Goal: Information Seeking & Learning: Learn about a topic

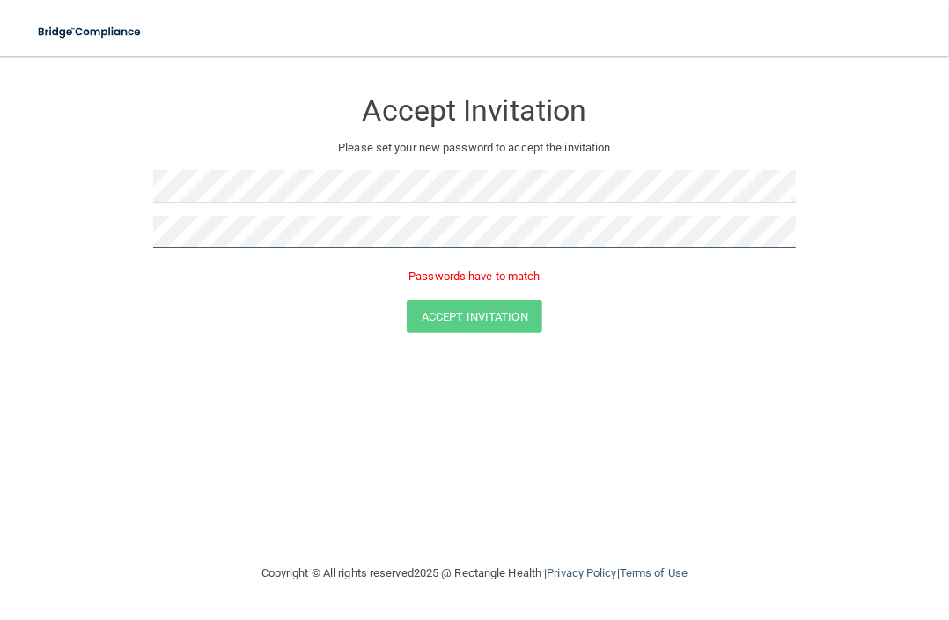
click at [120, 232] on form "Accept Invitation Please set your new password to accept the invitation Passwor…" at bounding box center [474, 214] width 879 height 280
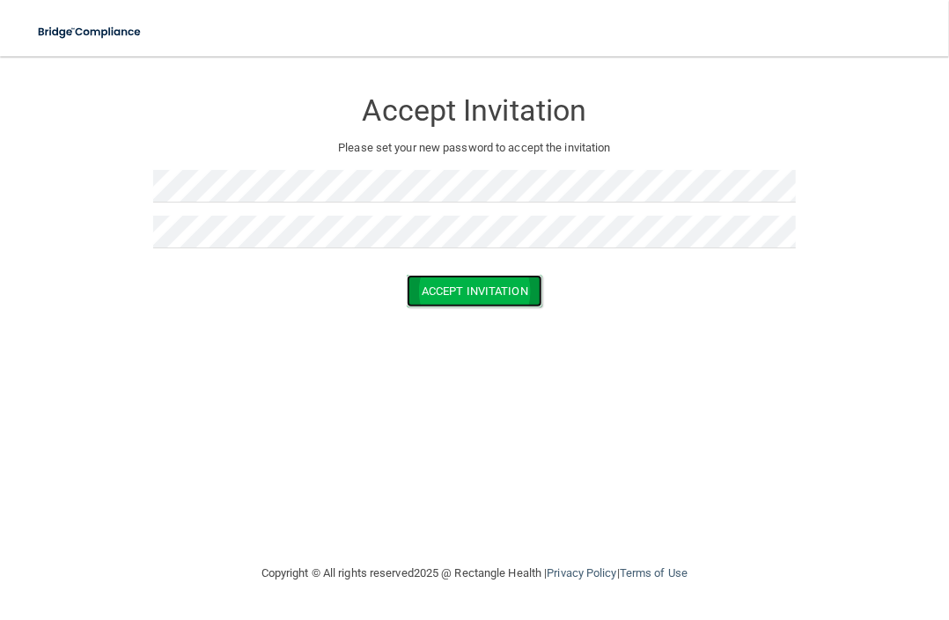
click at [467, 295] on button "Accept Invitation" at bounding box center [475, 291] width 136 height 33
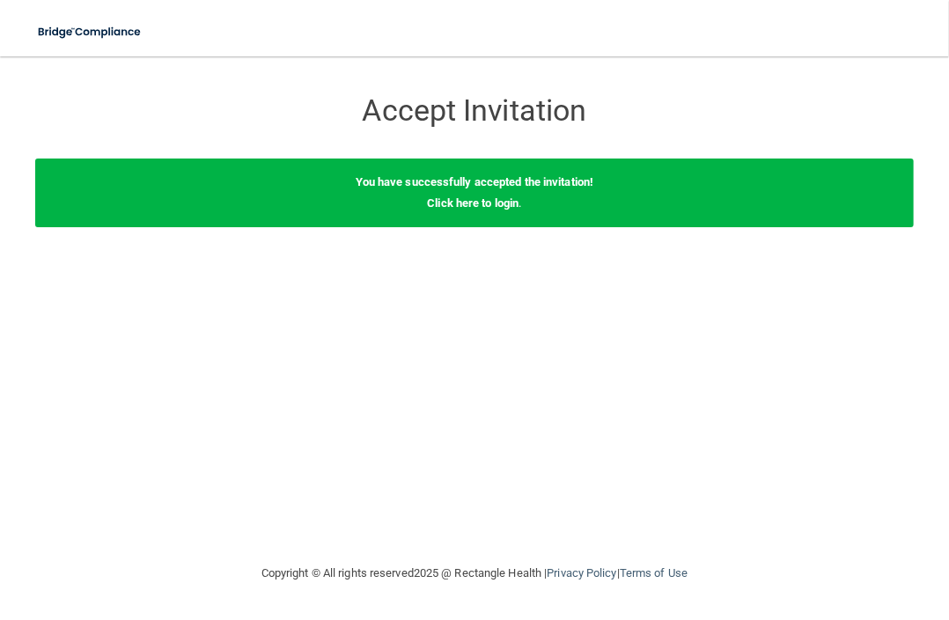
click at [504, 189] on div "You have successfully accepted the invitation! Click here to login ." at bounding box center [474, 192] width 879 height 69
click at [503, 202] on link "Click here to login" at bounding box center [473, 202] width 92 height 13
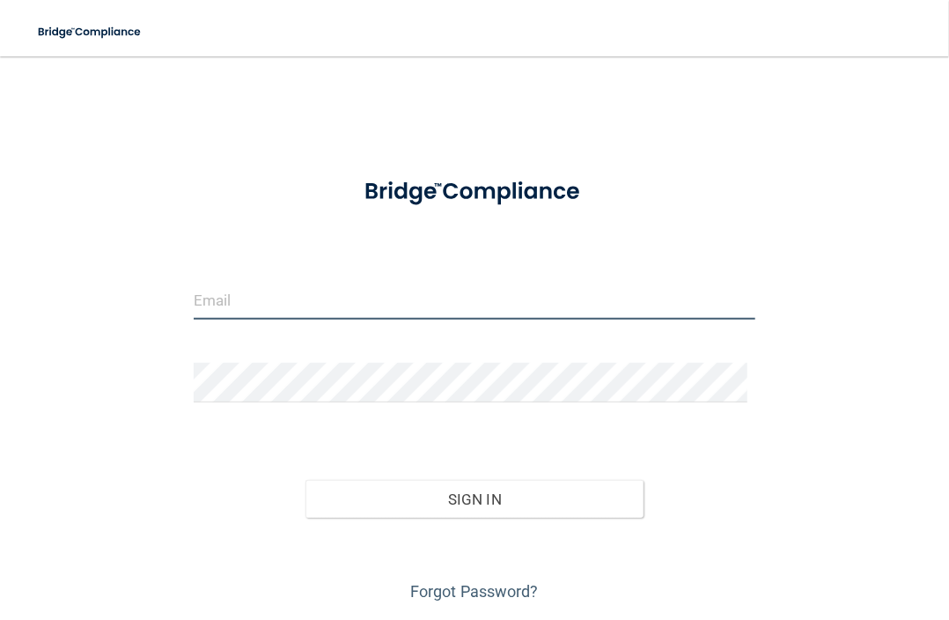
click at [449, 309] on input "email" at bounding box center [475, 300] width 563 height 40
type input "[EMAIL_ADDRESS][DOMAIN_NAME]"
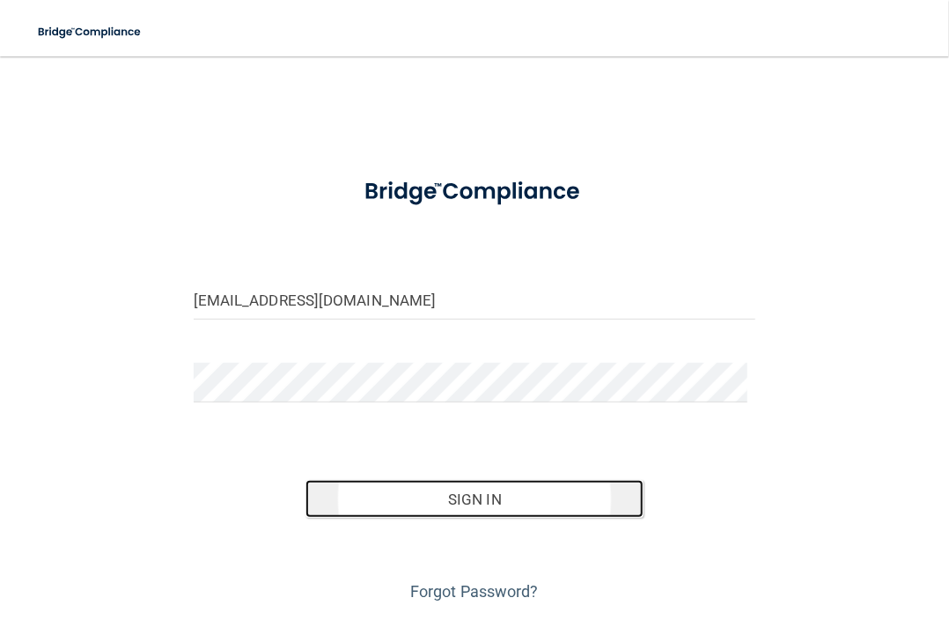
click at [547, 499] on button "Sign In" at bounding box center [473, 499] width 337 height 39
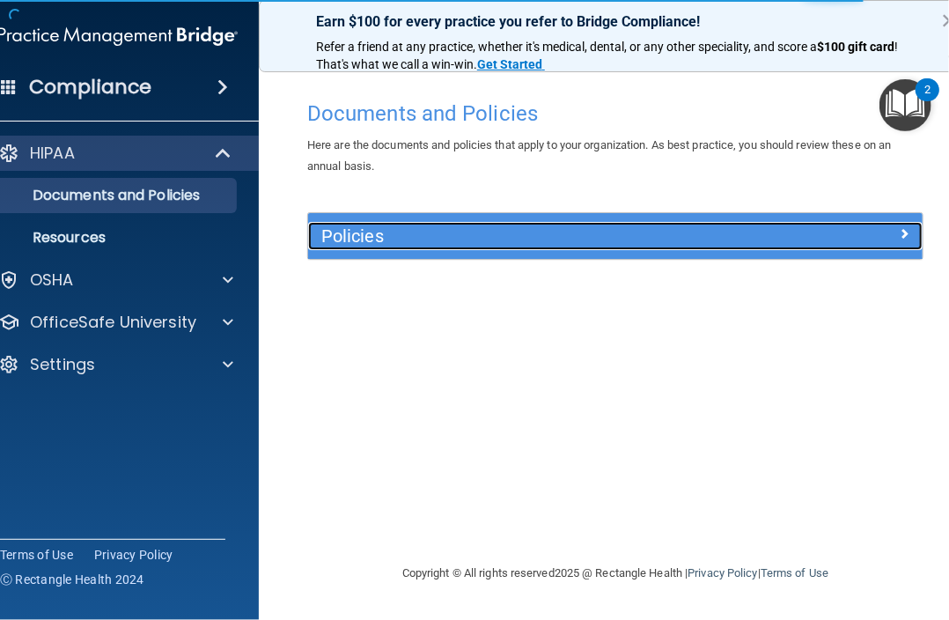
click at [528, 235] on h5 "Policies" at bounding box center [538, 235] width 435 height 19
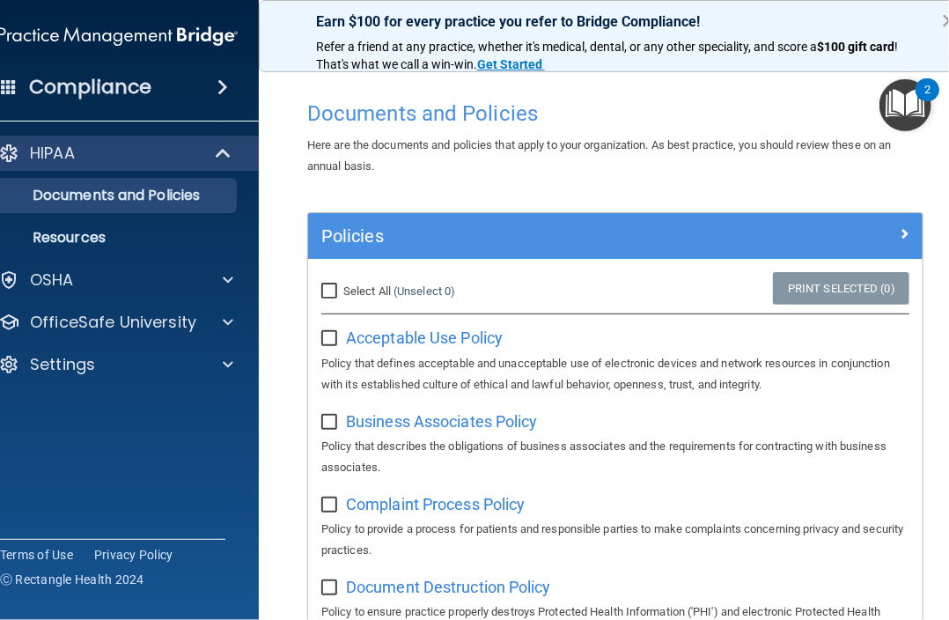
click at [329, 287] on input "Select All (Unselect 0) Unselect All" at bounding box center [331, 291] width 20 height 14
checkbox input "true"
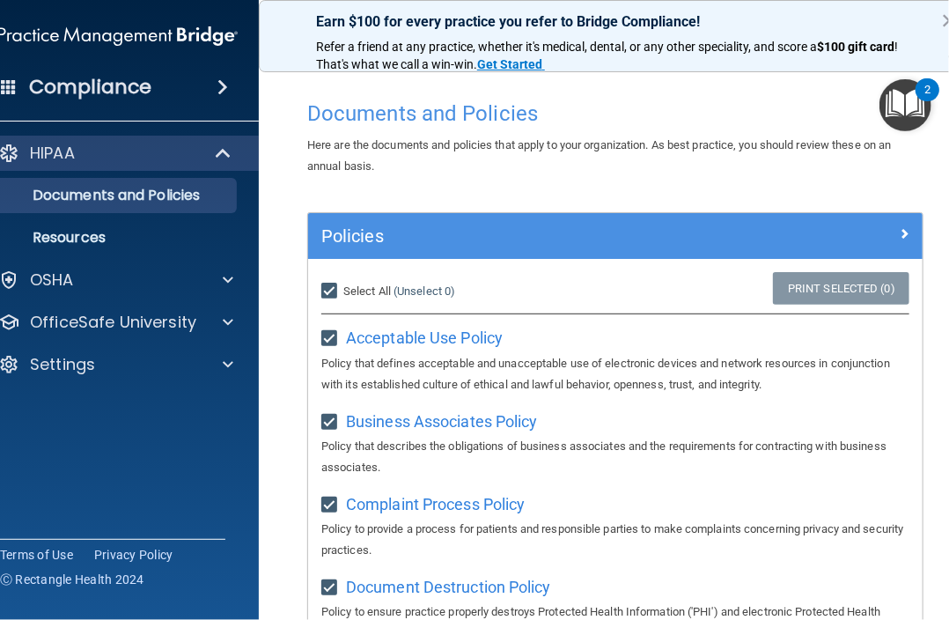
checkbox input "true"
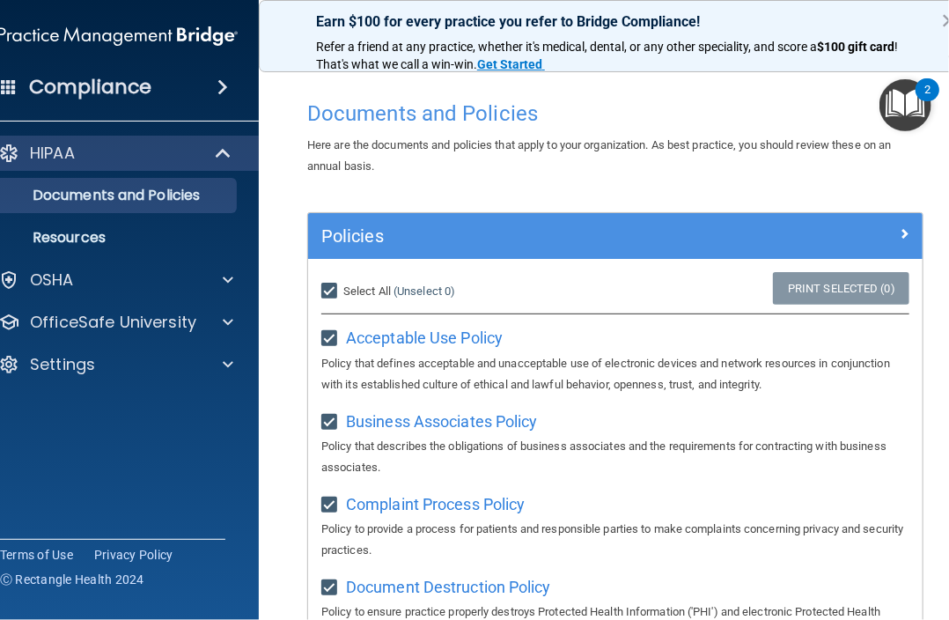
checkbox input "true"
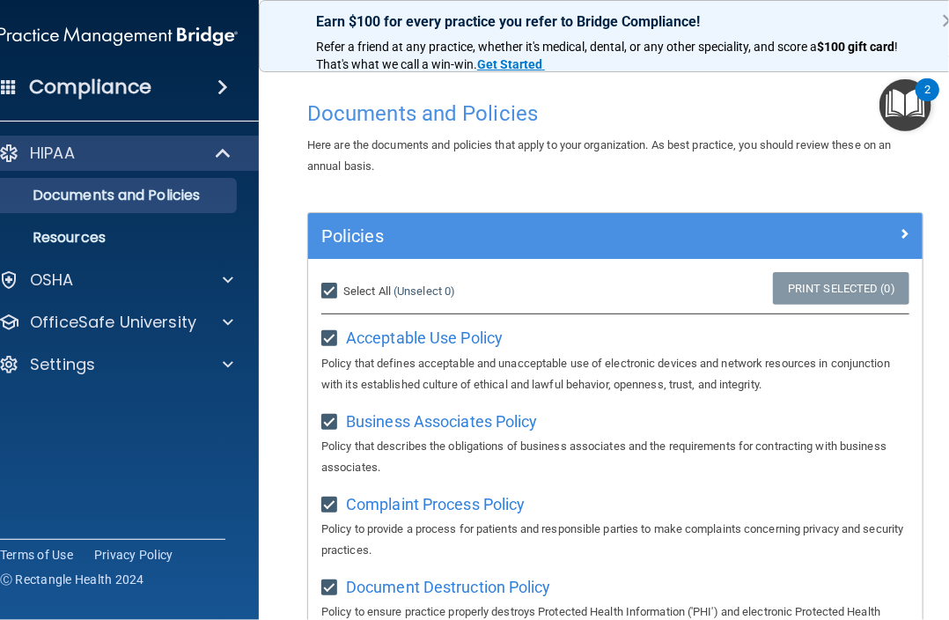
checkbox input "true"
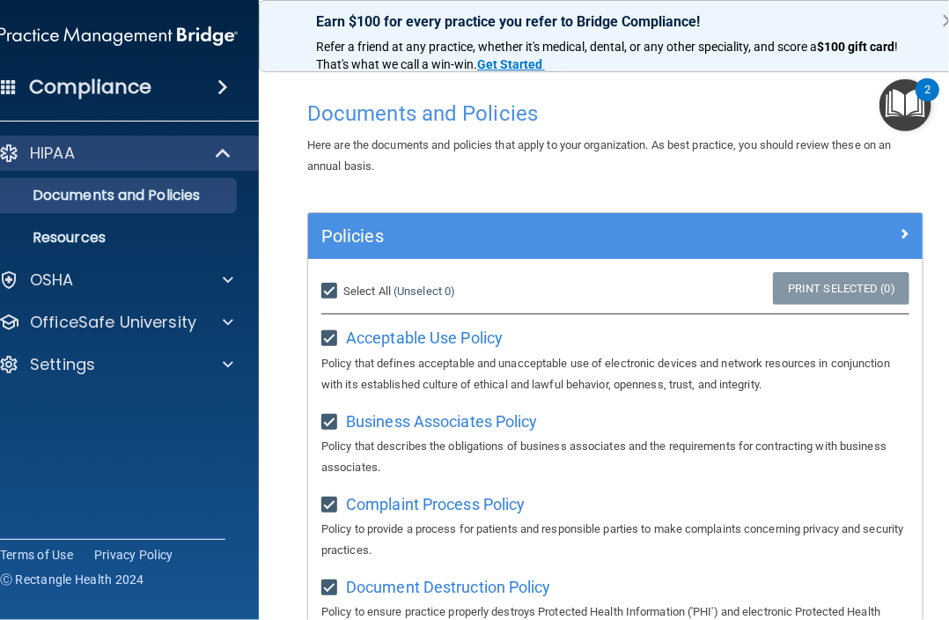
checkbox input "true"
click at [331, 290] on input "Select All (Unselect 21) Unselect All" at bounding box center [331, 291] width 20 height 14
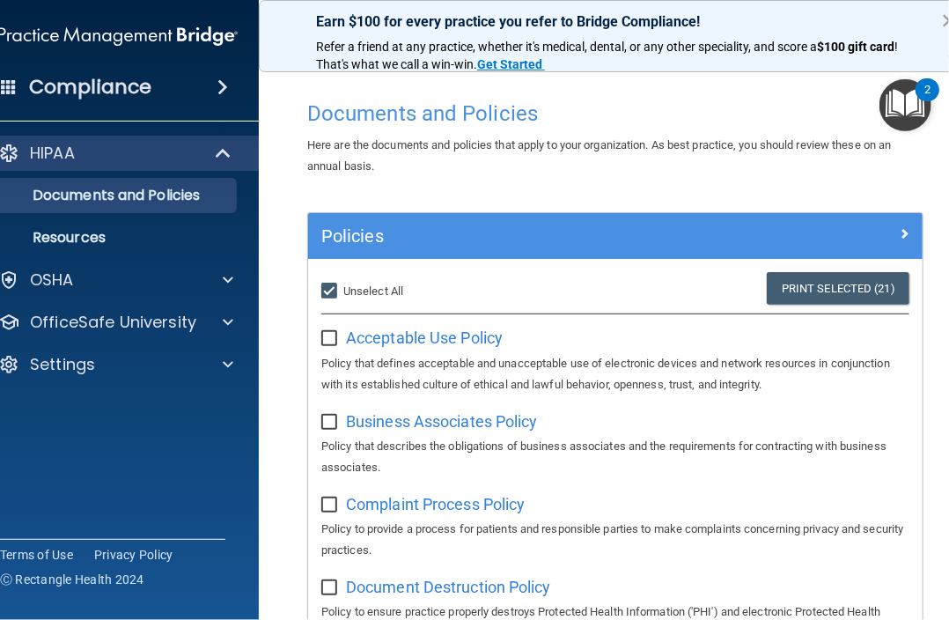
checkbox input "false"
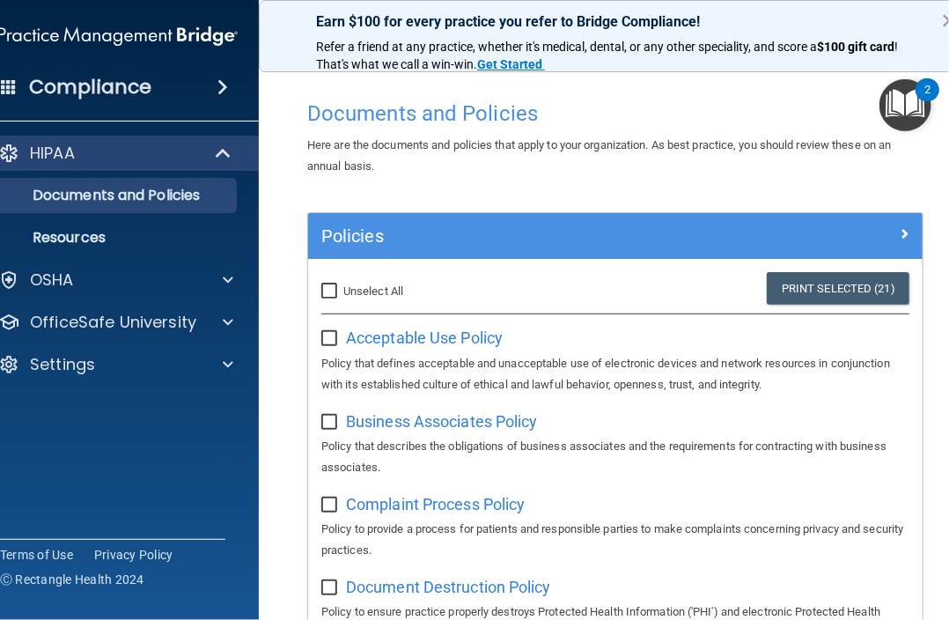
checkbox input "false"
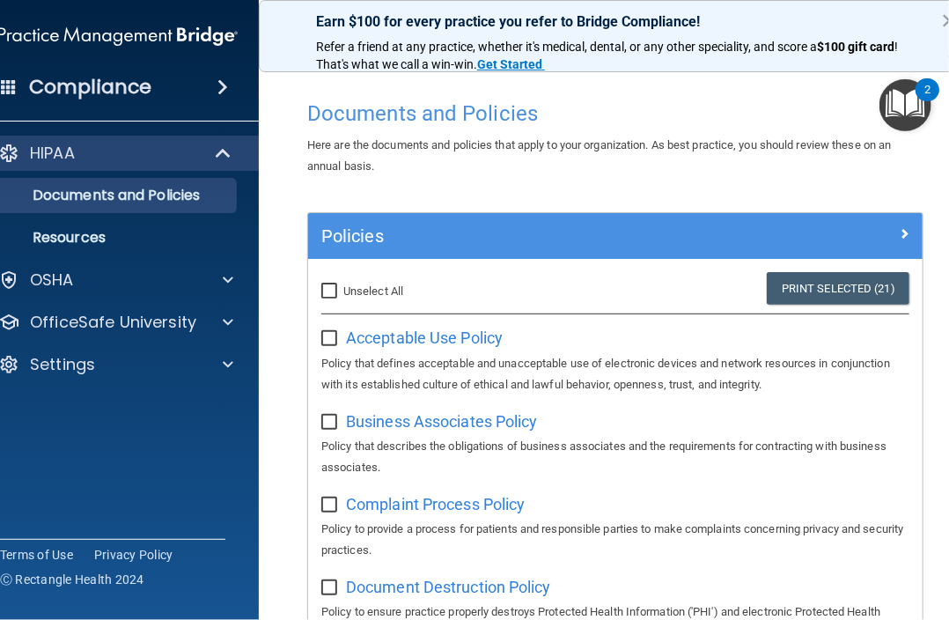
checkbox input "false"
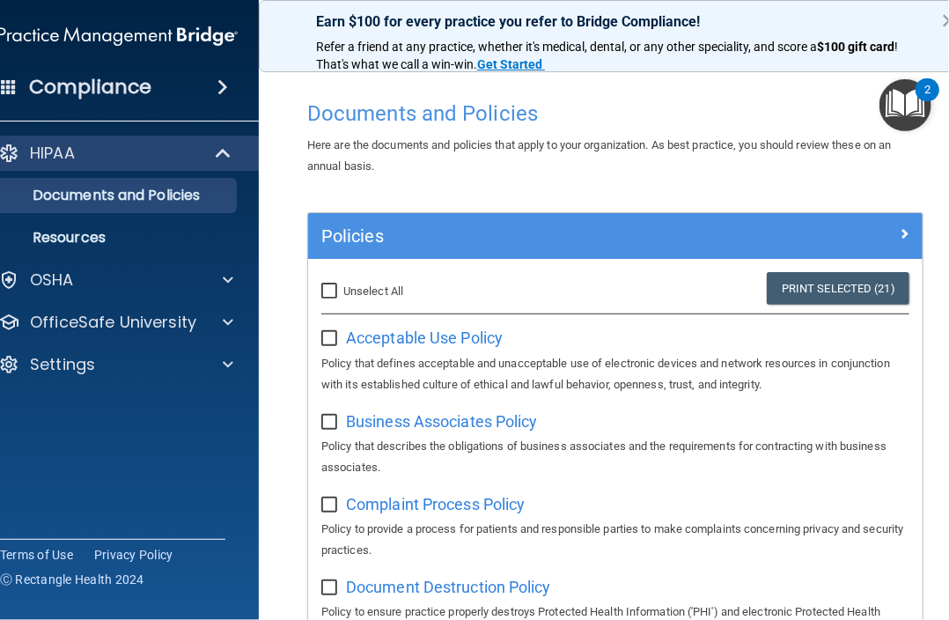
checkbox input "false"
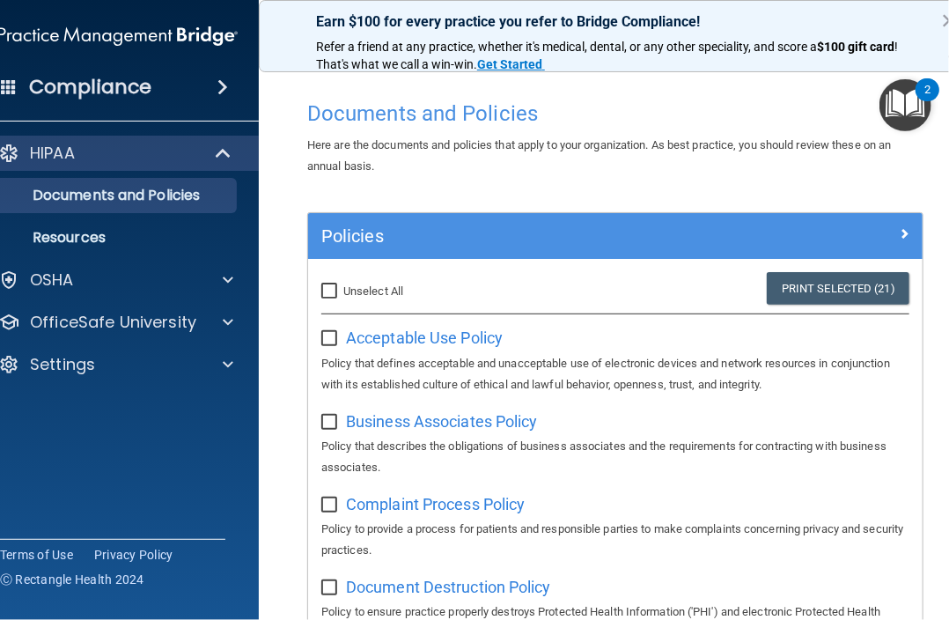
checkbox input "false"
click at [324, 291] on input "Select All (Unselect 0) Unselect All" at bounding box center [331, 291] width 20 height 14
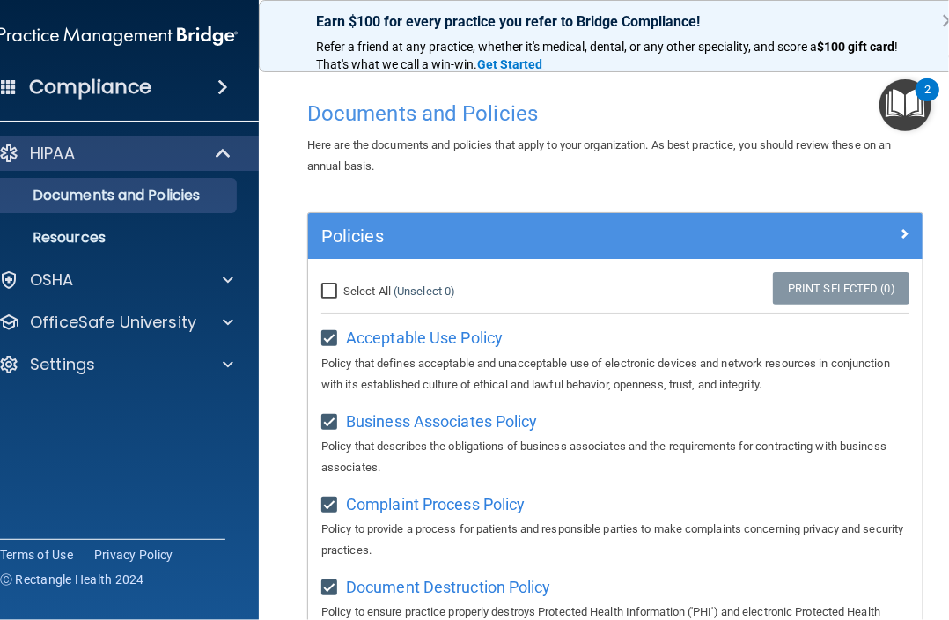
checkbox input "true"
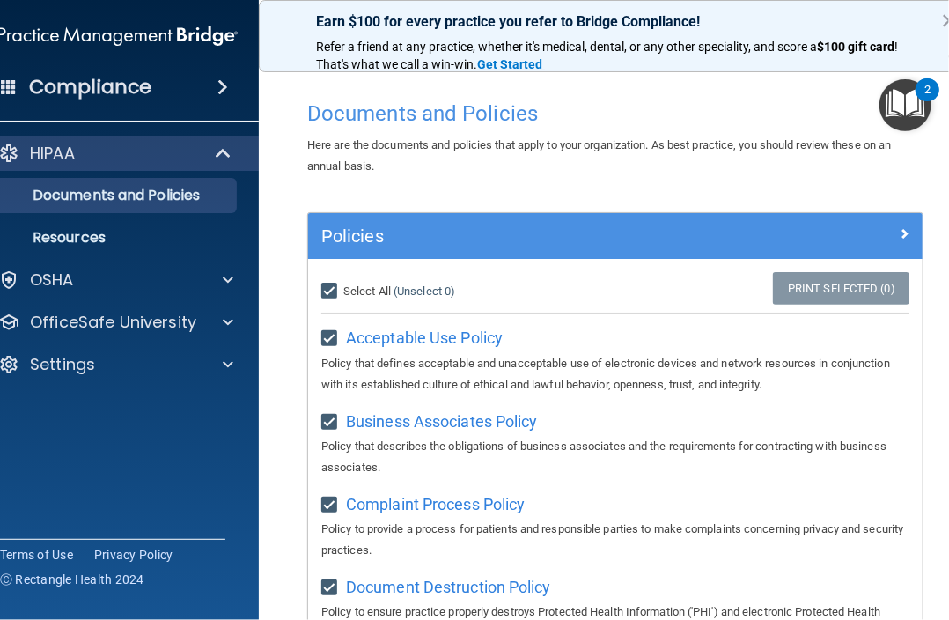
checkbox input "true"
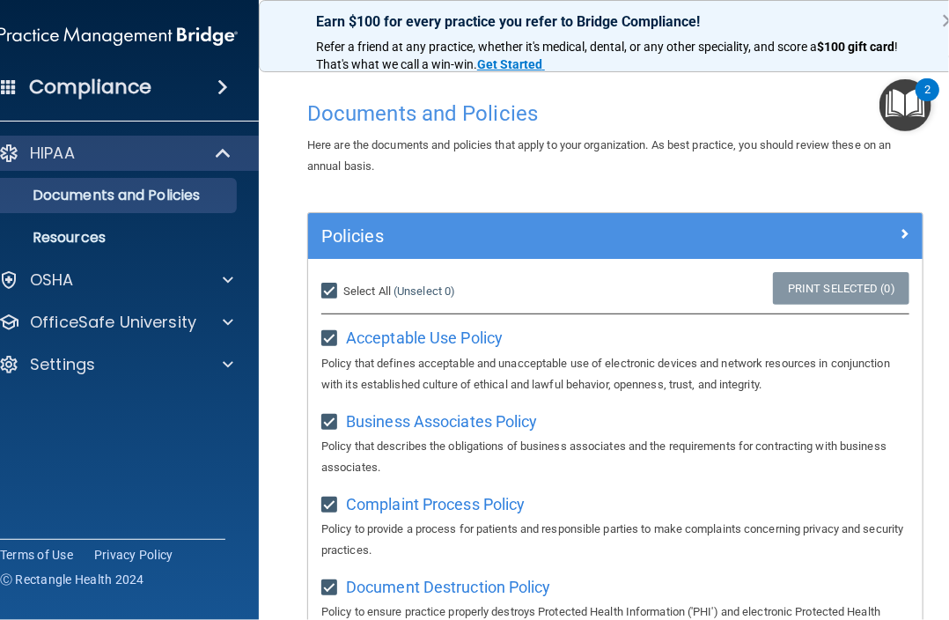
checkbox input "true"
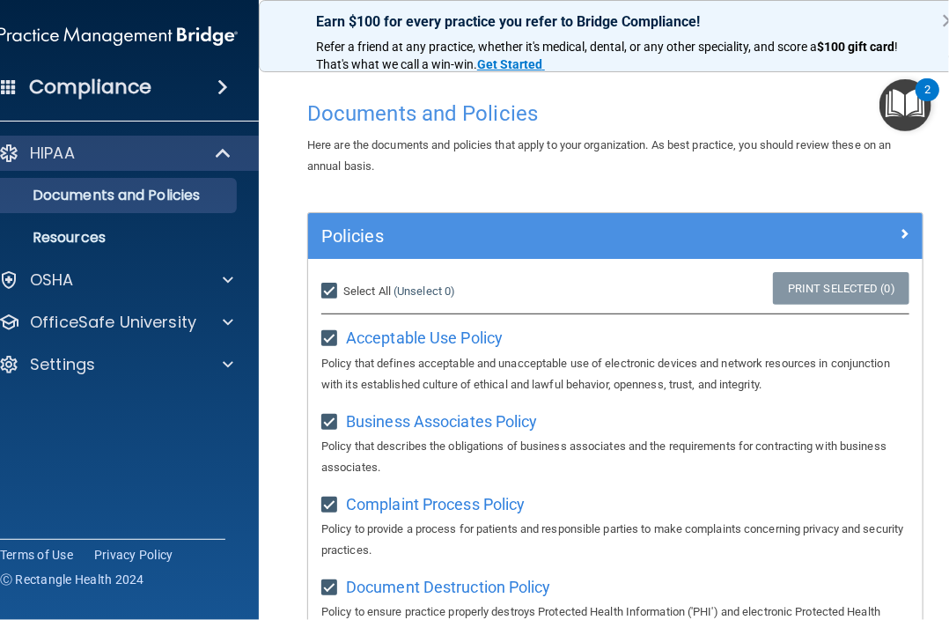
checkbox input "true"
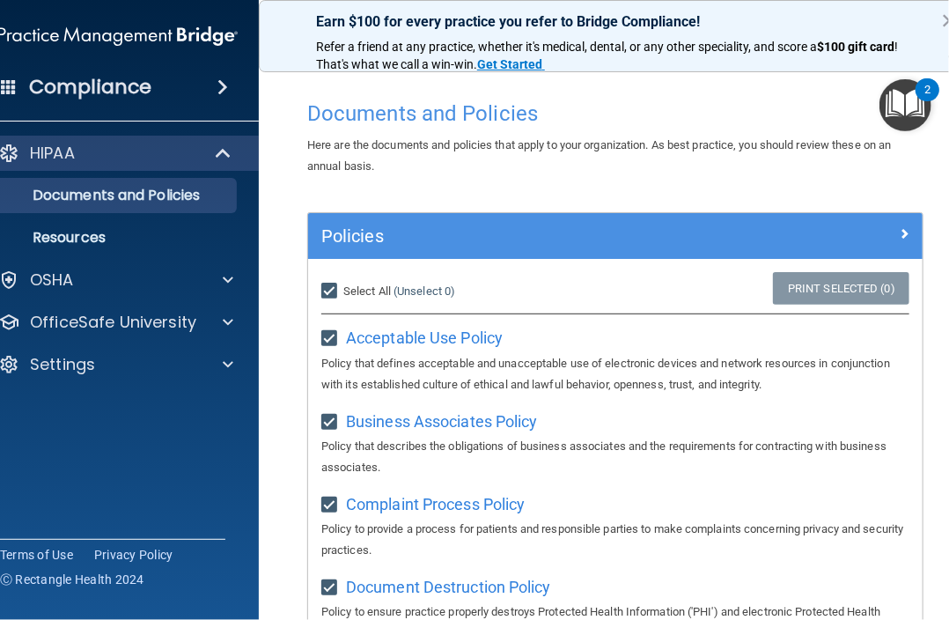
checkbox input "true"
click at [324, 295] on input "Select All (Unselect 21) Unselect All" at bounding box center [331, 291] width 20 height 14
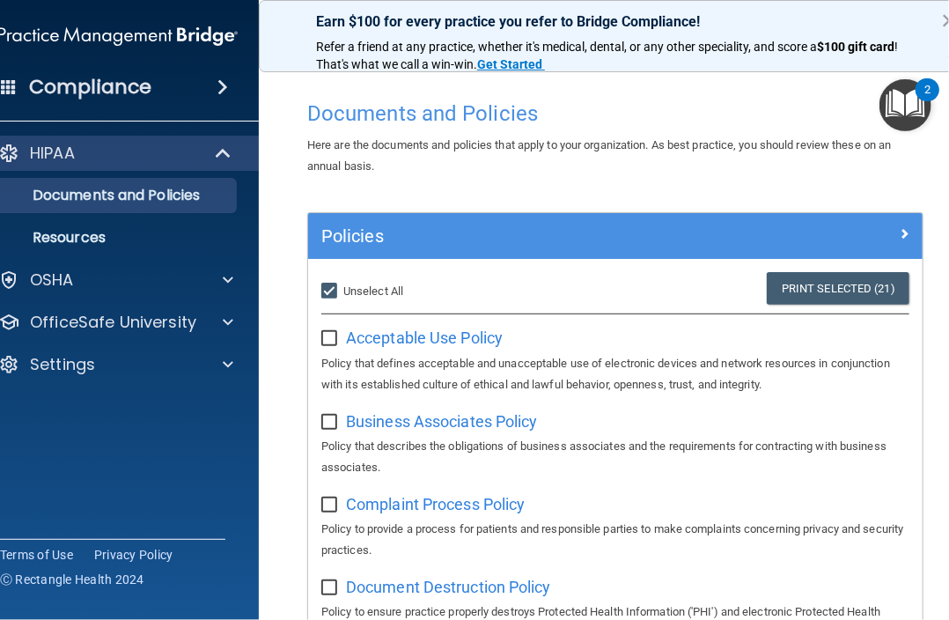
checkbox input "false"
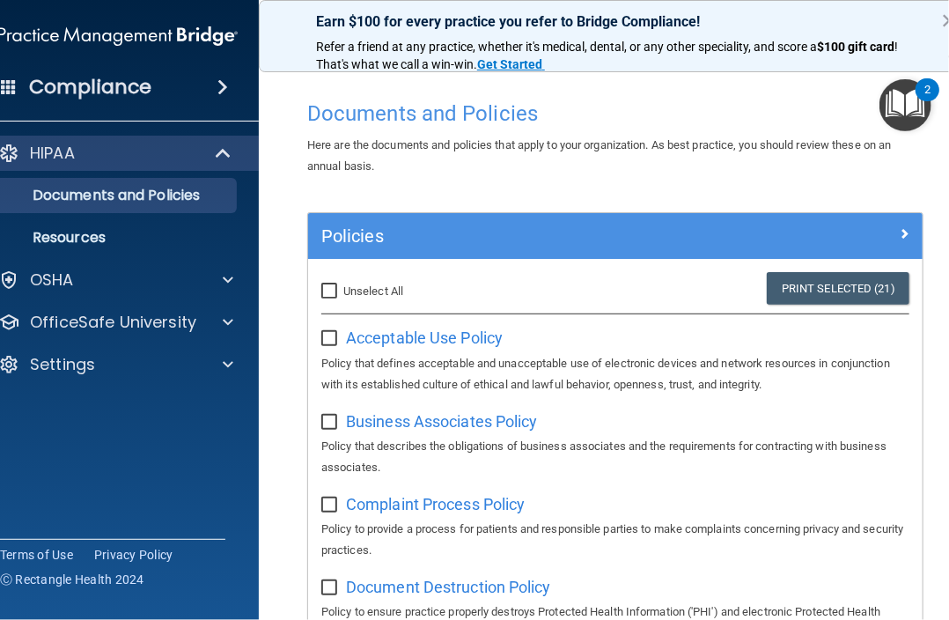
checkbox input "false"
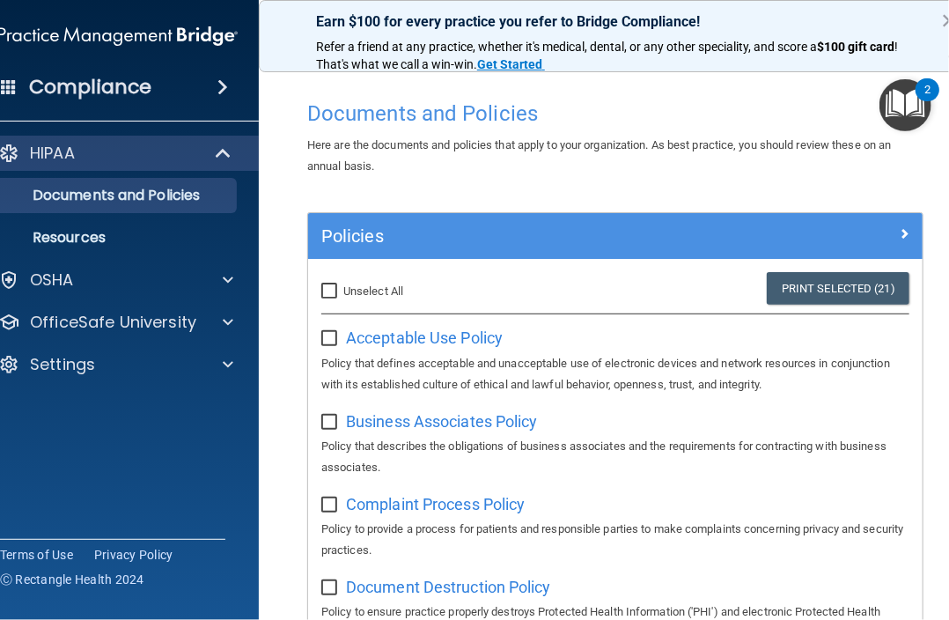
checkbox input "false"
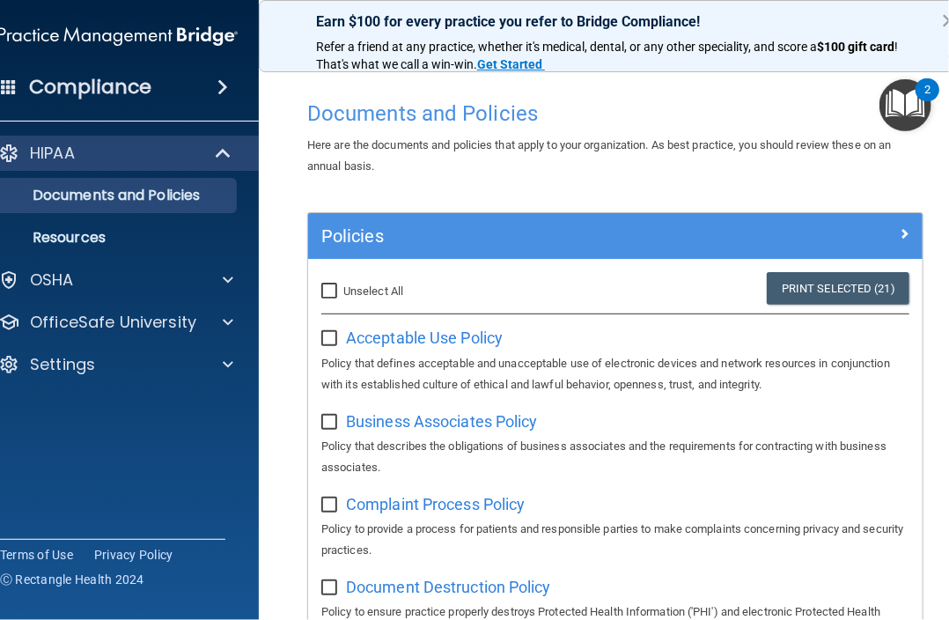
checkbox input "false"
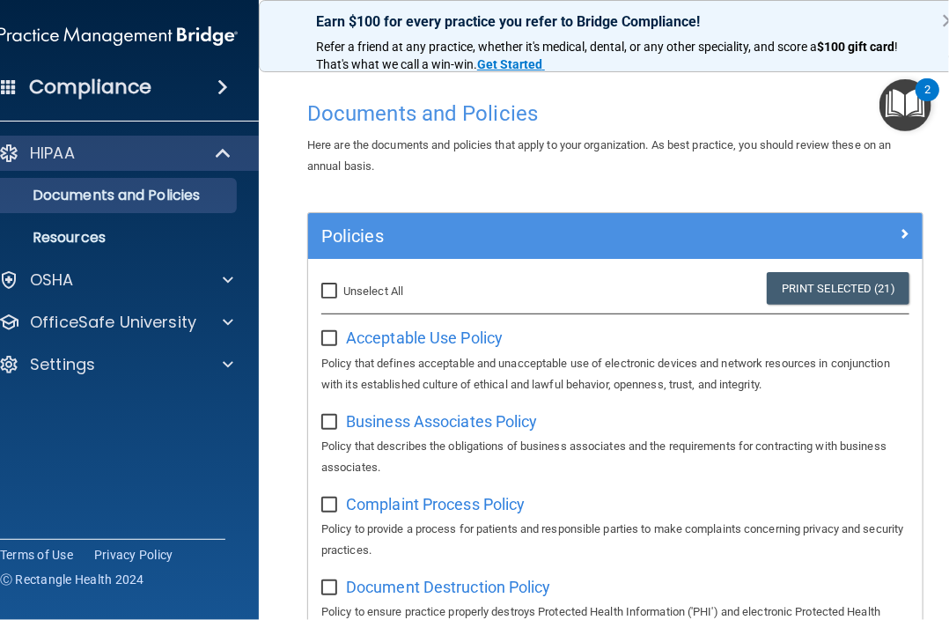
checkbox input "false"
click at [327, 337] on input "checkbox" at bounding box center [331, 339] width 20 height 14
checkbox input "true"
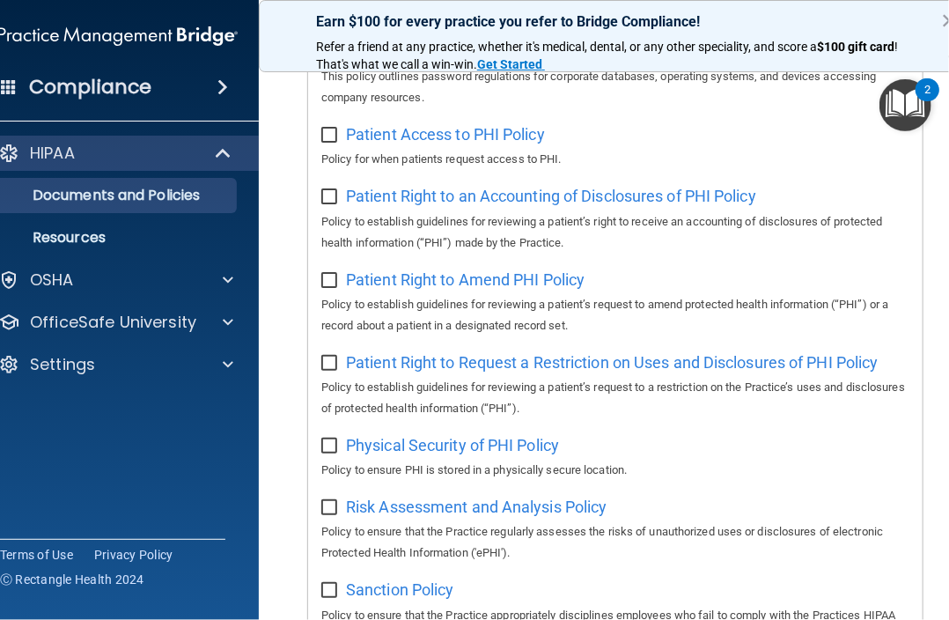
scroll to position [1032, 0]
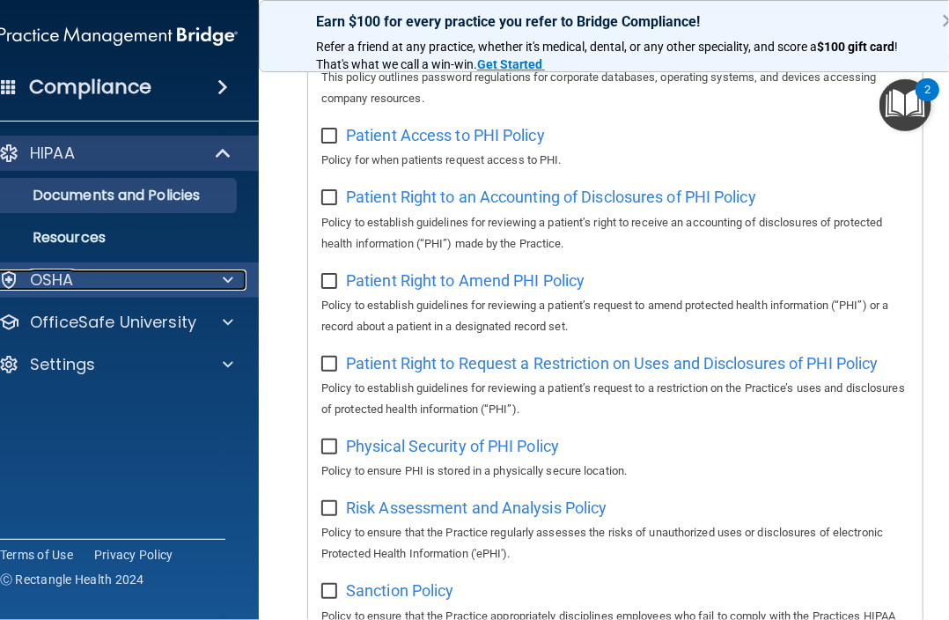
click at [187, 284] on div "OSHA" at bounding box center [94, 279] width 218 height 21
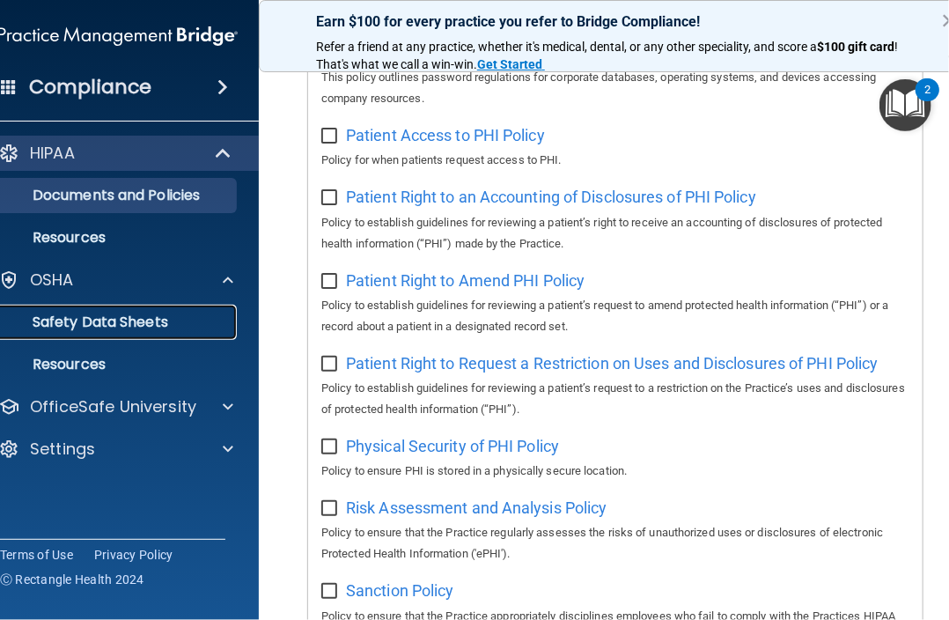
click at [189, 320] on p "Safety Data Sheets" at bounding box center [109, 322] width 240 height 18
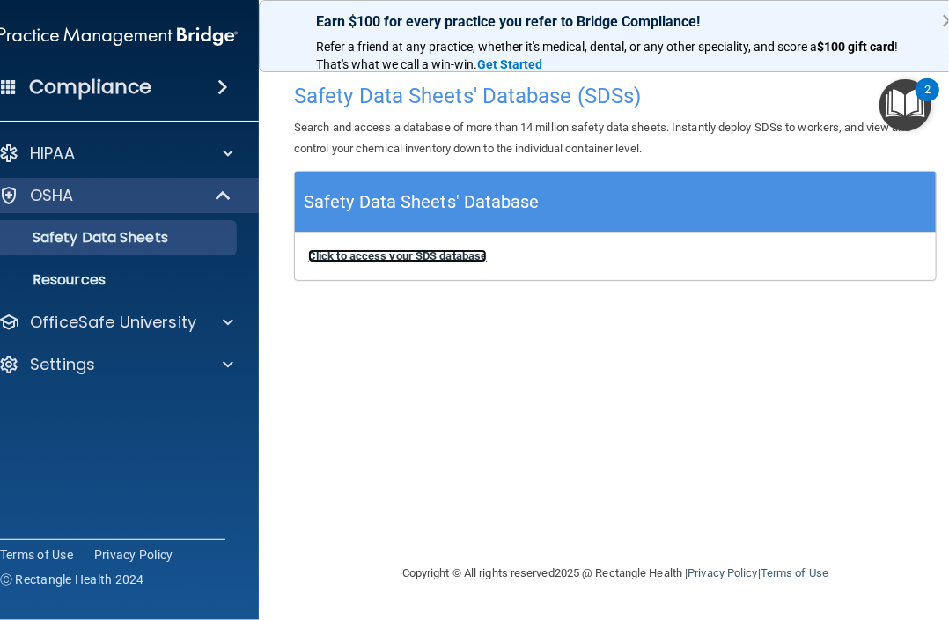
click at [412, 260] on b "Click to access your SDS database" at bounding box center [397, 255] width 179 height 13
click at [901, 112] on img "Open Resource Center, 2 new notifications" at bounding box center [905, 105] width 52 height 52
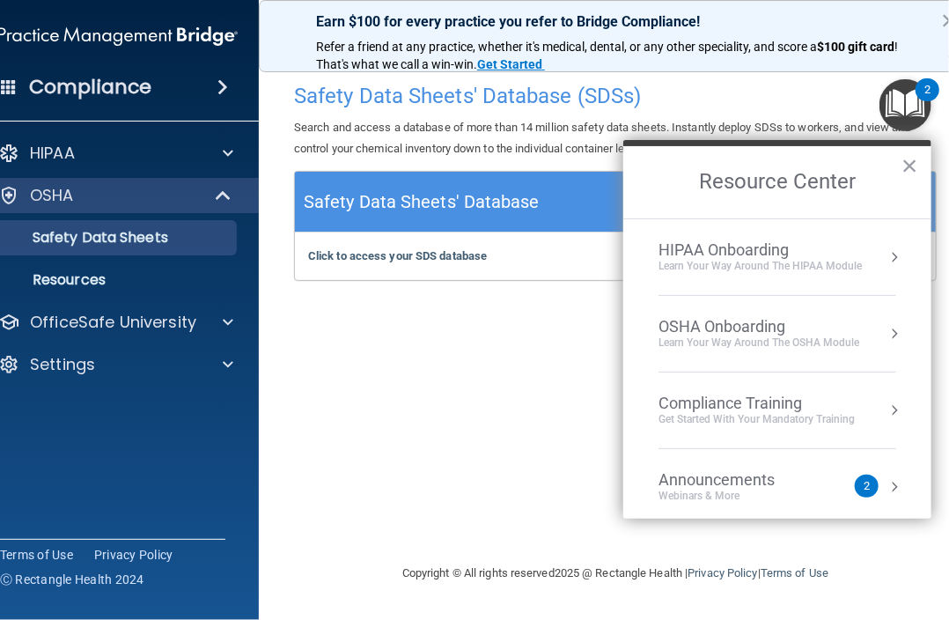
click at [813, 260] on div "Learn Your Way around the HIPAA module" at bounding box center [760, 266] width 203 height 15
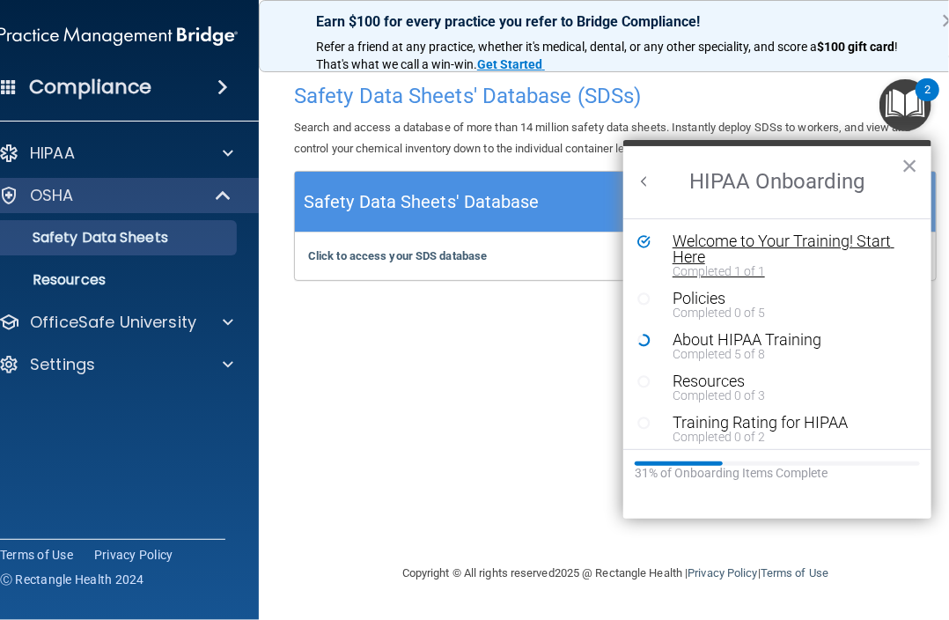
click at [820, 241] on div "Welcome to Your Training! Start Here" at bounding box center [784, 249] width 222 height 32
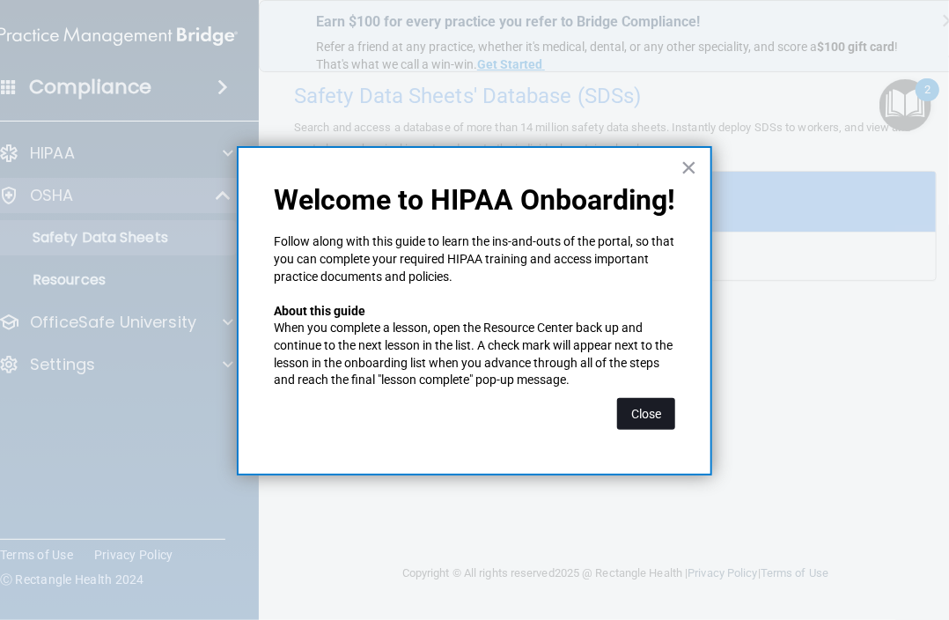
click at [659, 411] on button "Close" at bounding box center [646, 414] width 58 height 32
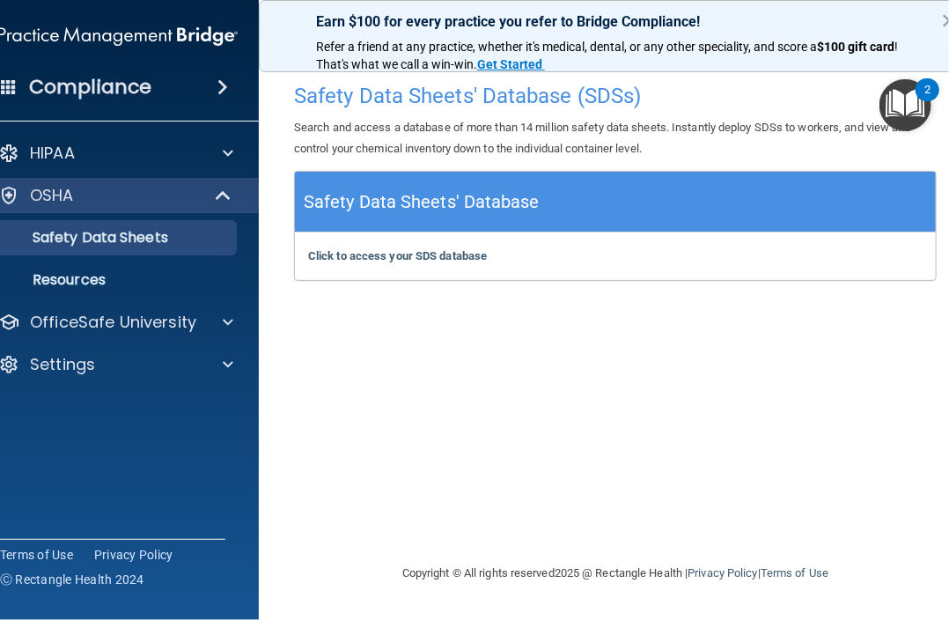
click at [891, 104] on img "Open Resource Center, 2 new notifications" at bounding box center [905, 105] width 52 height 52
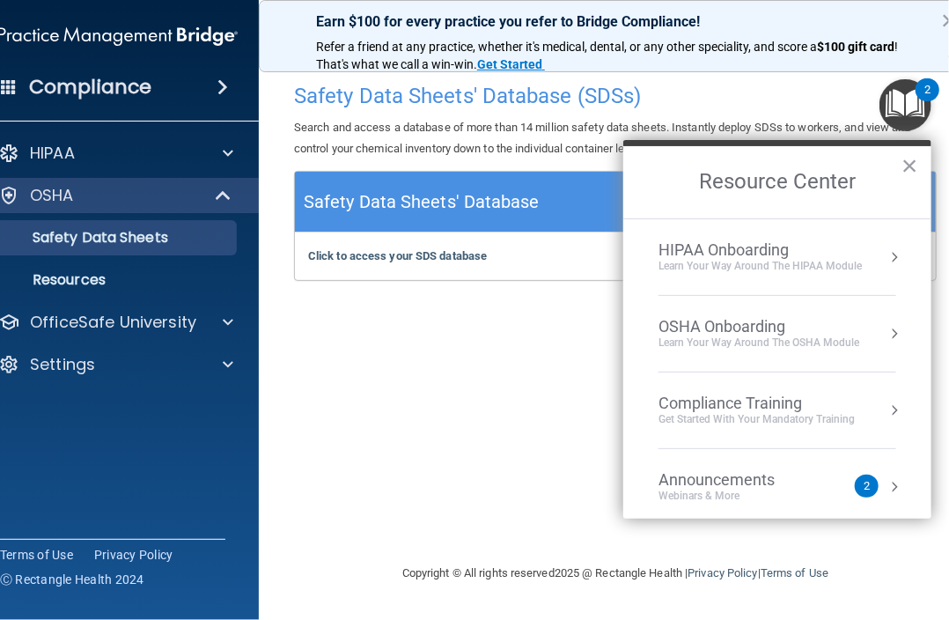
click at [815, 324] on div "OSHA Onboarding" at bounding box center [759, 326] width 201 height 19
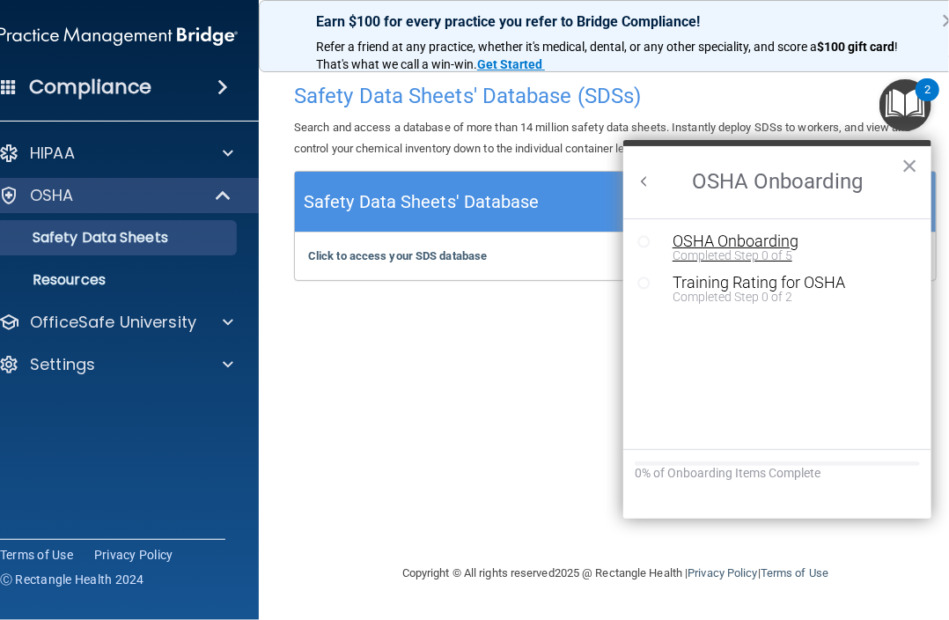
click at [741, 246] on div "OSHA Onboarding" at bounding box center [791, 241] width 236 height 16
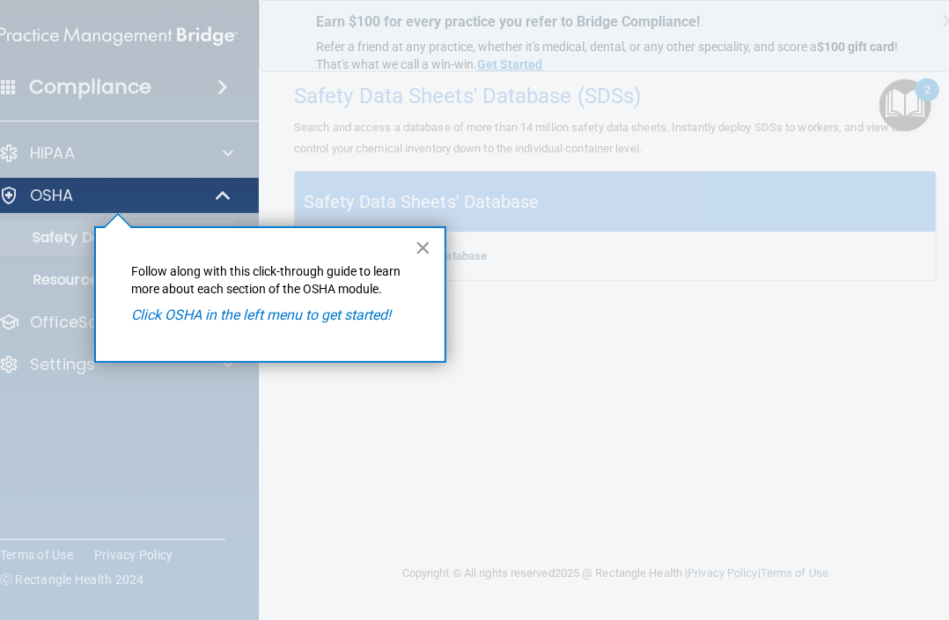
click at [418, 253] on button "×" at bounding box center [423, 247] width 17 height 28
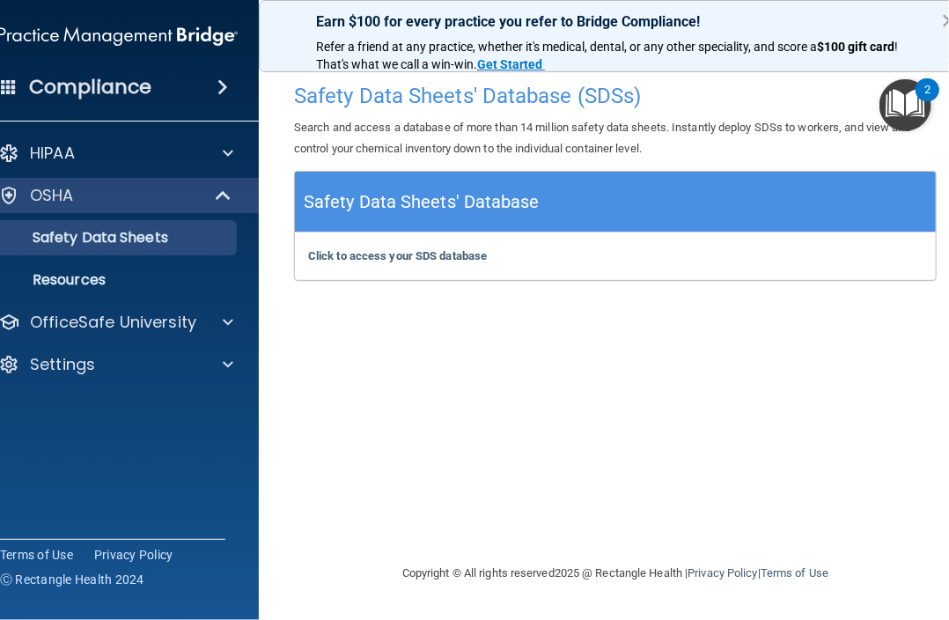
click at [911, 91] on img "Open Resource Center, 2 new notifications" at bounding box center [905, 105] width 52 height 52
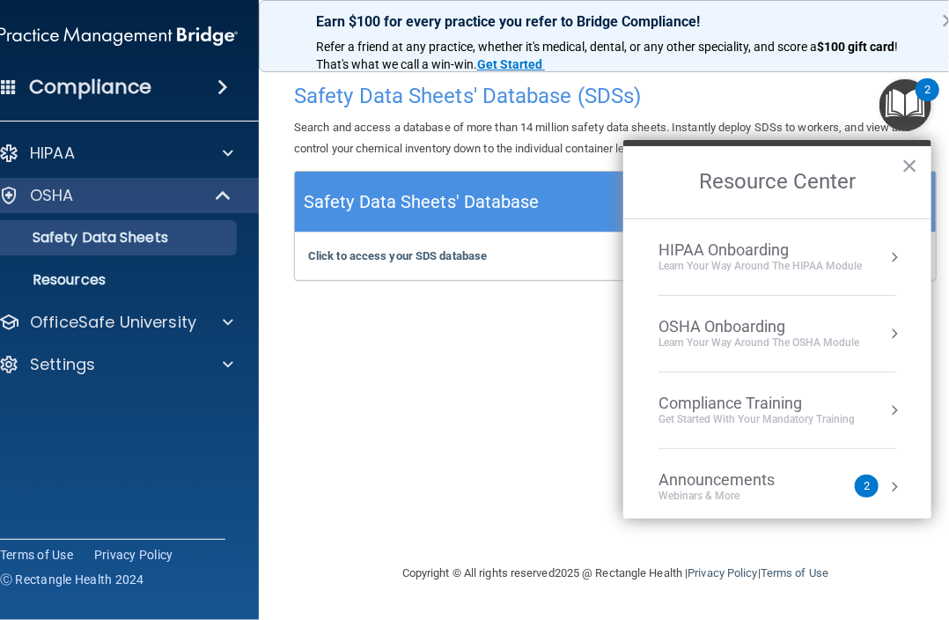
click at [805, 335] on div "Learn your way around the OSHA module" at bounding box center [759, 342] width 201 height 15
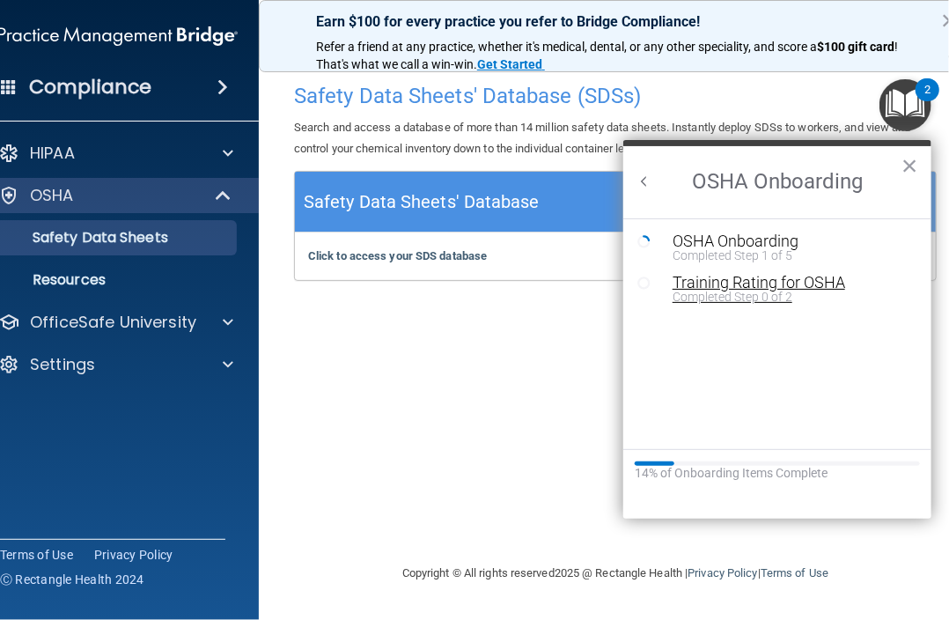
click at [794, 288] on div "Training Rating for OSHA" at bounding box center [791, 283] width 236 height 16
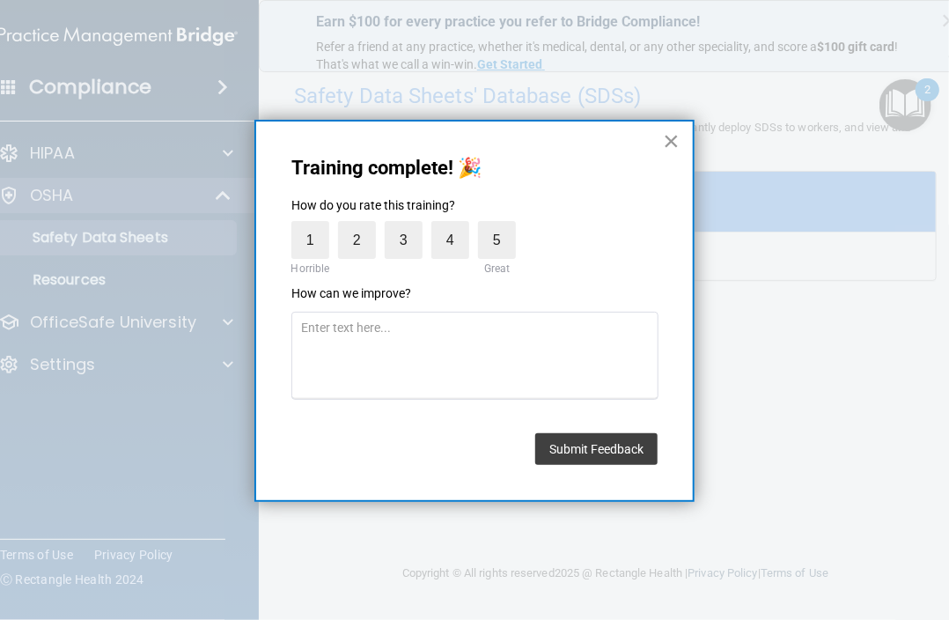
click at [669, 142] on button "×" at bounding box center [671, 141] width 17 height 28
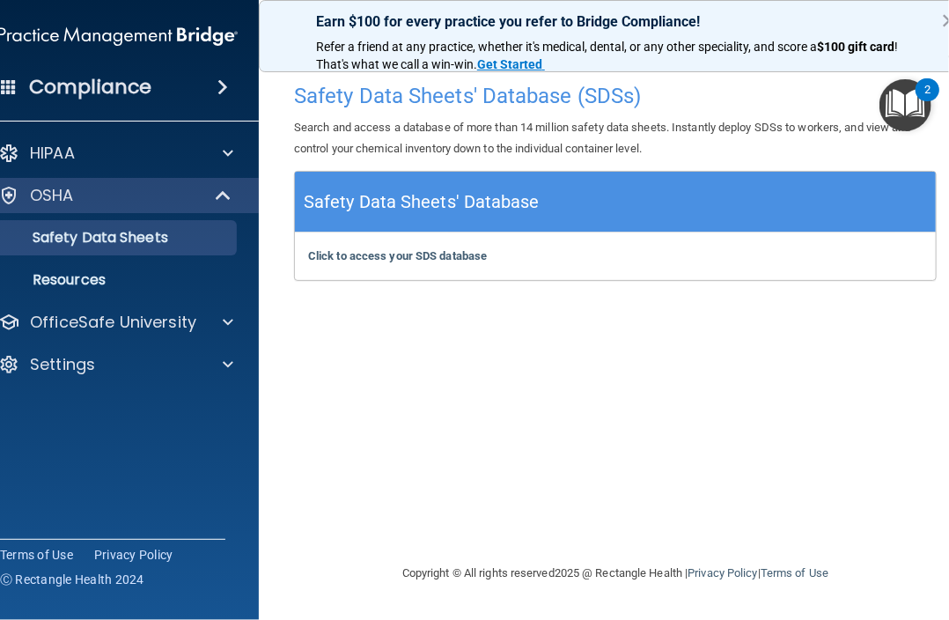
click at [926, 111] on div "2" at bounding box center [927, 101] width 6 height 23
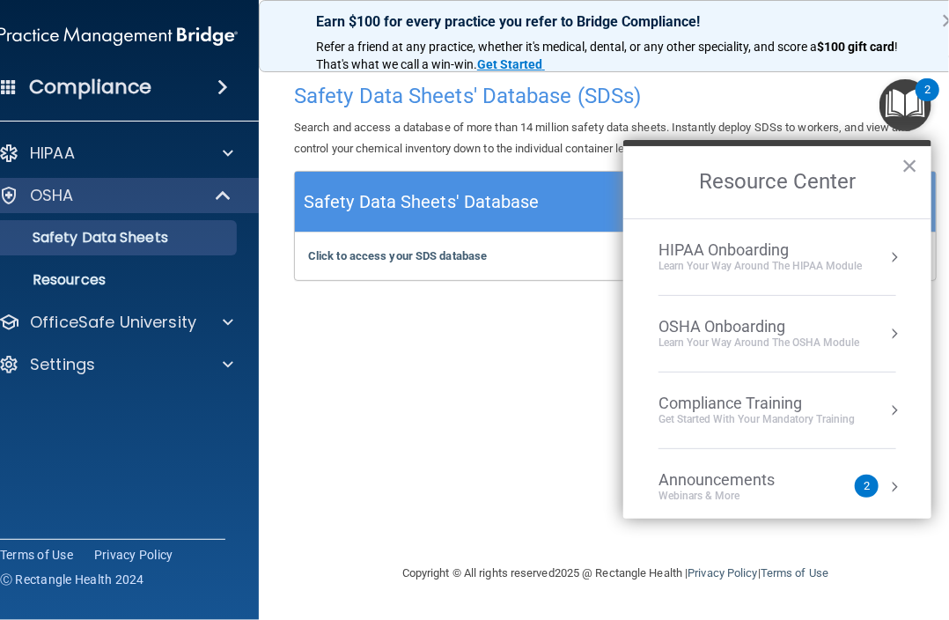
click at [842, 403] on div "Compliance Training" at bounding box center [757, 403] width 196 height 19
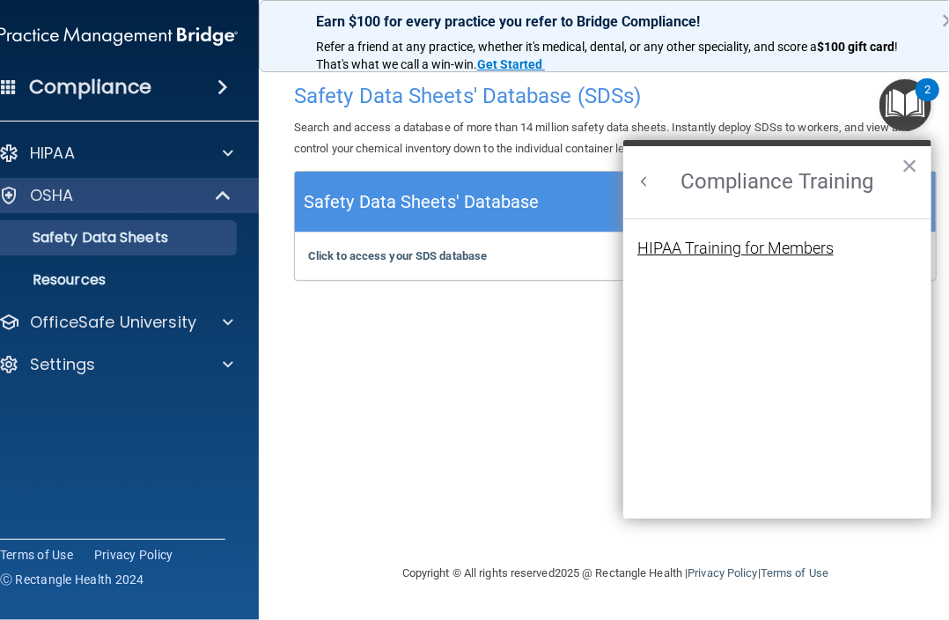
click at [817, 245] on div "HIPAA Training for Members" at bounding box center [735, 248] width 196 height 16
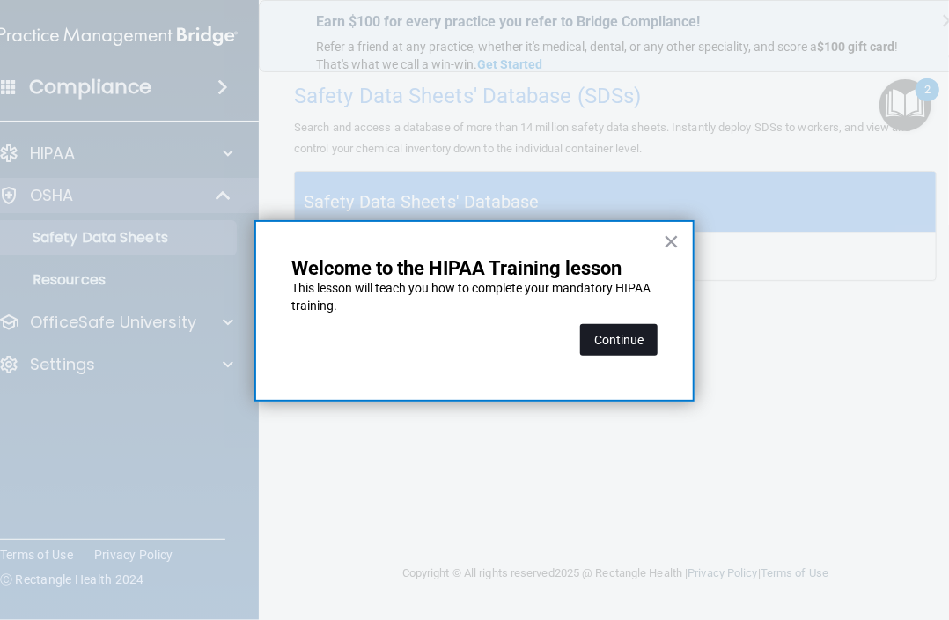
click at [640, 331] on button "Continue" at bounding box center [618, 340] width 77 height 32
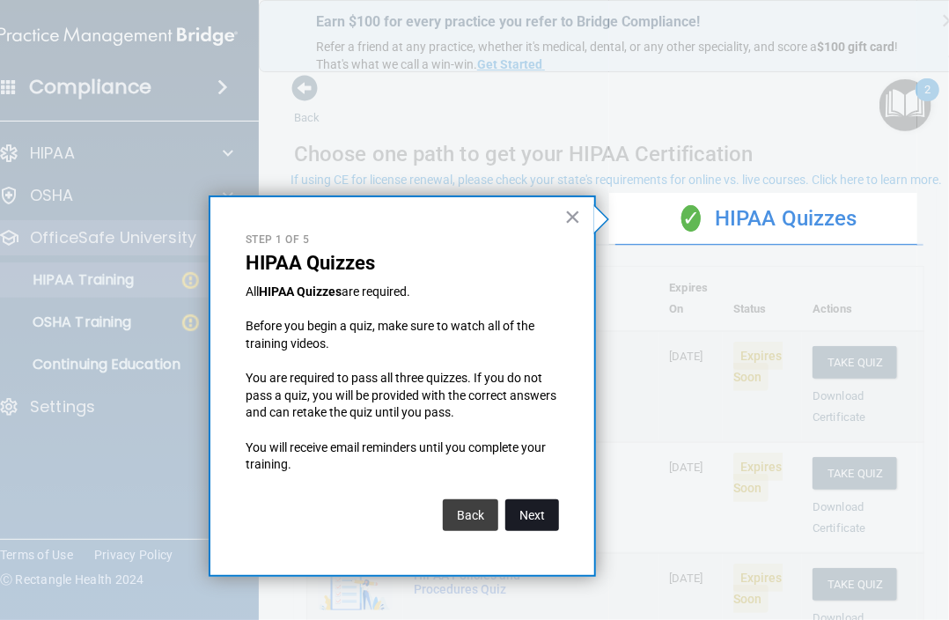
click at [518, 522] on button "Next" at bounding box center [532, 515] width 54 height 32
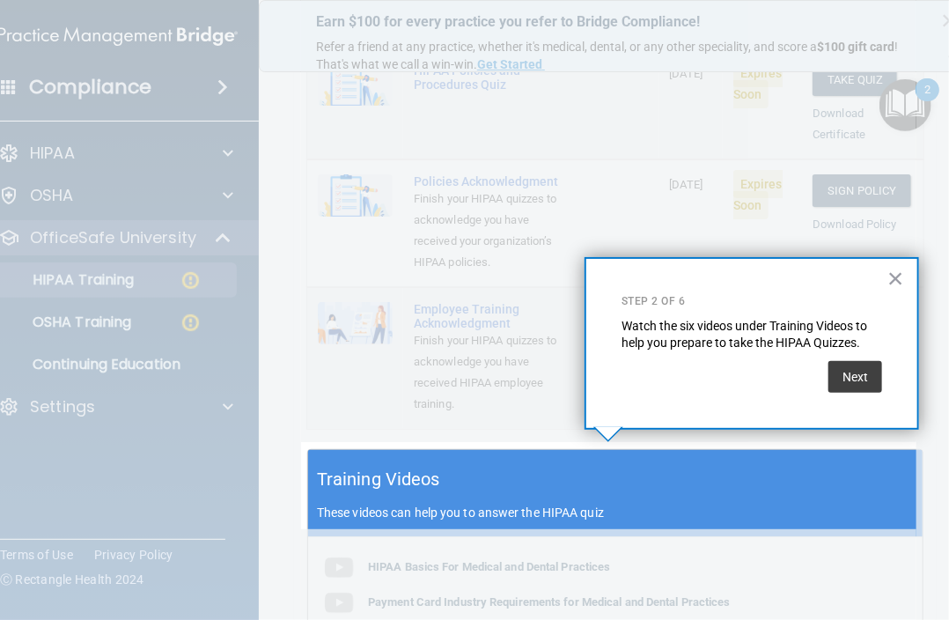
scroll to position [612, 0]
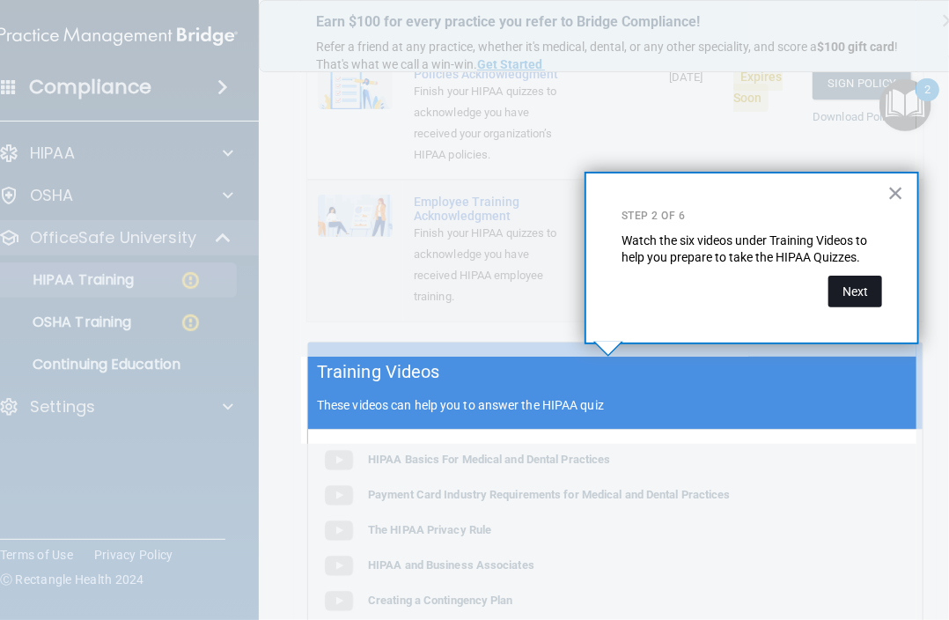
click at [859, 291] on button "Next" at bounding box center [855, 292] width 54 height 32
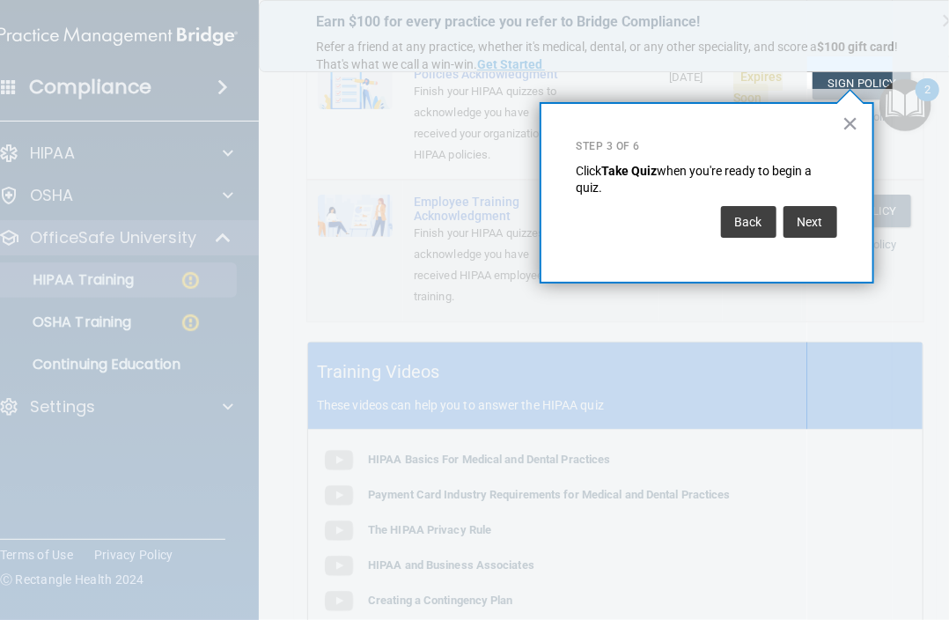
scroll to position [268, 0]
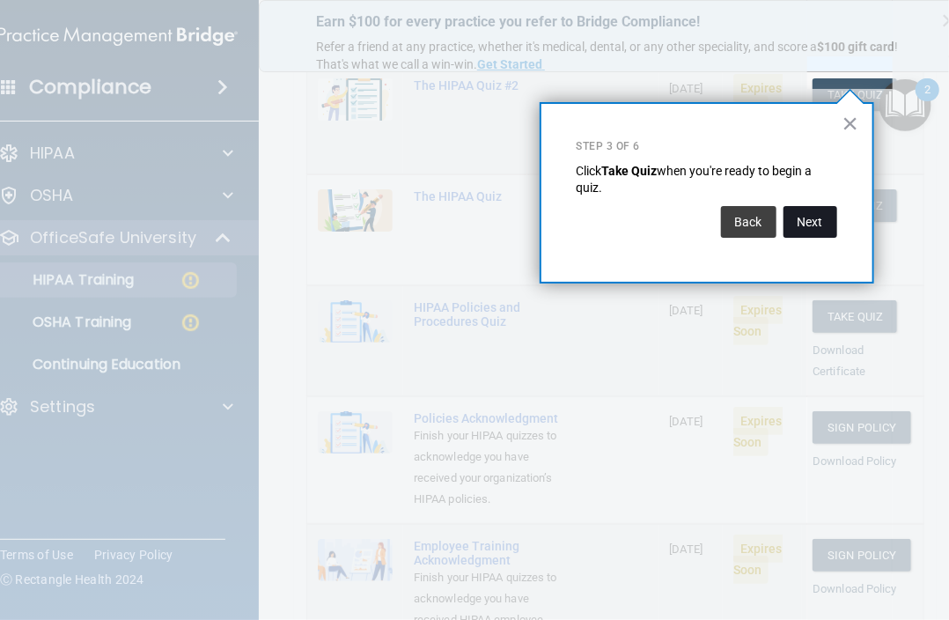
click at [798, 230] on button "Next" at bounding box center [811, 222] width 54 height 32
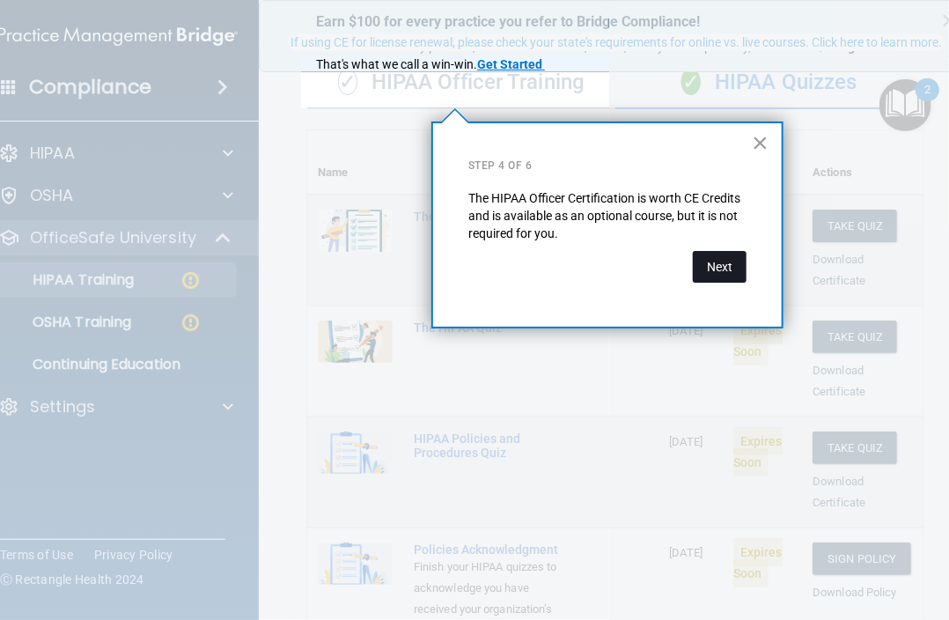
click at [739, 267] on button "Next" at bounding box center [720, 267] width 54 height 32
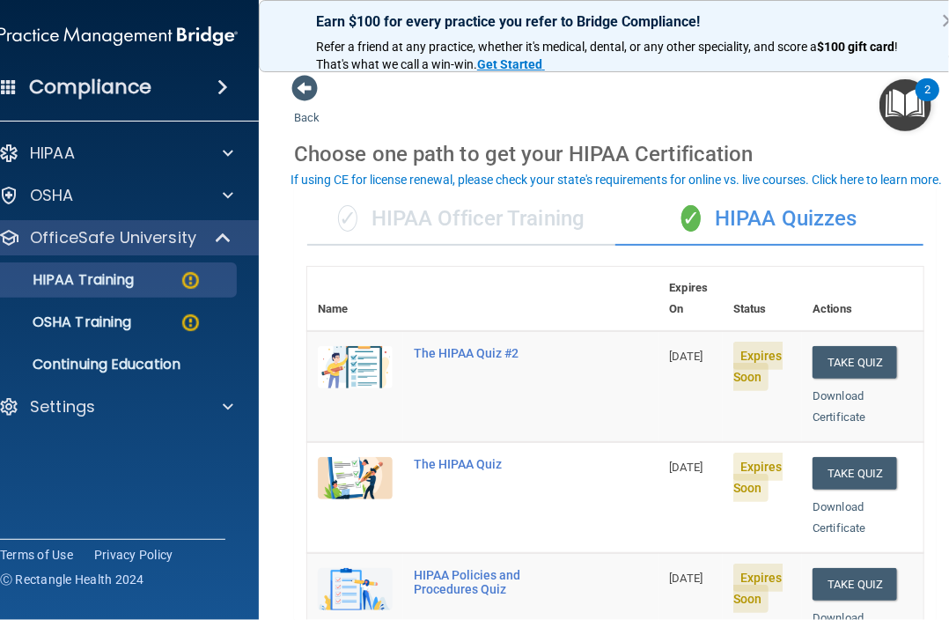
scroll to position [0, 0]
click at [454, 346] on div "The HIPAA Quiz #2" at bounding box center [493, 353] width 158 height 14
click at [371, 346] on img at bounding box center [355, 367] width 75 height 42
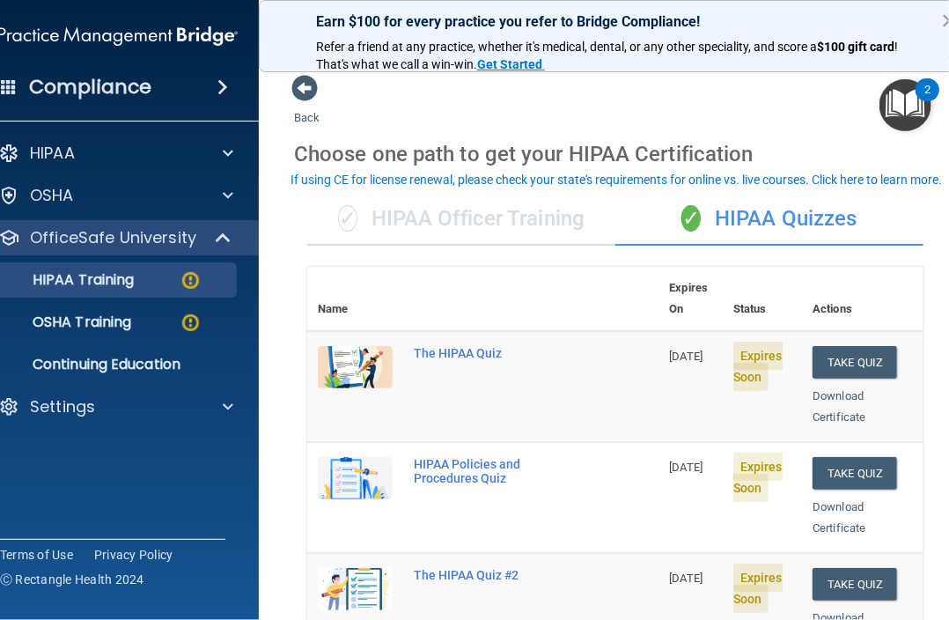
click at [471, 331] on td "The HIPAA Quiz" at bounding box center [531, 386] width 256 height 111
click at [472, 346] on div "The HIPAA Quiz" at bounding box center [493, 353] width 158 height 14
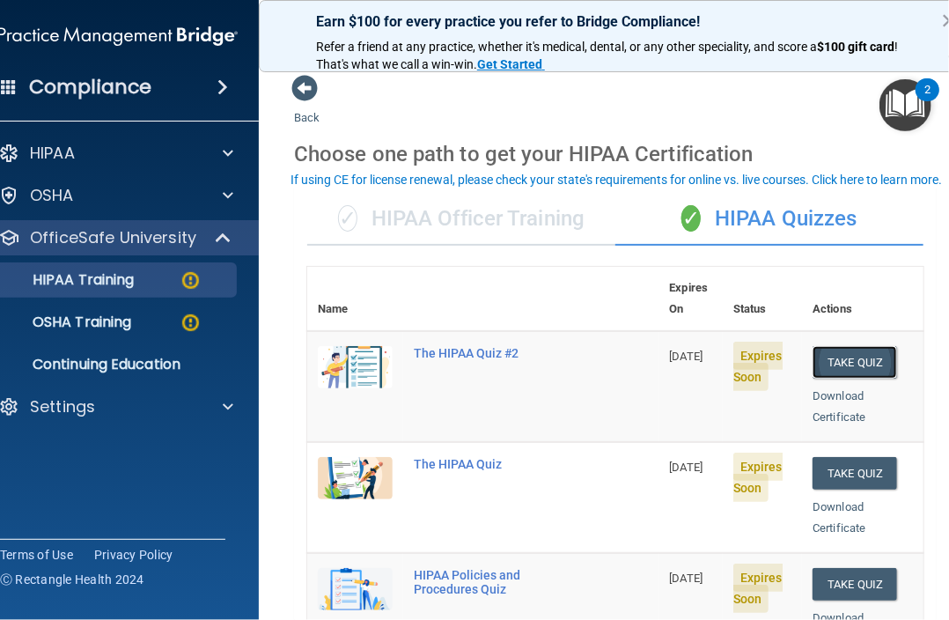
click at [891, 346] on button "Take Quiz" at bounding box center [855, 362] width 85 height 33
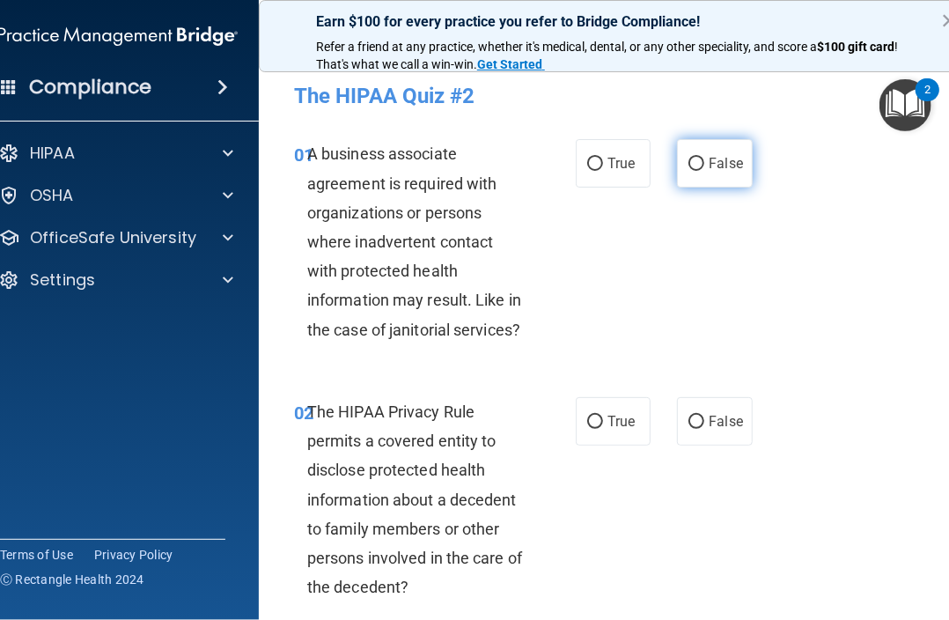
click at [700, 163] on label "False" at bounding box center [714, 163] width 75 height 48
click at [700, 163] on input "False" at bounding box center [696, 164] width 16 height 13
radio input "true"
click at [599, 418] on label "True" at bounding box center [613, 421] width 75 height 48
click at [599, 418] on input "True" at bounding box center [595, 422] width 16 height 13
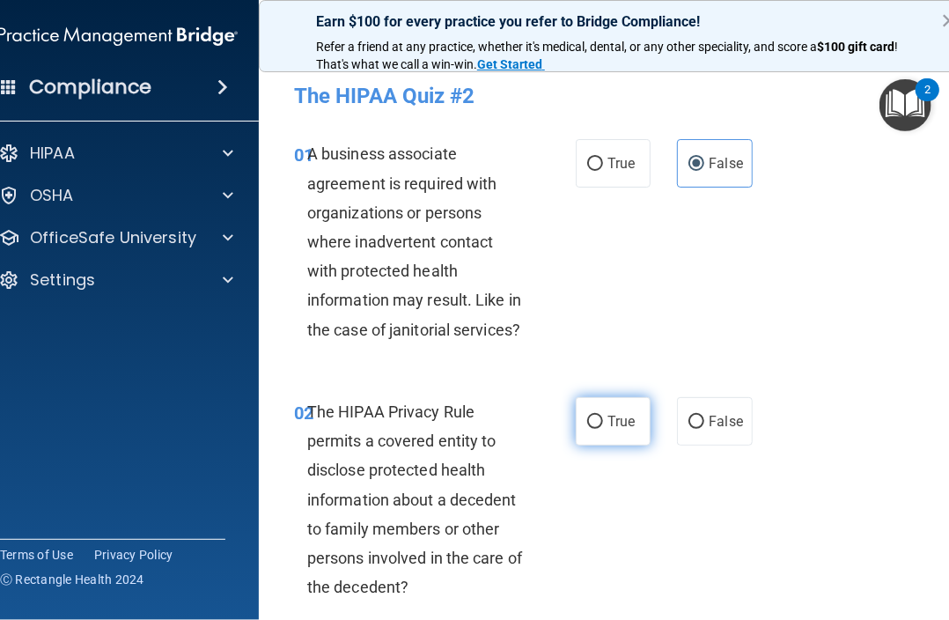
radio input "true"
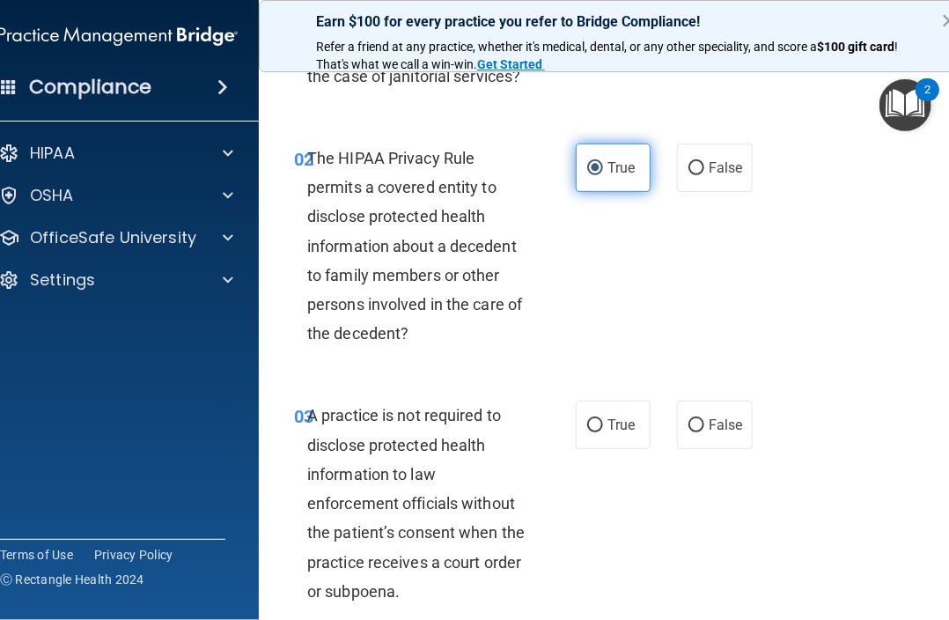
scroll to position [264, 0]
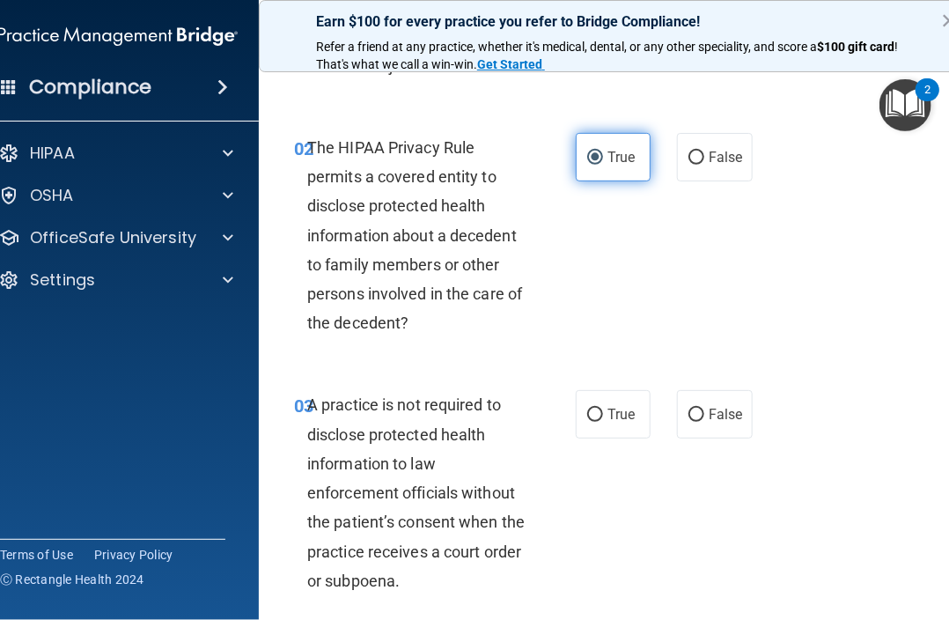
click at [599, 418] on label "True" at bounding box center [613, 414] width 75 height 48
click at [599, 418] on input "True" at bounding box center [595, 414] width 16 height 13
radio input "true"
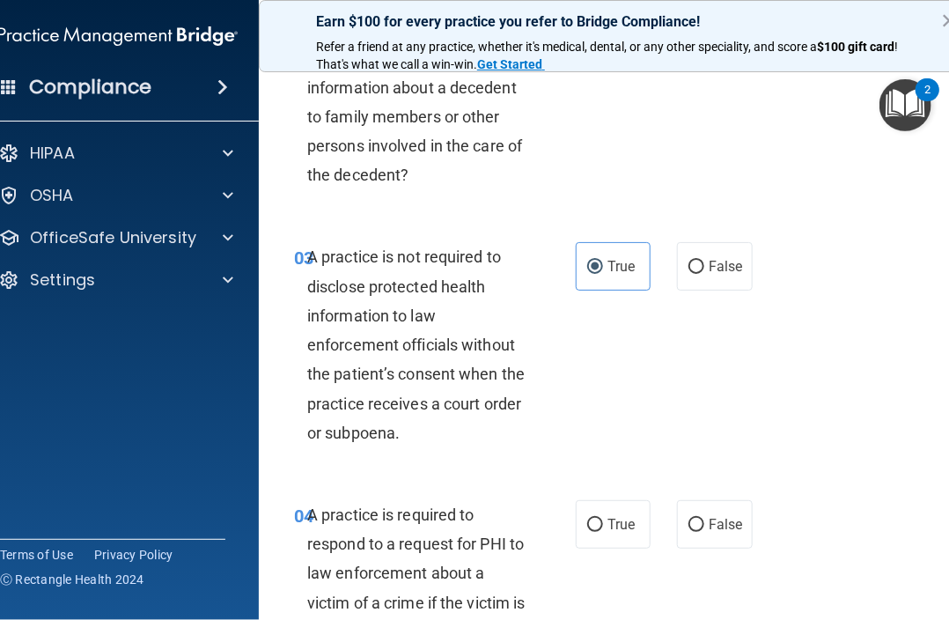
scroll to position [440, 0]
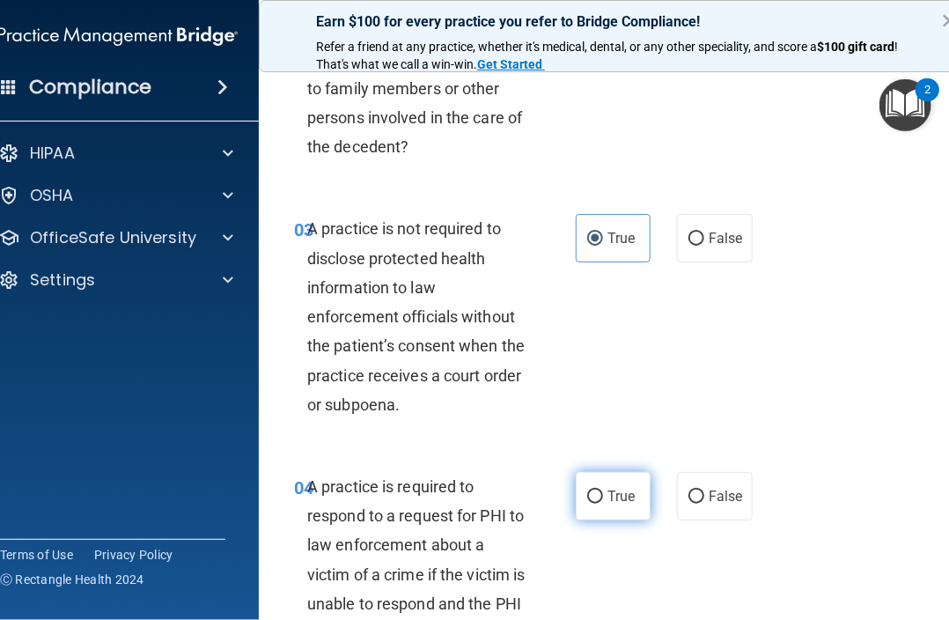
click at [588, 490] on input "True" at bounding box center [595, 496] width 16 height 13
radio input "true"
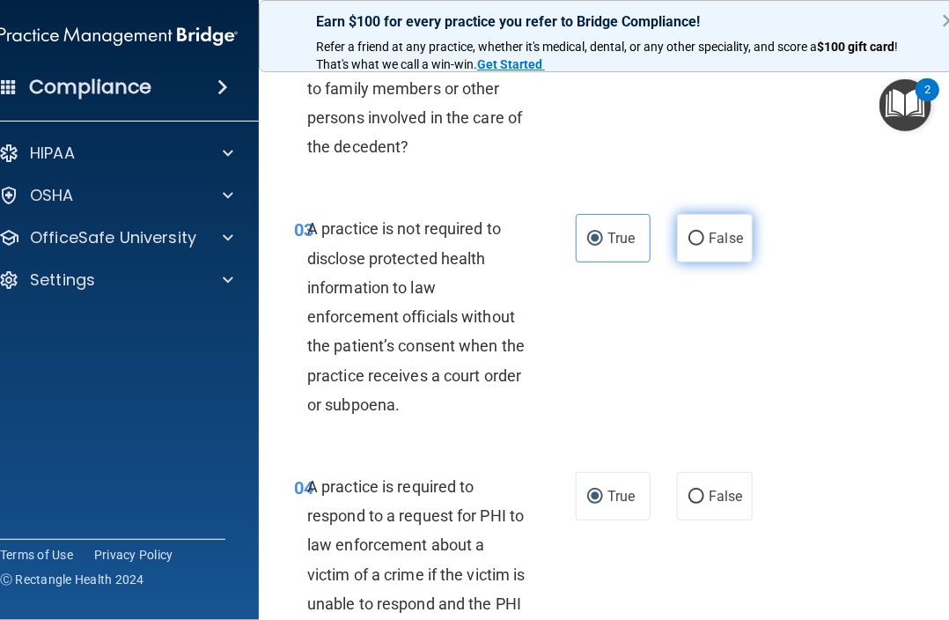
click at [688, 232] on input "False" at bounding box center [696, 238] width 16 height 13
radio input "true"
radio input "false"
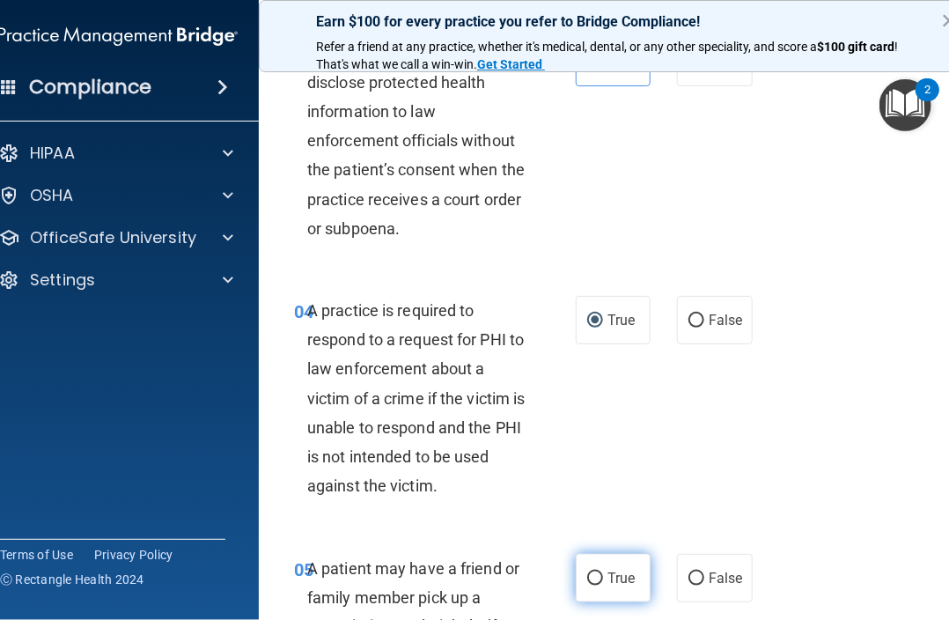
click at [584, 559] on label "True" at bounding box center [613, 578] width 75 height 48
click at [587, 572] on input "True" at bounding box center [595, 578] width 16 height 13
radio input "true"
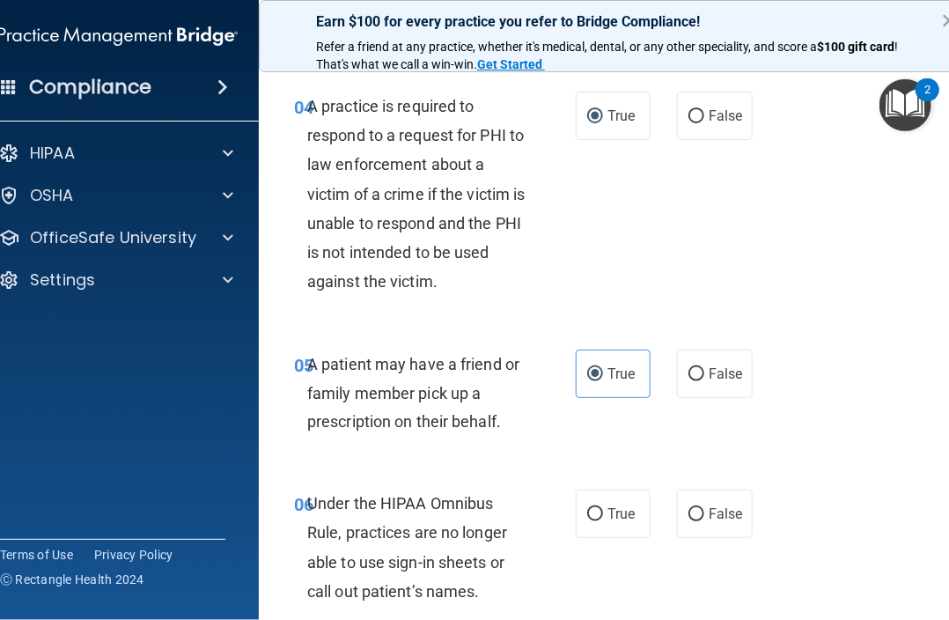
scroll to position [880, 0]
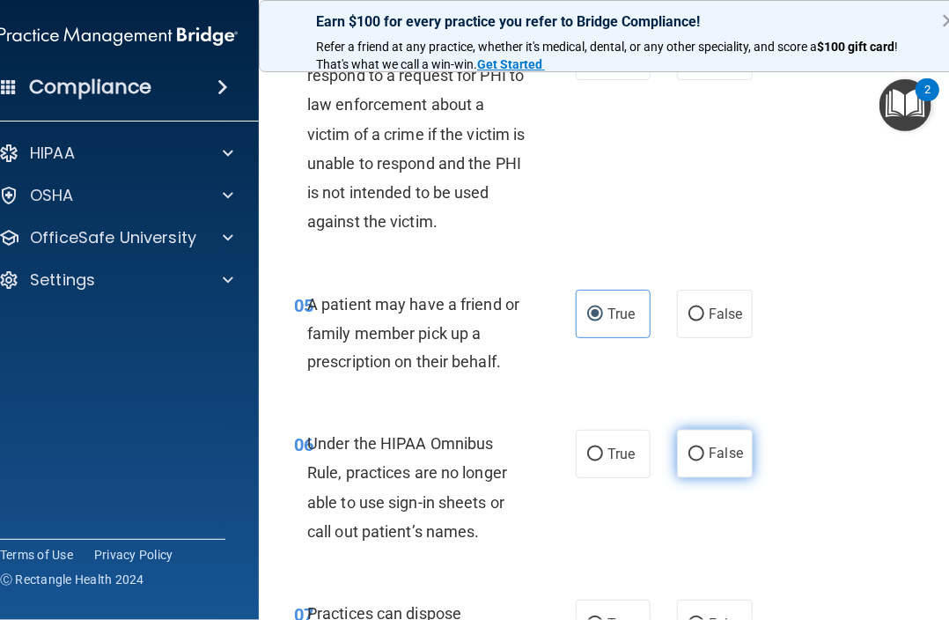
click at [690, 460] on input "False" at bounding box center [696, 454] width 16 height 13
radio input "true"
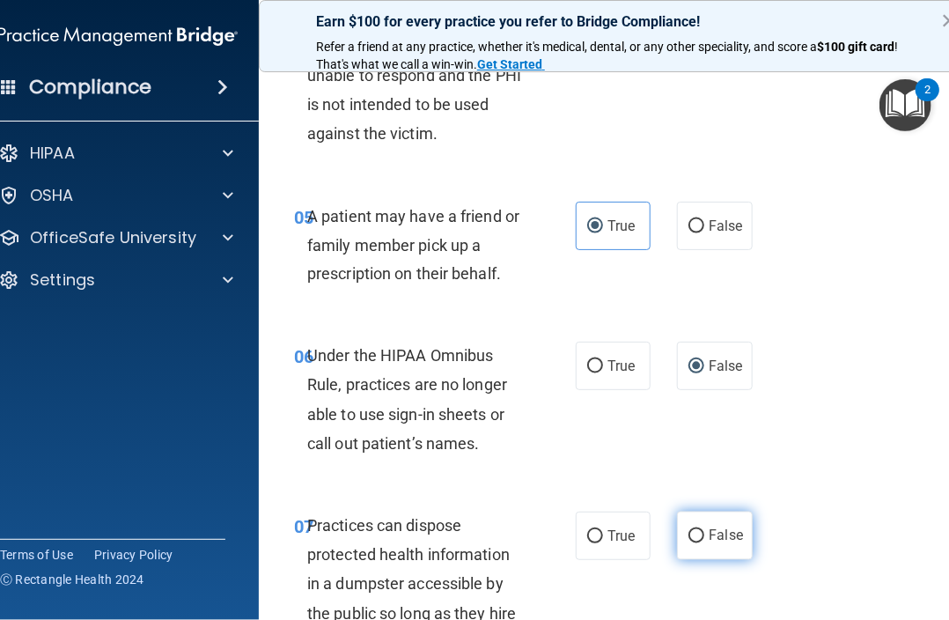
click at [709, 527] on span "False" at bounding box center [726, 535] width 34 height 17
click at [704, 530] on input "False" at bounding box center [696, 536] width 16 height 13
radio input "true"
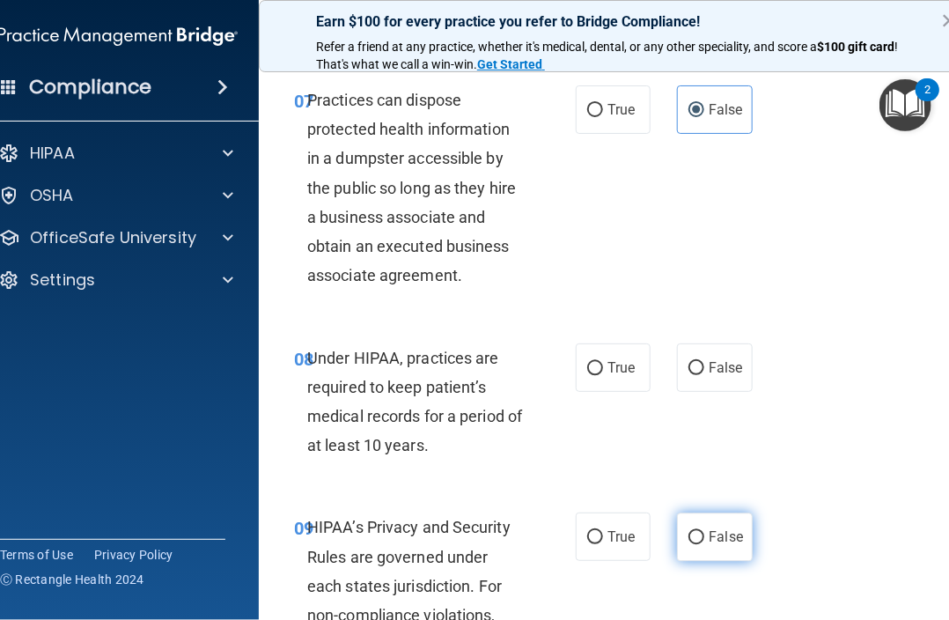
scroll to position [1409, 0]
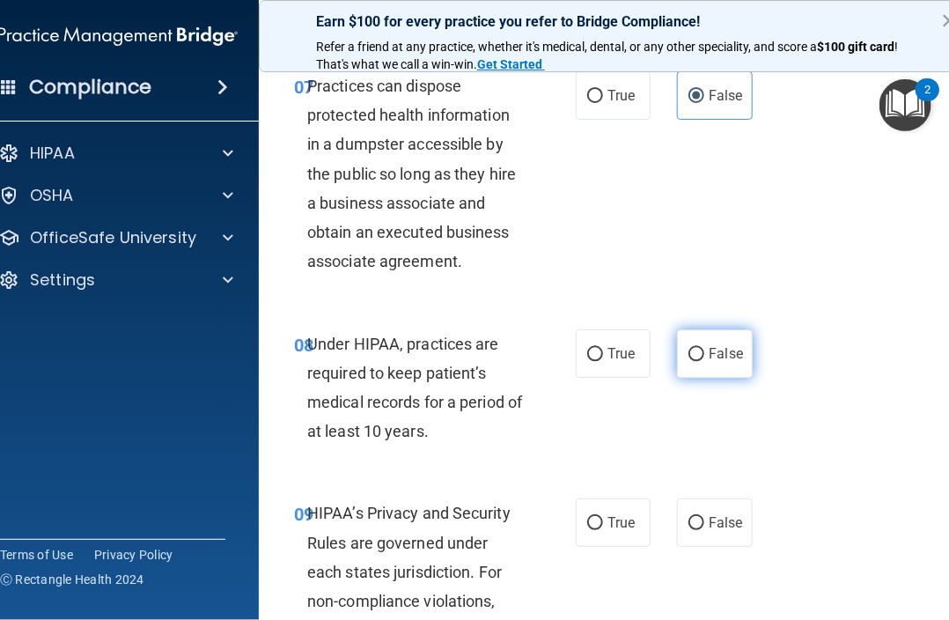
click at [692, 371] on label "False" at bounding box center [714, 353] width 75 height 48
click at [692, 361] on input "False" at bounding box center [696, 354] width 16 height 13
radio input "true"
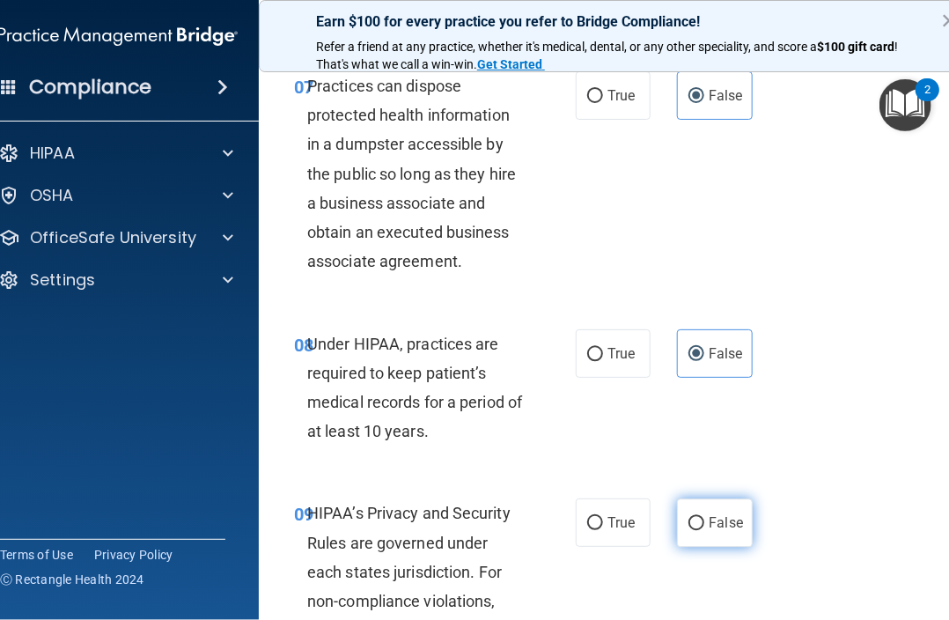
click at [722, 528] on span "False" at bounding box center [726, 522] width 34 height 17
click at [704, 528] on input "False" at bounding box center [696, 523] width 16 height 13
radio input "true"
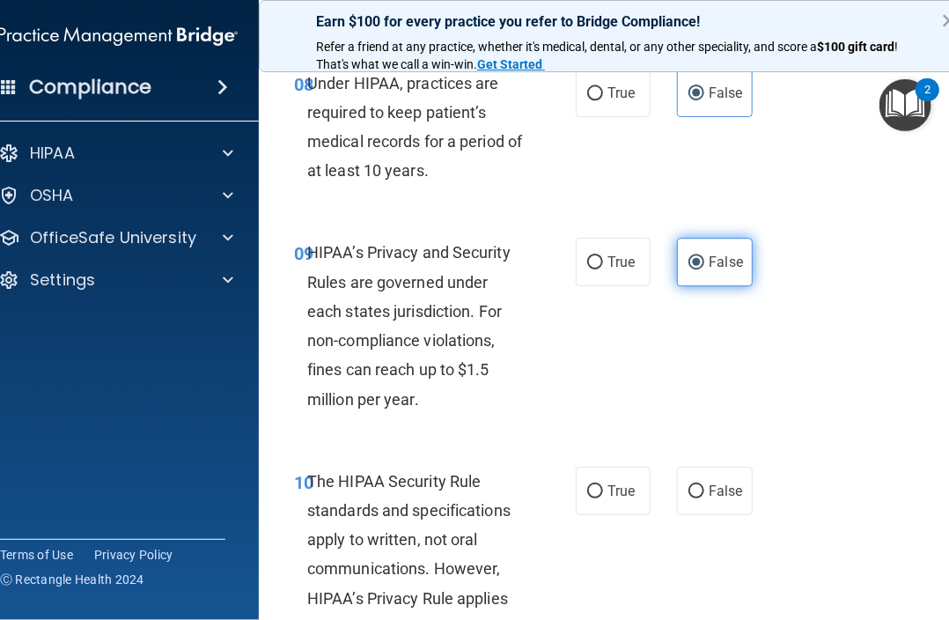
scroll to position [1673, 0]
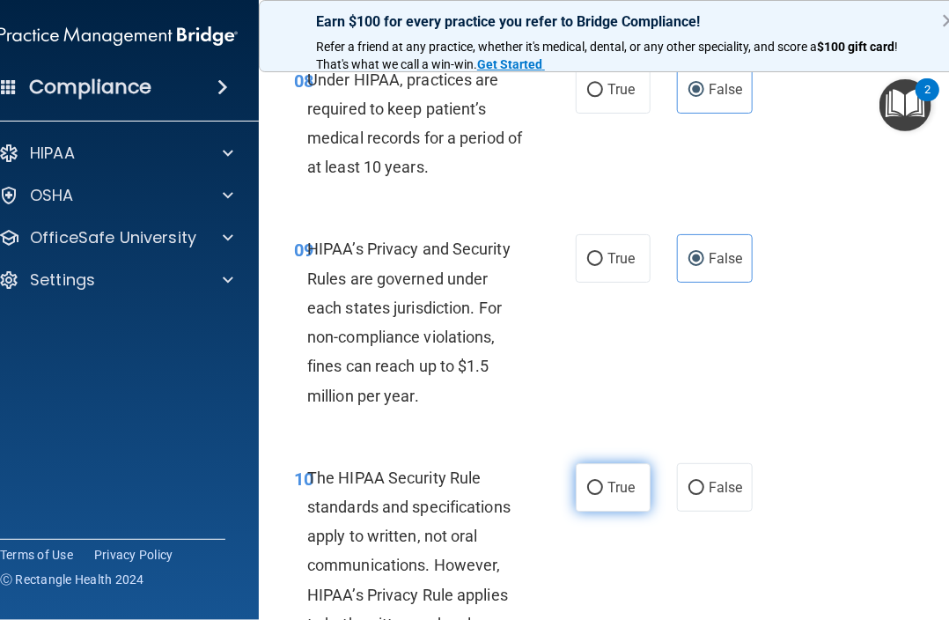
click at [587, 485] on input "True" at bounding box center [595, 488] width 16 height 13
radio input "true"
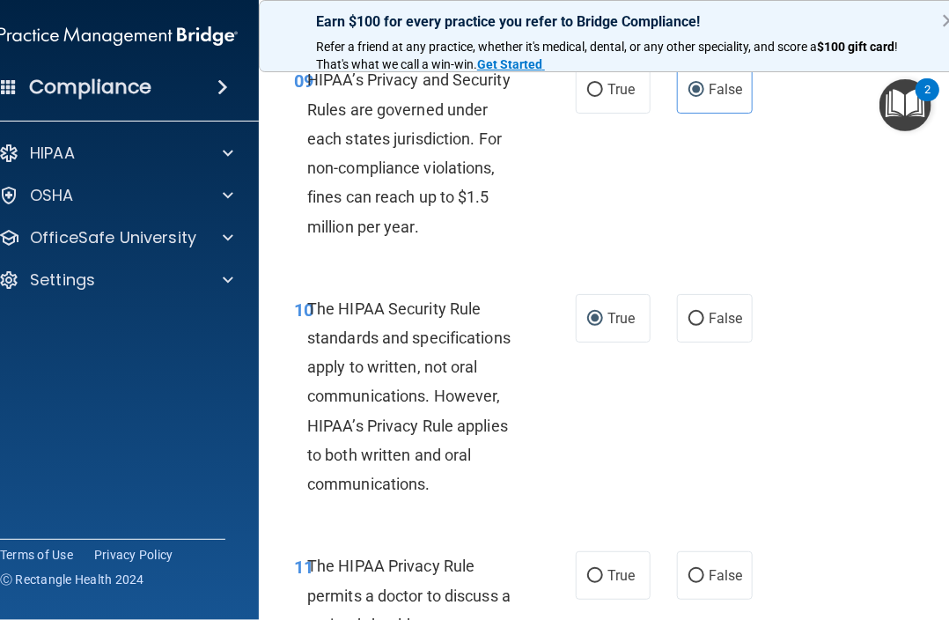
scroll to position [1849, 0]
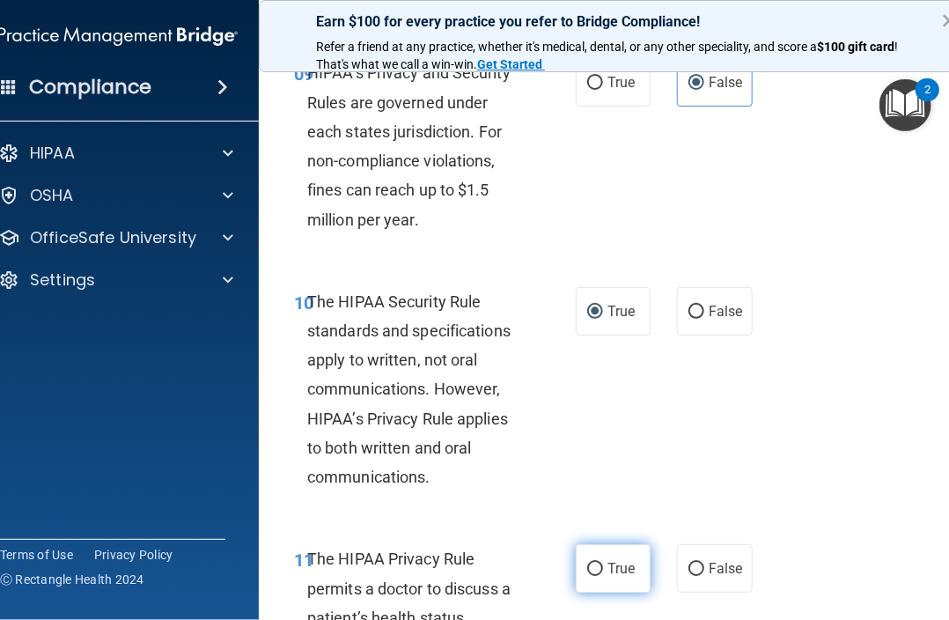
click at [590, 568] on input "True" at bounding box center [595, 569] width 16 height 13
radio input "true"
drag, startPoint x: 632, startPoint y: 520, endPoint x: 638, endPoint y: 475, distance: 46.2
click at [638, 475] on div "10 The HIPAA Security Rule standards and specifications apply to written, not o…" at bounding box center [615, 394] width 669 height 258
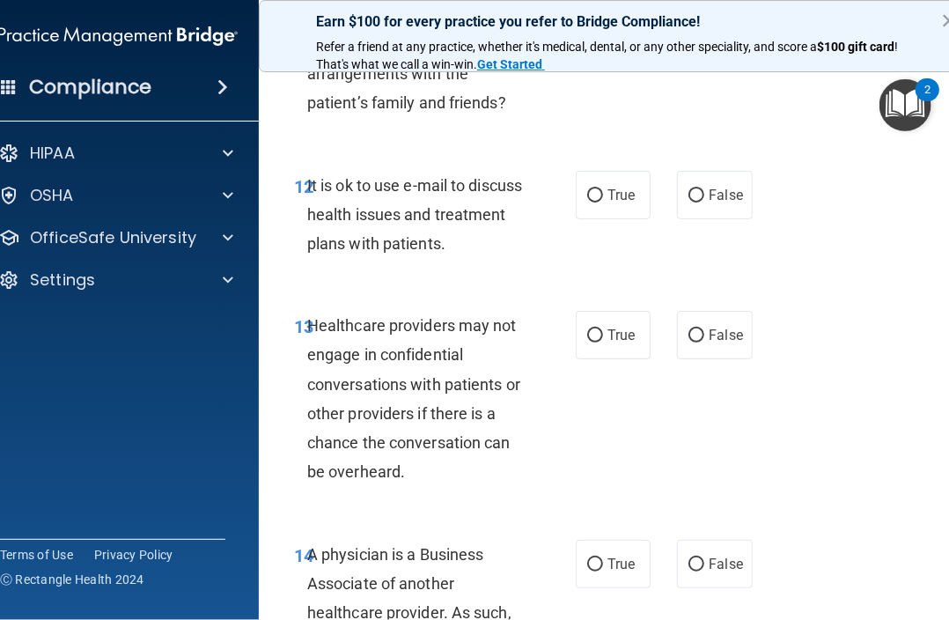
scroll to position [2465, 0]
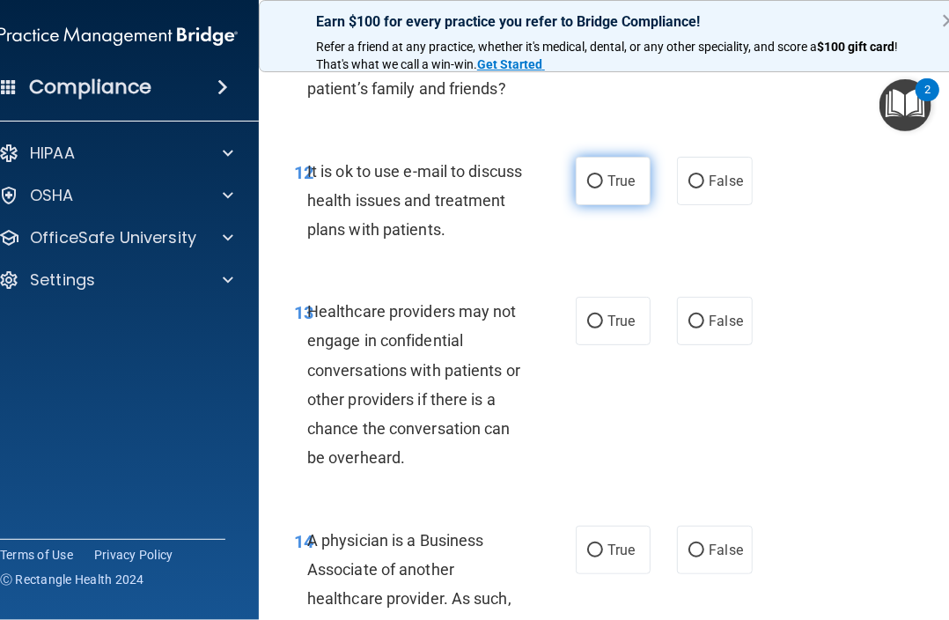
click at [592, 176] on input "True" at bounding box center [595, 181] width 16 height 13
radio input "true"
click at [699, 323] on label "False" at bounding box center [714, 321] width 75 height 48
click at [699, 323] on input "False" at bounding box center [696, 321] width 16 height 13
radio input "true"
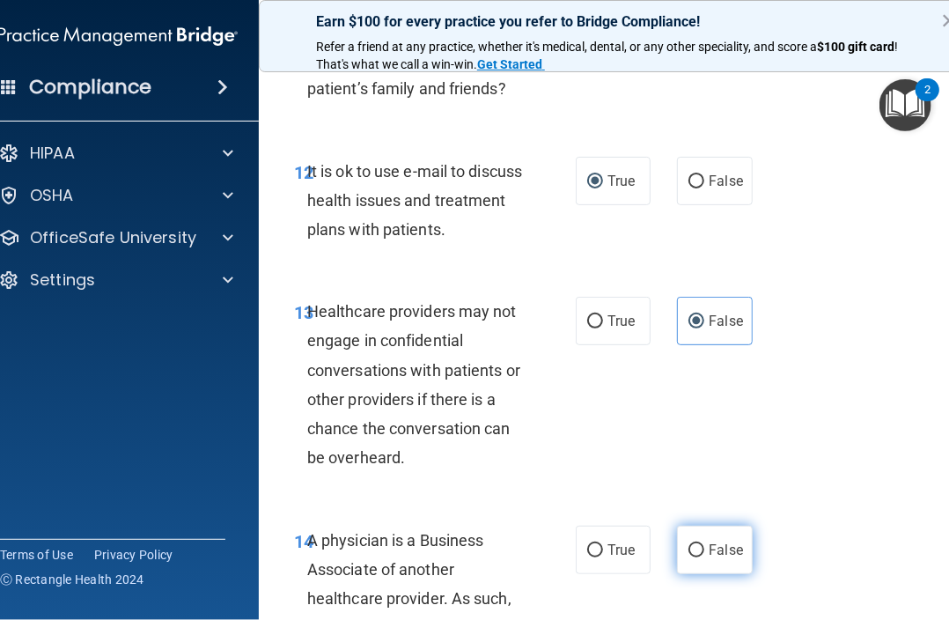
click at [699, 563] on label "False" at bounding box center [714, 550] width 75 height 48
click at [699, 557] on input "False" at bounding box center [696, 550] width 16 height 13
radio input "true"
drag, startPoint x: 838, startPoint y: 490, endPoint x: 841, endPoint y: 446, distance: 44.1
click at [841, 446] on div "13 Healthcare providers may not engage in confidential conversations with patie…" at bounding box center [615, 389] width 669 height 228
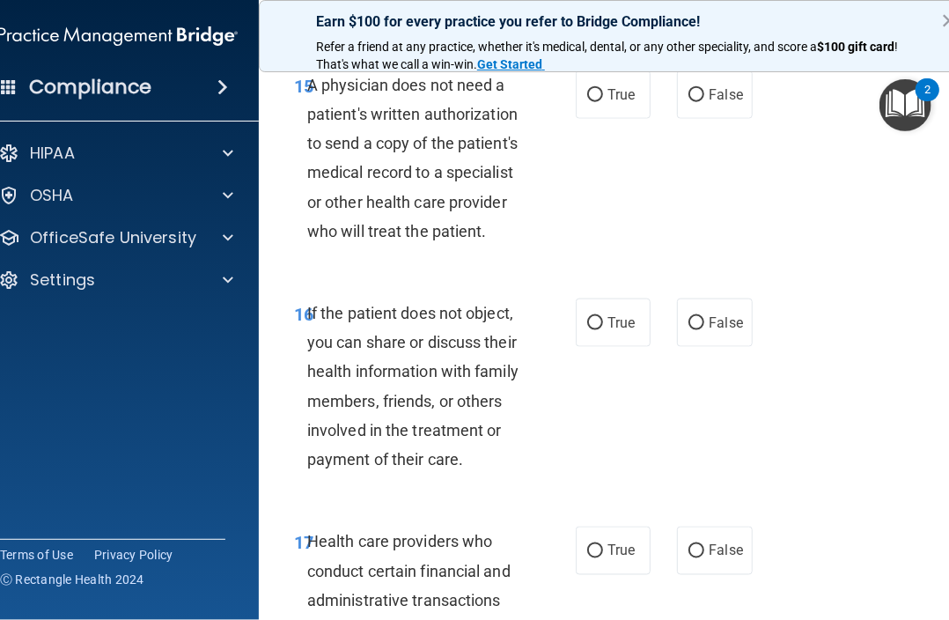
scroll to position [3081, 0]
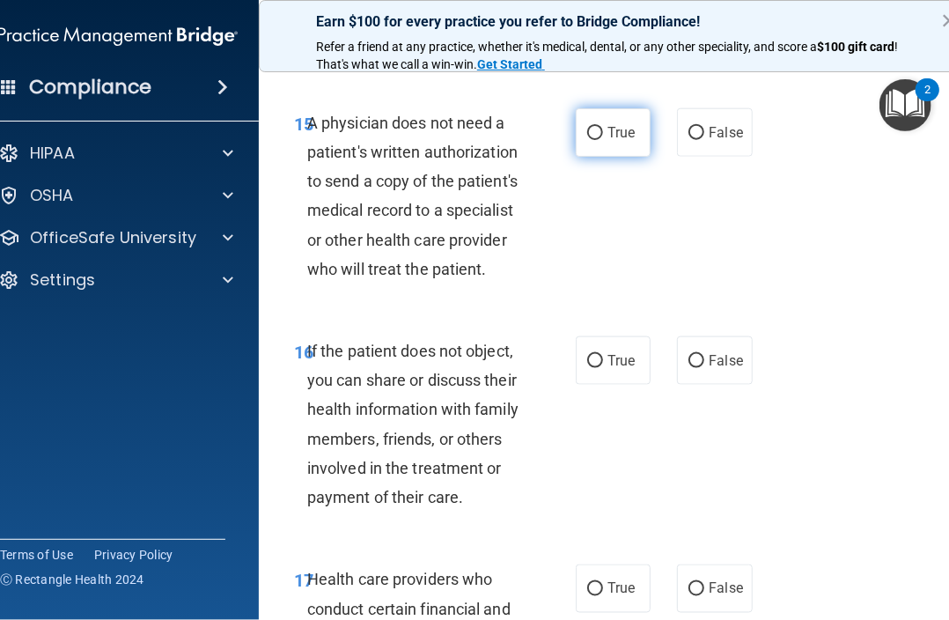
click at [596, 136] on label "True" at bounding box center [613, 132] width 75 height 48
click at [596, 136] on input "True" at bounding box center [595, 133] width 16 height 13
radio input "true"
click at [607, 362] on span "True" at bounding box center [620, 360] width 27 height 17
click at [603, 362] on input "True" at bounding box center [595, 361] width 16 height 13
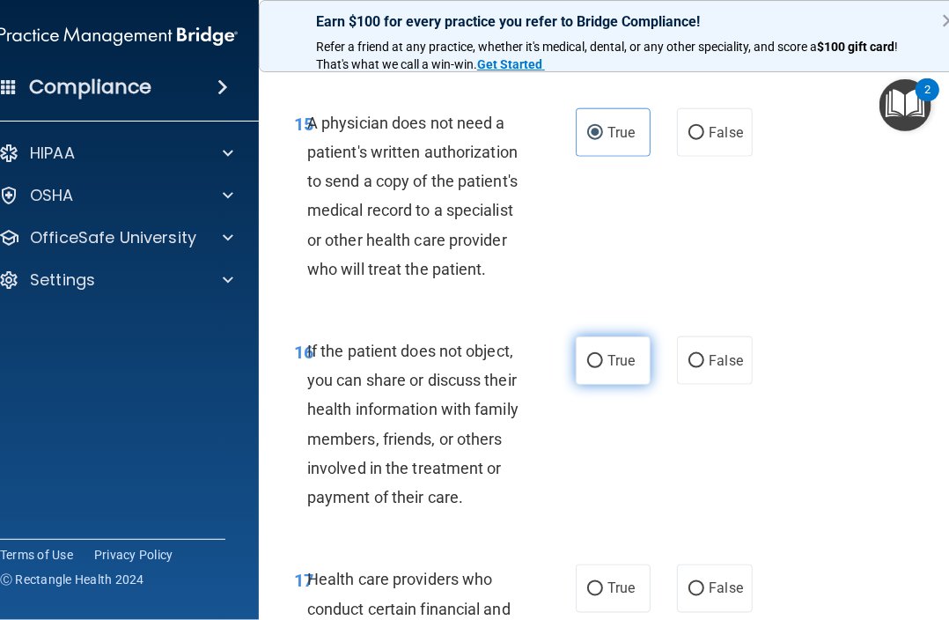
radio input "true"
click at [587, 589] on input "True" at bounding box center [595, 589] width 16 height 13
radio input "true"
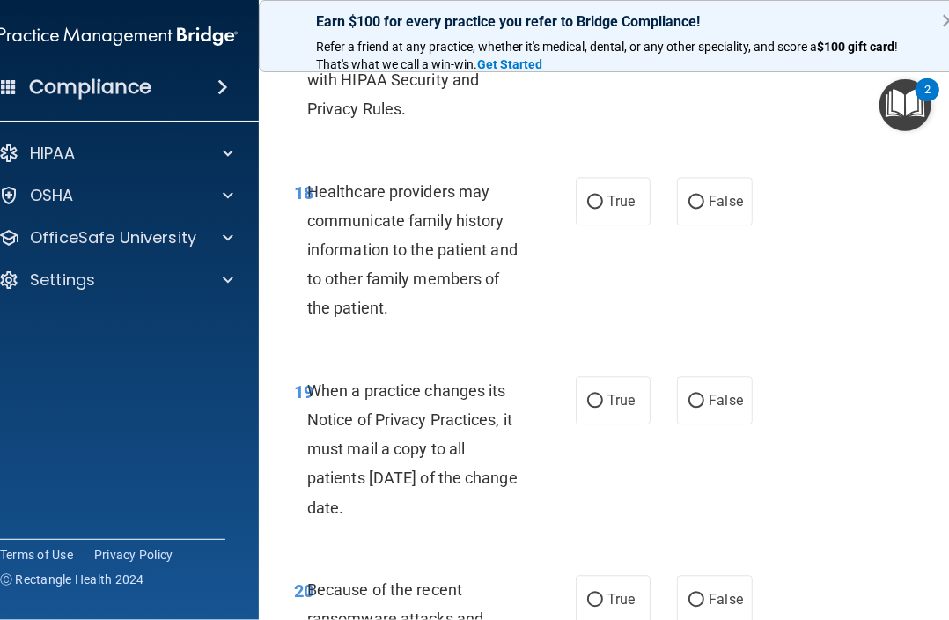
scroll to position [3786, 0]
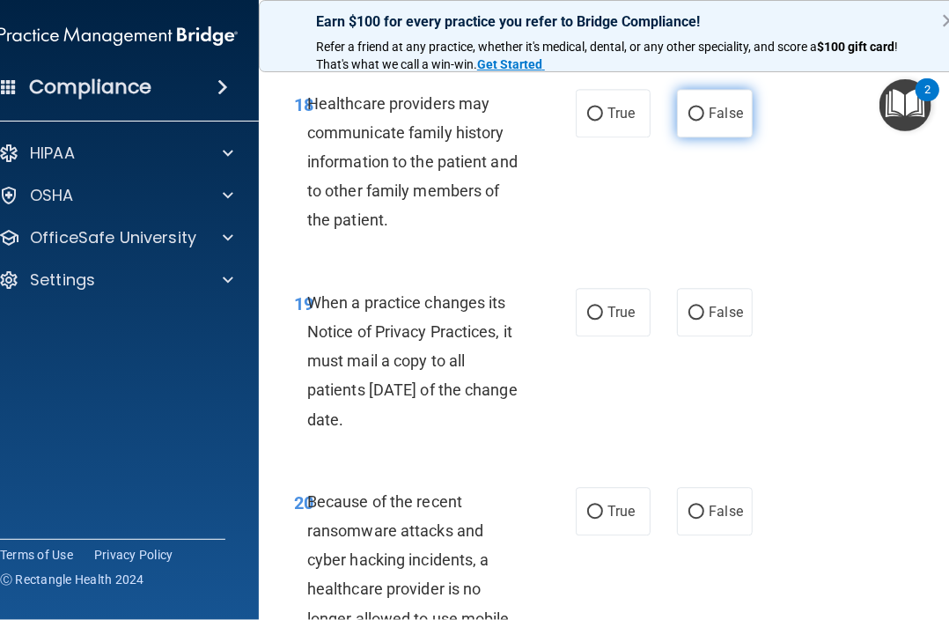
click at [697, 113] on input "False" at bounding box center [696, 113] width 16 height 13
radio input "true"
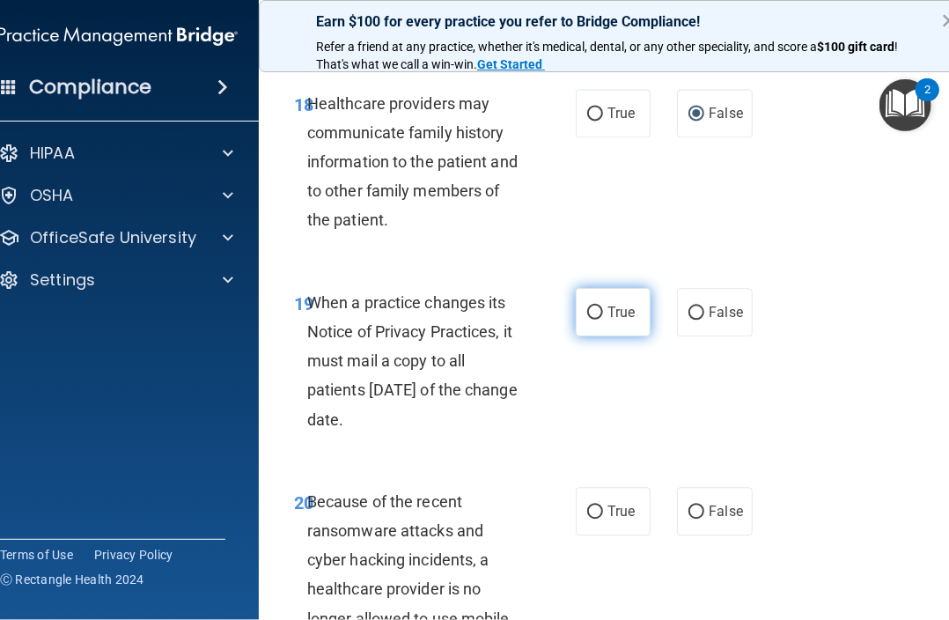
click at [587, 321] on label "True" at bounding box center [613, 312] width 75 height 48
click at [587, 320] on input "True" at bounding box center [595, 312] width 16 height 13
radio input "true"
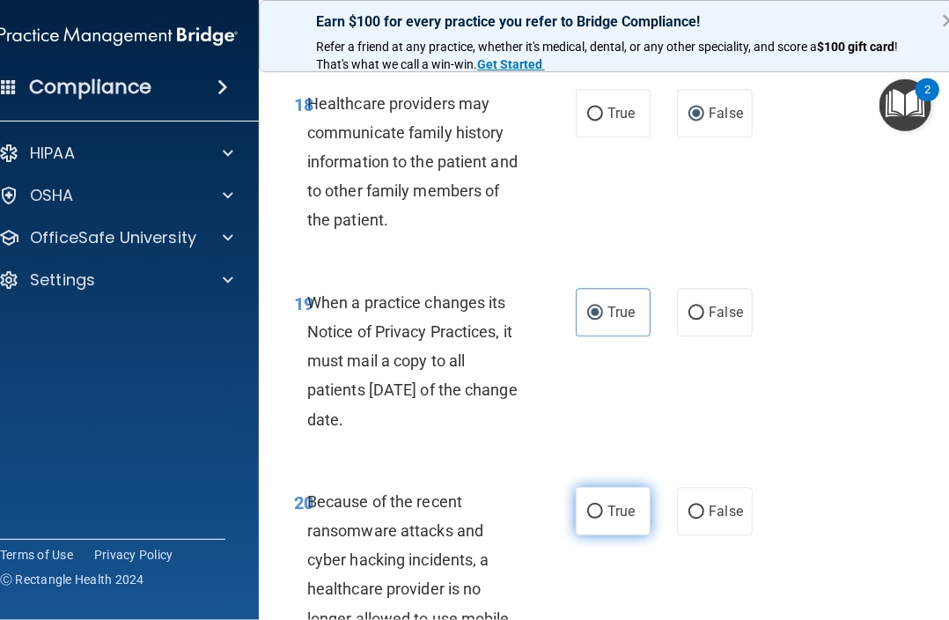
click at [590, 505] on input "True" at bounding box center [595, 511] width 16 height 13
radio input "true"
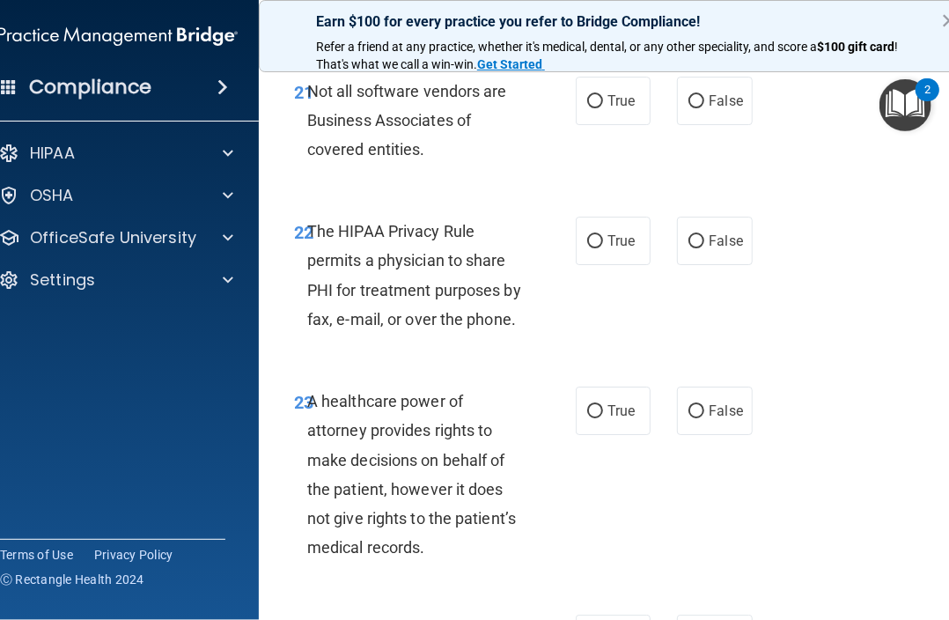
scroll to position [4490, 0]
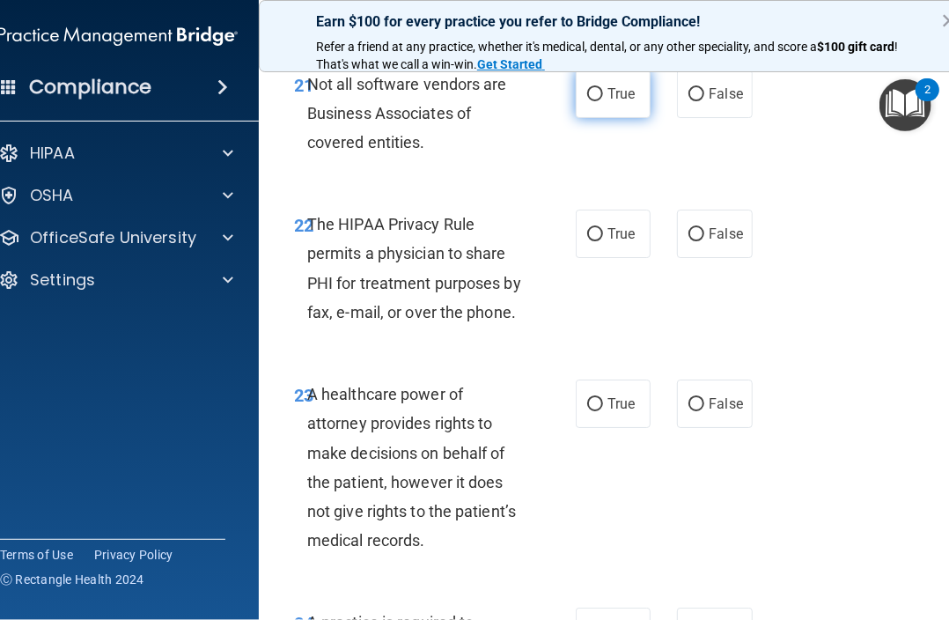
click at [588, 88] on input "True" at bounding box center [595, 94] width 16 height 13
radio input "true"
click at [588, 241] on input "True" at bounding box center [595, 234] width 16 height 13
radio input "true"
click at [709, 409] on span "False" at bounding box center [726, 403] width 34 height 17
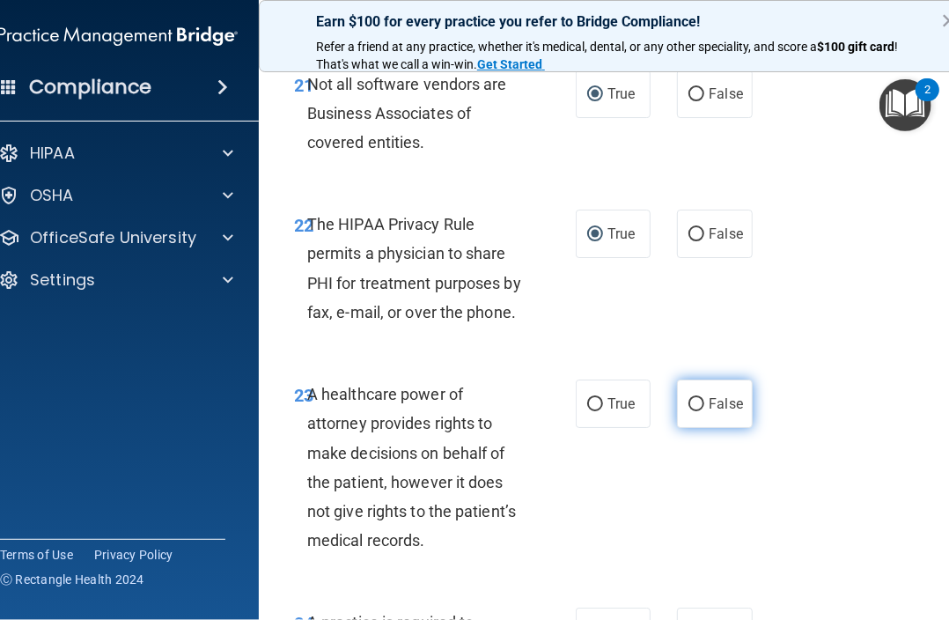
click at [704, 409] on input "False" at bounding box center [696, 404] width 16 height 13
radio input "true"
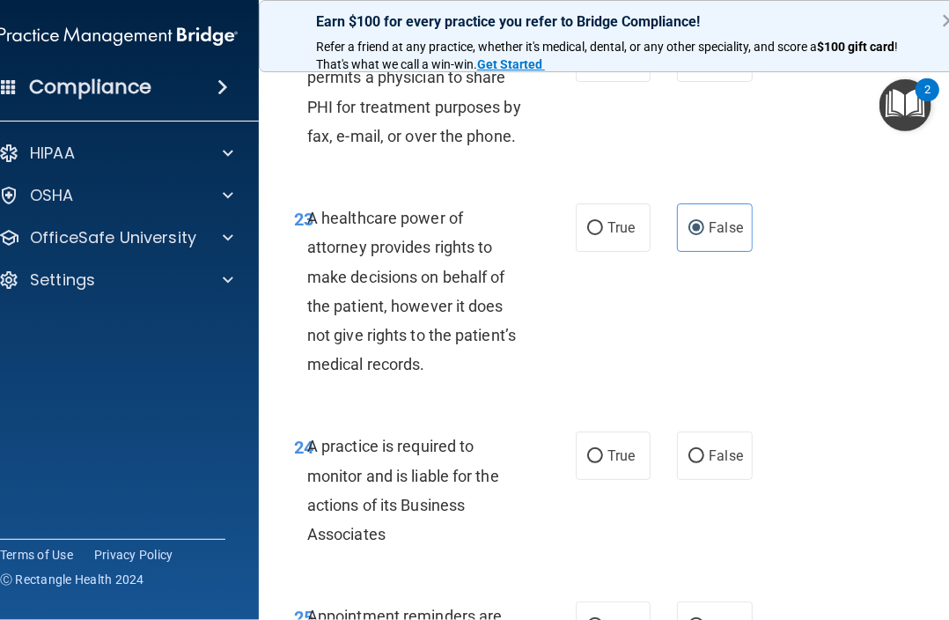
scroll to position [4754, 0]
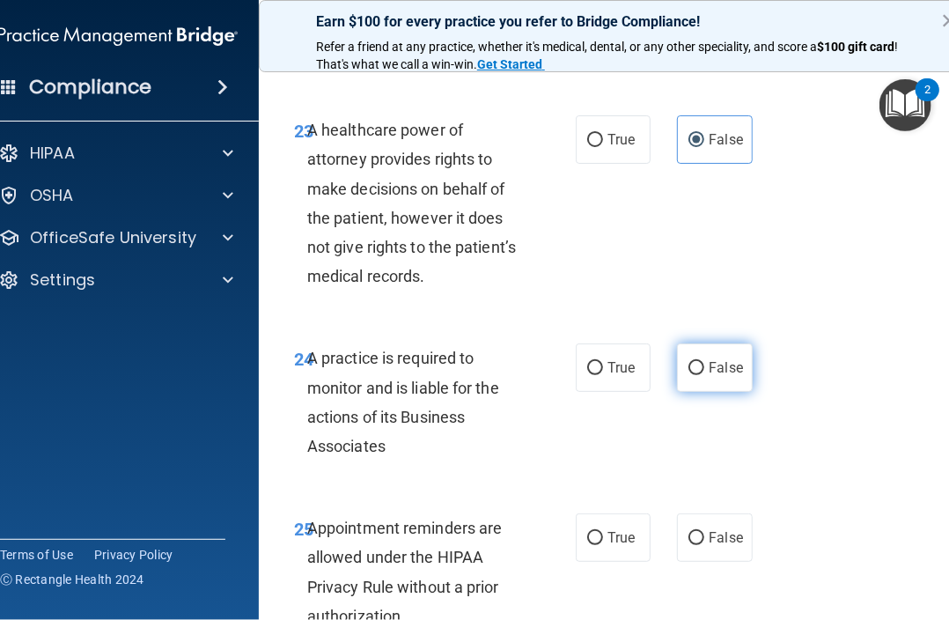
click at [697, 372] on input "False" at bounding box center [696, 368] width 16 height 13
radio input "true"
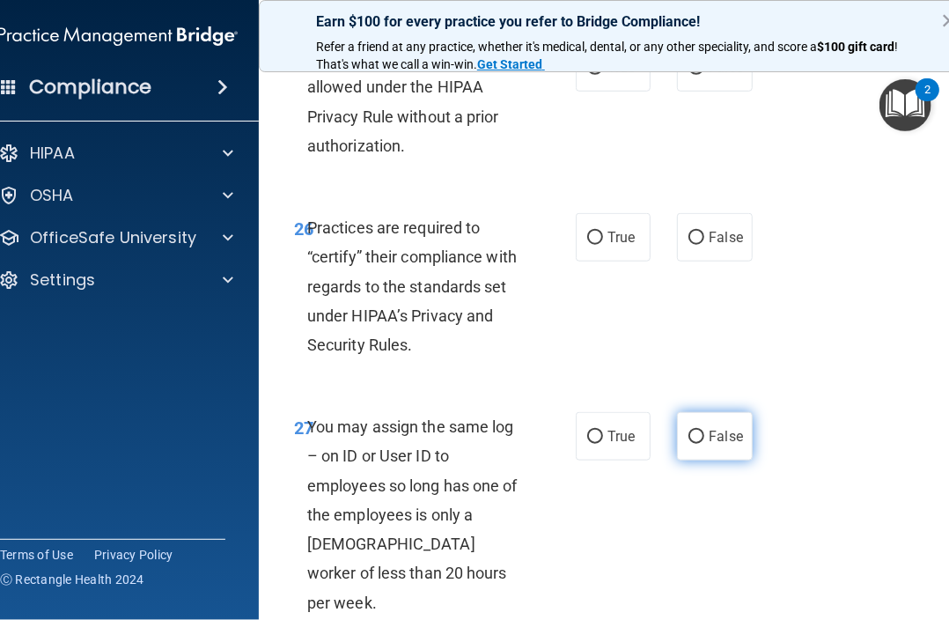
scroll to position [5194, 0]
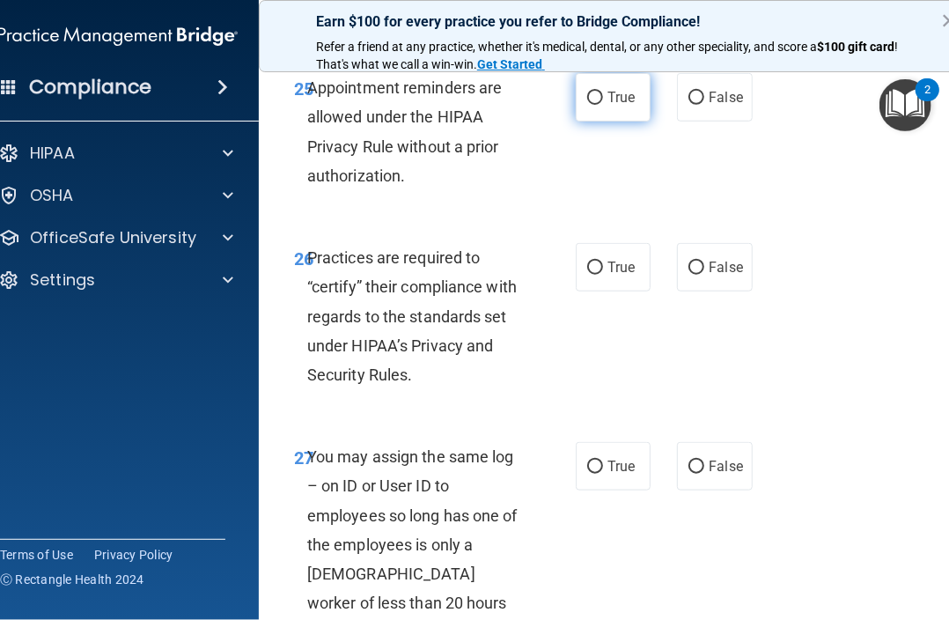
click at [599, 101] on label "True" at bounding box center [613, 97] width 75 height 48
click at [599, 101] on input "True" at bounding box center [595, 98] width 16 height 13
radio input "true"
click at [688, 267] on input "False" at bounding box center [696, 267] width 16 height 13
radio input "true"
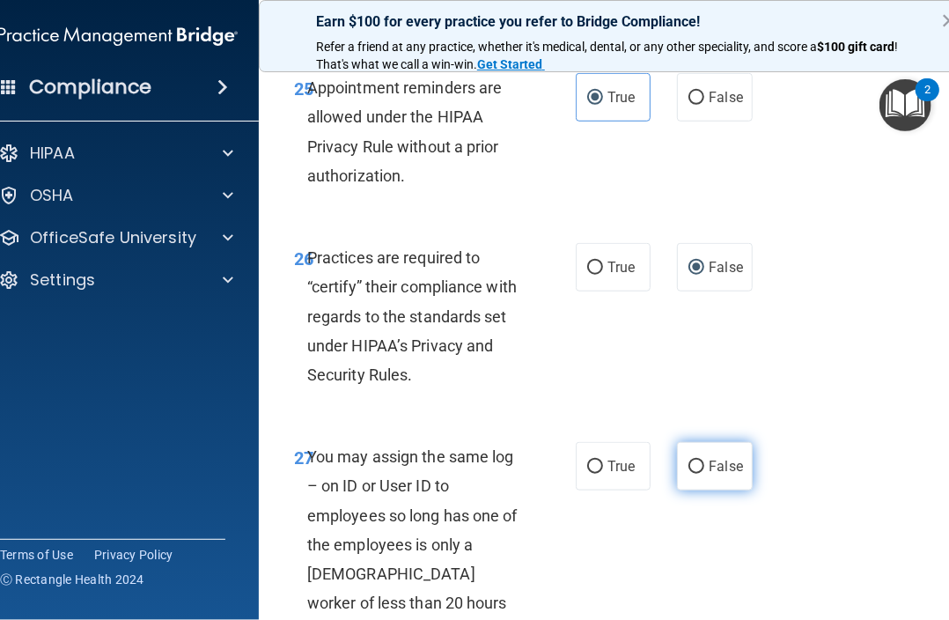
click at [703, 481] on label "False" at bounding box center [714, 466] width 75 height 48
click at [703, 474] on input "False" at bounding box center [696, 466] width 16 height 13
radio input "true"
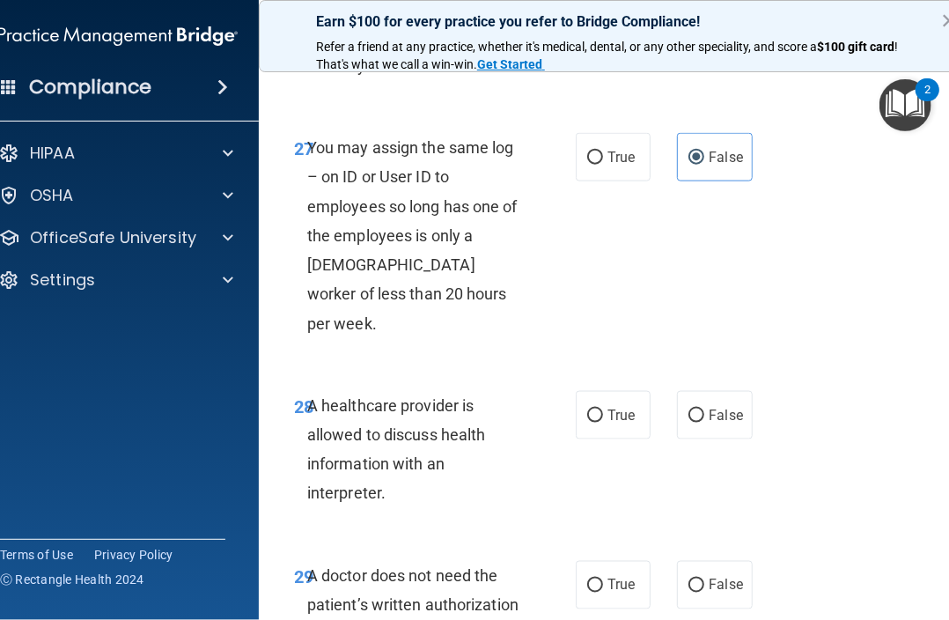
scroll to position [5546, 0]
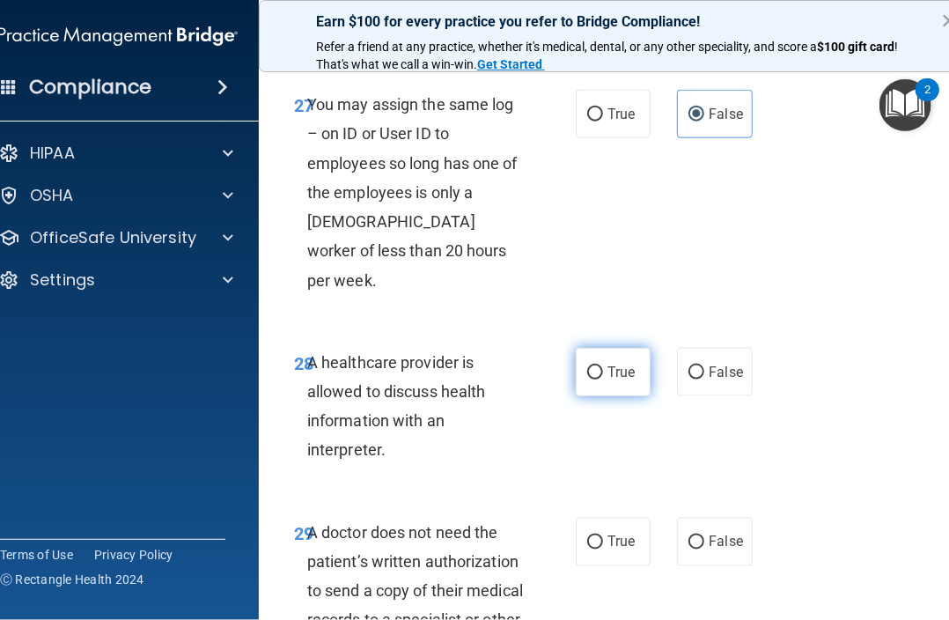
click at [607, 364] on span "True" at bounding box center [620, 372] width 27 height 17
click at [601, 366] on input "True" at bounding box center [595, 372] width 16 height 13
radio input "true"
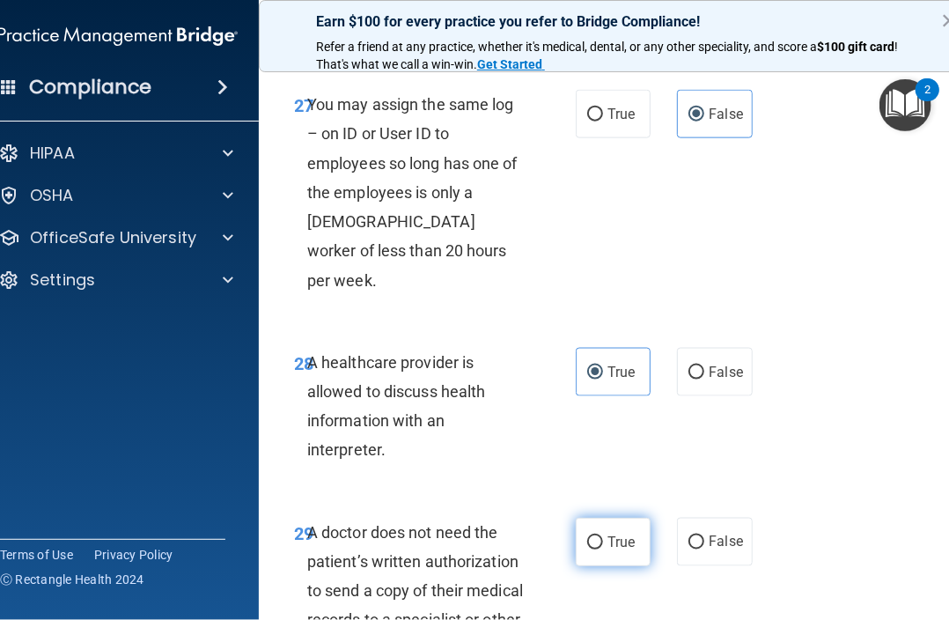
click at [596, 522] on label "True" at bounding box center [613, 542] width 75 height 48
click at [596, 536] on input "True" at bounding box center [595, 542] width 16 height 13
radio input "true"
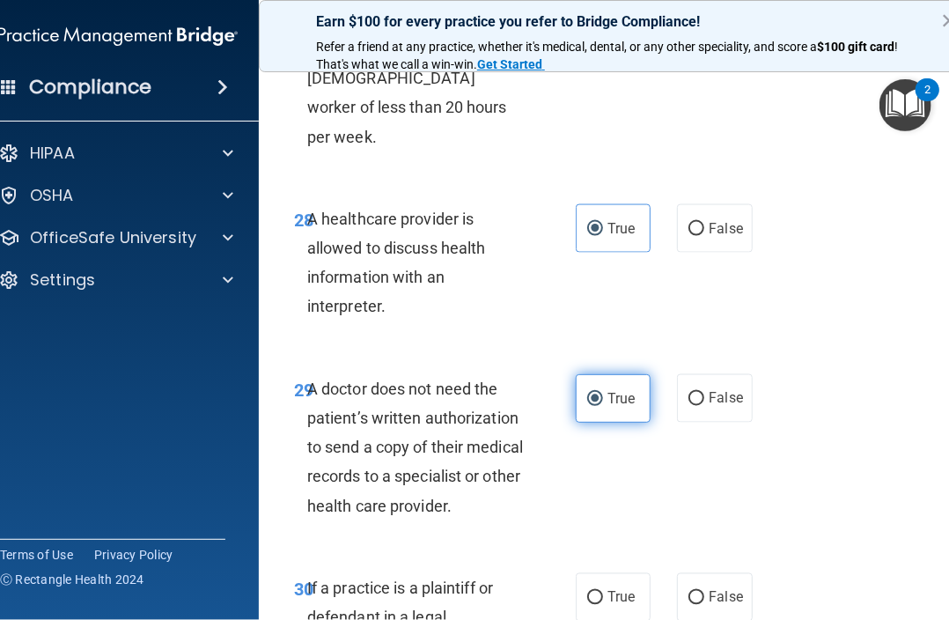
scroll to position [5722, 0]
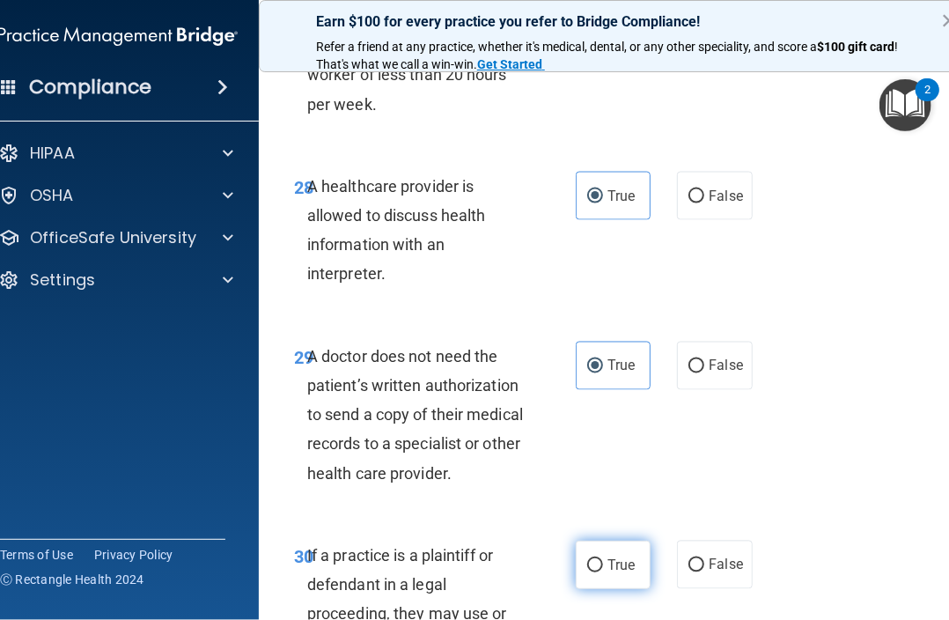
click at [611, 556] on span "True" at bounding box center [620, 564] width 27 height 17
click at [603, 559] on input "True" at bounding box center [595, 565] width 16 height 13
radio input "true"
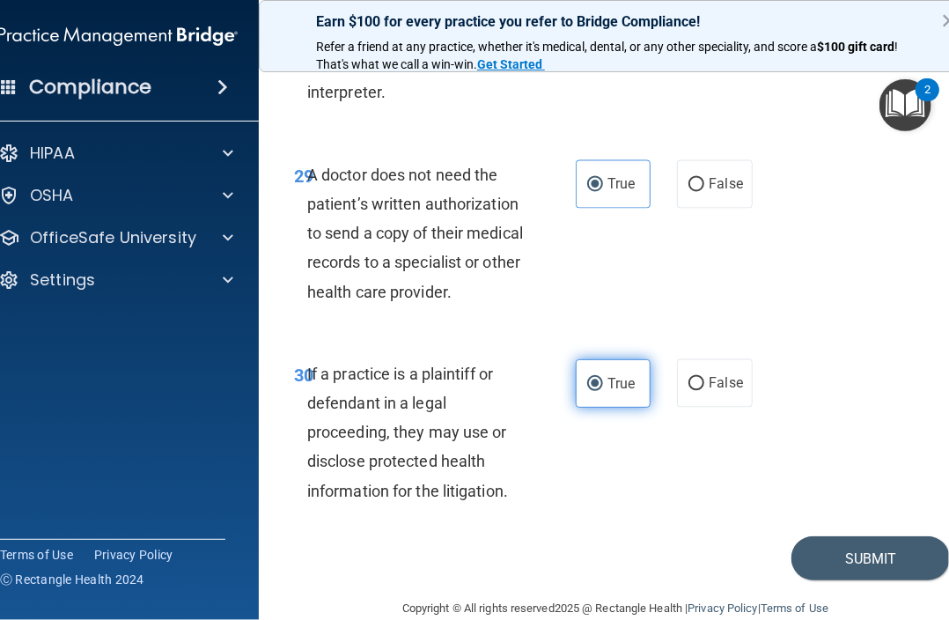
scroll to position [5905, 0]
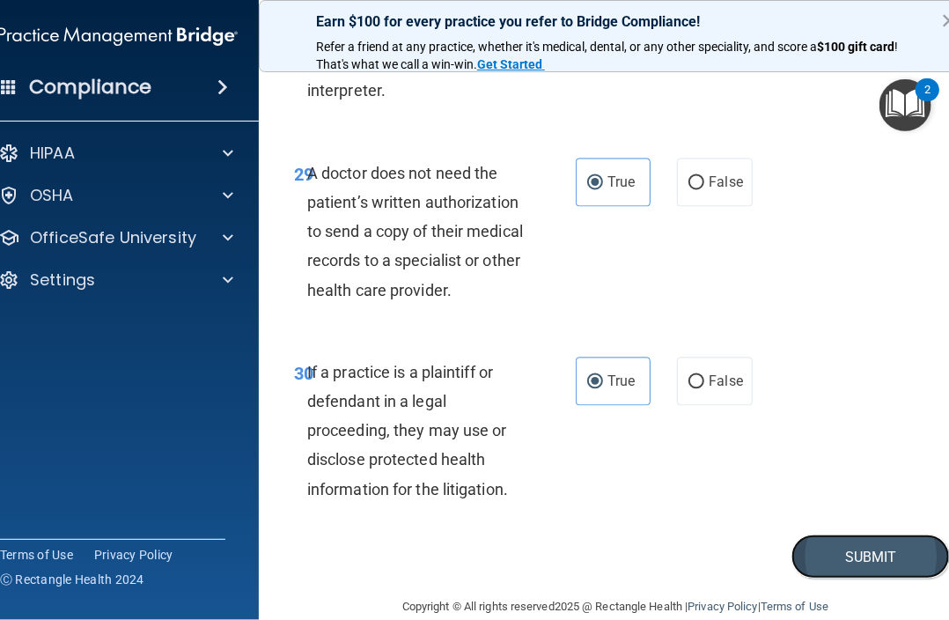
click at [829, 534] on button "Submit" at bounding box center [870, 556] width 158 height 45
click at [870, 534] on button "Submit" at bounding box center [870, 556] width 158 height 45
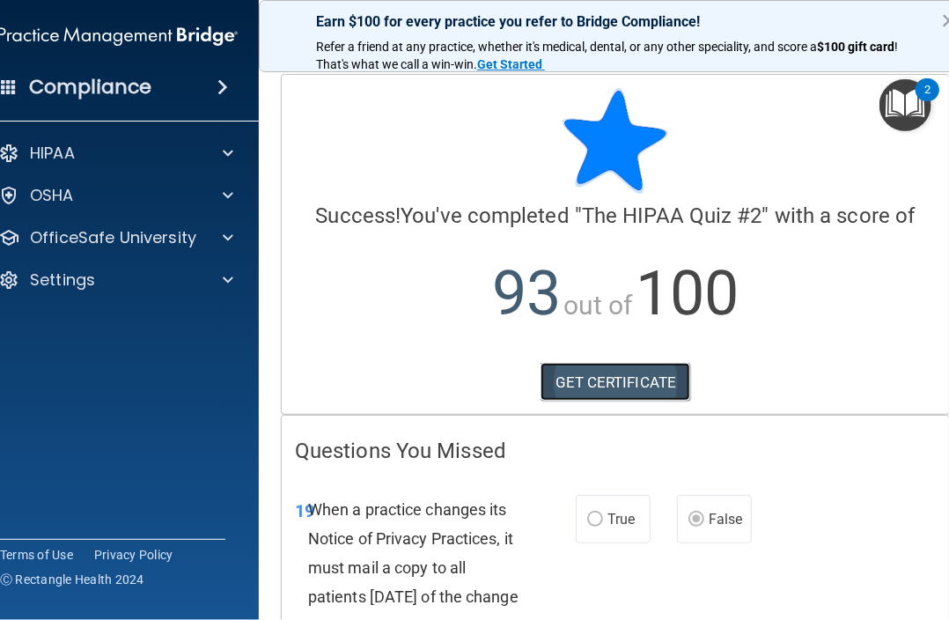
click at [542, 378] on link "GET CERTIFICATE" at bounding box center [616, 382] width 151 height 39
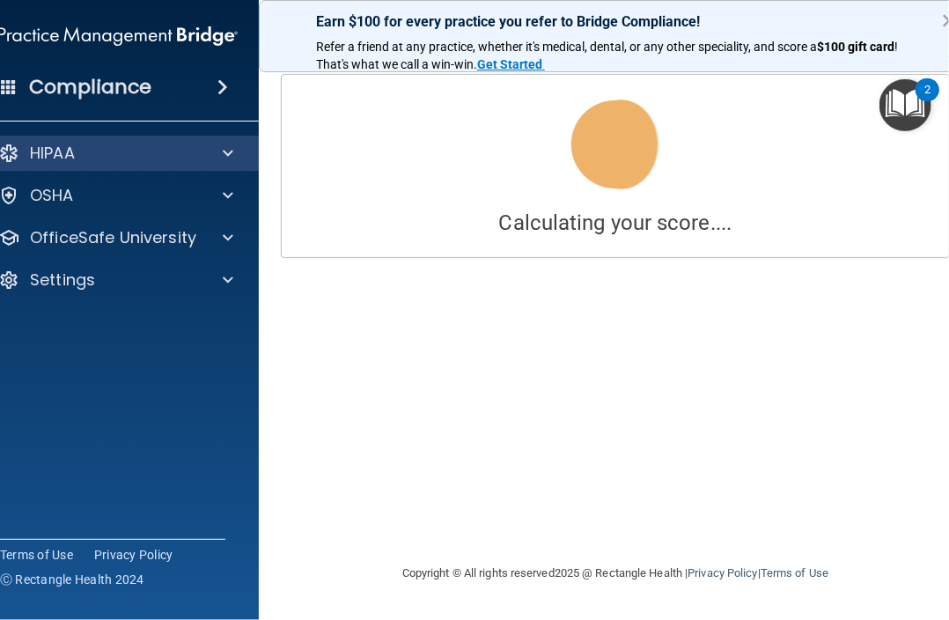
click at [129, 136] on div "HIPAA" at bounding box center [118, 153] width 283 height 35
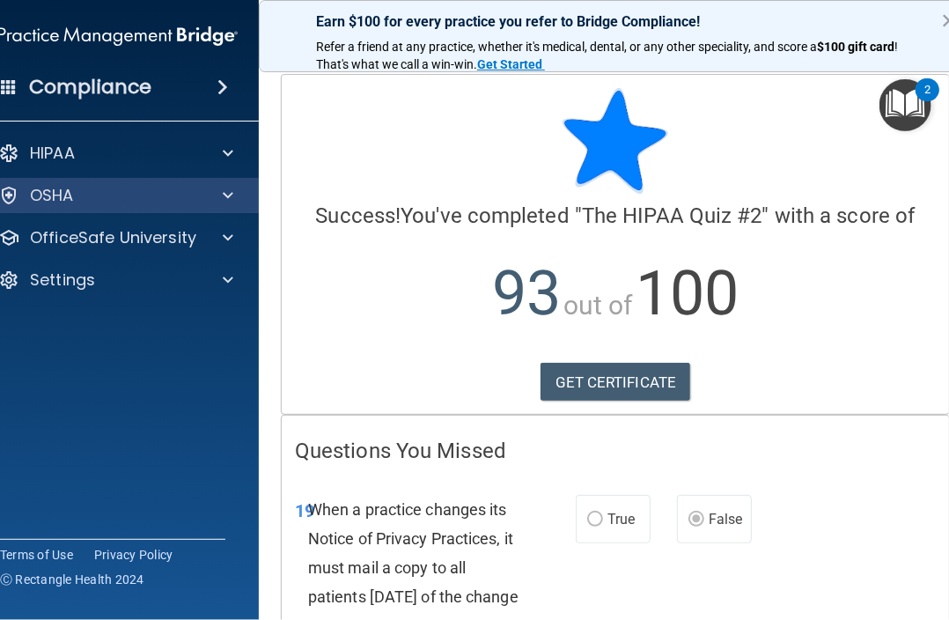
click at [127, 183] on div "OSHA" at bounding box center [118, 195] width 283 height 35
click at [127, 188] on div "OSHA" at bounding box center [94, 195] width 218 height 21
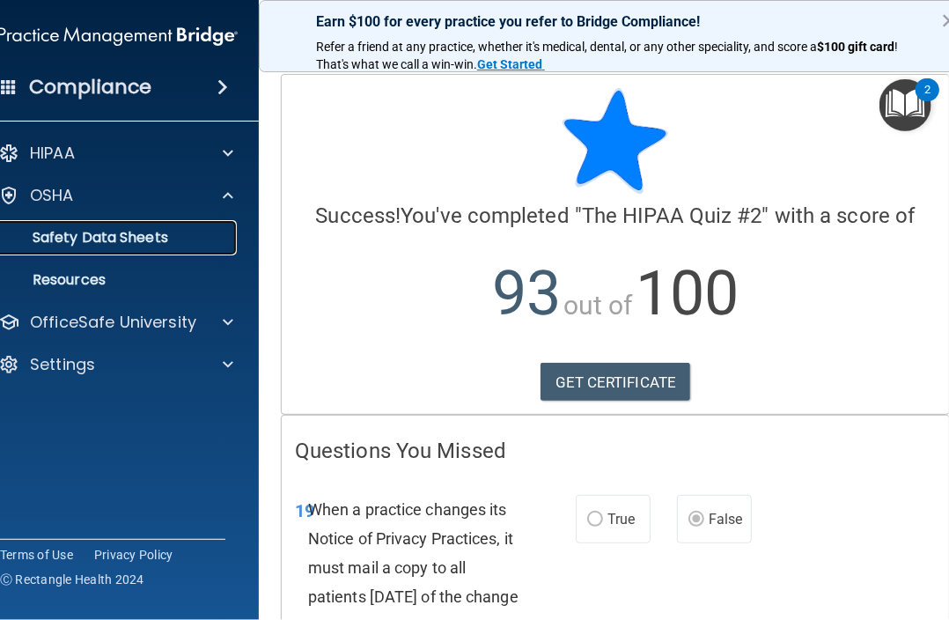
click at [144, 232] on p "Safety Data Sheets" at bounding box center [109, 238] width 240 height 18
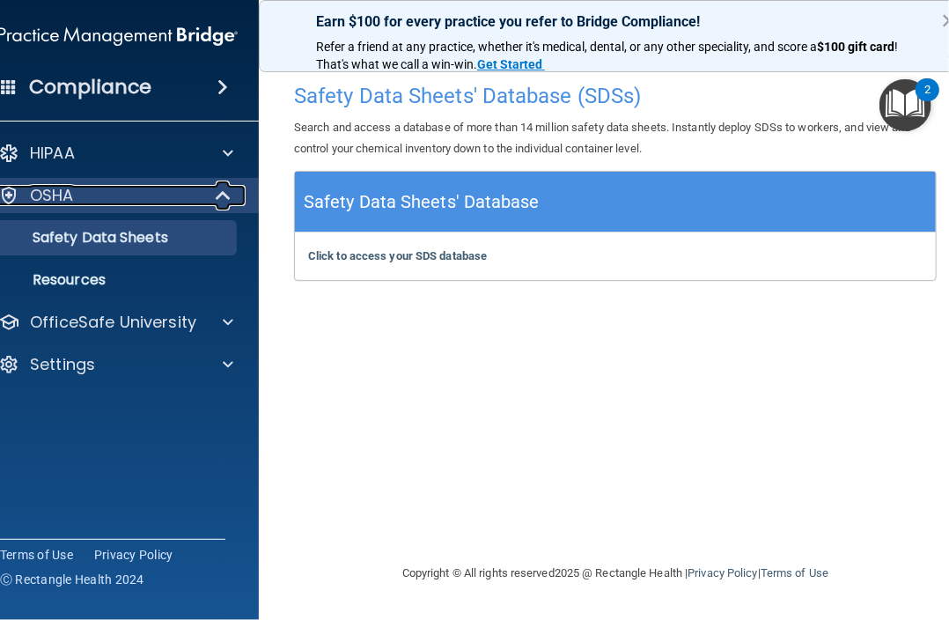
click at [169, 203] on div "OSHA" at bounding box center [93, 195] width 217 height 21
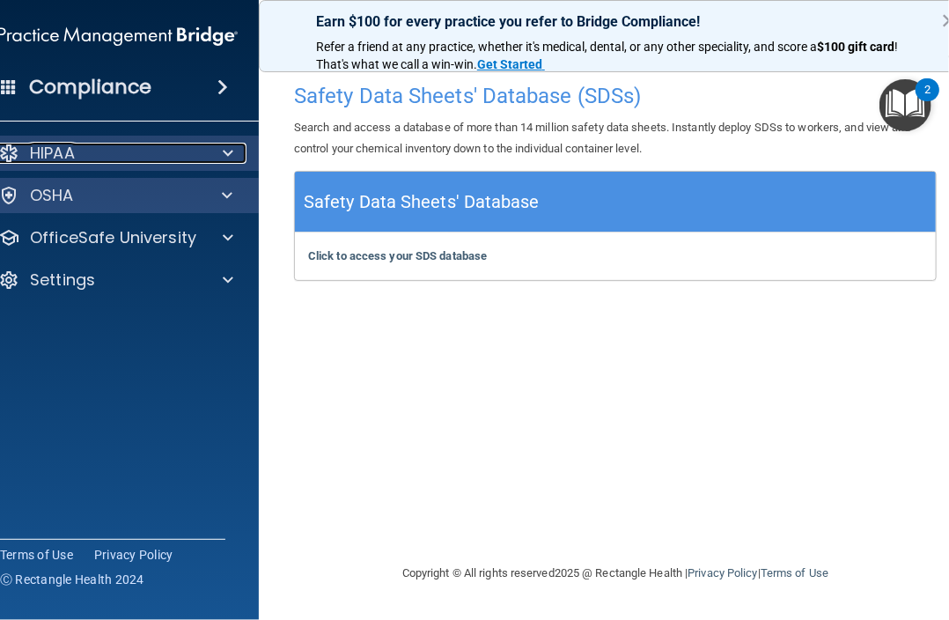
click at [178, 155] on div "HIPAA" at bounding box center [94, 153] width 218 height 21
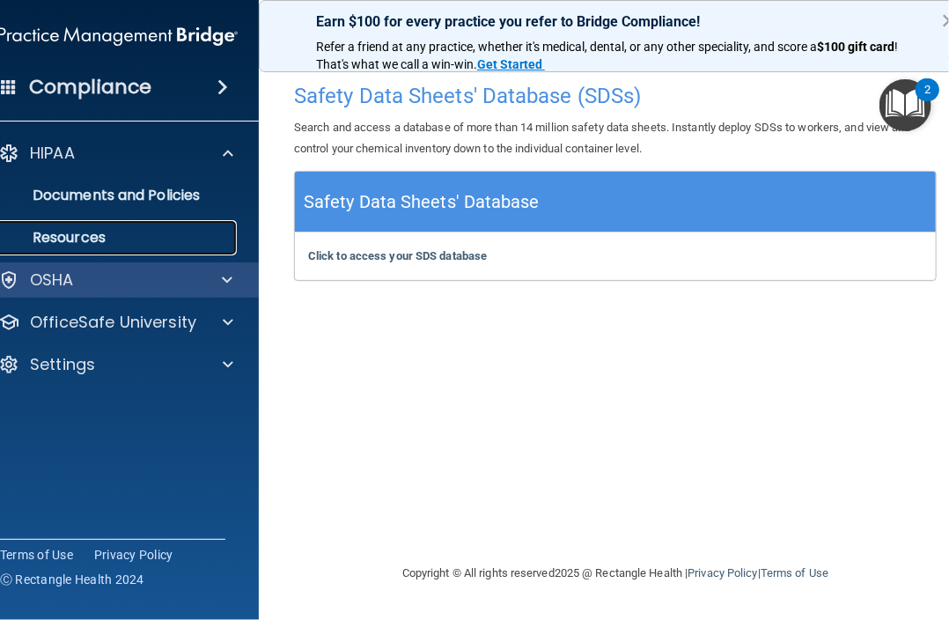
click at [187, 240] on p "Resources" at bounding box center [109, 238] width 240 height 18
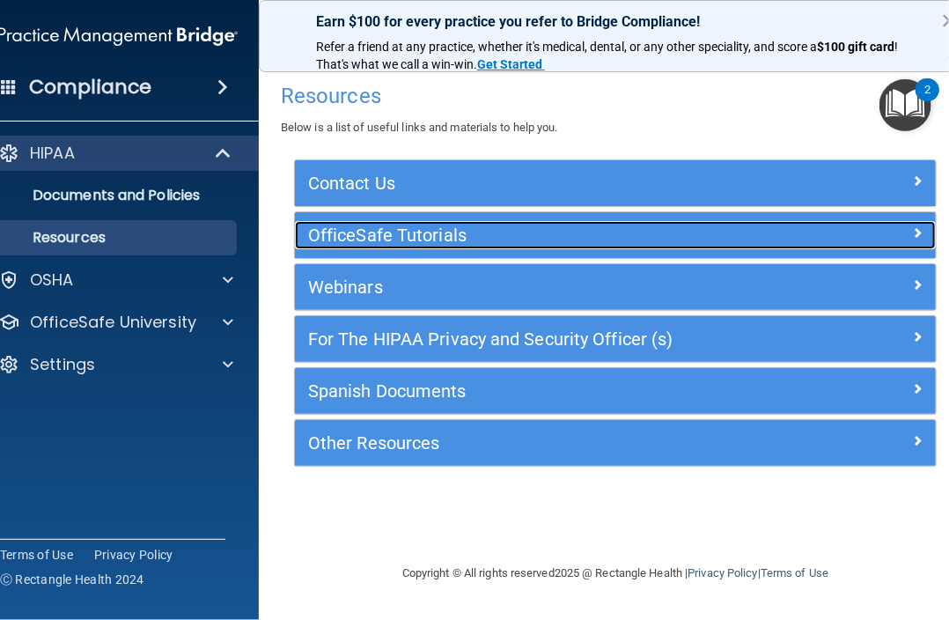
click at [613, 240] on h5 "OfficeSafe Tutorials" at bounding box center [535, 234] width 454 height 19
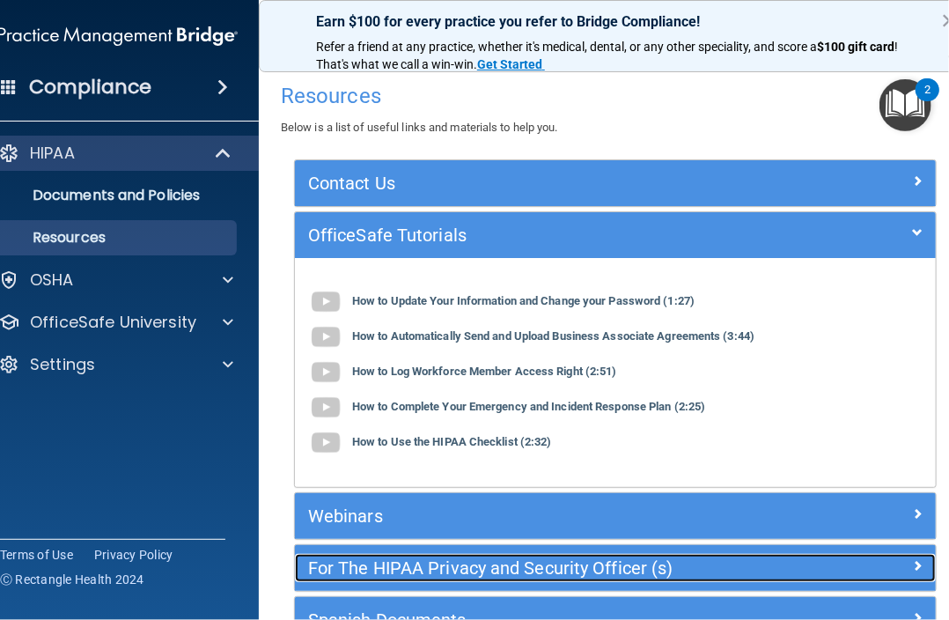
click at [729, 566] on h5 "For The HIPAA Privacy and Security Officer (s)" at bounding box center [535, 567] width 454 height 19
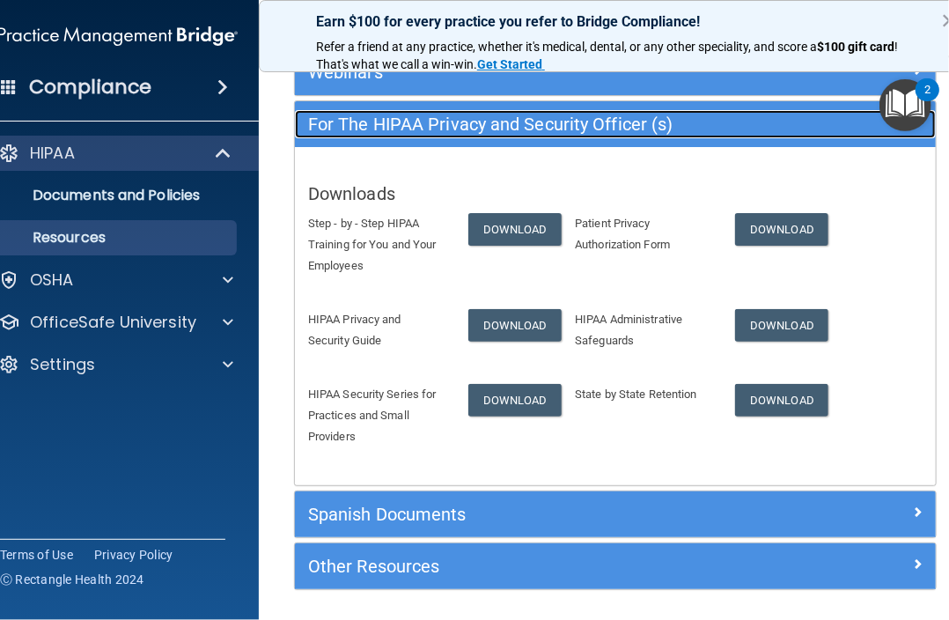
scroll to position [176, 0]
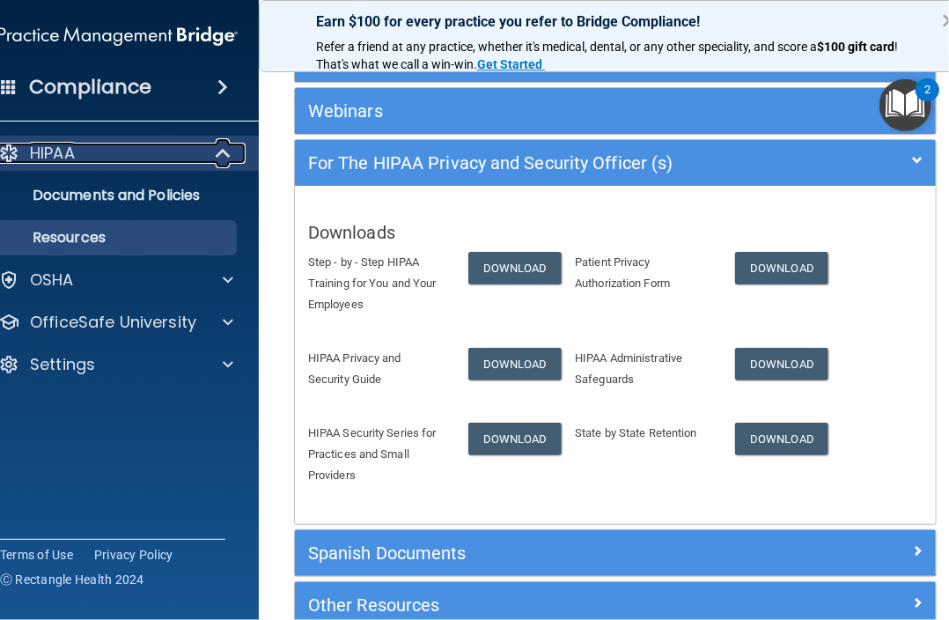
click at [169, 150] on div "HIPAA" at bounding box center [93, 153] width 217 height 21
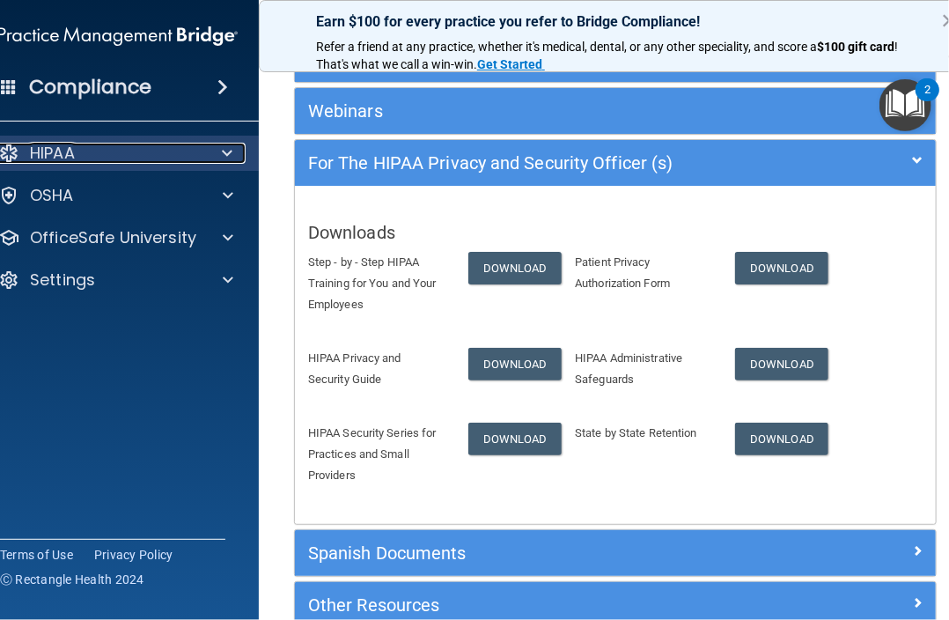
click at [231, 150] on div at bounding box center [223, 153] width 43 height 21
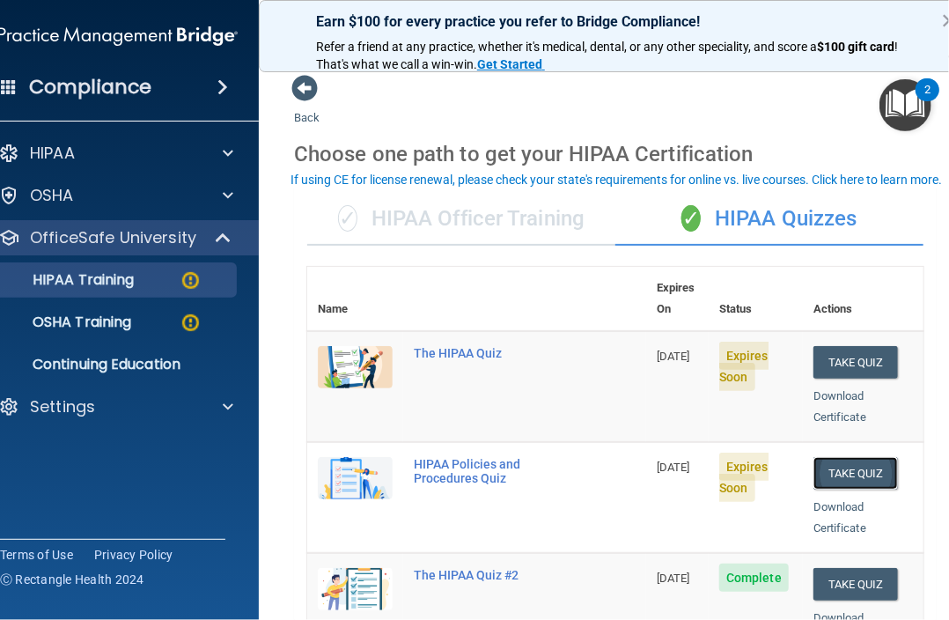
click at [846, 457] on button "Take Quiz" at bounding box center [855, 473] width 85 height 33
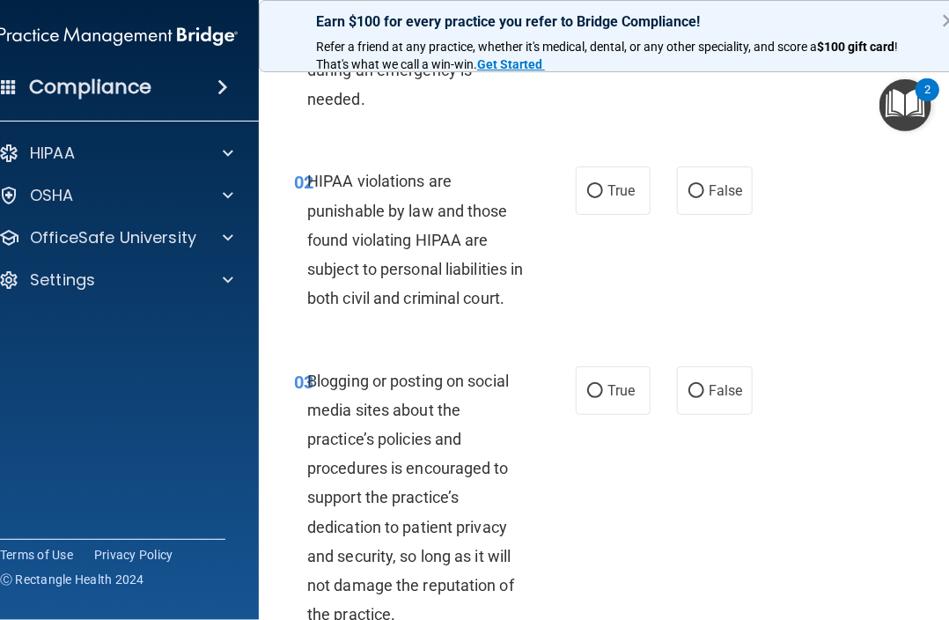
scroll to position [141, 0]
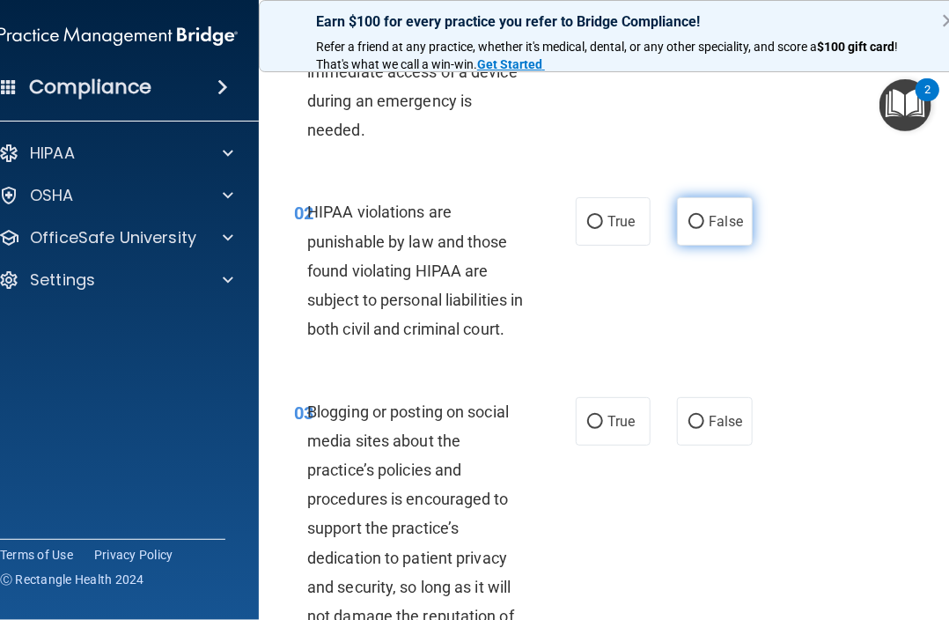
click at [698, 228] on label "False" at bounding box center [714, 221] width 75 height 48
click at [698, 228] on input "False" at bounding box center [696, 222] width 16 height 13
radio input "true"
click at [595, 429] on input "True" at bounding box center [595, 422] width 16 height 13
radio input "true"
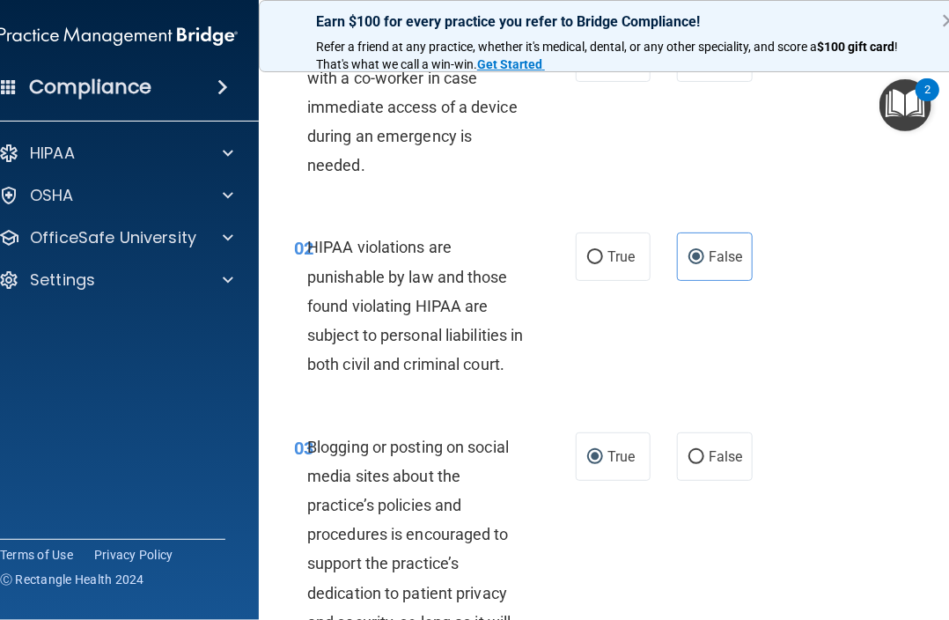
scroll to position [53, 0]
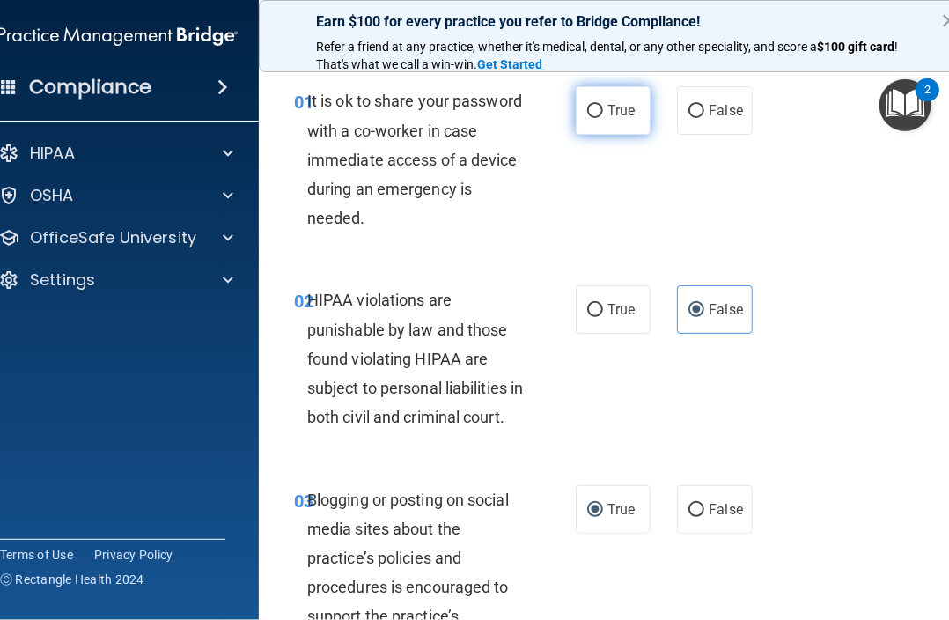
click at [592, 105] on input "True" at bounding box center [595, 111] width 16 height 13
radio input "true"
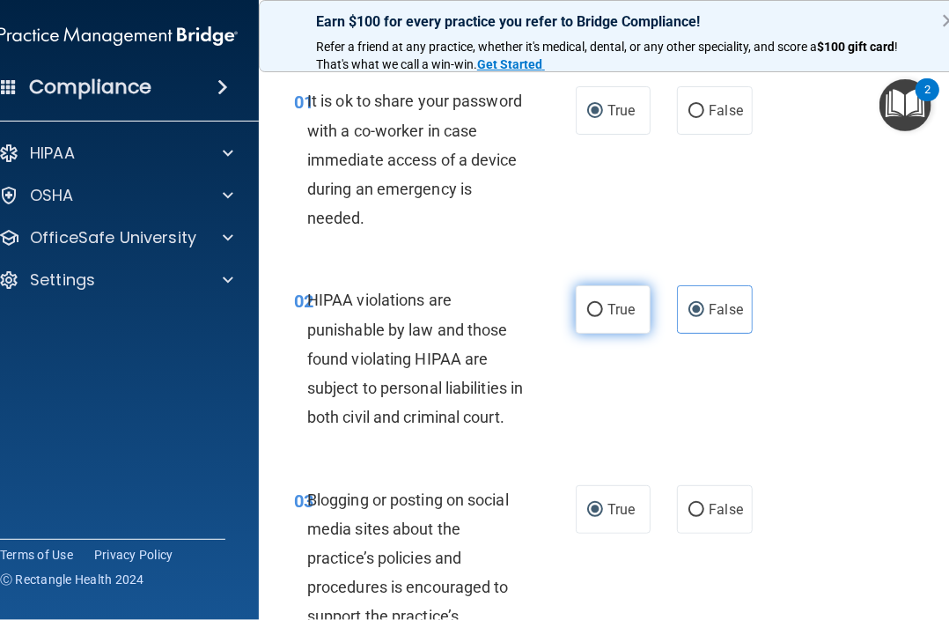
click at [587, 307] on input "True" at bounding box center [595, 310] width 16 height 13
radio input "true"
radio input "false"
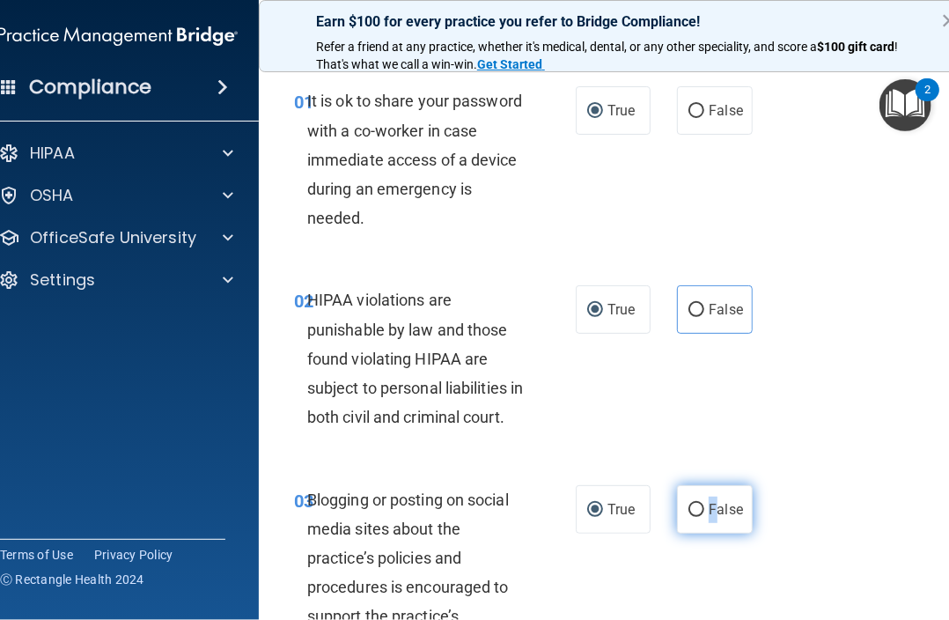
click at [709, 518] on span "False" at bounding box center [726, 509] width 34 height 17
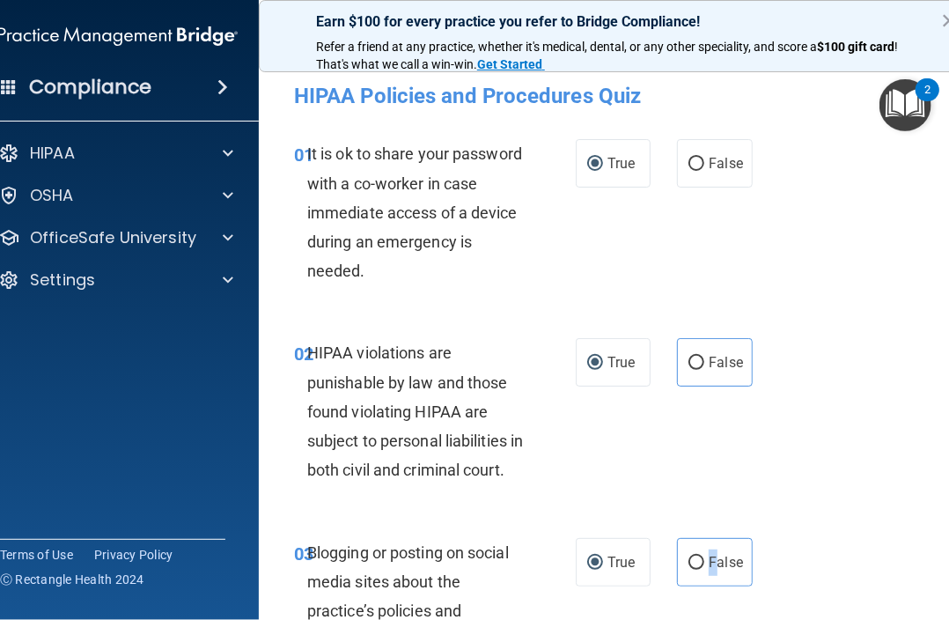
scroll to position [264, 0]
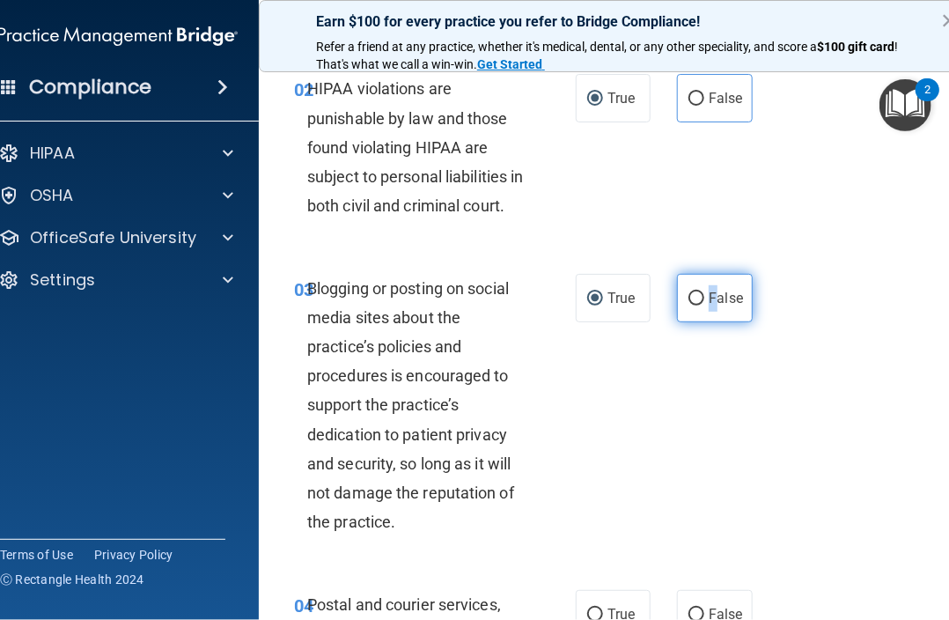
click at [694, 305] on input "False" at bounding box center [696, 298] width 16 height 13
radio input "true"
radio input "false"
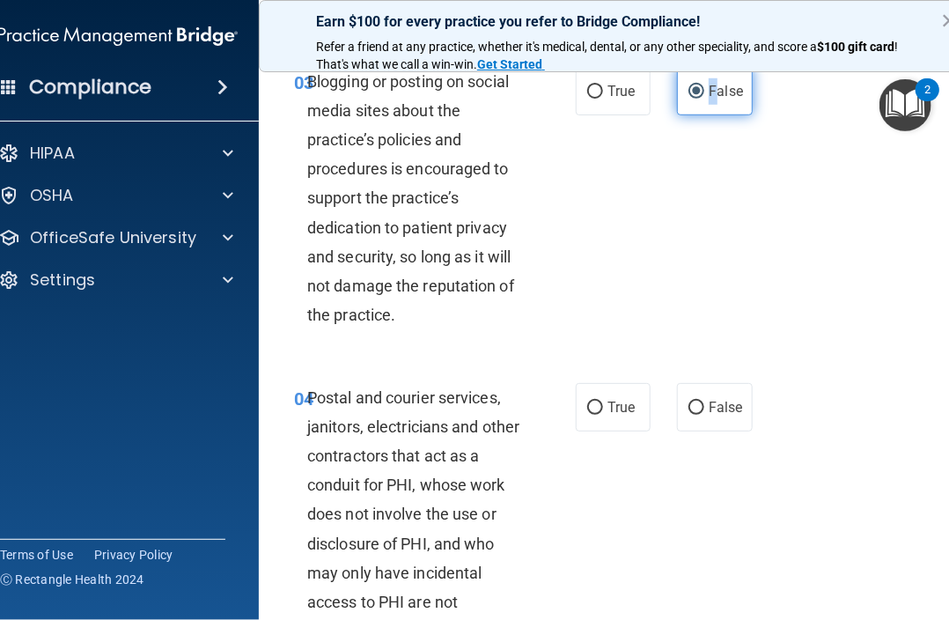
scroll to position [528, 0]
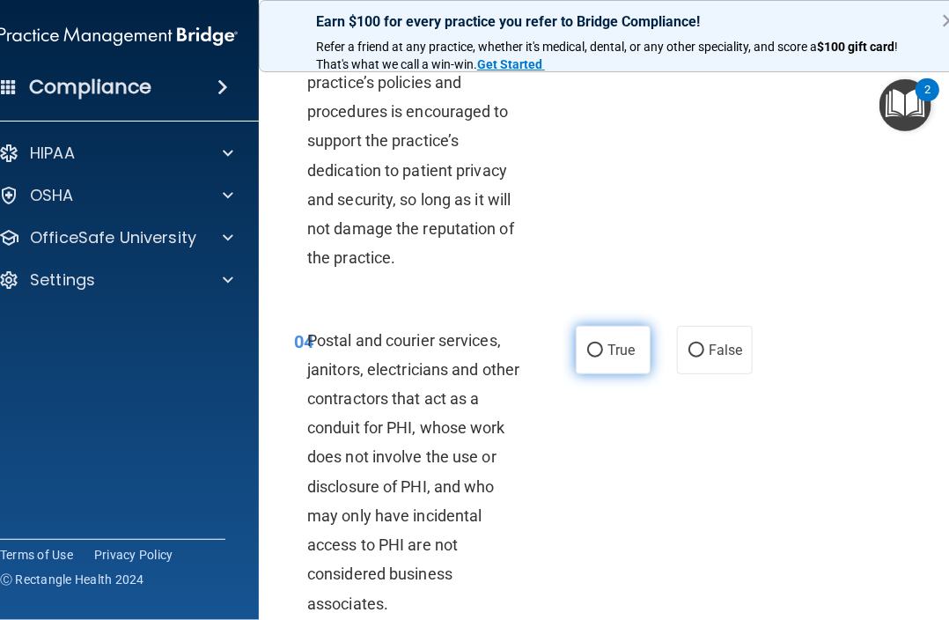
click at [592, 357] on input "True" at bounding box center [595, 350] width 16 height 13
radio input "true"
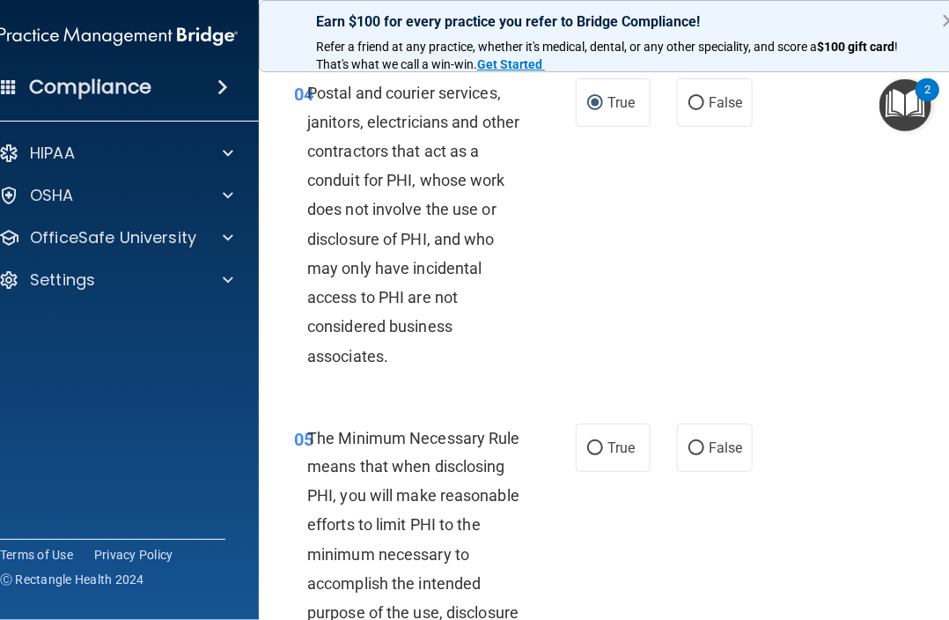
scroll to position [792, 0]
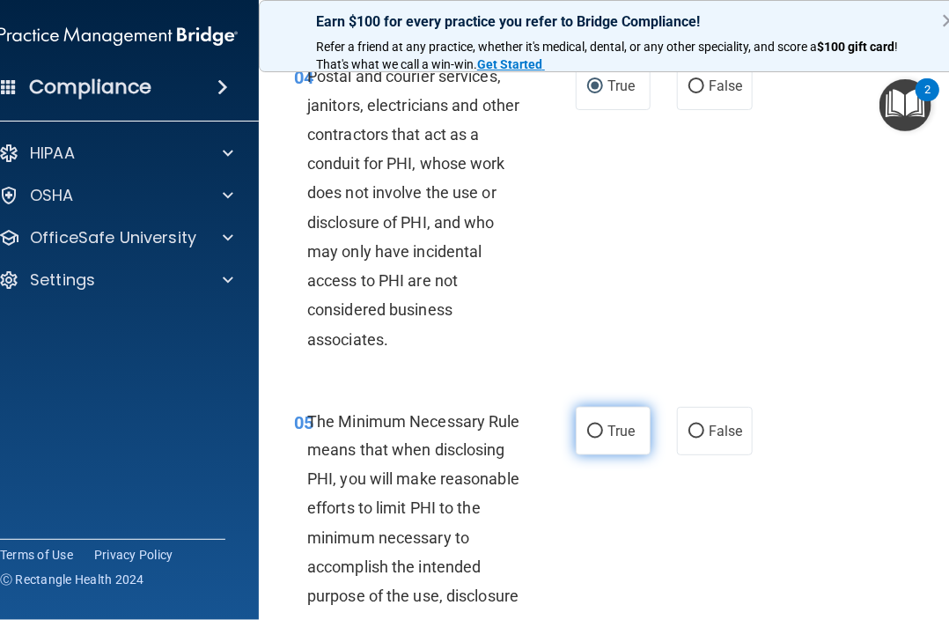
click at [587, 438] on input "True" at bounding box center [595, 431] width 16 height 13
radio input "true"
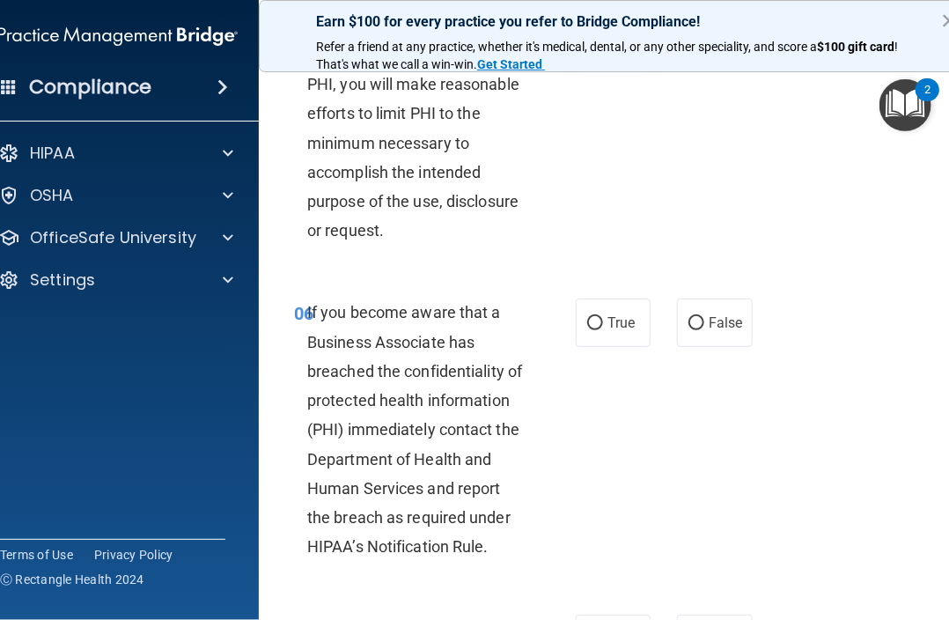
scroll to position [1215, 0]
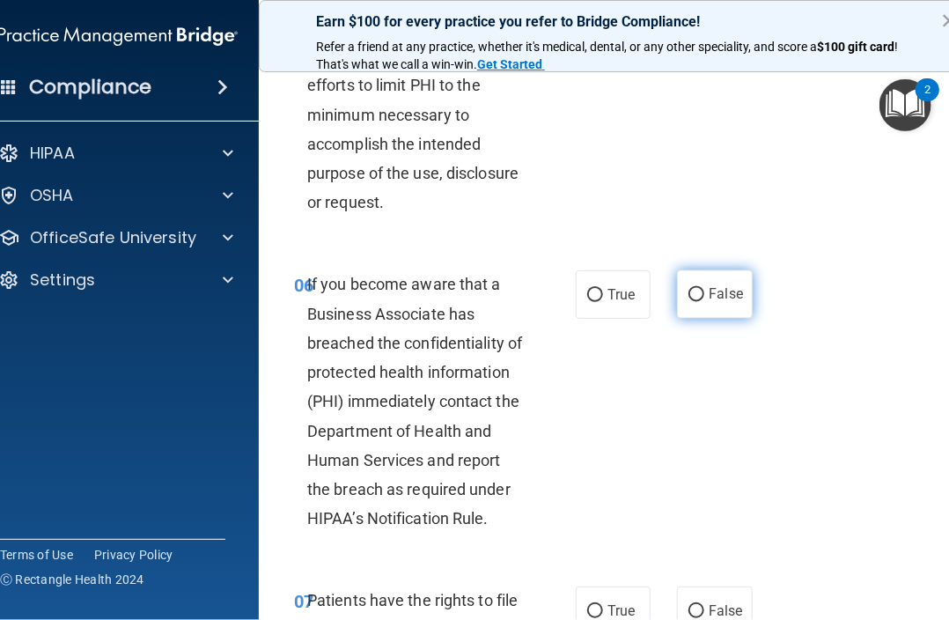
click at [711, 303] on span "False" at bounding box center [726, 294] width 34 height 17
click at [704, 302] on input "False" at bounding box center [696, 295] width 16 height 13
radio input "true"
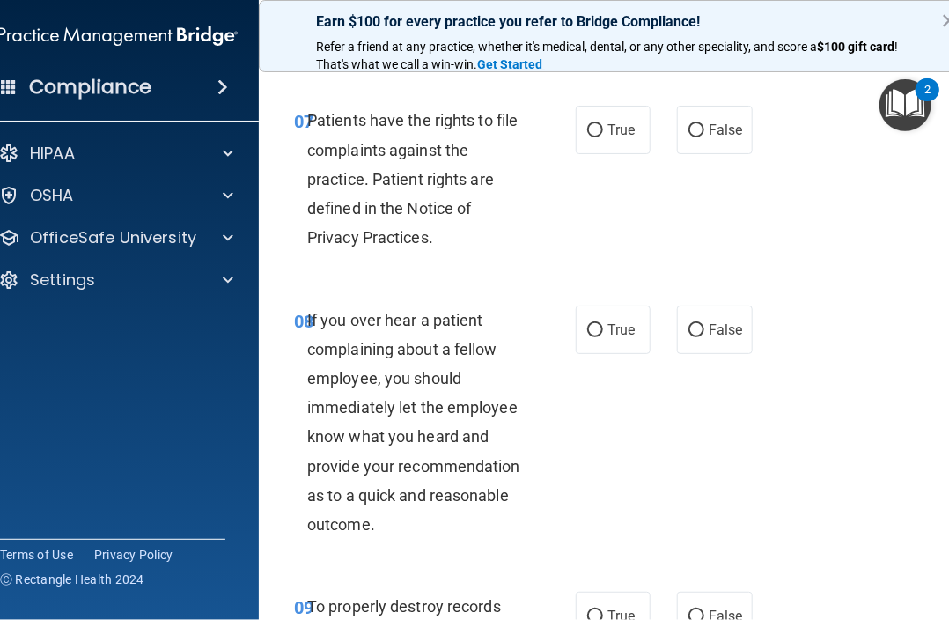
scroll to position [1708, 0]
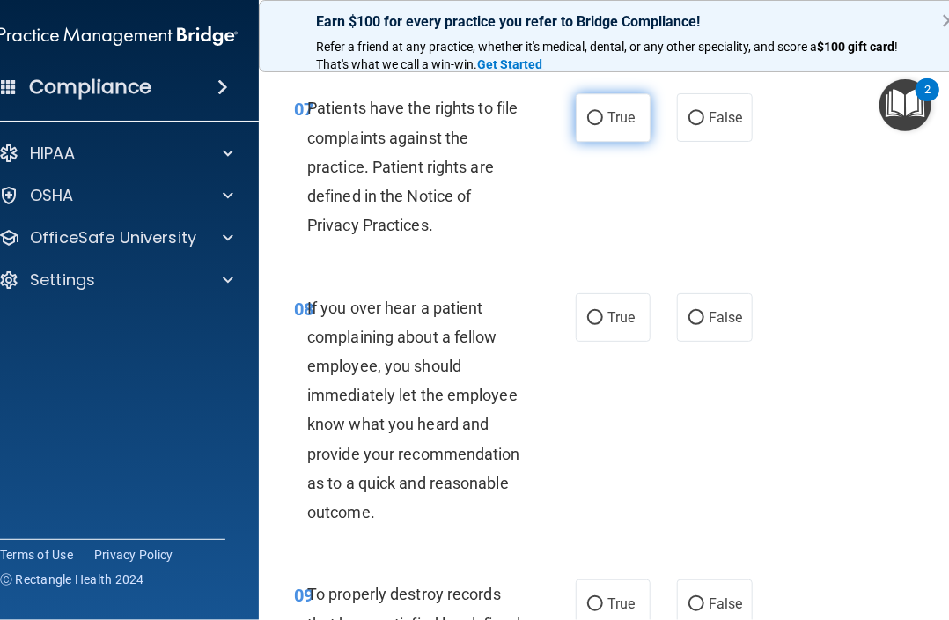
click at [587, 125] on input "True" at bounding box center [595, 118] width 16 height 13
radio input "true"
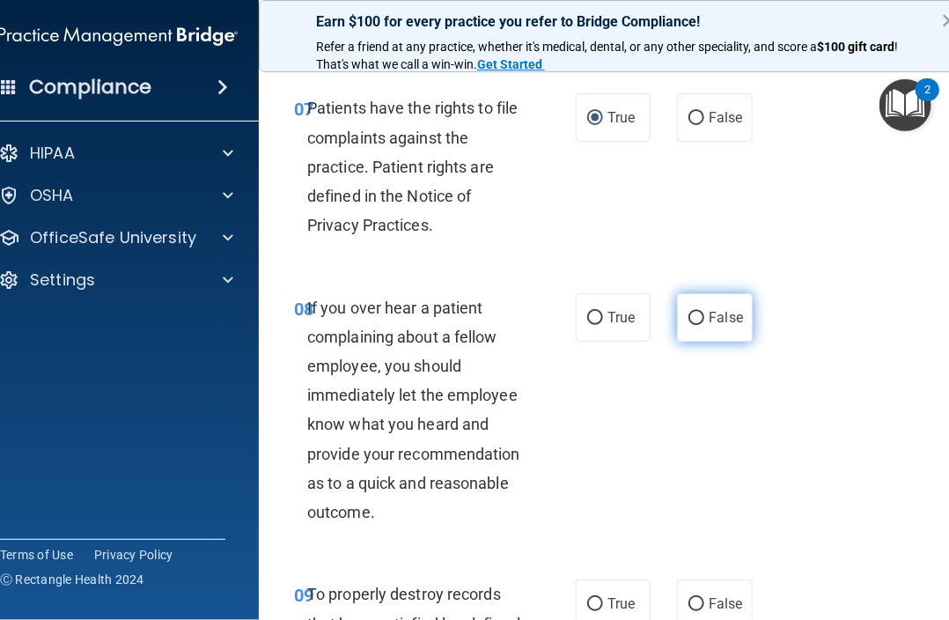
click at [688, 325] on input "False" at bounding box center [696, 318] width 16 height 13
radio input "true"
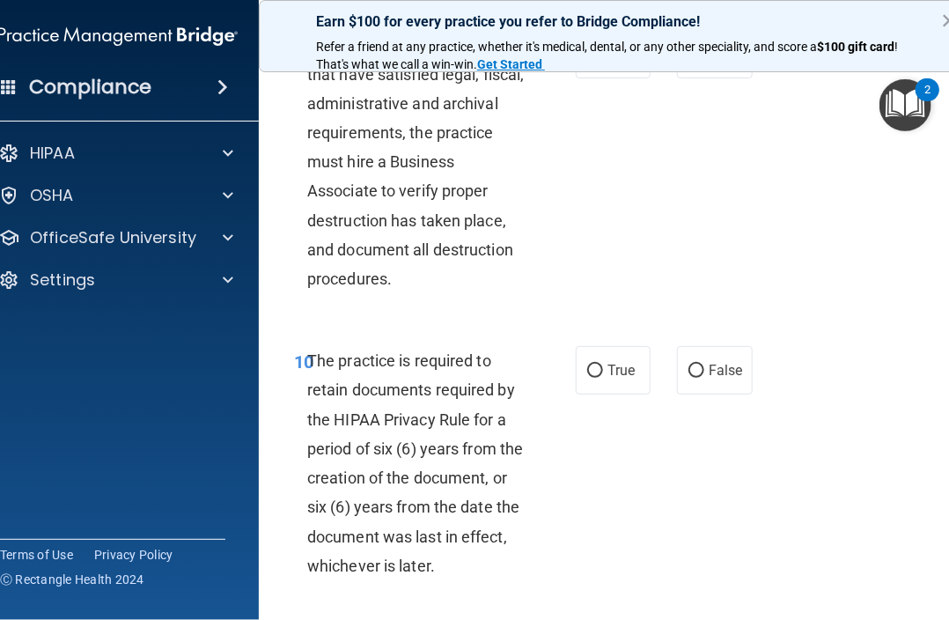
scroll to position [2236, 0]
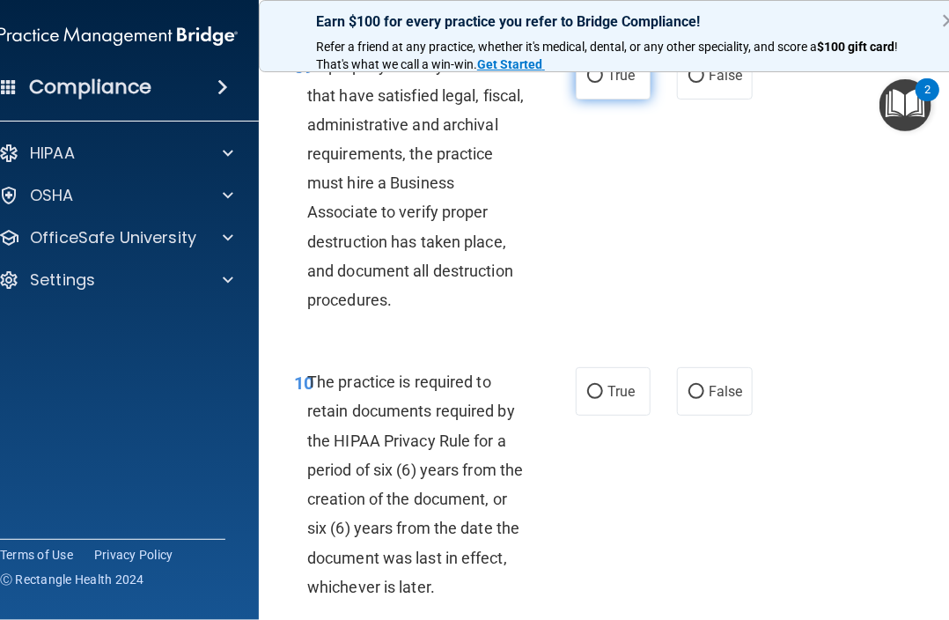
click at [588, 83] on input "True" at bounding box center [595, 76] width 16 height 13
radio input "true"
click at [699, 99] on label "False" at bounding box center [714, 75] width 75 height 48
click at [699, 83] on input "False" at bounding box center [696, 76] width 16 height 13
radio input "true"
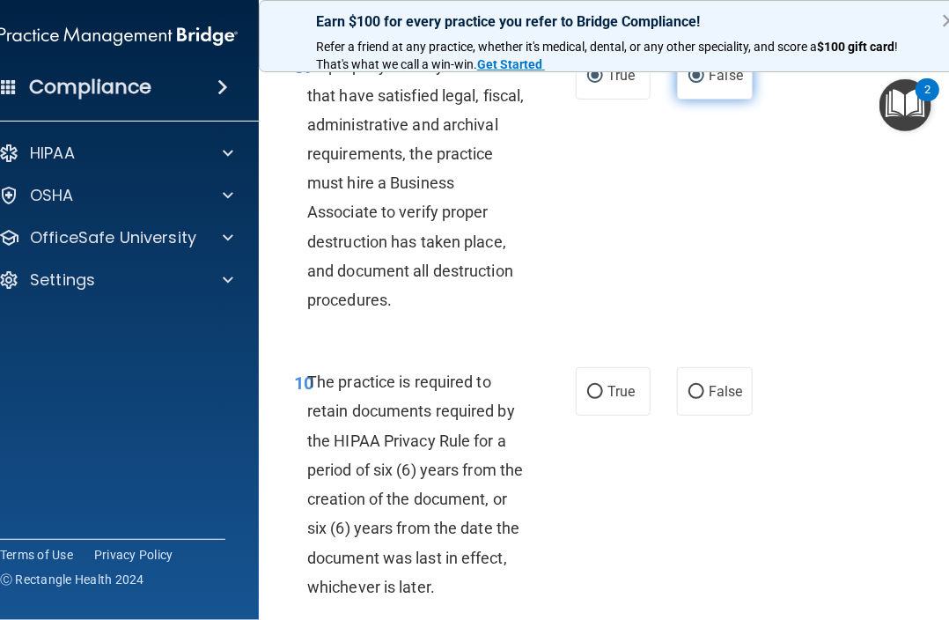
radio input "false"
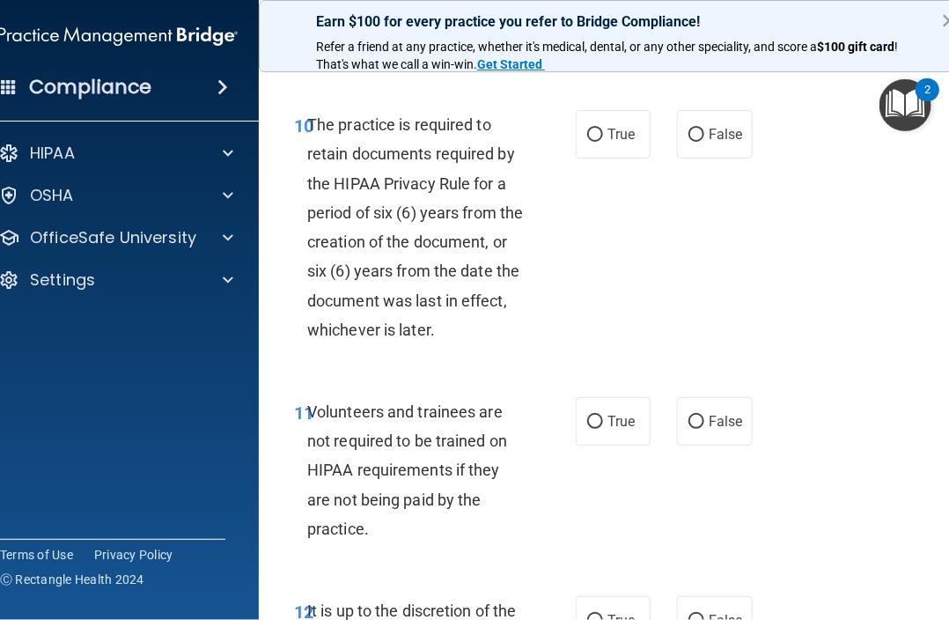
scroll to position [2500, 0]
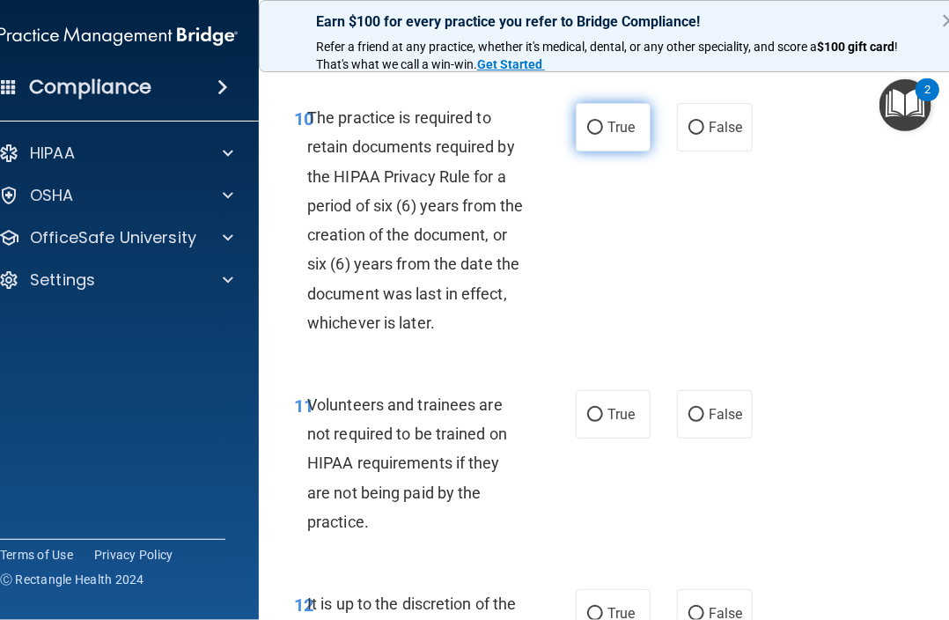
click at [594, 148] on label "True" at bounding box center [613, 127] width 75 height 48
click at [594, 135] on input "True" at bounding box center [595, 127] width 16 height 13
radio input "true"
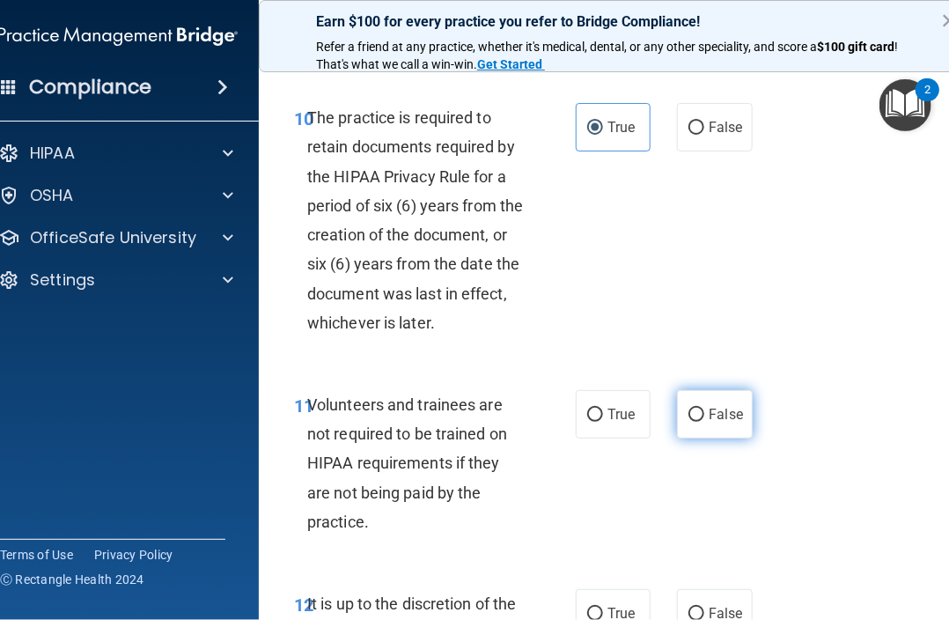
click at [698, 438] on label "False" at bounding box center [714, 414] width 75 height 48
click at [698, 422] on input "False" at bounding box center [696, 414] width 16 height 13
radio input "true"
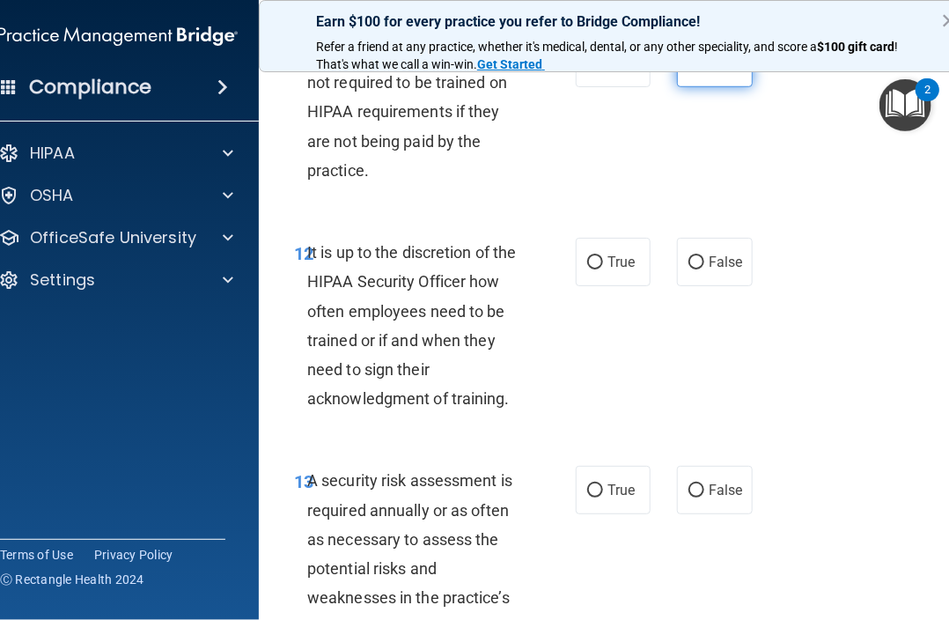
scroll to position [2852, 0]
click at [700, 325] on div "12 It is up to the discretion of the HIPAA Security Officer how often employees…" at bounding box center [615, 329] width 669 height 228
click at [692, 285] on label "False" at bounding box center [714, 261] width 75 height 48
click at [692, 269] on input "False" at bounding box center [696, 261] width 16 height 13
radio input "true"
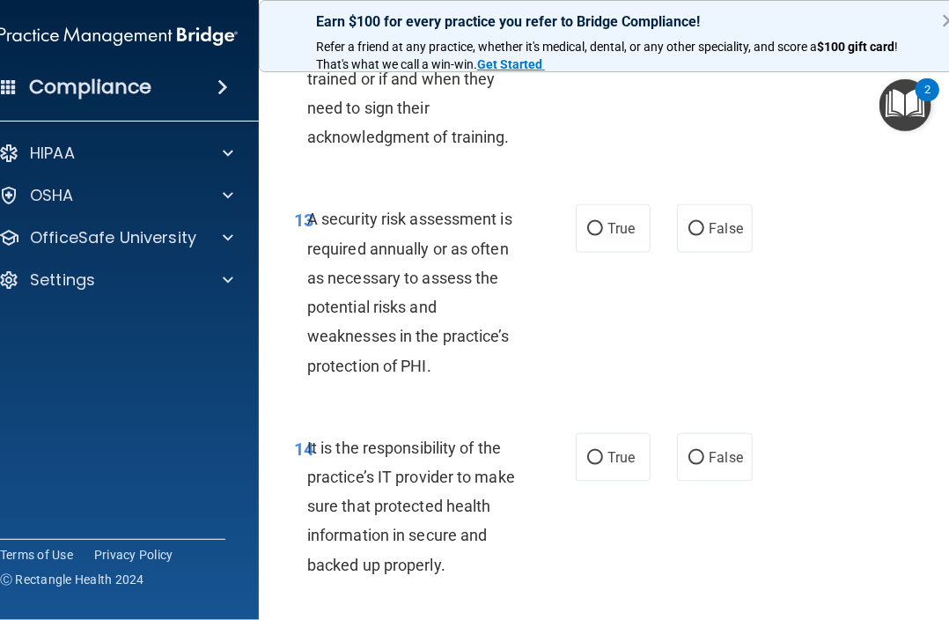
scroll to position [3116, 0]
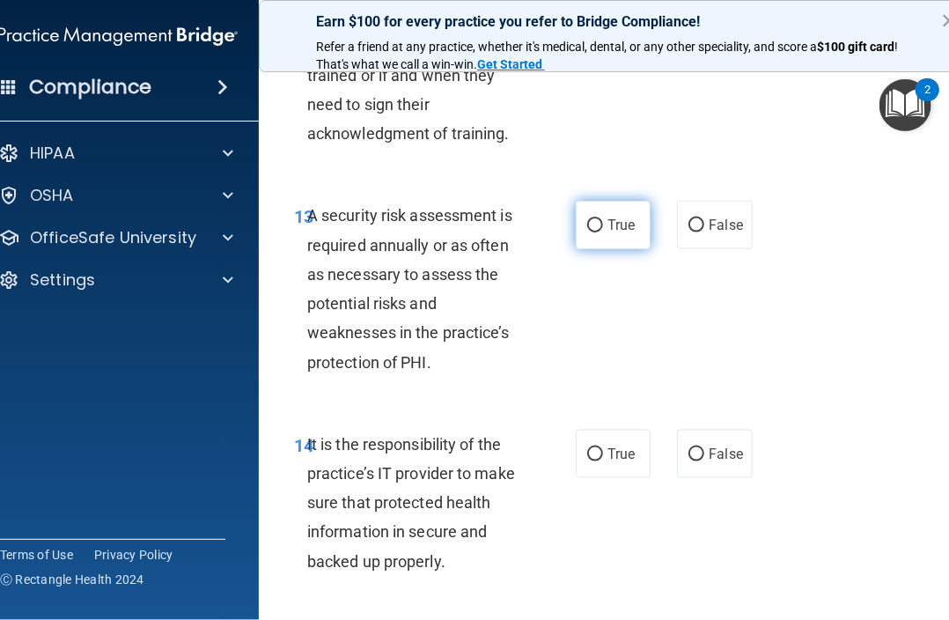
click at [607, 249] on label "True" at bounding box center [613, 225] width 75 height 48
click at [603, 232] on input "True" at bounding box center [595, 225] width 16 height 13
radio input "true"
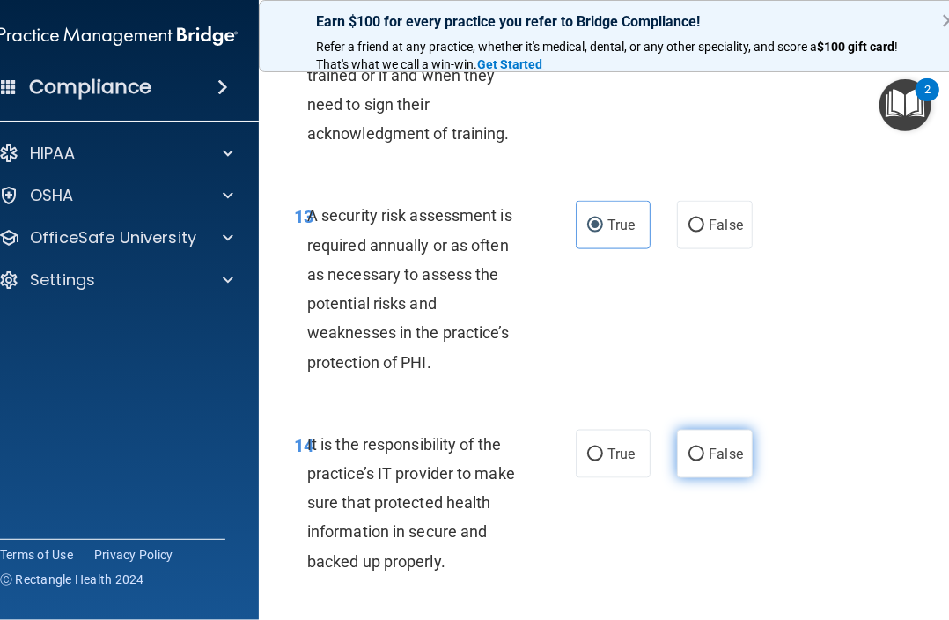
click at [739, 478] on label "False" at bounding box center [714, 454] width 75 height 48
click at [704, 461] on input "False" at bounding box center [696, 454] width 16 height 13
radio input "true"
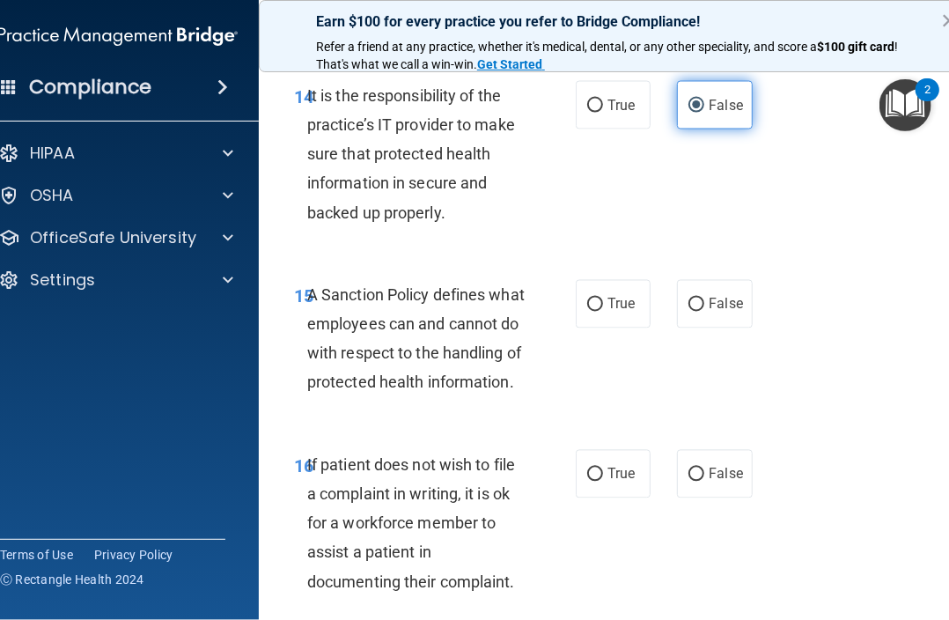
scroll to position [3469, 0]
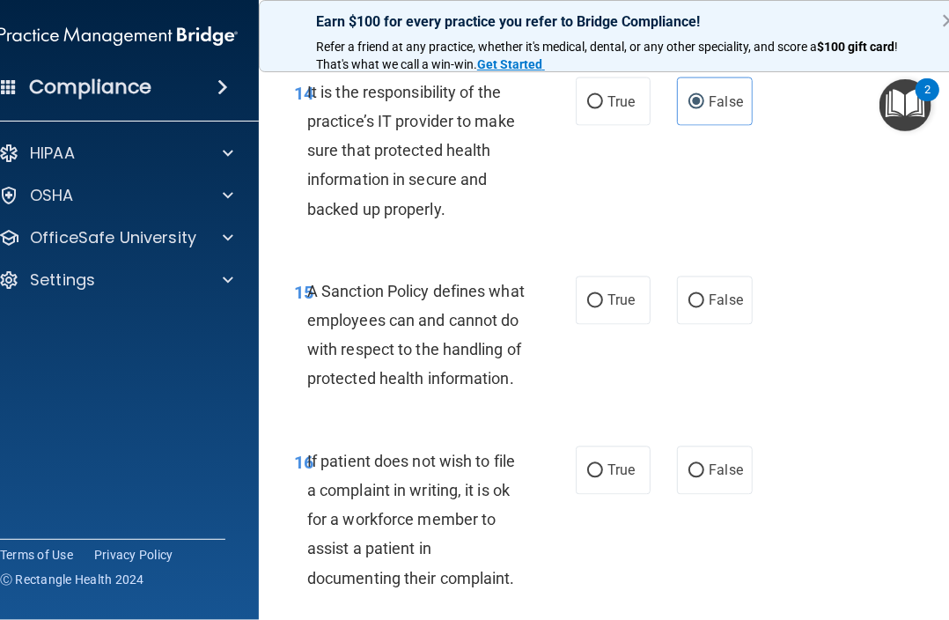
click at [700, 365] on div "15 A Sanction Policy defines what employees can and cannot do with respect to t…" at bounding box center [615, 339] width 669 height 170
click at [646, 495] on div "True False" at bounding box center [666, 470] width 180 height 48
click at [639, 495] on label "True" at bounding box center [613, 470] width 75 height 48
click at [603, 478] on input "True" at bounding box center [595, 471] width 16 height 13
radio input "true"
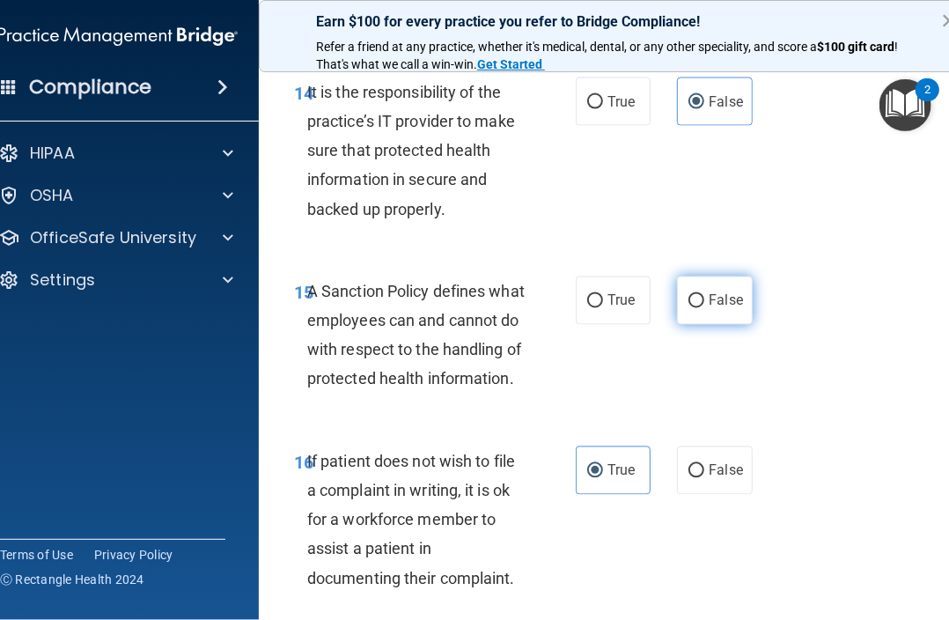
click at [710, 309] on span "False" at bounding box center [726, 300] width 34 height 17
click at [704, 308] on input "False" at bounding box center [696, 301] width 16 height 13
radio input "true"
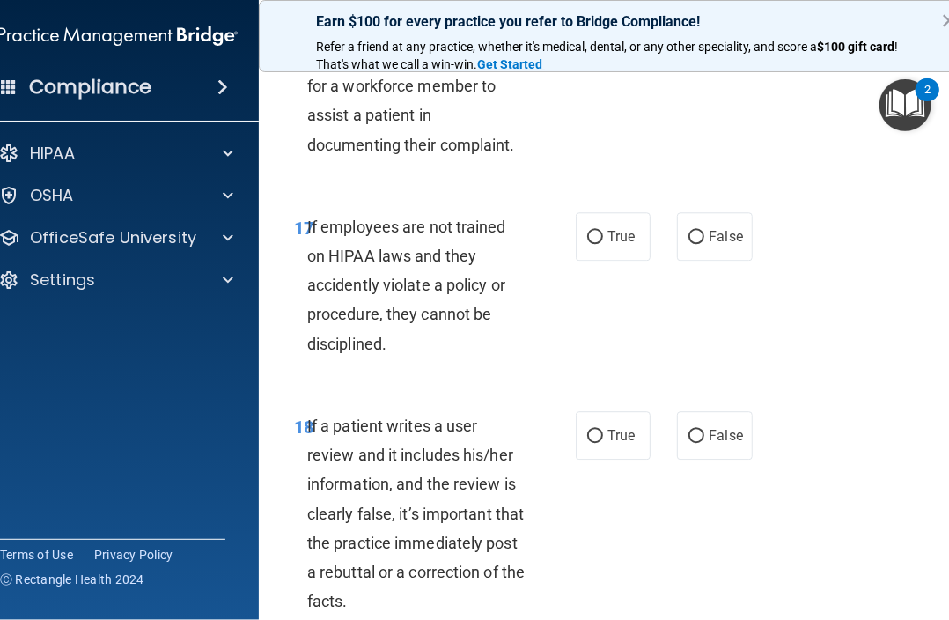
scroll to position [3909, 0]
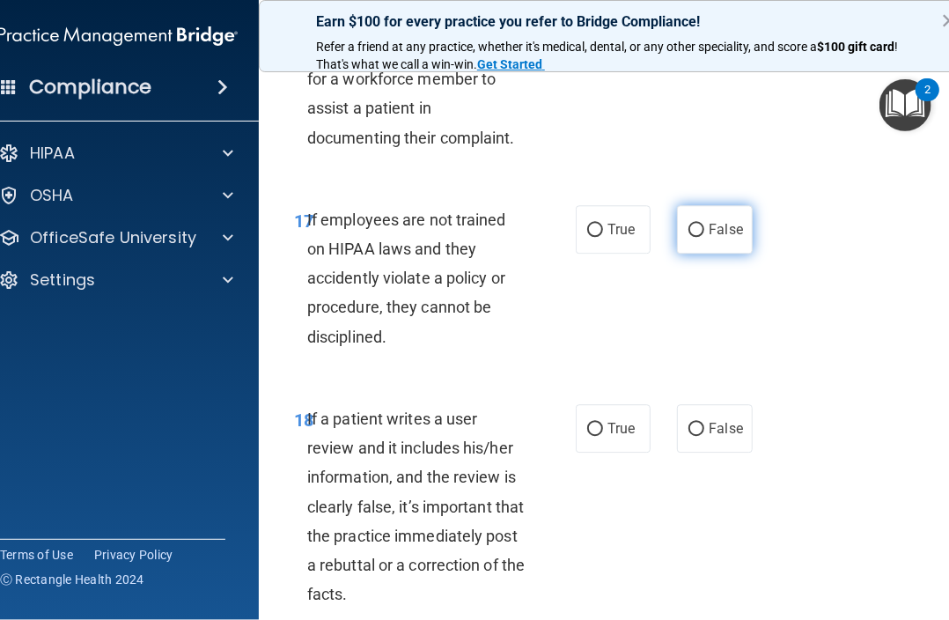
click at [677, 254] on label "False" at bounding box center [714, 229] width 75 height 48
click at [688, 237] on input "False" at bounding box center [696, 230] width 16 height 13
radio input "true"
click at [691, 436] on input "False" at bounding box center [696, 429] width 16 height 13
radio input "true"
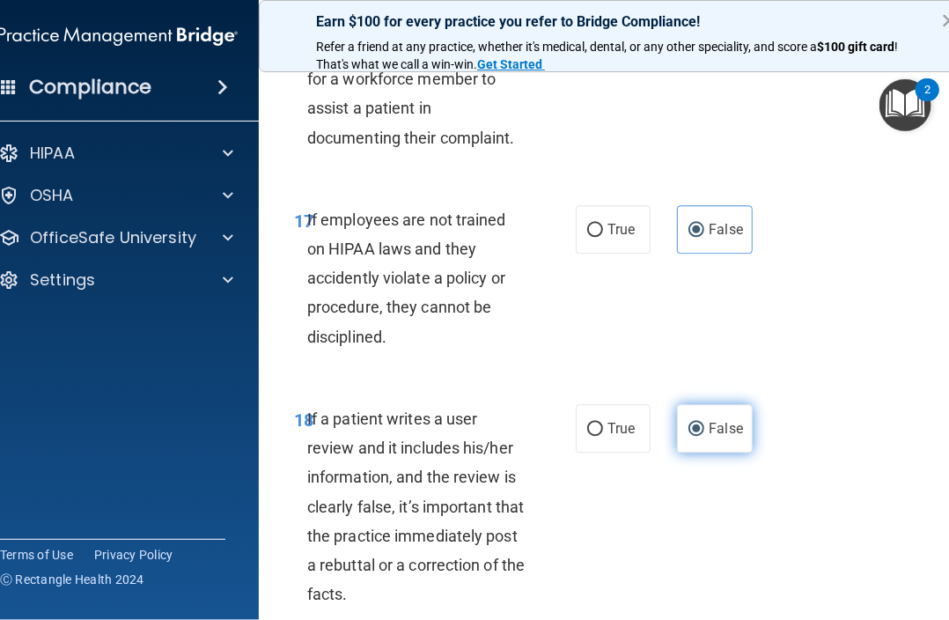
scroll to position [4173, 0]
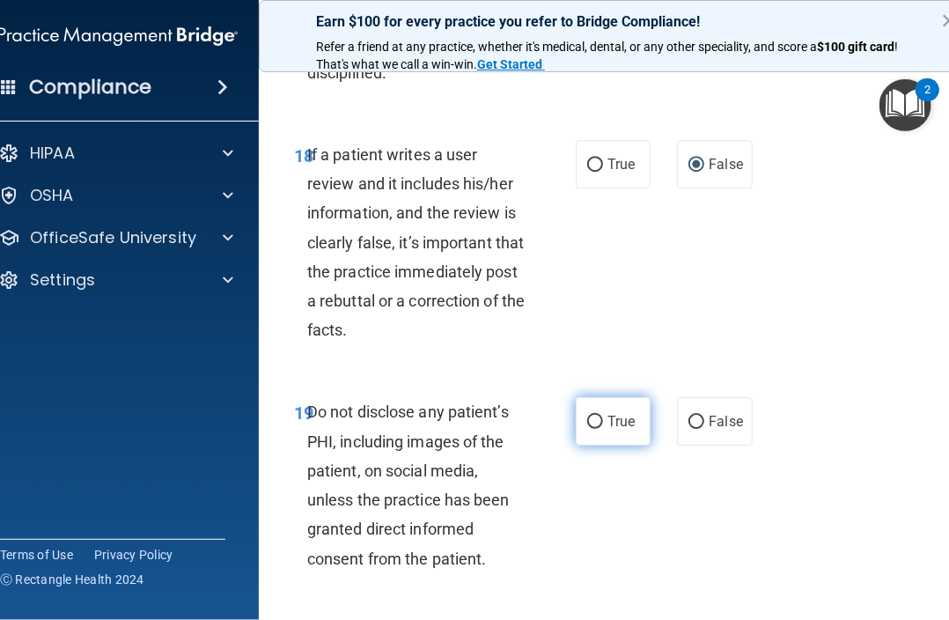
click at [593, 429] on input "True" at bounding box center [595, 422] width 16 height 13
radio input "true"
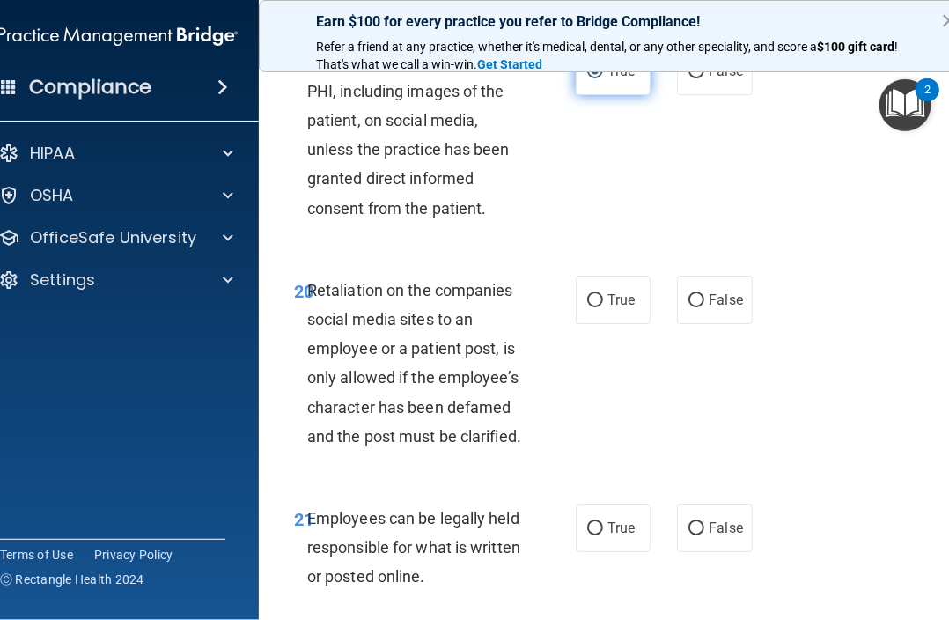
scroll to position [4525, 0]
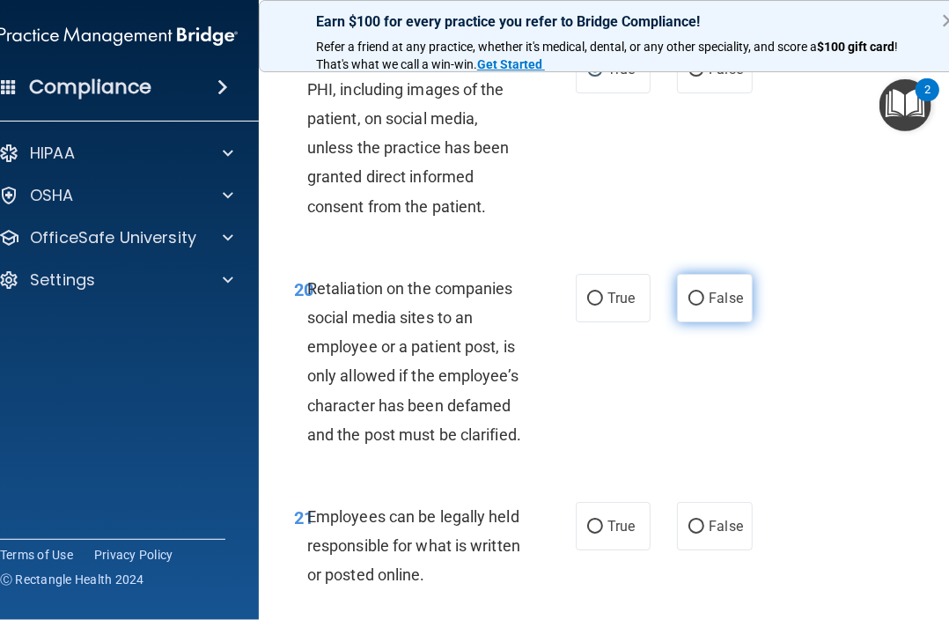
click at [731, 322] on label "False" at bounding box center [714, 298] width 75 height 48
click at [704, 305] on input "False" at bounding box center [696, 298] width 16 height 13
radio input "true"
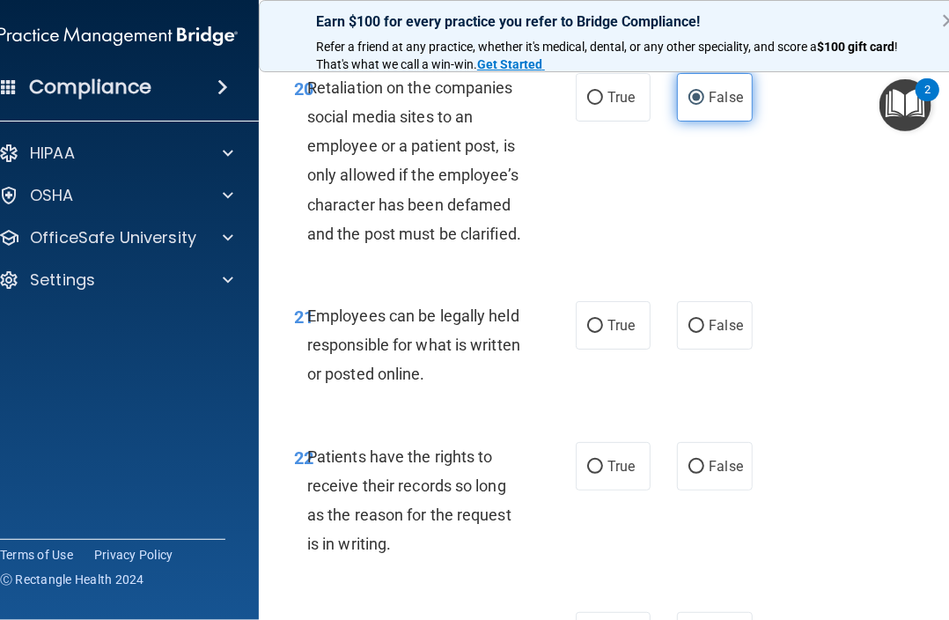
scroll to position [4789, 0]
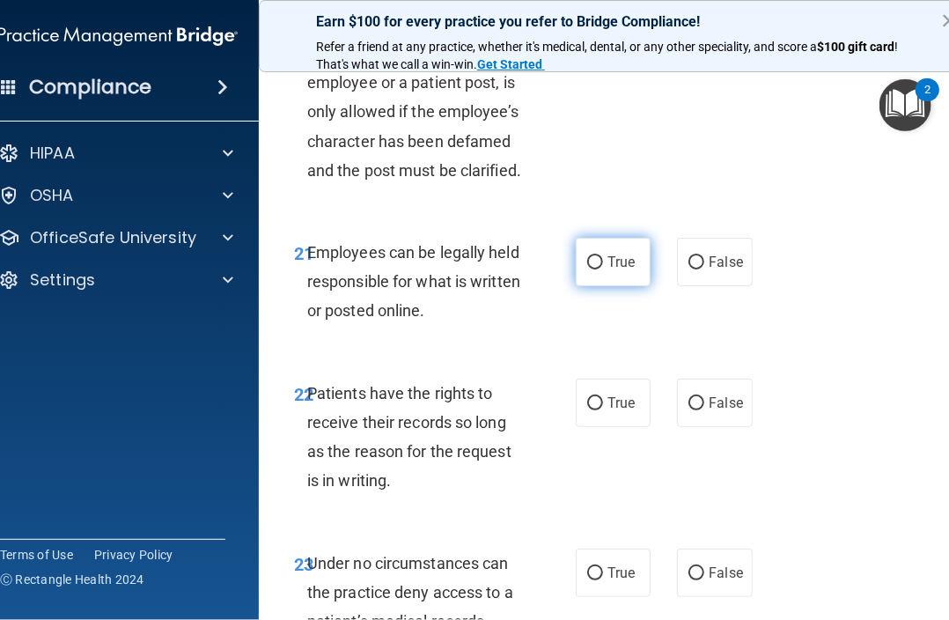
click at [629, 286] on label "True" at bounding box center [613, 262] width 75 height 48
click at [603, 269] on input "True" at bounding box center [595, 262] width 16 height 13
radio input "true"
click at [737, 427] on label "False" at bounding box center [714, 403] width 75 height 48
click at [704, 410] on input "False" at bounding box center [696, 403] width 16 height 13
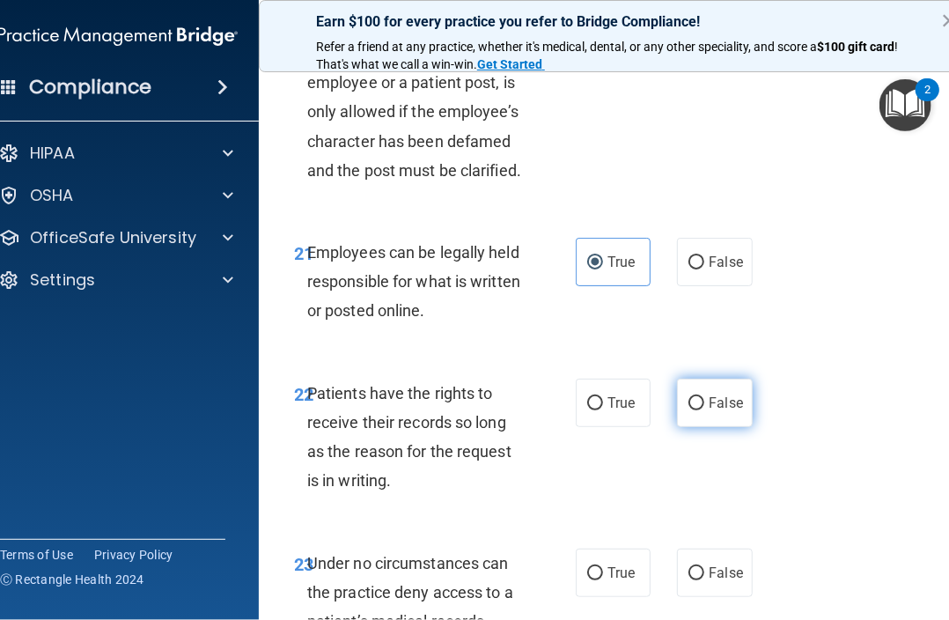
radio input "true"
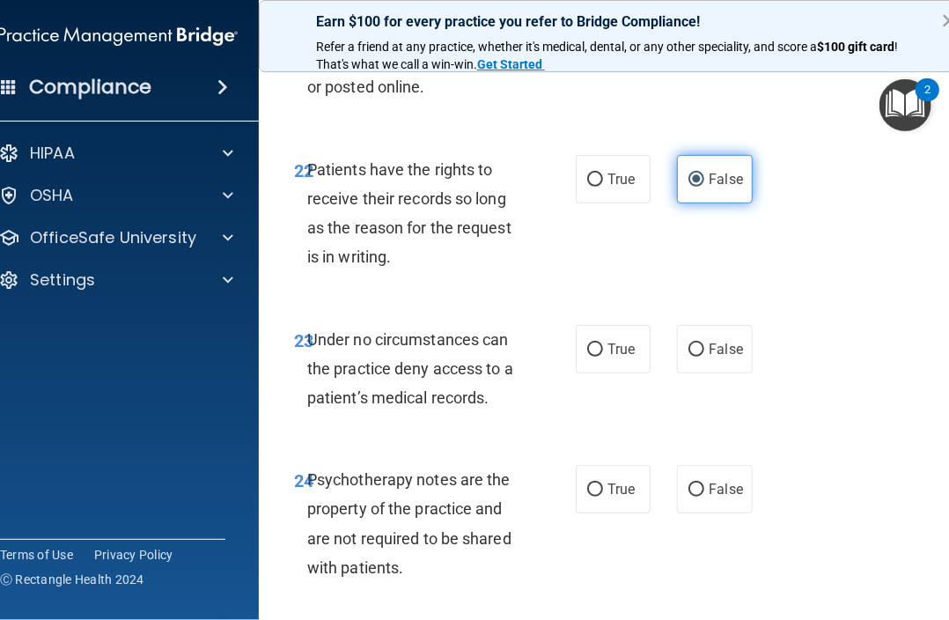
scroll to position [5053, 0]
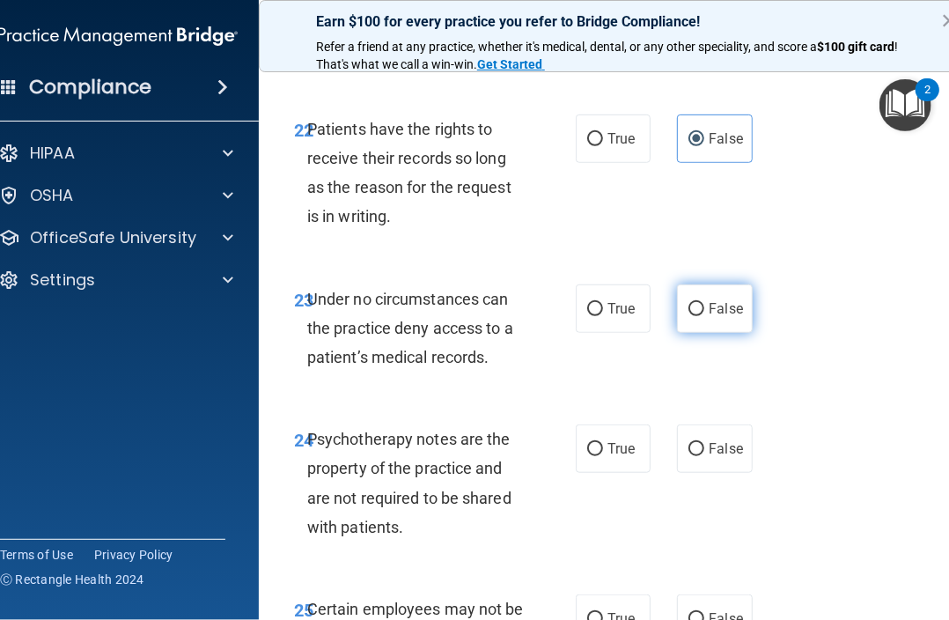
click at [713, 333] on label "False" at bounding box center [714, 308] width 75 height 48
click at [704, 316] on input "False" at bounding box center [696, 309] width 16 height 13
radio input "true"
click at [629, 473] on label "True" at bounding box center [613, 448] width 75 height 48
click at [603, 456] on input "True" at bounding box center [595, 449] width 16 height 13
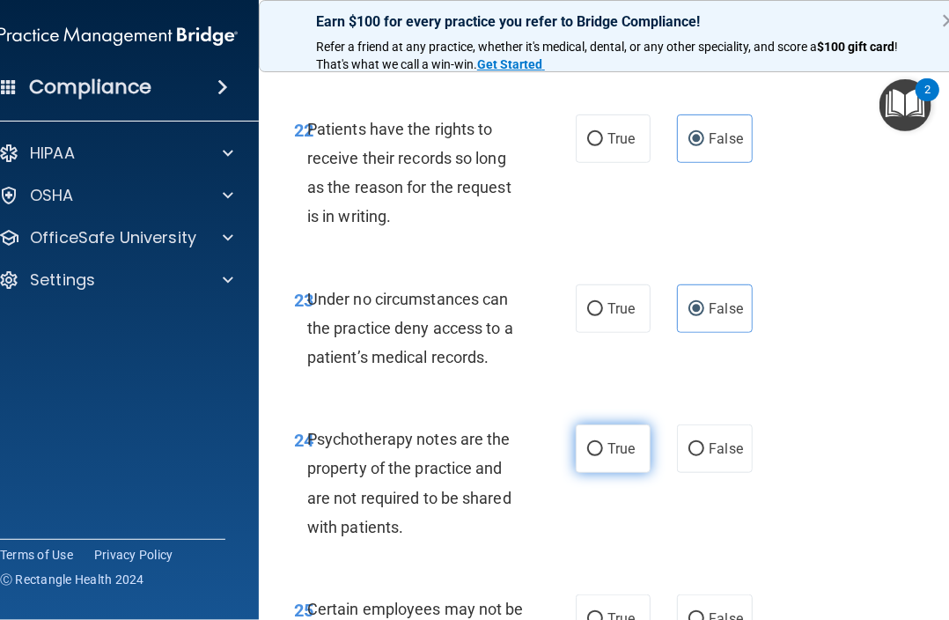
radio input "true"
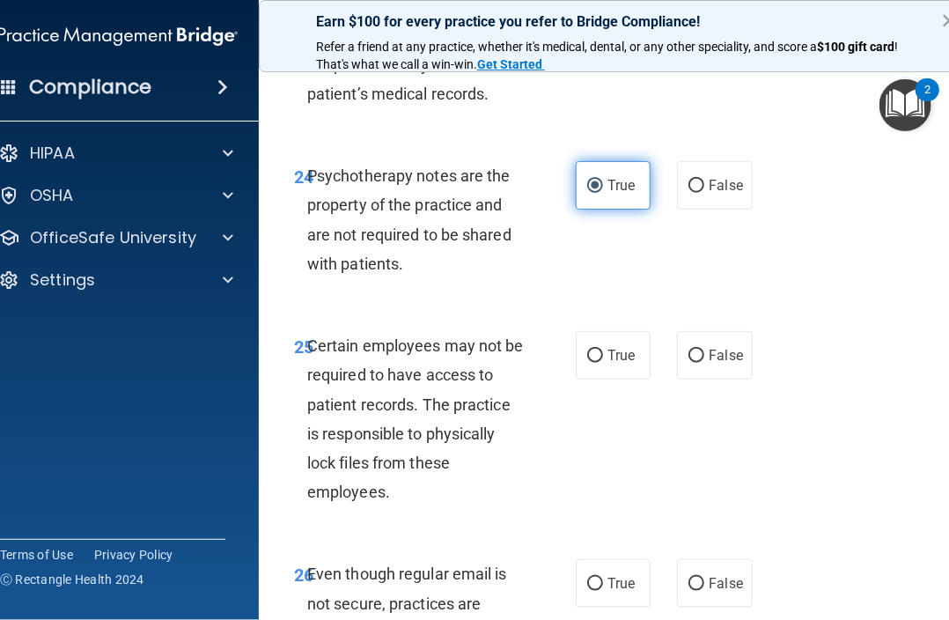
scroll to position [5317, 0]
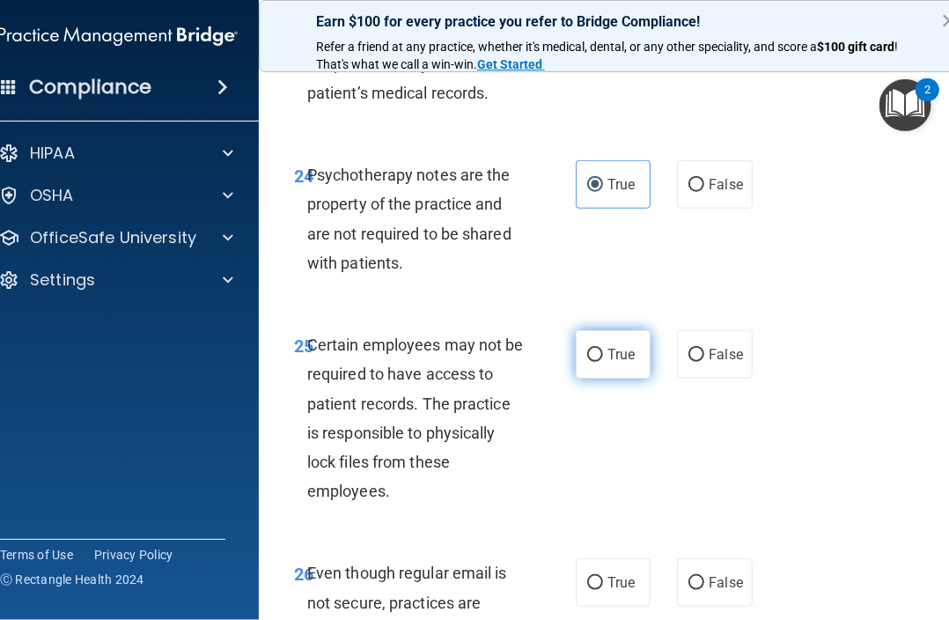
click at [629, 379] on label "True" at bounding box center [613, 354] width 75 height 48
click at [603, 362] on input "True" at bounding box center [595, 355] width 16 height 13
radio input "true"
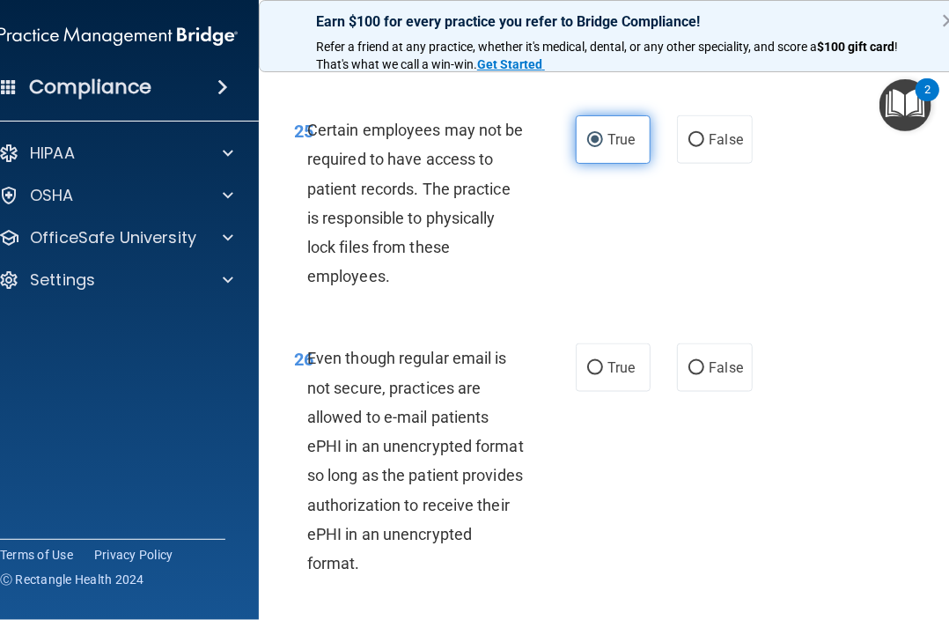
scroll to position [5581, 0]
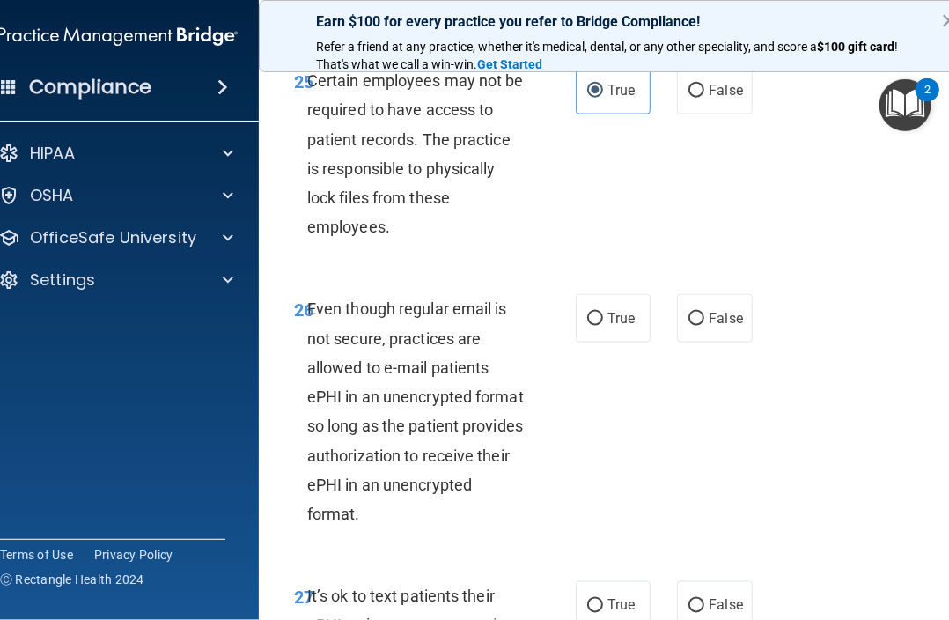
click at [632, 408] on div "26 Even though regular email is not secure, practices are allowed to e-mail pat…" at bounding box center [615, 415] width 669 height 287
click at [621, 327] on span "True" at bounding box center [620, 318] width 27 height 17
click at [603, 326] on input "True" at bounding box center [595, 319] width 16 height 13
radio input "true"
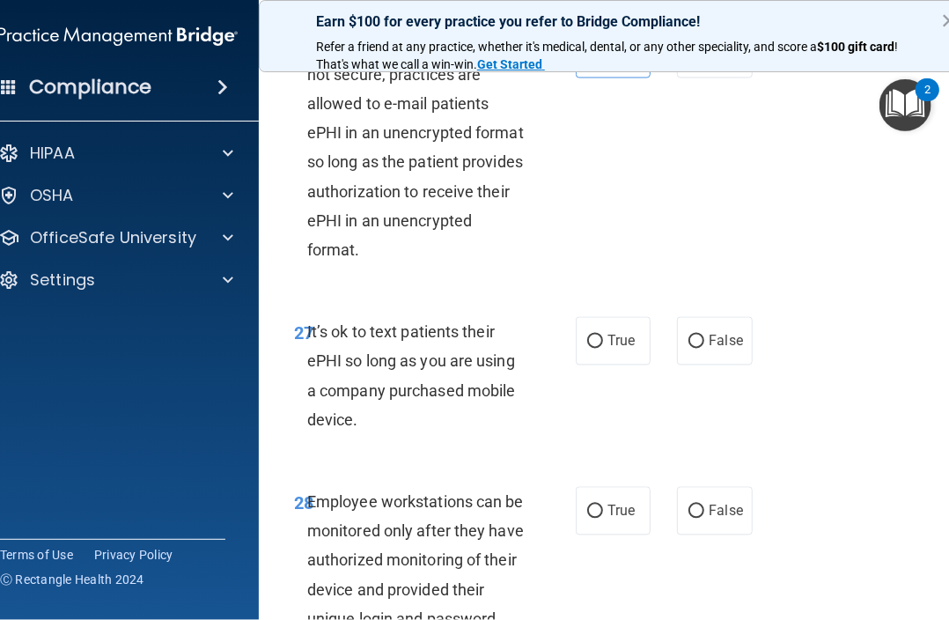
click at [674, 375] on div "27 It’s ok to text patients their ePHI so long as you are using a company purch…" at bounding box center [615, 380] width 669 height 170
click at [722, 365] on label "False" at bounding box center [714, 341] width 75 height 48
click at [704, 349] on input "False" at bounding box center [696, 341] width 16 height 13
radio input "true"
click at [729, 519] on span "False" at bounding box center [726, 511] width 34 height 17
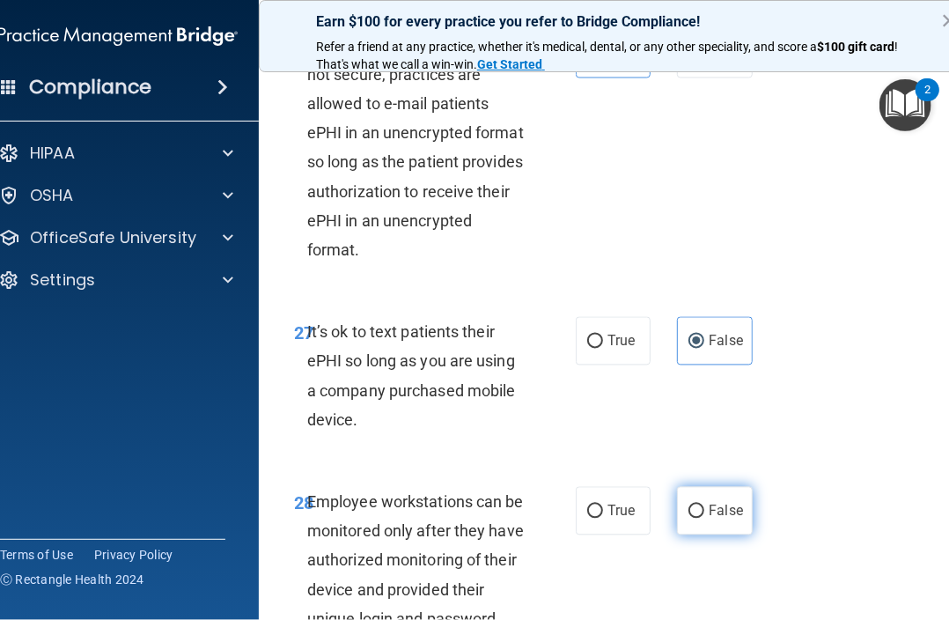
click at [704, 519] on input "False" at bounding box center [696, 511] width 16 height 13
radio input "true"
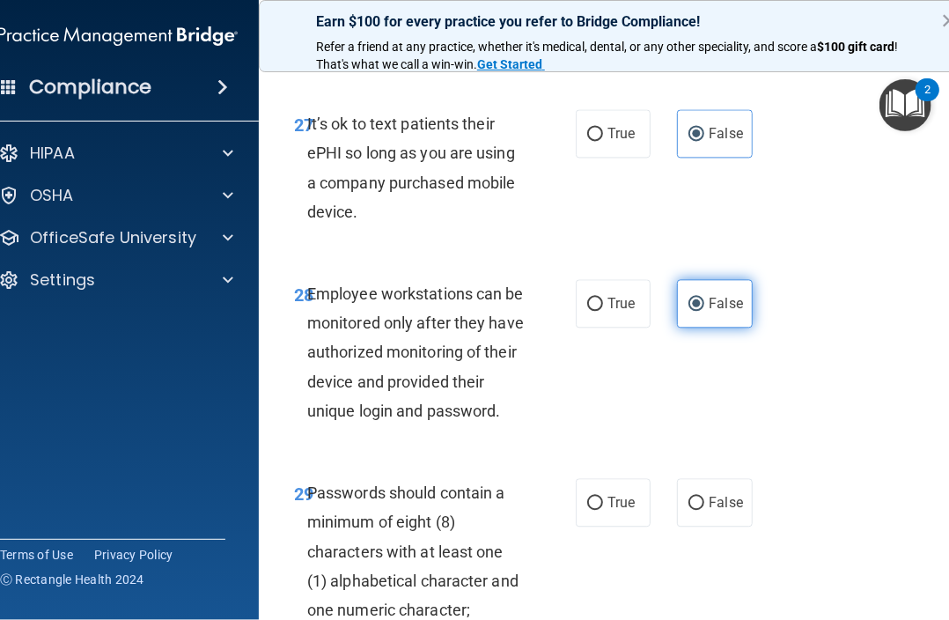
scroll to position [6110, 0]
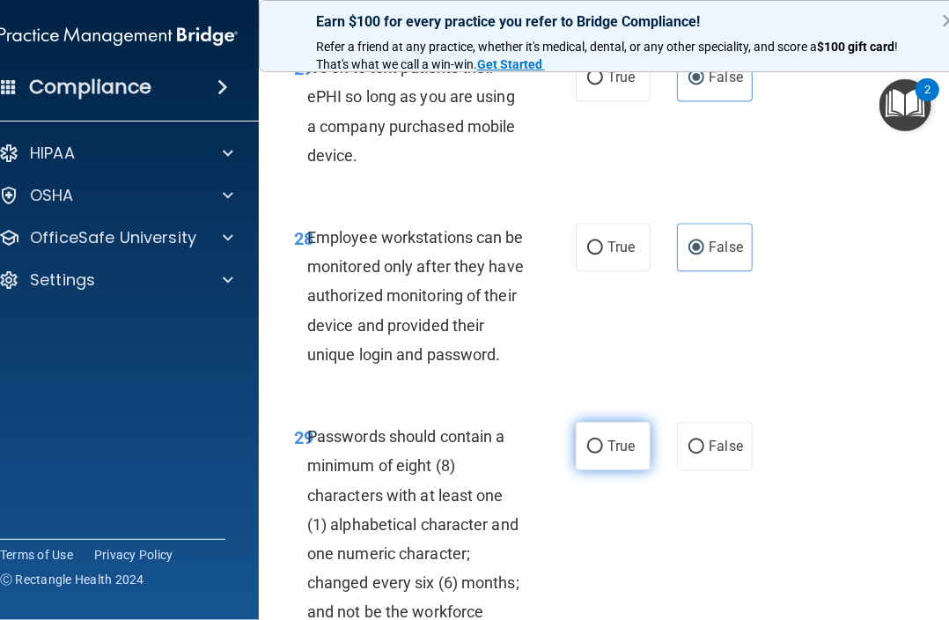
click at [630, 470] on label "True" at bounding box center [613, 446] width 75 height 48
click at [603, 453] on input "True" at bounding box center [595, 446] width 16 height 13
radio input "true"
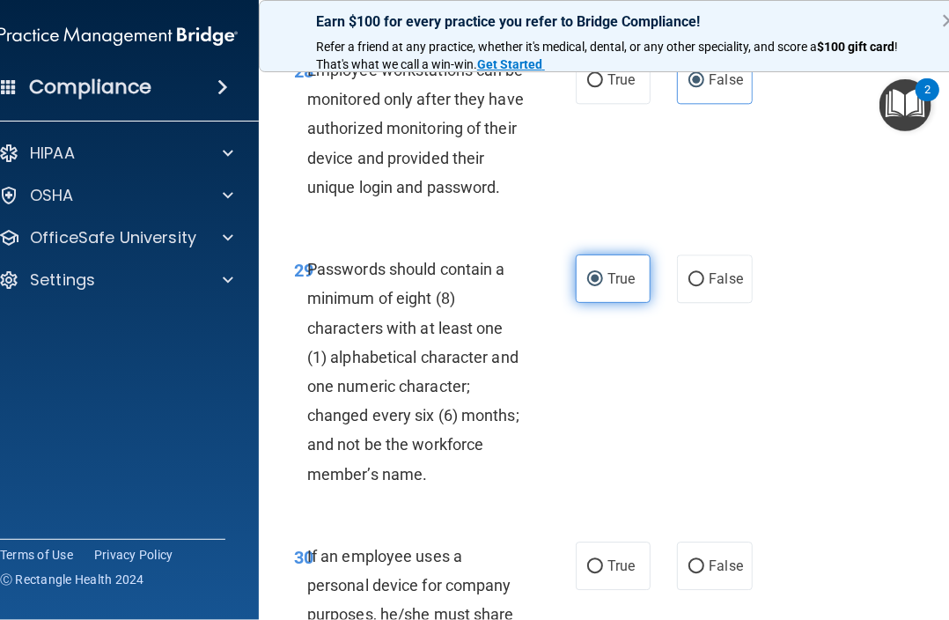
scroll to position [6374, 0]
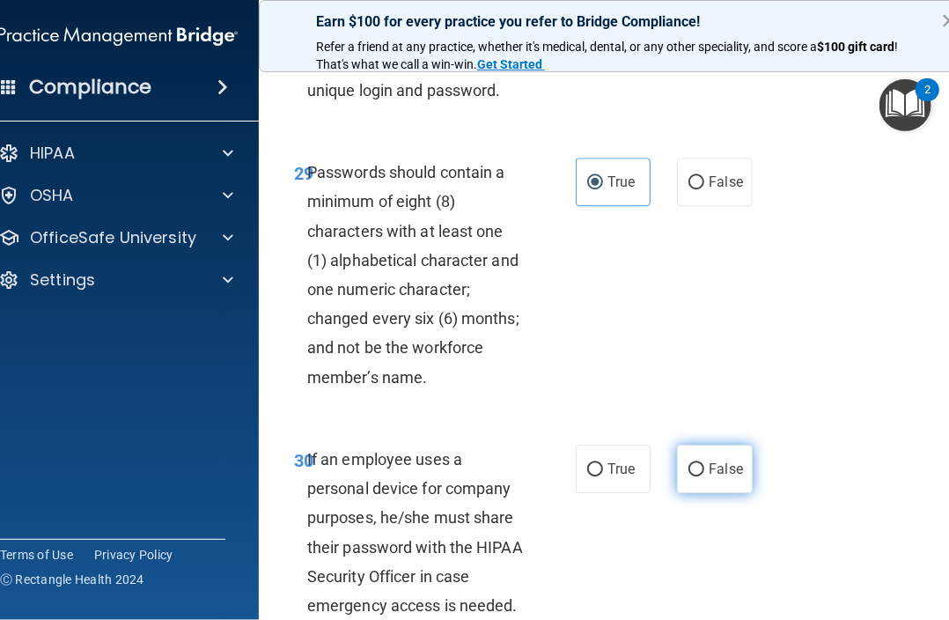
click at [715, 493] on label "False" at bounding box center [714, 469] width 75 height 48
click at [704, 476] on input "False" at bounding box center [696, 469] width 16 height 13
radio input "true"
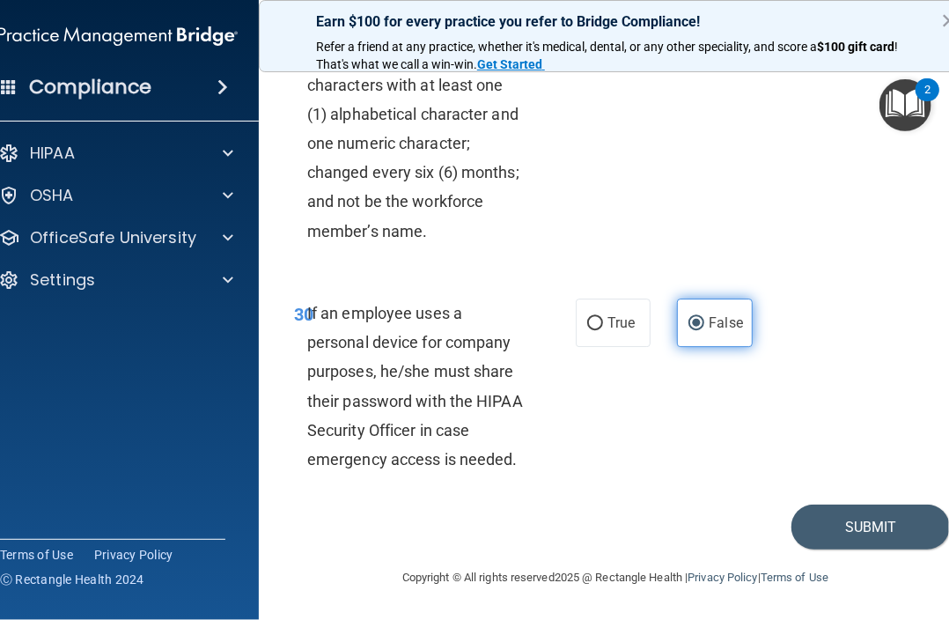
scroll to position [6578, 0]
click at [919, 534] on button "Submit" at bounding box center [870, 526] width 158 height 45
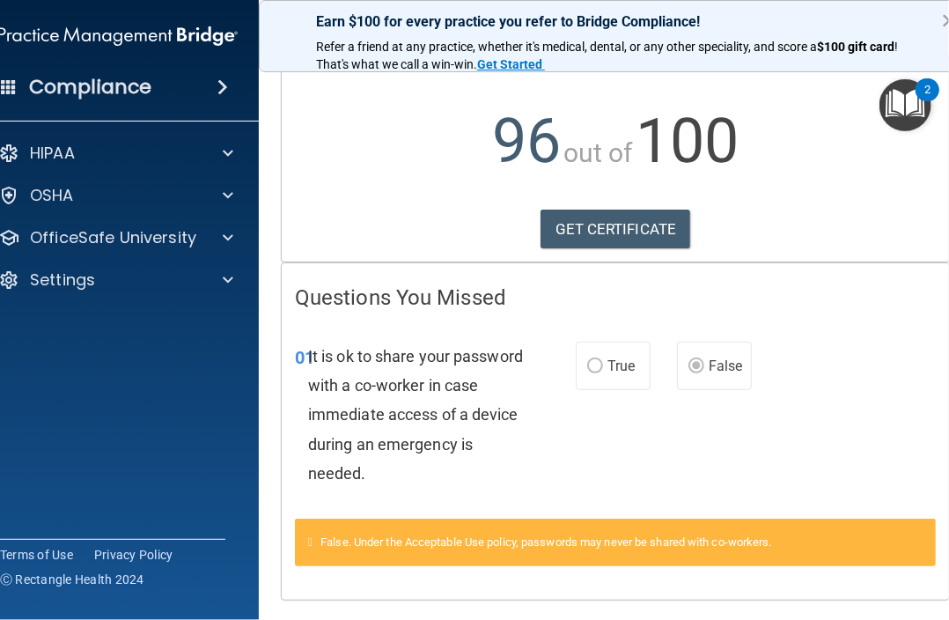
scroll to position [225, 0]
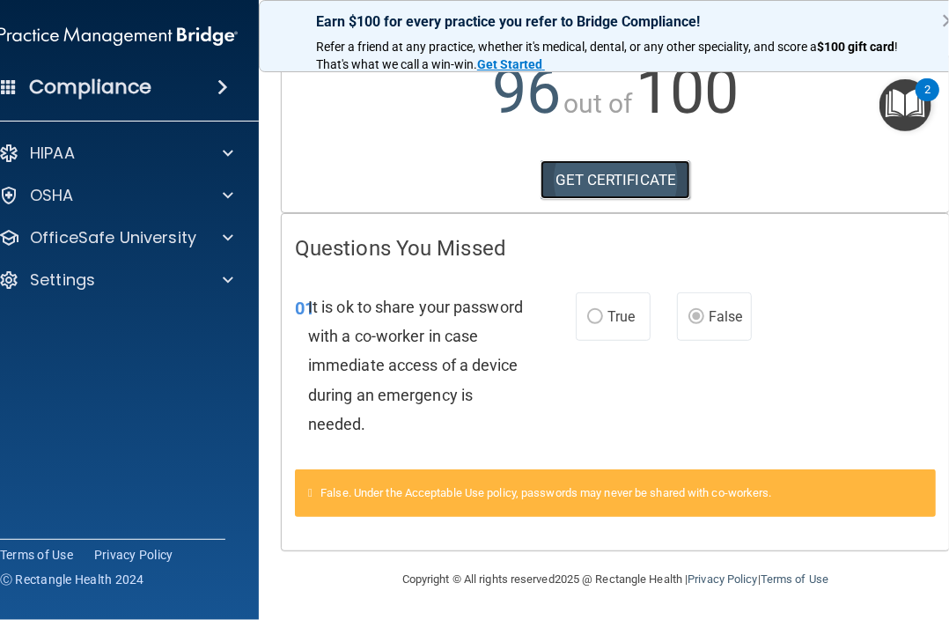
click at [588, 175] on link "GET CERTIFICATE" at bounding box center [616, 179] width 151 height 39
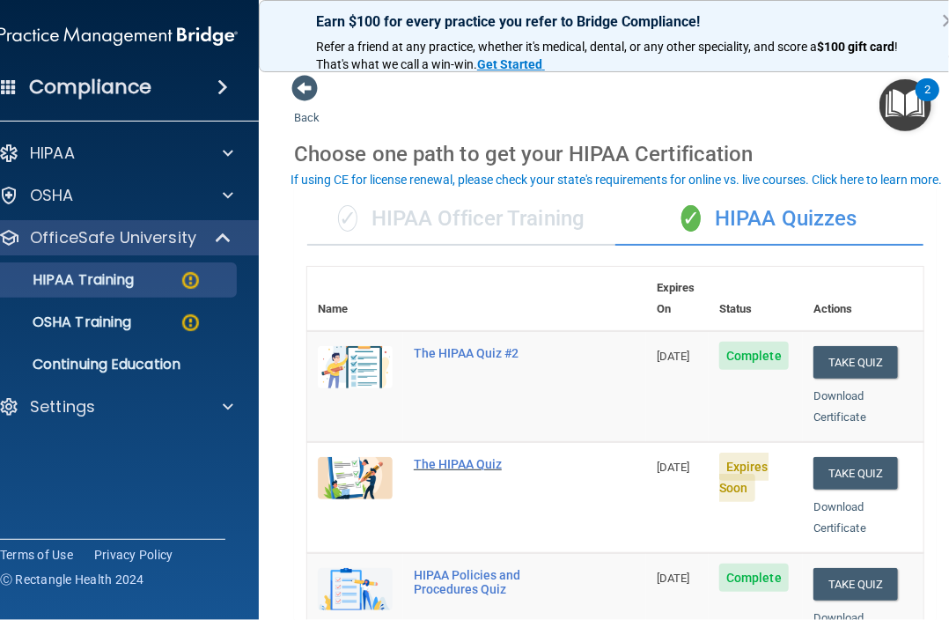
click at [489, 457] on div "The HIPAA Quiz" at bounding box center [486, 464] width 144 height 14
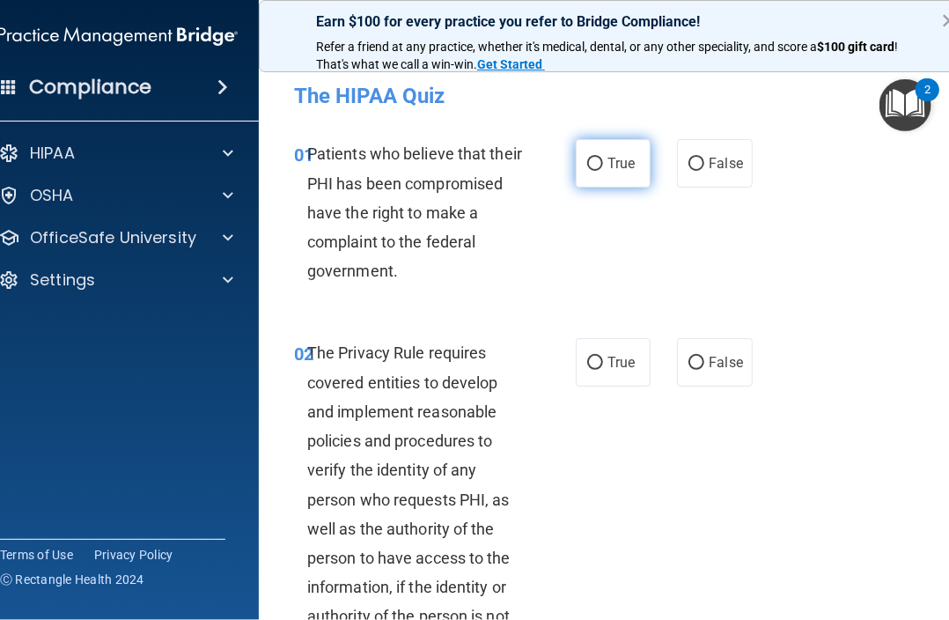
click at [587, 168] on input "True" at bounding box center [595, 164] width 16 height 13
radio input "true"
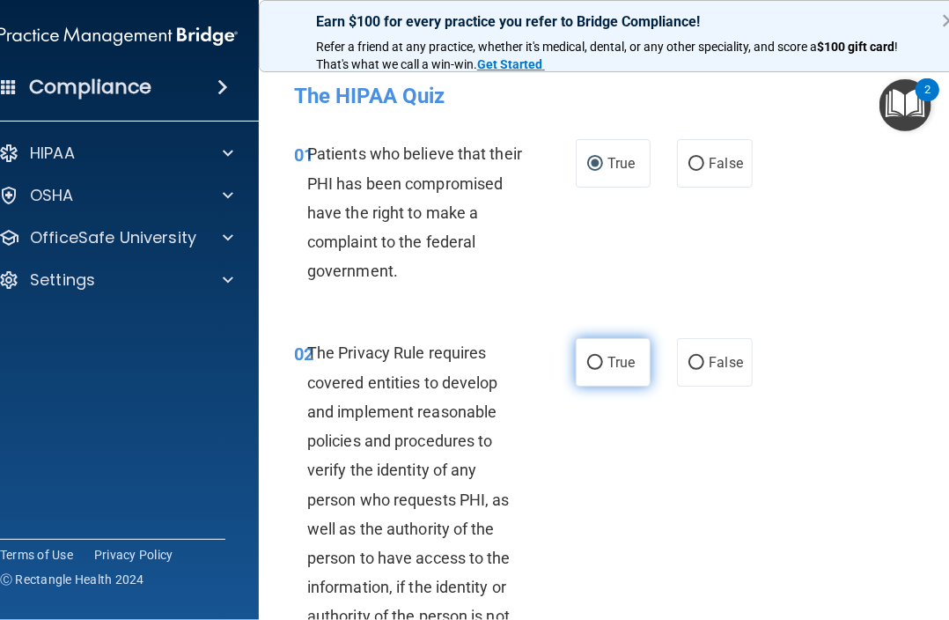
click at [576, 363] on label "True" at bounding box center [613, 362] width 75 height 48
click at [587, 363] on input "True" at bounding box center [595, 363] width 16 height 13
radio input "true"
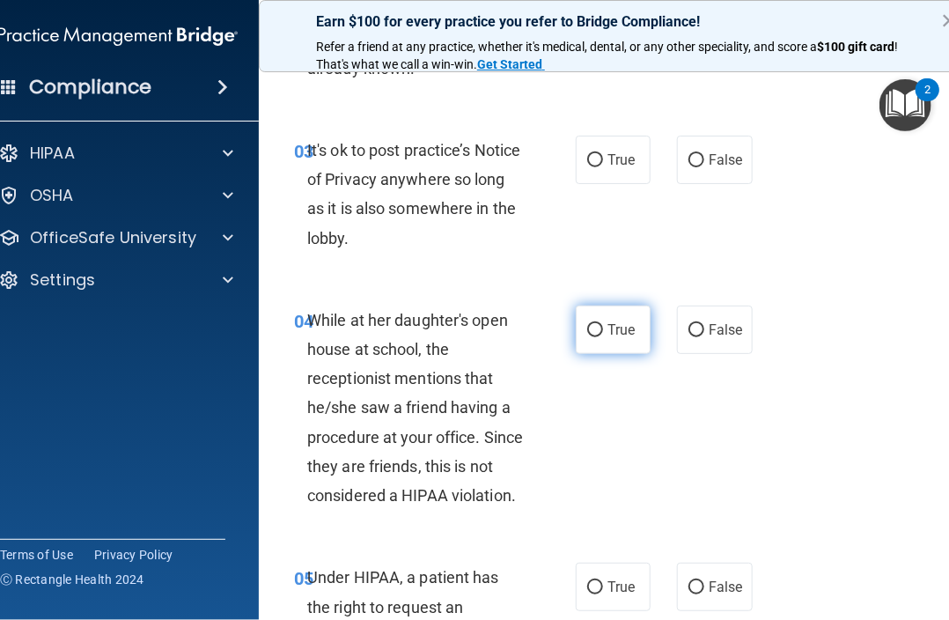
scroll to position [616, 0]
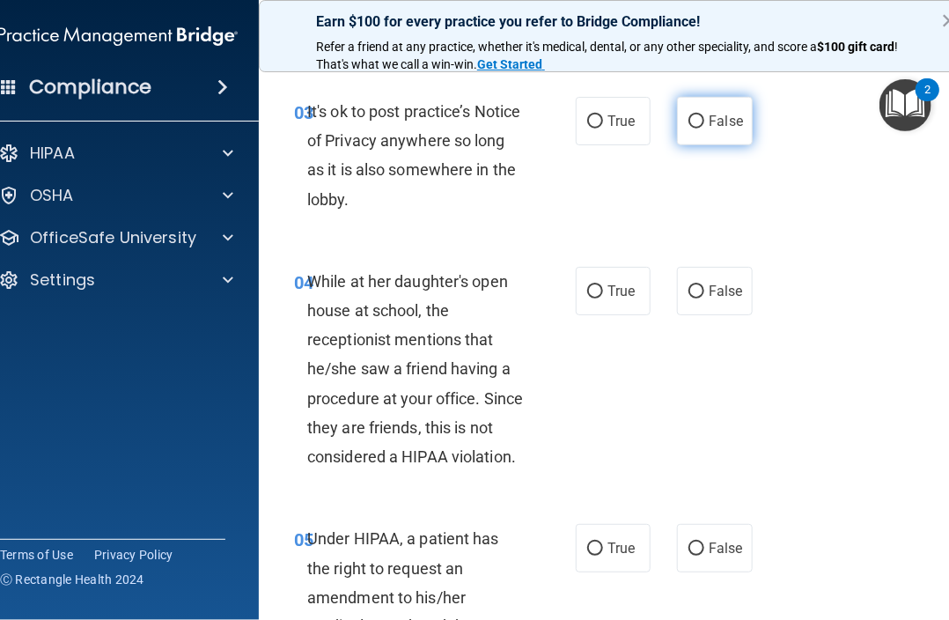
click at [722, 136] on label "False" at bounding box center [714, 121] width 75 height 48
click at [704, 129] on input "False" at bounding box center [696, 121] width 16 height 13
radio input "true"
click at [728, 308] on label "False" at bounding box center [714, 291] width 75 height 48
click at [704, 298] on input "False" at bounding box center [696, 291] width 16 height 13
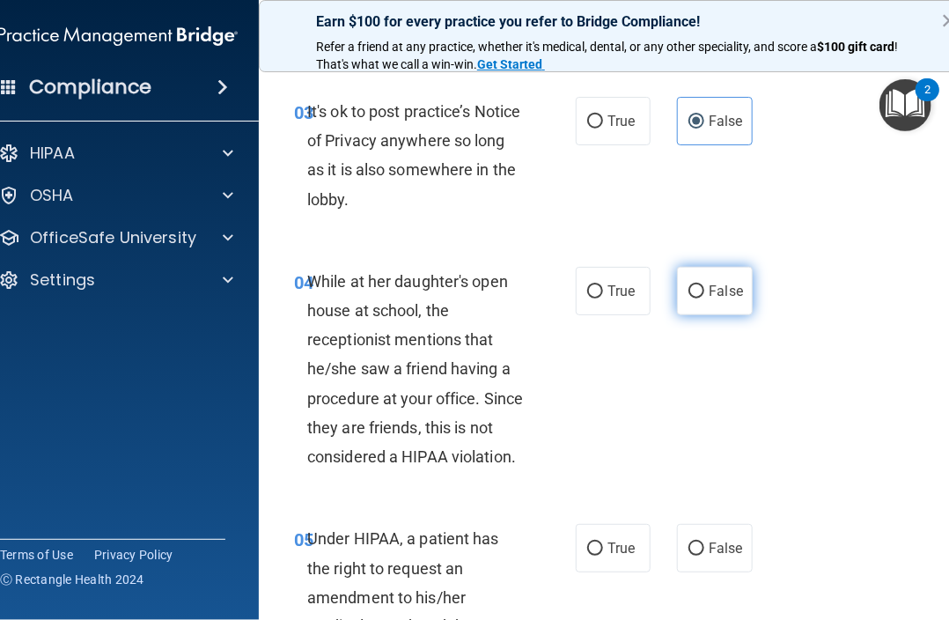
radio input "true"
click at [718, 540] on span "False" at bounding box center [726, 548] width 34 height 17
click at [704, 542] on input "False" at bounding box center [696, 548] width 16 height 13
radio input "true"
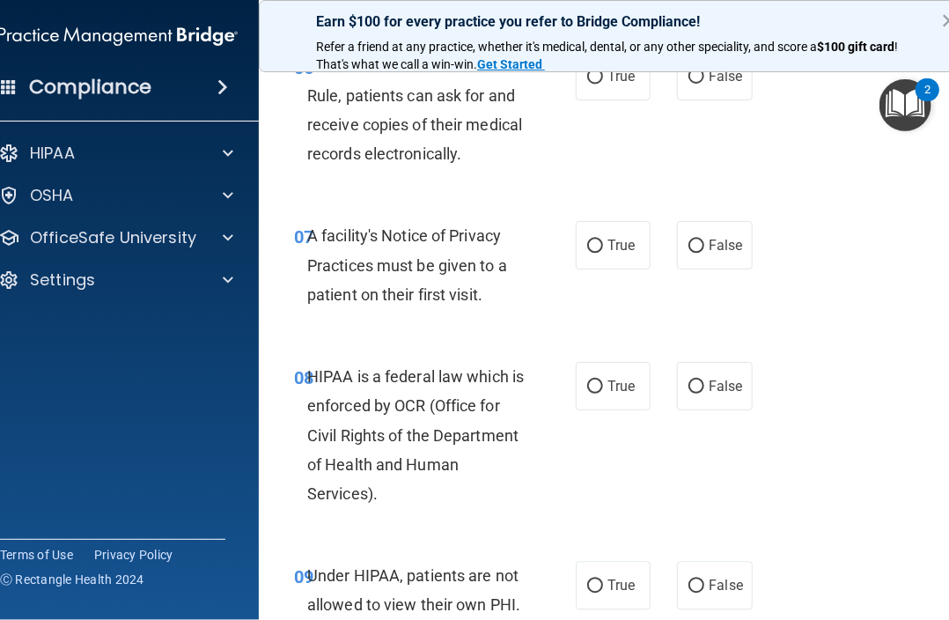
scroll to position [1321, 0]
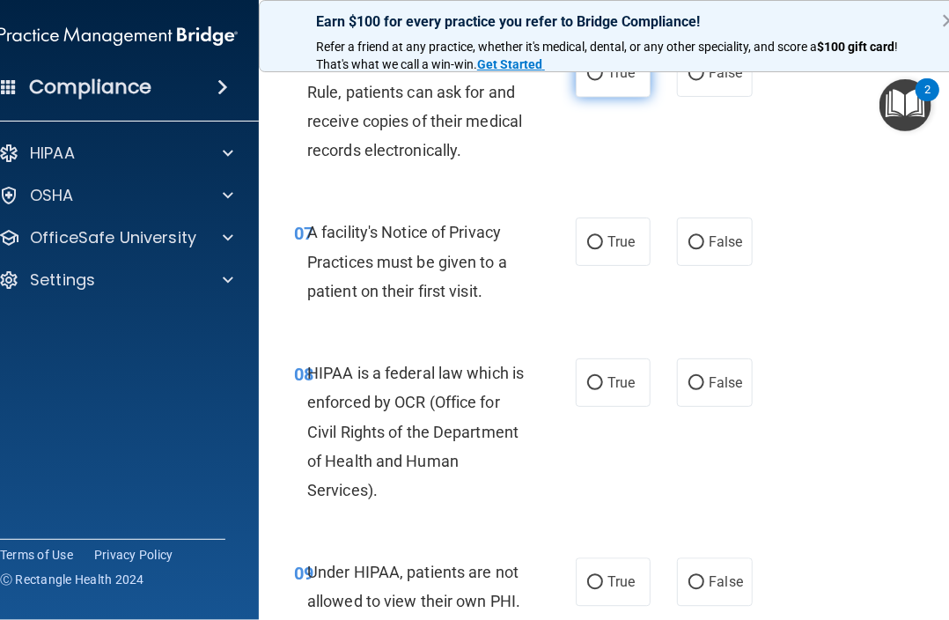
click at [622, 84] on label "True" at bounding box center [613, 72] width 75 height 48
click at [603, 80] on input "True" at bounding box center [595, 73] width 16 height 13
radio input "true"
click at [616, 234] on span "True" at bounding box center [620, 241] width 27 height 17
click at [603, 236] on input "True" at bounding box center [595, 242] width 16 height 13
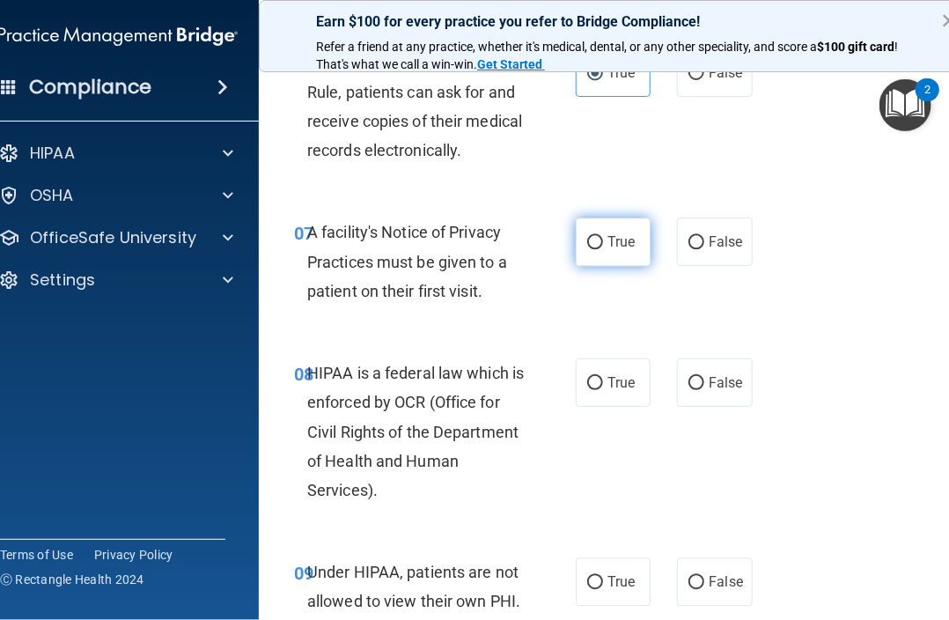
radio input "true"
click at [614, 345] on div "08 HIPAA is a federal law which is enforced by OCR (Office for Civil Rights of …" at bounding box center [615, 435] width 669 height 199
click at [612, 374] on span "True" at bounding box center [620, 382] width 27 height 17
click at [603, 377] on input "True" at bounding box center [595, 383] width 16 height 13
radio input "true"
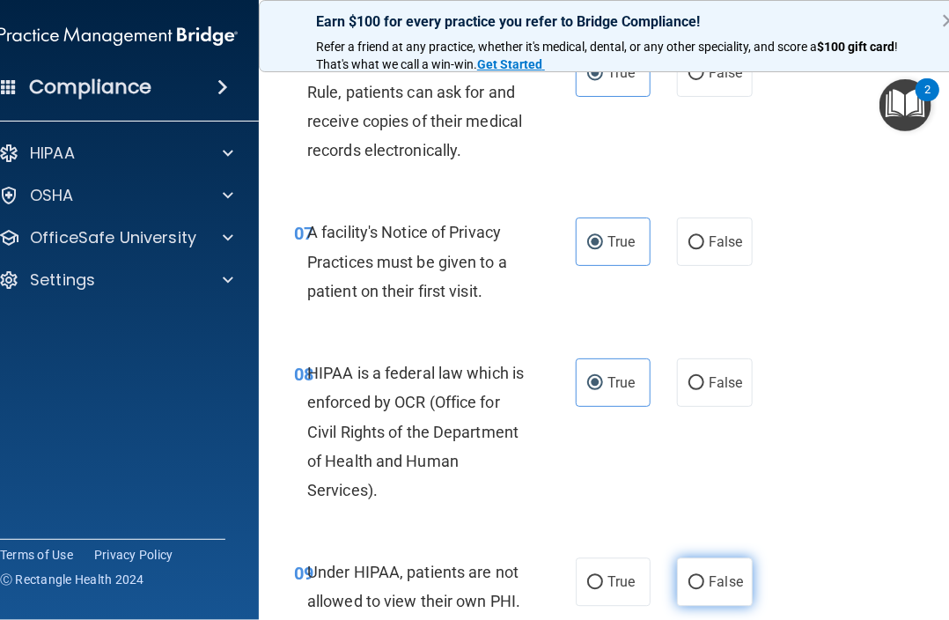
click at [723, 594] on label "False" at bounding box center [714, 581] width 75 height 48
click at [704, 589] on input "False" at bounding box center [696, 582] width 16 height 13
radio input "true"
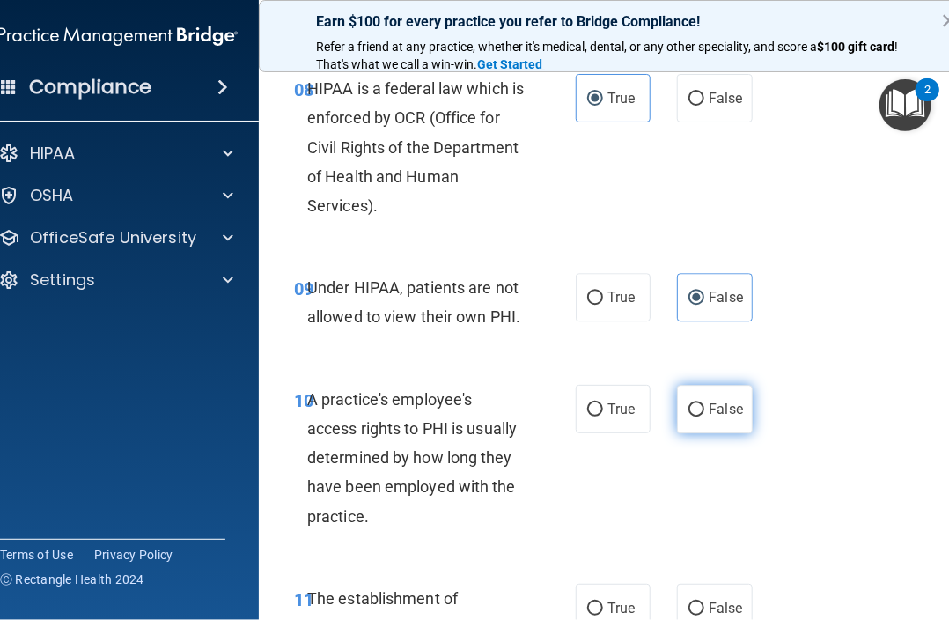
scroll to position [1673, 0]
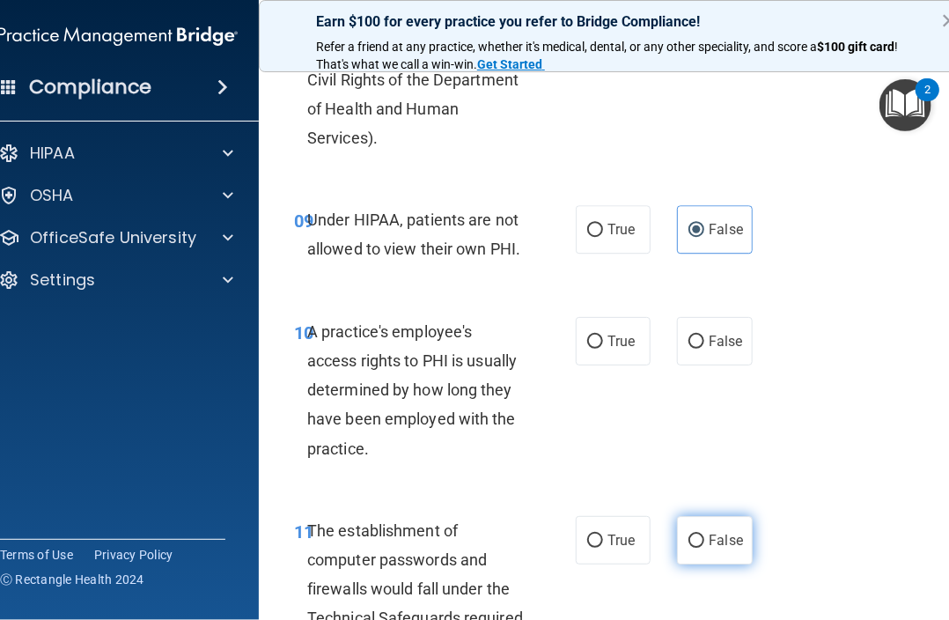
click at [692, 548] on label "False" at bounding box center [714, 540] width 75 height 48
click at [692, 548] on input "False" at bounding box center [696, 540] width 16 height 13
radio input "true"
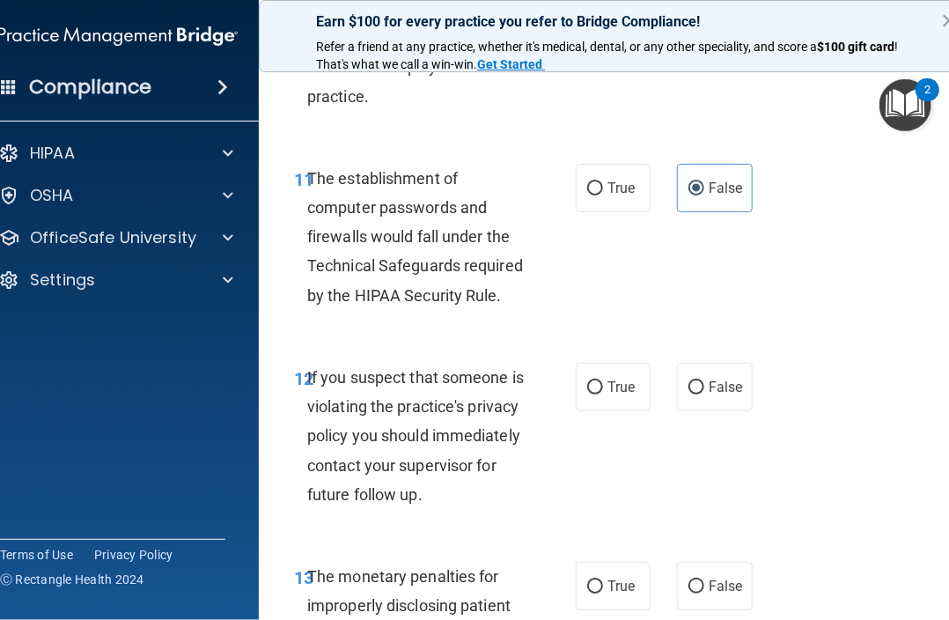
click at [655, 192] on div "True False" at bounding box center [666, 188] width 180 height 48
click at [617, 207] on label "True" at bounding box center [613, 188] width 75 height 48
click at [603, 195] on input "True" at bounding box center [595, 188] width 16 height 13
radio input "true"
radio input "false"
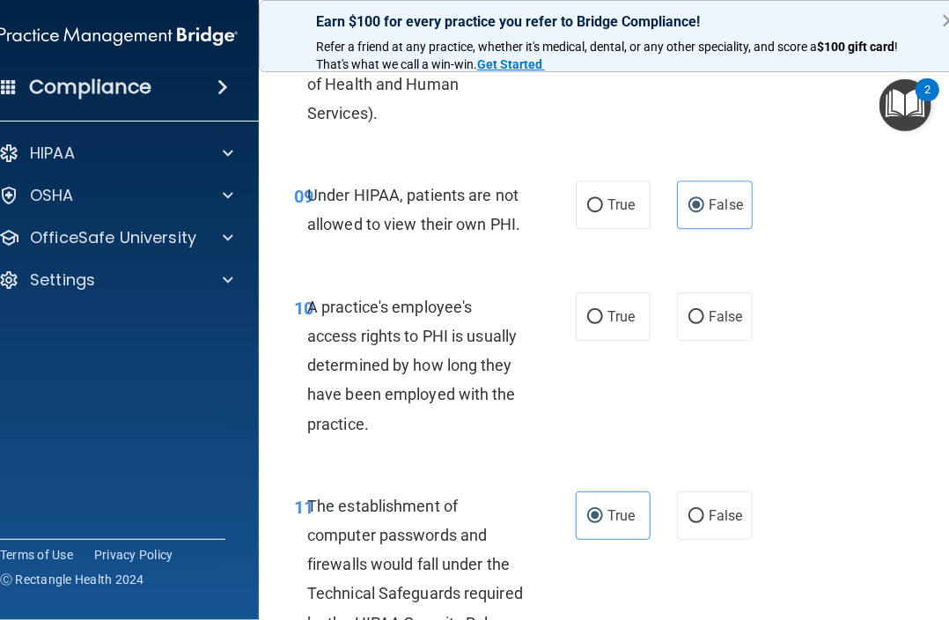
scroll to position [1673, 0]
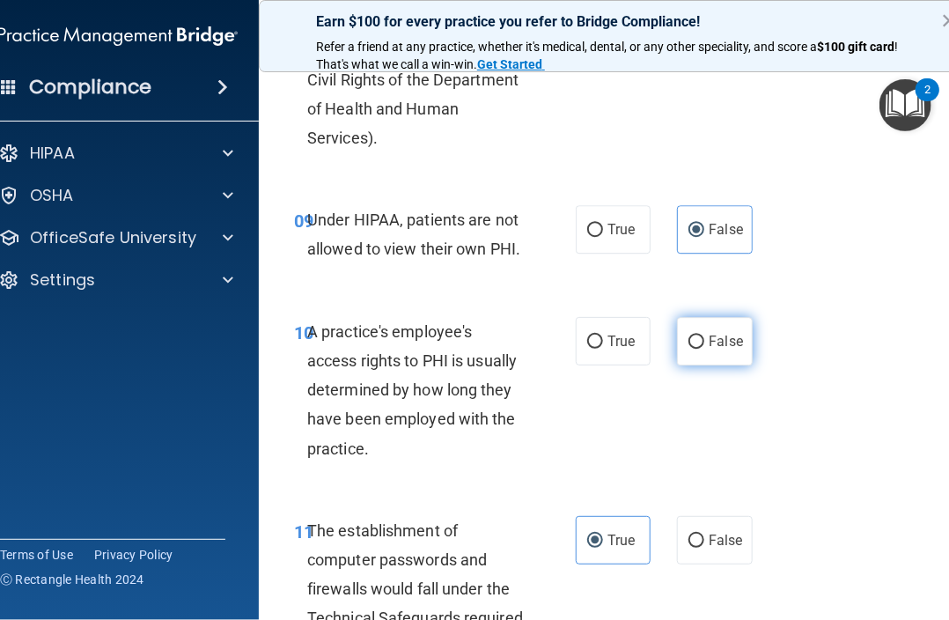
click at [711, 364] on label "False" at bounding box center [714, 341] width 75 height 48
click at [704, 349] on input "False" at bounding box center [696, 341] width 16 height 13
radio input "true"
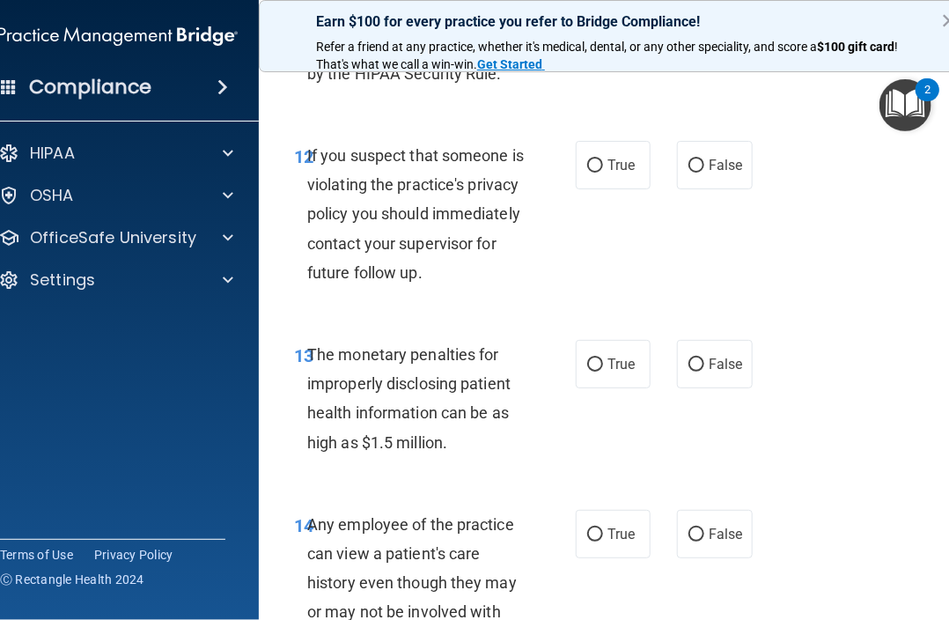
scroll to position [2289, 0]
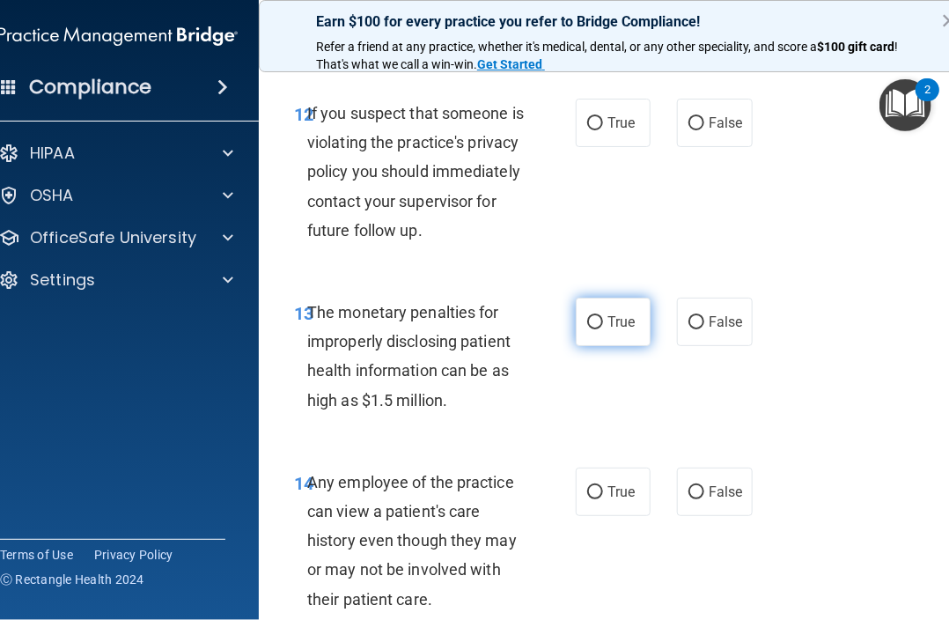
click at [624, 346] on label "True" at bounding box center [613, 322] width 75 height 48
click at [603, 329] on input "True" at bounding box center [595, 322] width 16 height 13
radio input "true"
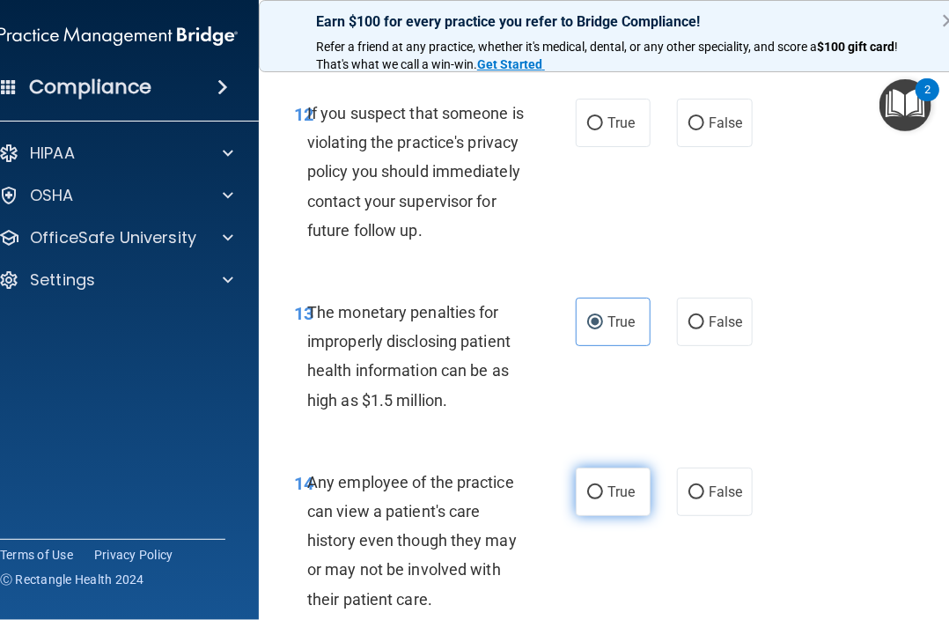
drag, startPoint x: 601, startPoint y: 534, endPoint x: 614, endPoint y: 527, distance: 14.2
click at [603, 516] on label "True" at bounding box center [613, 491] width 75 height 48
click at [603, 499] on input "True" at bounding box center [595, 492] width 16 height 13
radio input "true"
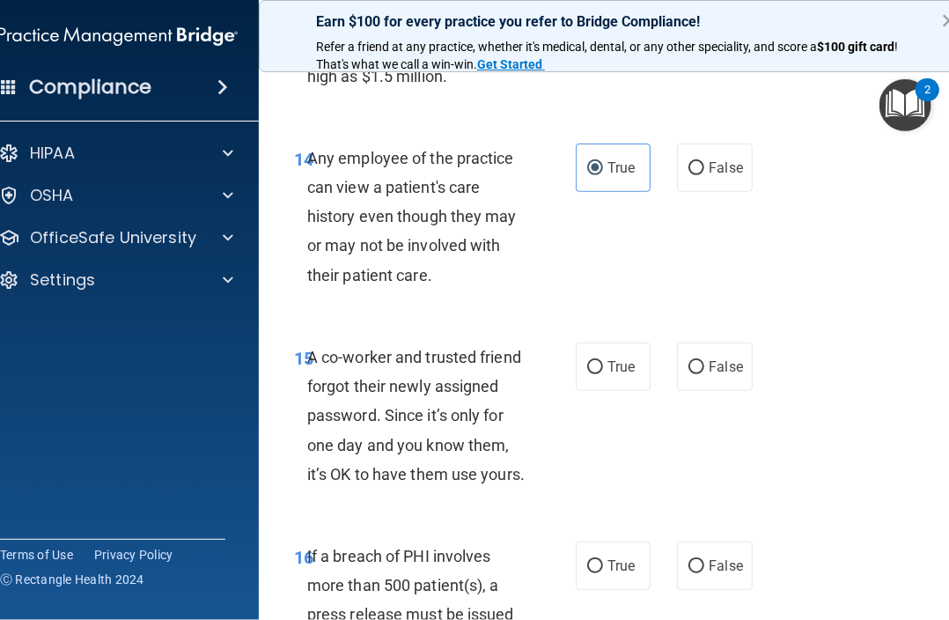
scroll to position [2641, 0]
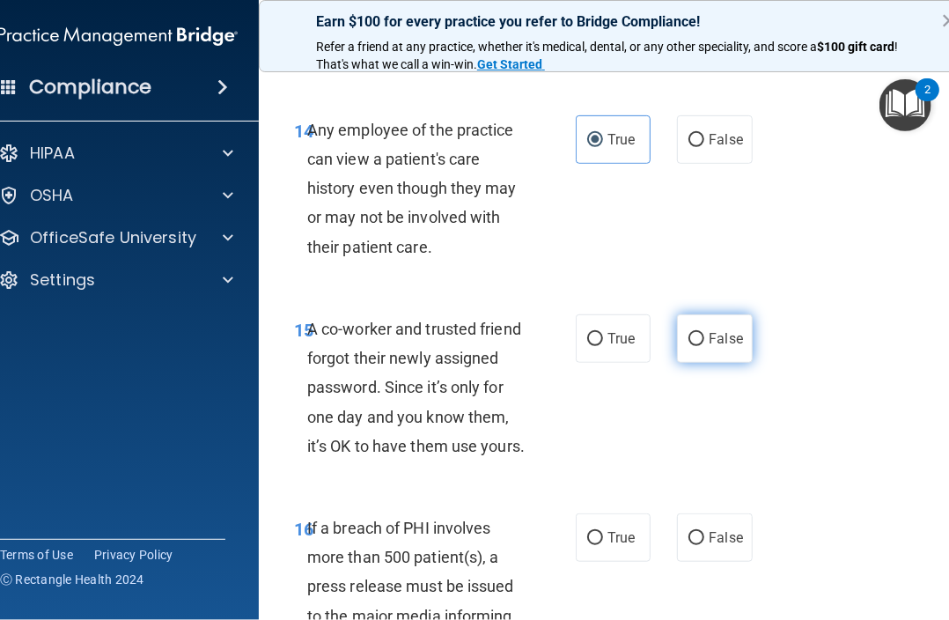
click at [722, 347] on span "False" at bounding box center [726, 338] width 34 height 17
click at [704, 346] on input "False" at bounding box center [696, 339] width 16 height 13
radio input "true"
click at [738, 562] on label "False" at bounding box center [714, 537] width 75 height 48
click at [704, 545] on input "False" at bounding box center [696, 538] width 16 height 13
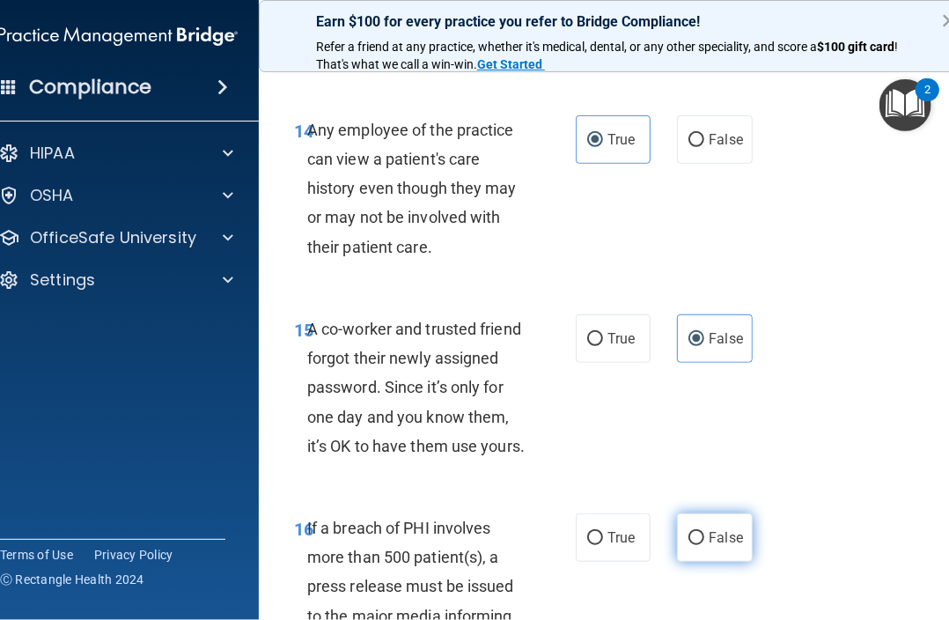
radio input "true"
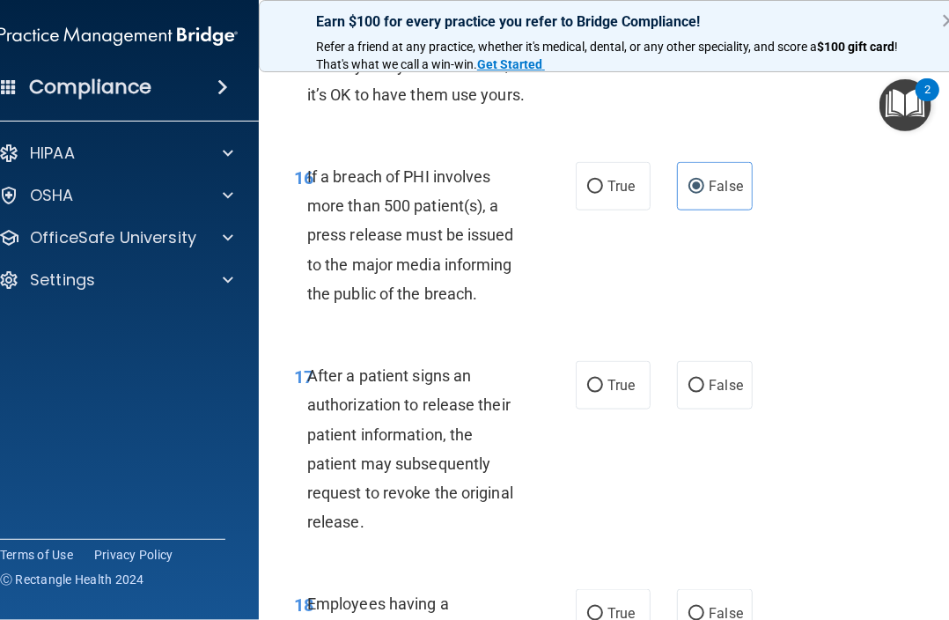
scroll to position [2993, 0]
click at [614, 210] on label "True" at bounding box center [613, 185] width 75 height 48
click at [603, 193] on input "True" at bounding box center [595, 186] width 16 height 13
radio input "true"
radio input "false"
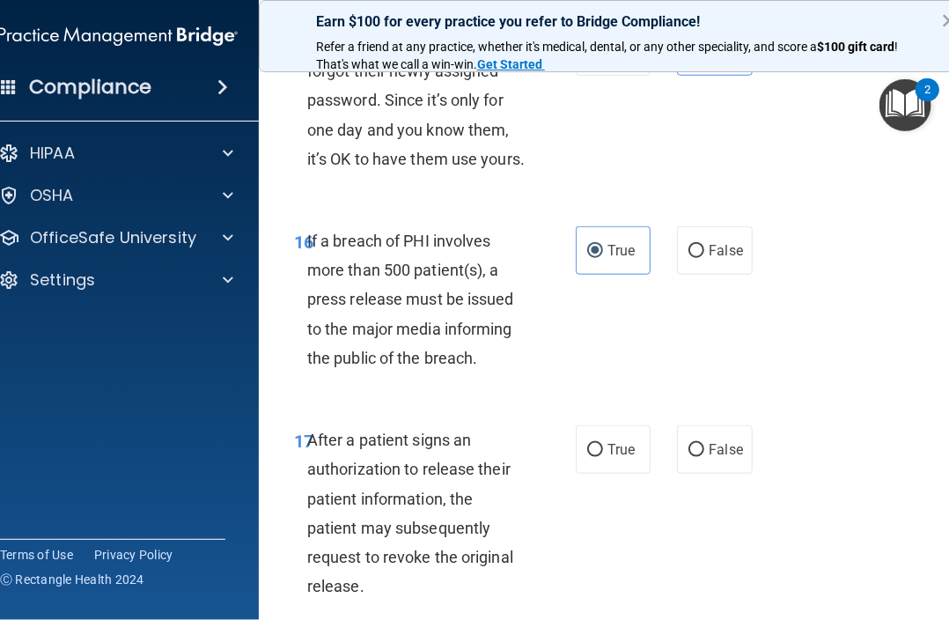
scroll to position [3081, 0]
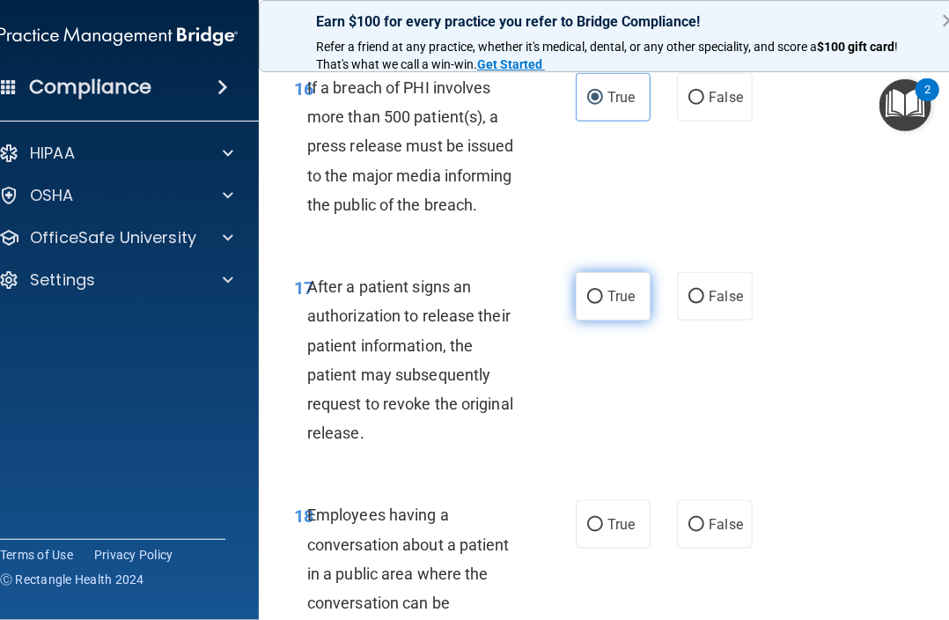
click at [614, 320] on label "True" at bounding box center [613, 296] width 75 height 48
click at [603, 304] on input "True" at bounding box center [595, 297] width 16 height 13
radio input "true"
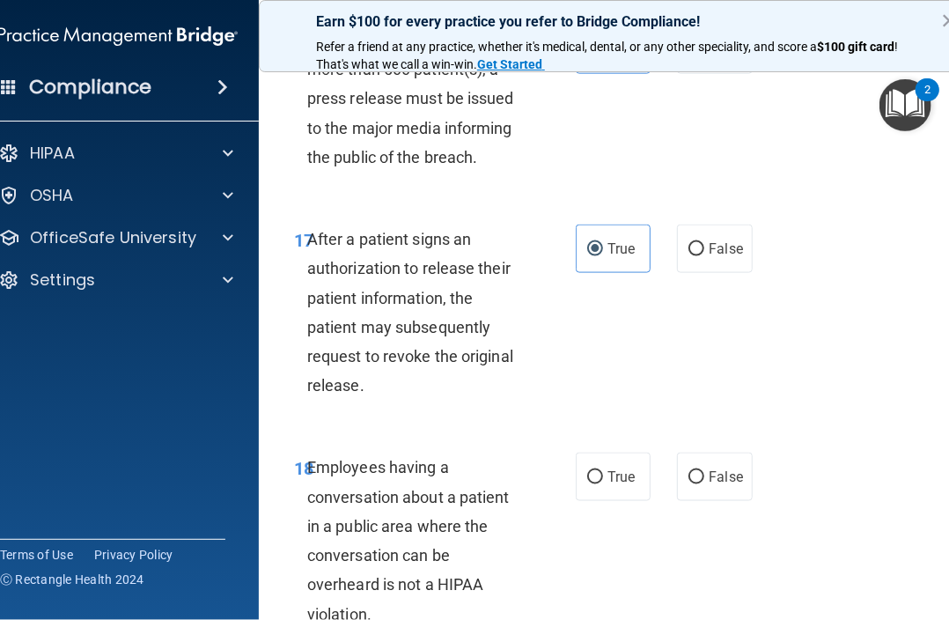
scroll to position [3257, 0]
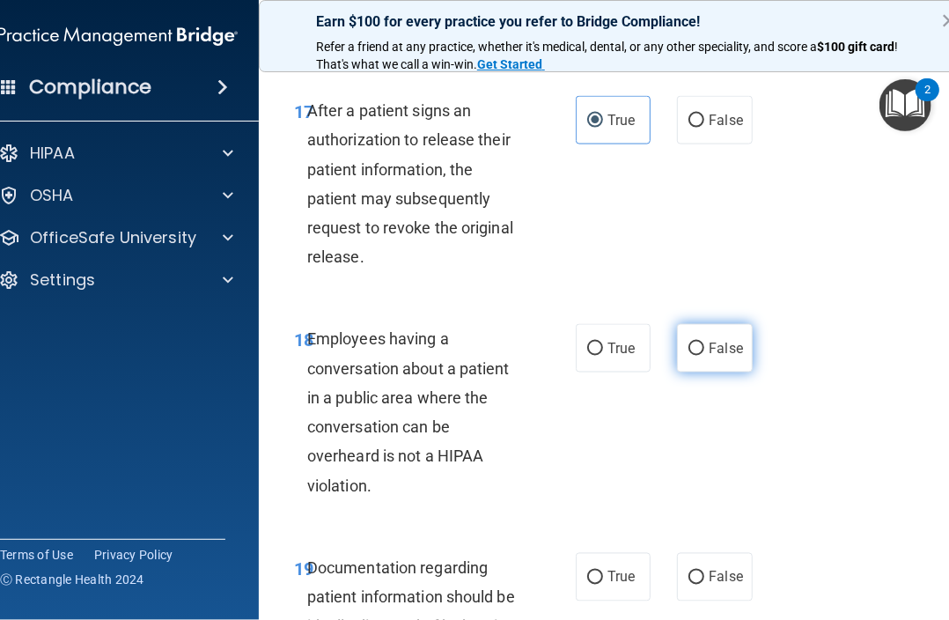
click at [729, 372] on label "False" at bounding box center [714, 348] width 75 height 48
click at [704, 356] on input "False" at bounding box center [696, 348] width 16 height 13
radio input "true"
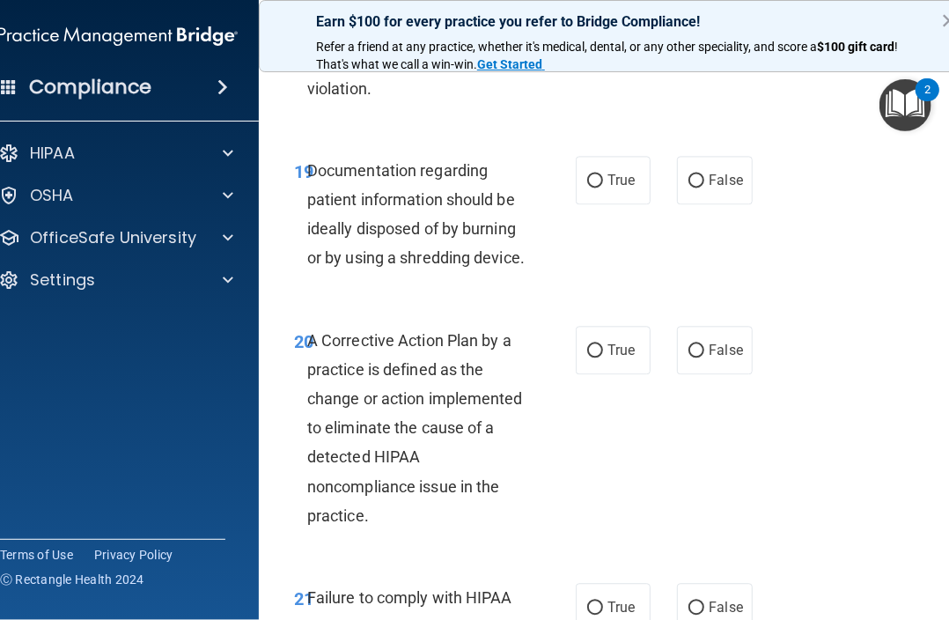
scroll to position [3697, 0]
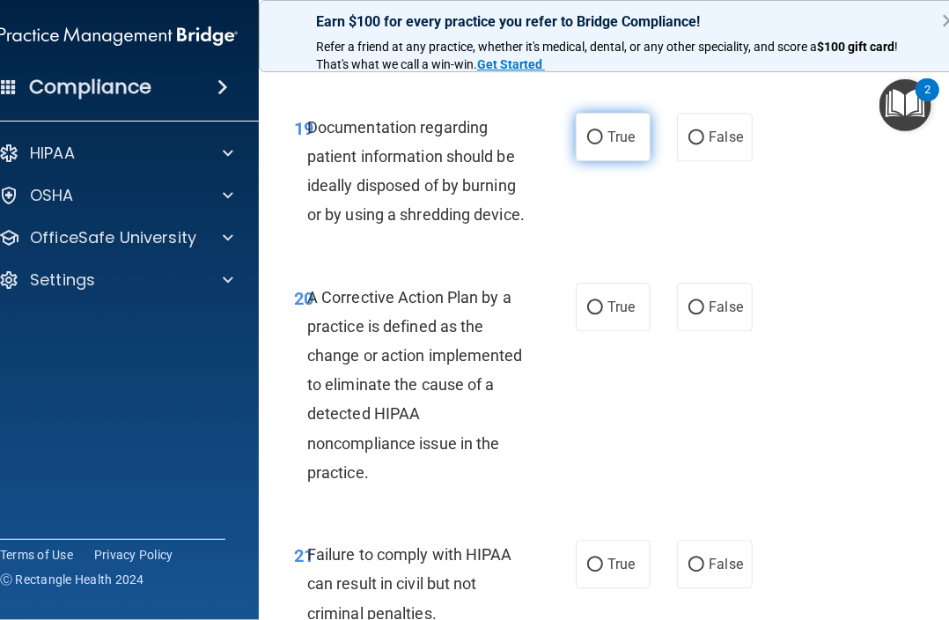
click at [597, 161] on label "True" at bounding box center [613, 137] width 75 height 48
click at [597, 144] on input "True" at bounding box center [595, 137] width 16 height 13
radio input "true"
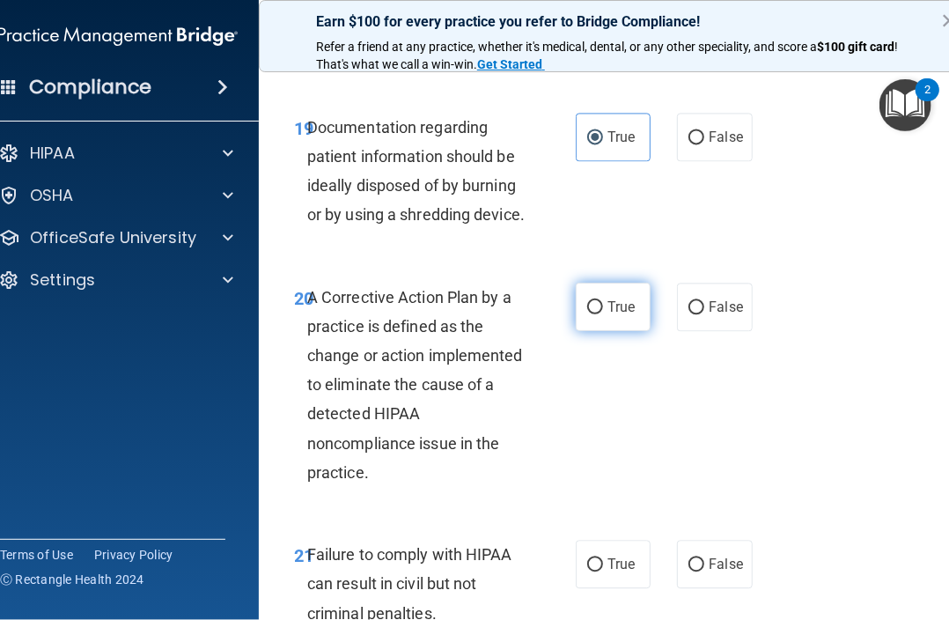
click at [613, 331] on label "True" at bounding box center [613, 307] width 75 height 48
click at [603, 314] on input "True" at bounding box center [595, 307] width 16 height 13
radio input "true"
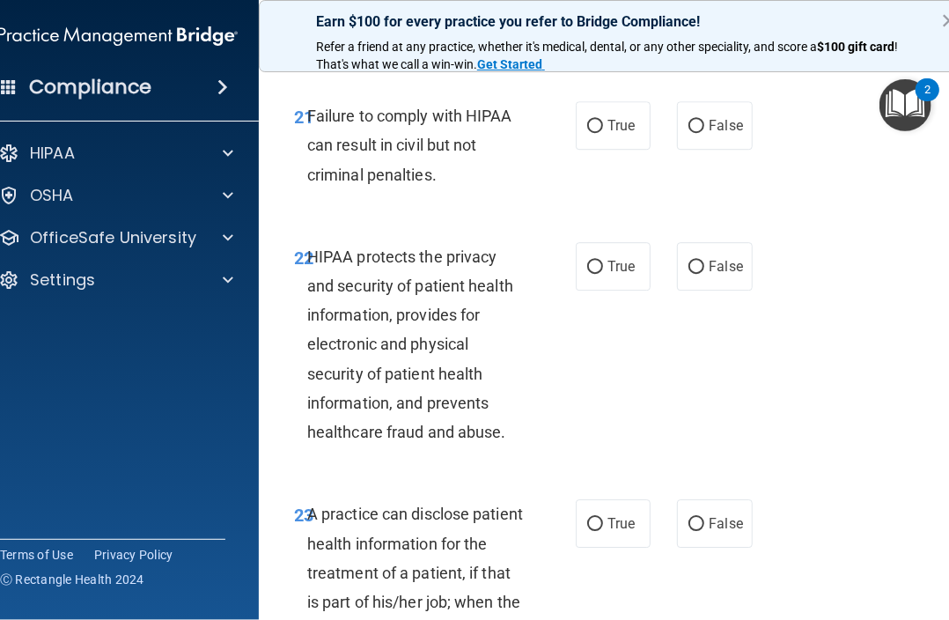
scroll to position [4138, 0]
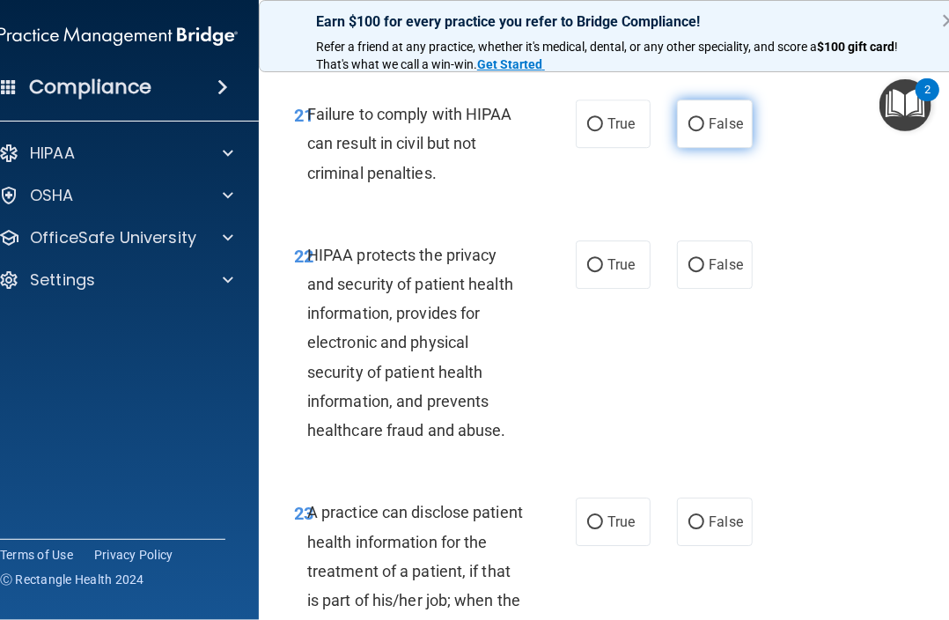
click at [694, 131] on input "False" at bounding box center [696, 124] width 16 height 13
radio input "true"
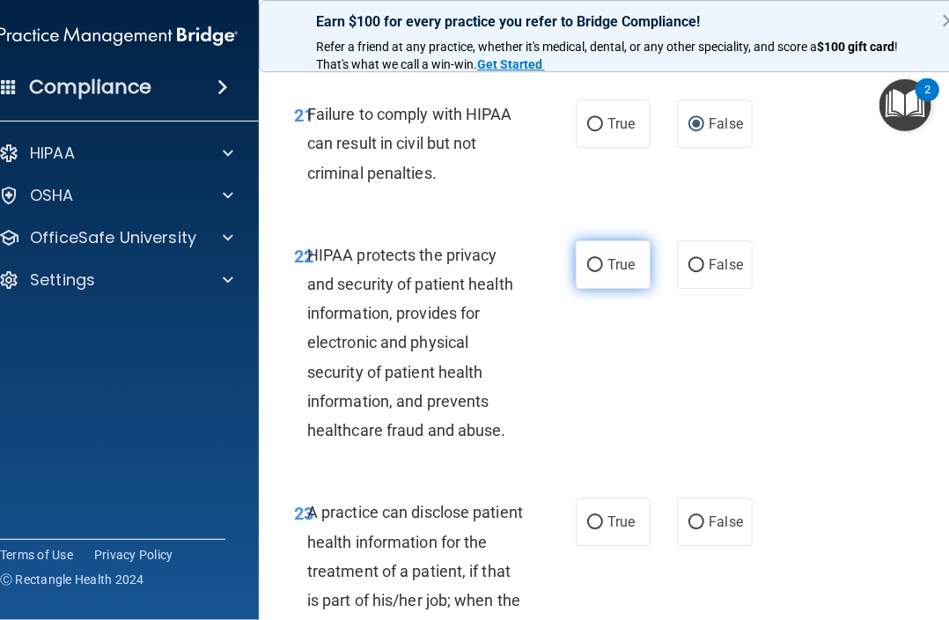
click at [637, 289] on label "True" at bounding box center [613, 264] width 75 height 48
click at [603, 272] on input "True" at bounding box center [595, 265] width 16 height 13
radio input "true"
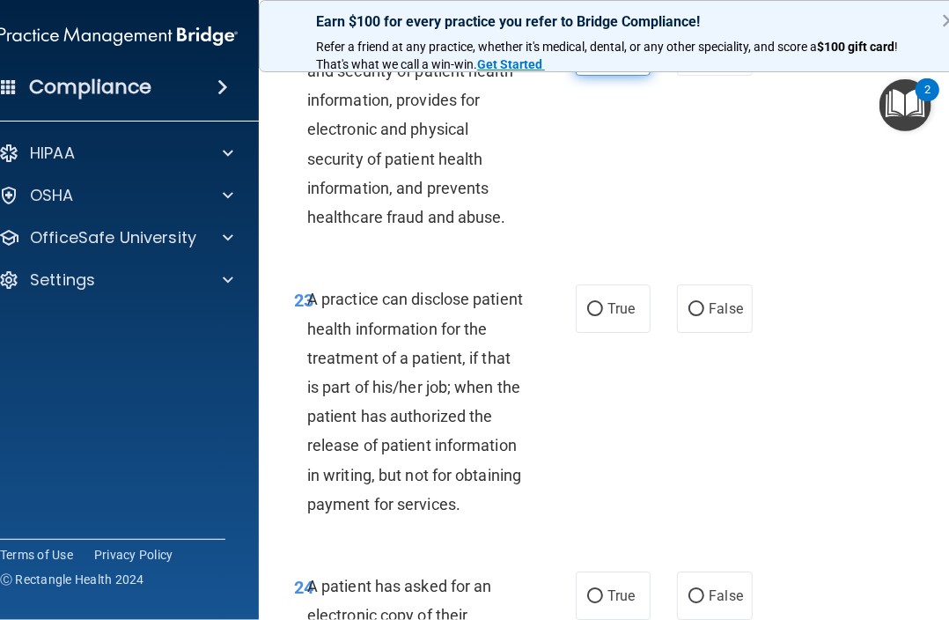
scroll to position [4402, 0]
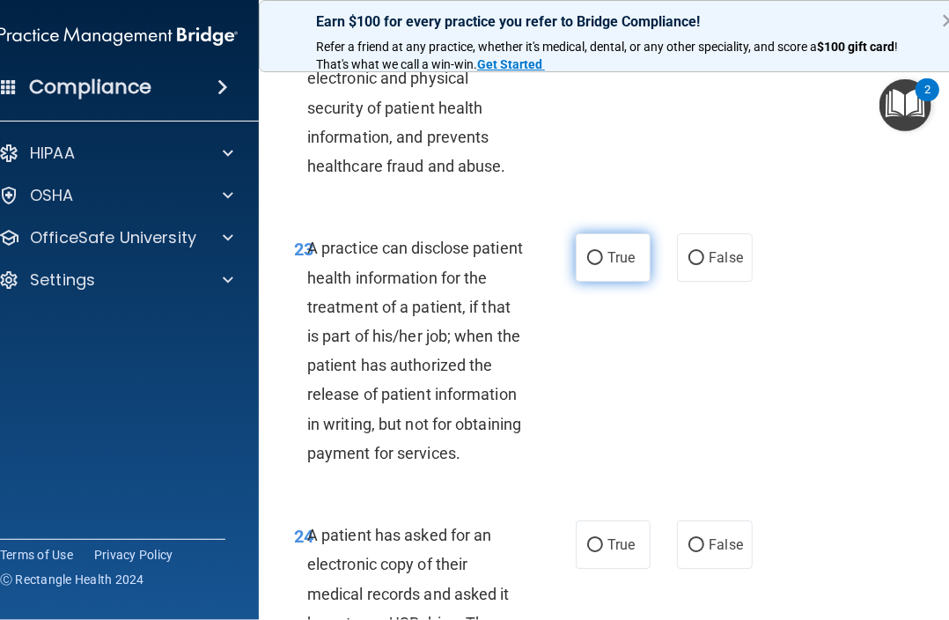
click at [642, 282] on label "True" at bounding box center [613, 257] width 75 height 48
click at [603, 265] on input "True" at bounding box center [595, 258] width 16 height 13
radio input "true"
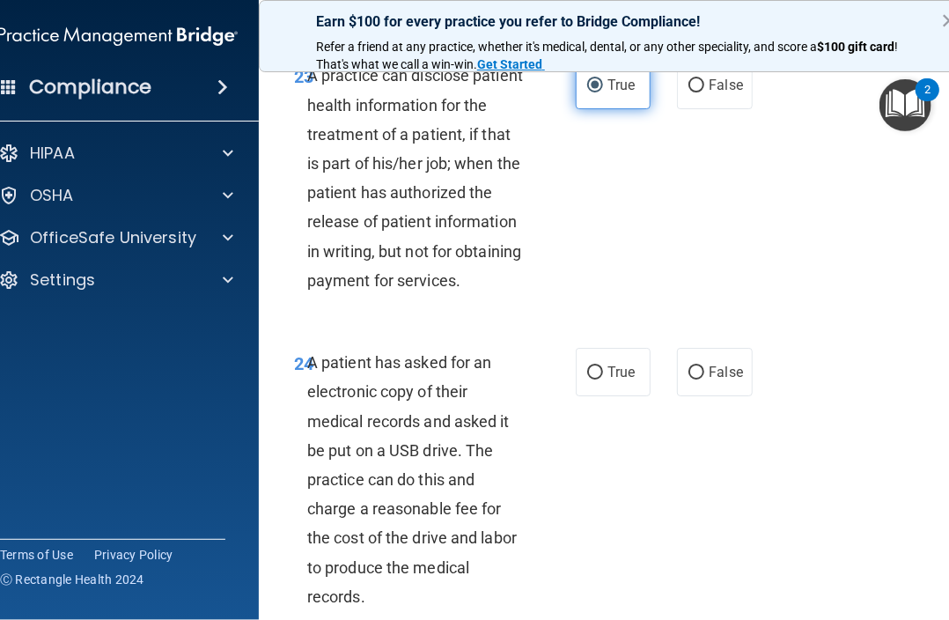
scroll to position [4578, 0]
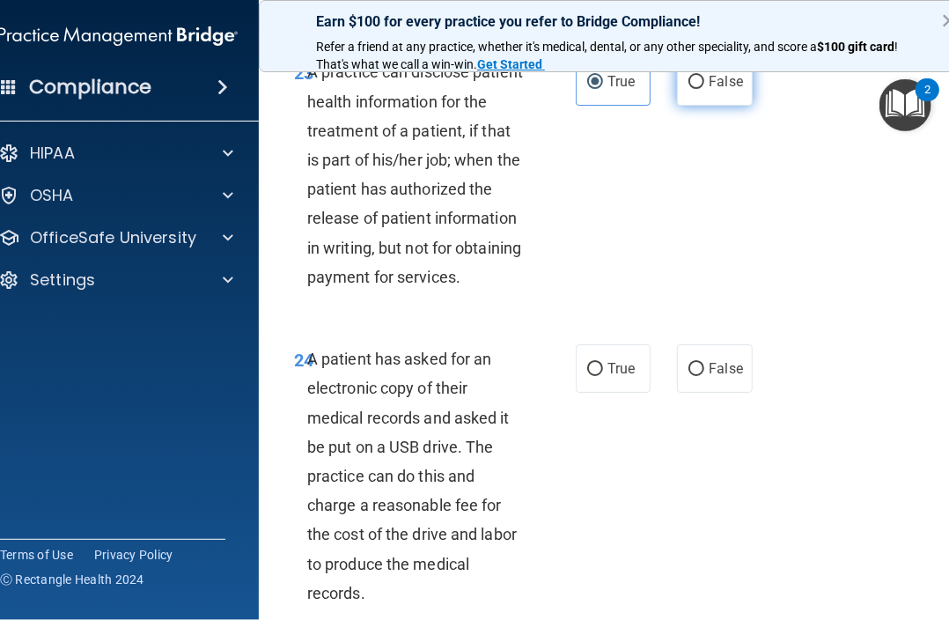
click at [709, 90] on span "False" at bounding box center [726, 81] width 34 height 17
click at [704, 89] on input "False" at bounding box center [696, 82] width 16 height 13
radio input "true"
radio input "false"
click at [619, 393] on label "True" at bounding box center [613, 368] width 75 height 48
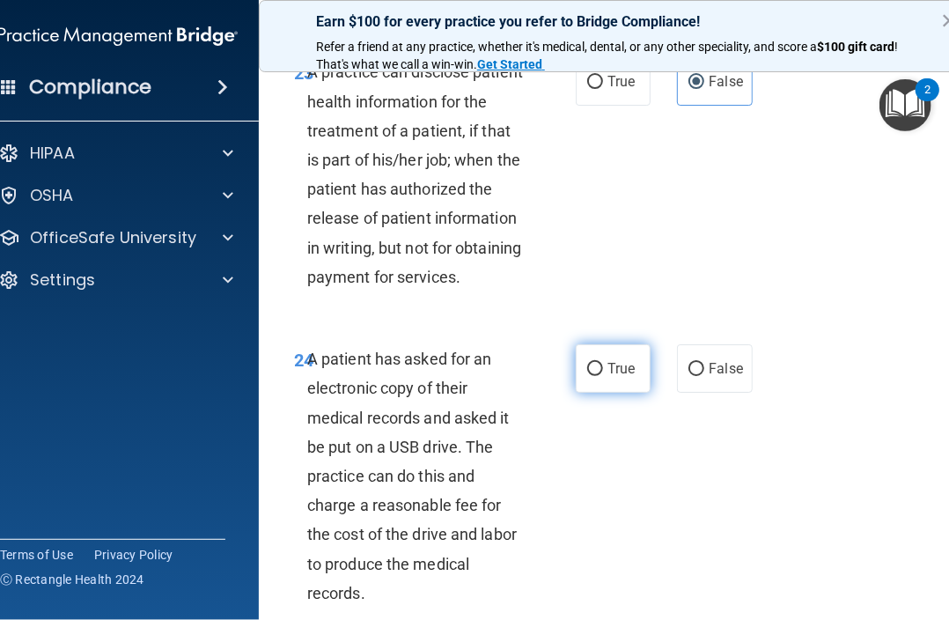
click at [603, 376] on input "True" at bounding box center [595, 369] width 16 height 13
radio input "true"
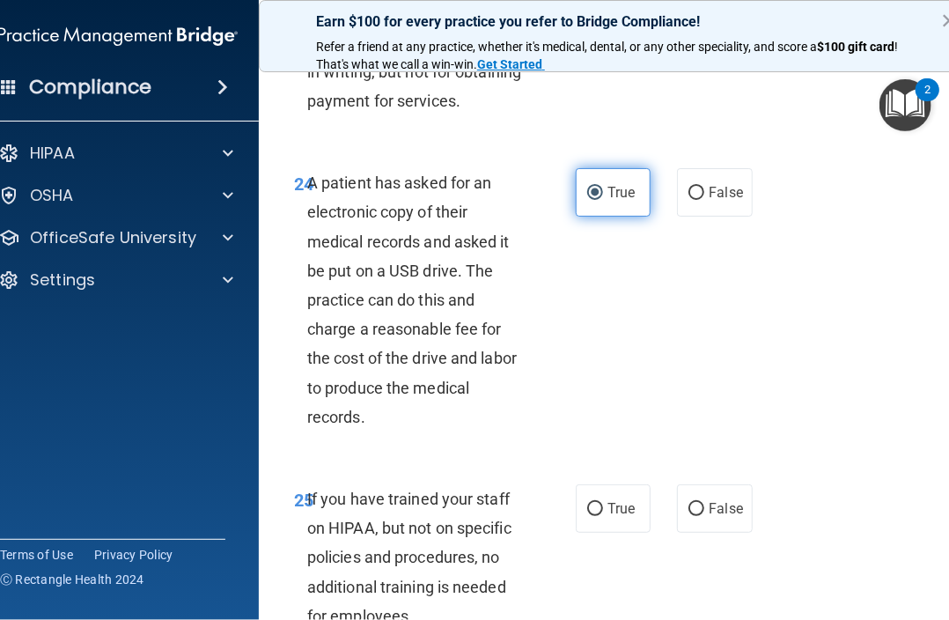
scroll to position [4842, 0]
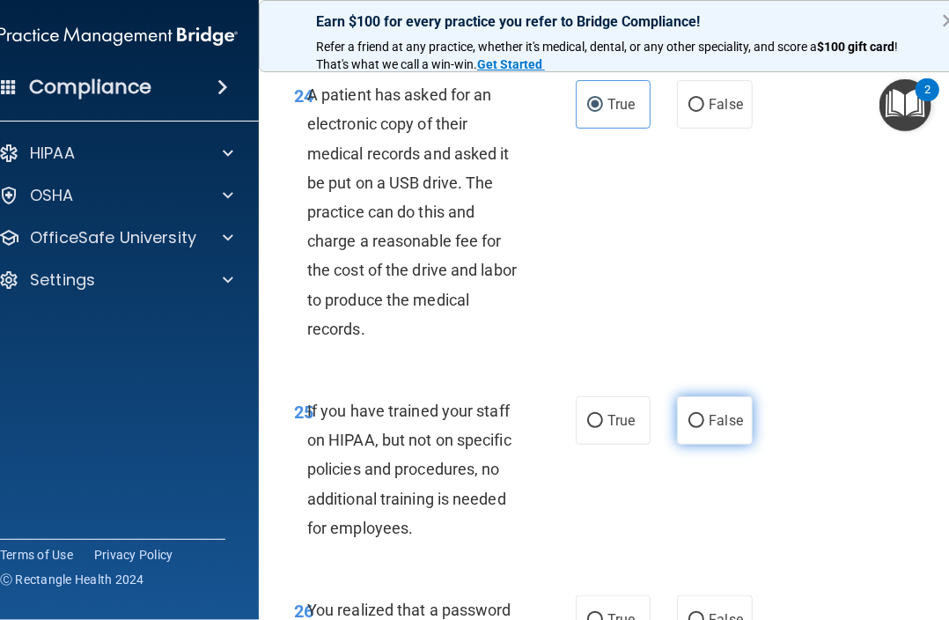
click at [678, 445] on label "False" at bounding box center [714, 420] width 75 height 48
click at [688, 428] on input "False" at bounding box center [696, 421] width 16 height 13
radio input "true"
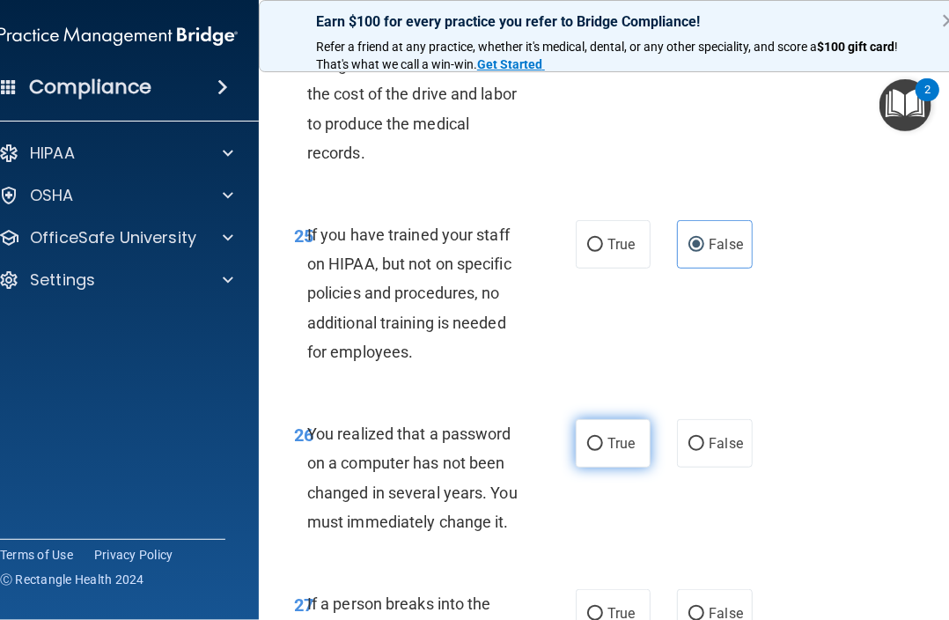
click at [628, 467] on label "True" at bounding box center [613, 443] width 75 height 48
click at [603, 451] on input "True" at bounding box center [595, 444] width 16 height 13
radio input "true"
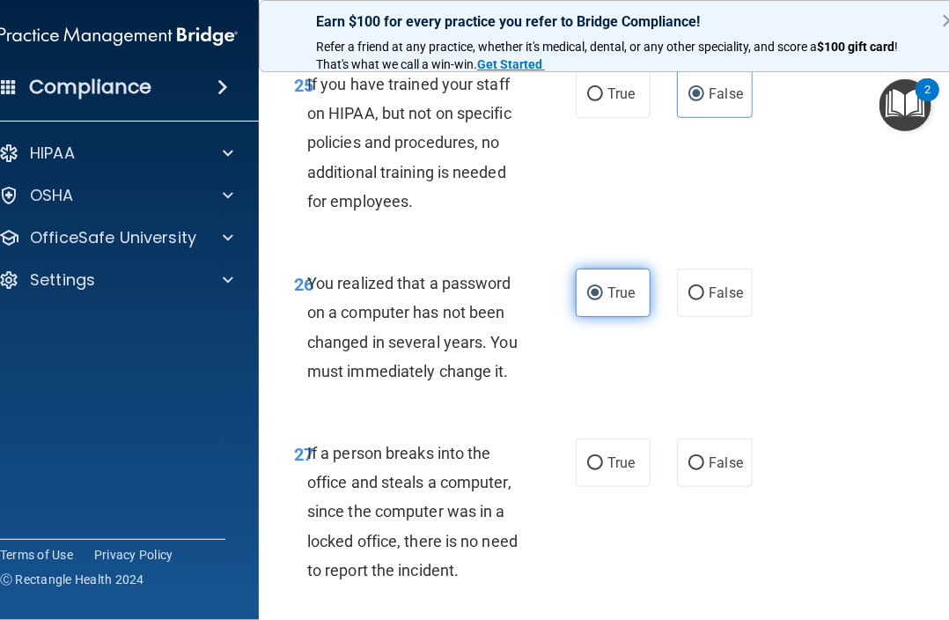
scroll to position [5282, 0]
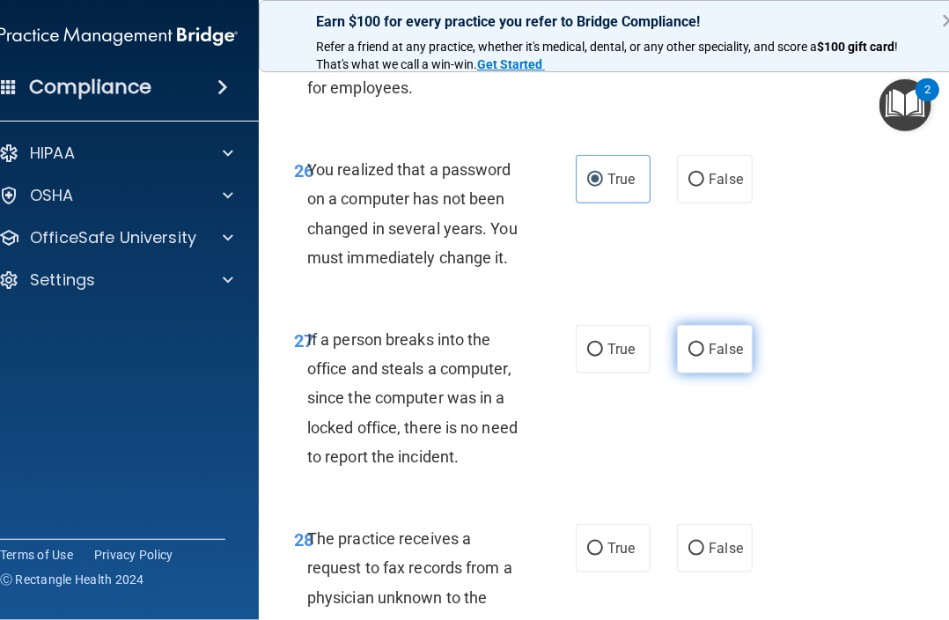
click at [720, 357] on span "False" at bounding box center [726, 349] width 34 height 17
click at [704, 357] on input "False" at bounding box center [696, 349] width 16 height 13
radio input "true"
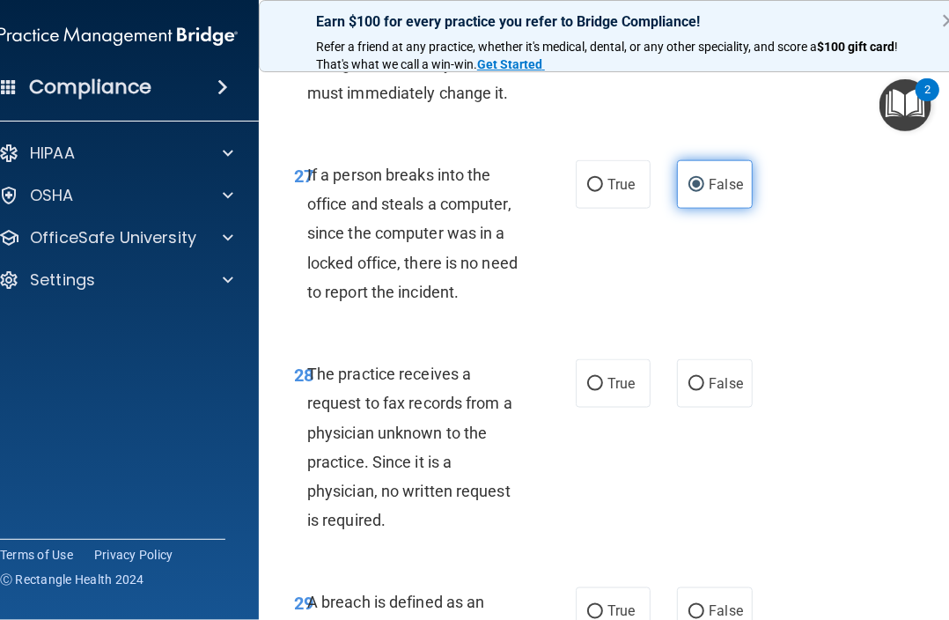
scroll to position [5458, 0]
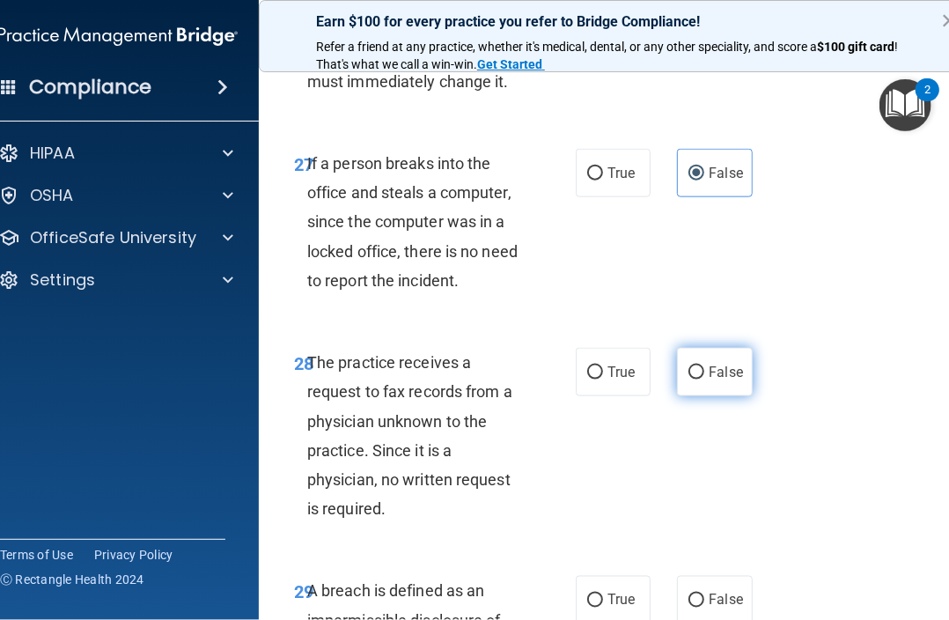
click at [709, 380] on span "False" at bounding box center [726, 372] width 34 height 17
click at [704, 379] on input "False" at bounding box center [696, 372] width 16 height 13
radio input "true"
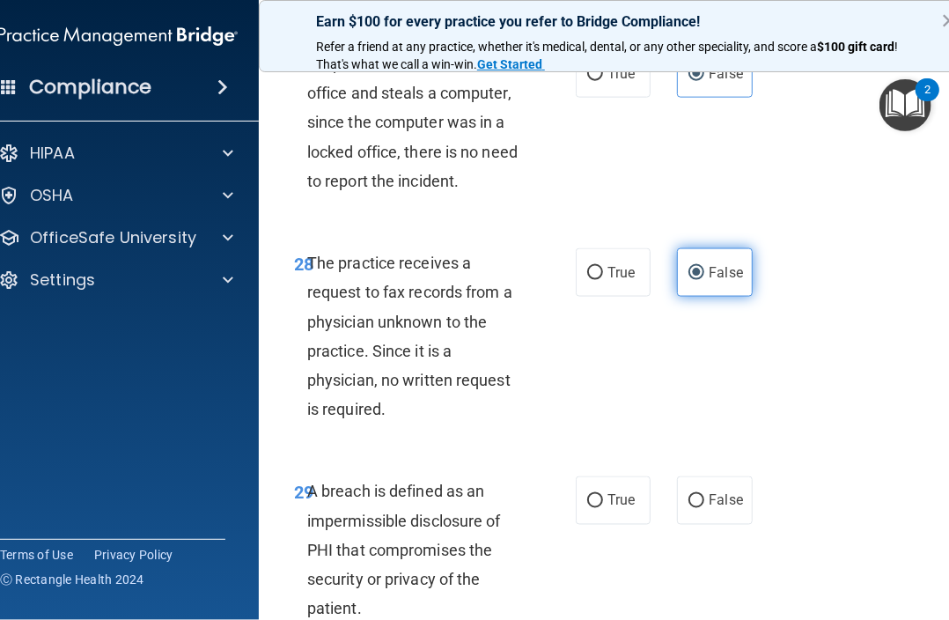
scroll to position [5634, 0]
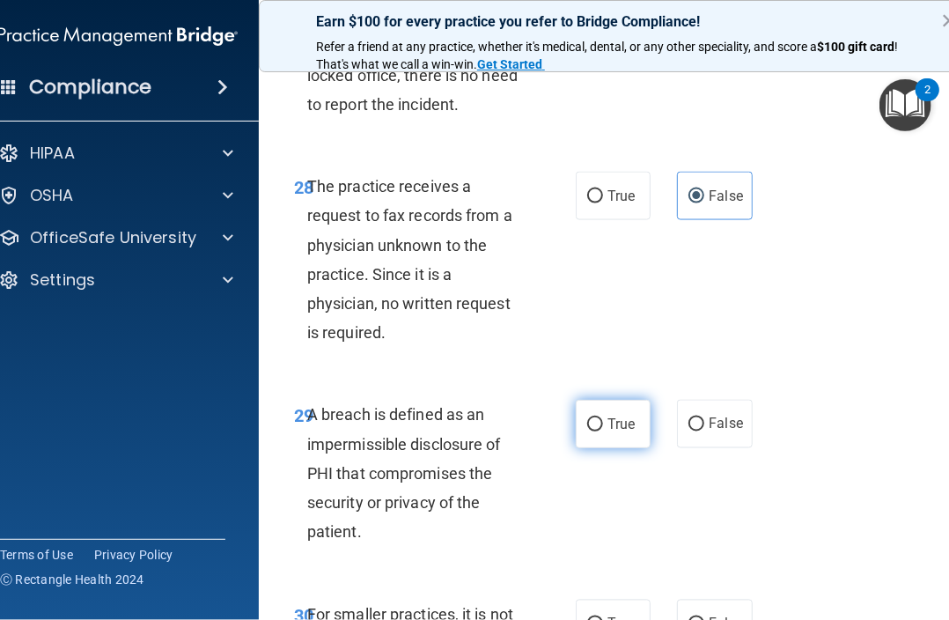
click at [614, 432] on span "True" at bounding box center [620, 424] width 27 height 17
click at [603, 431] on input "True" at bounding box center [595, 424] width 16 height 13
radio input "true"
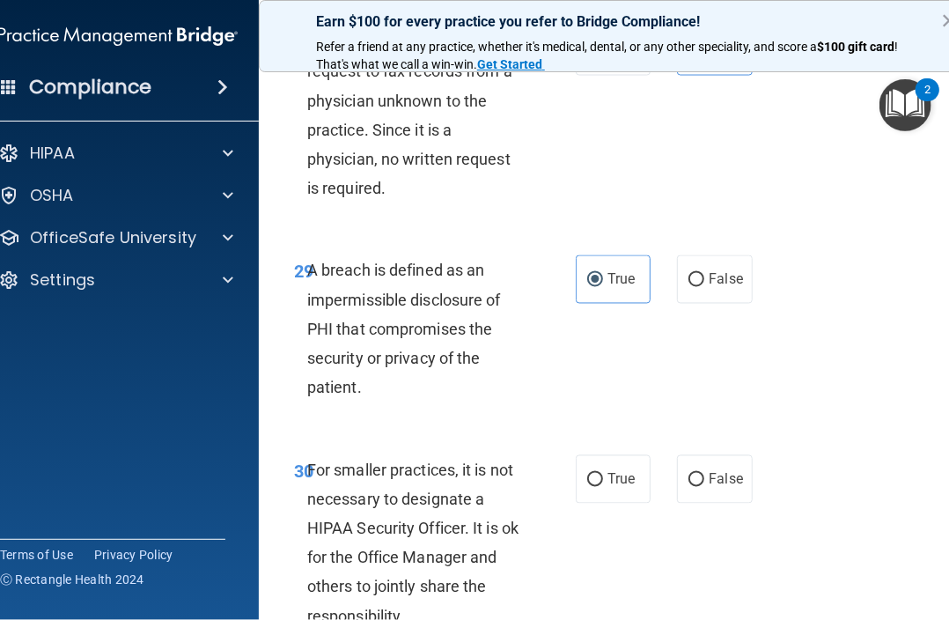
scroll to position [5810, 0]
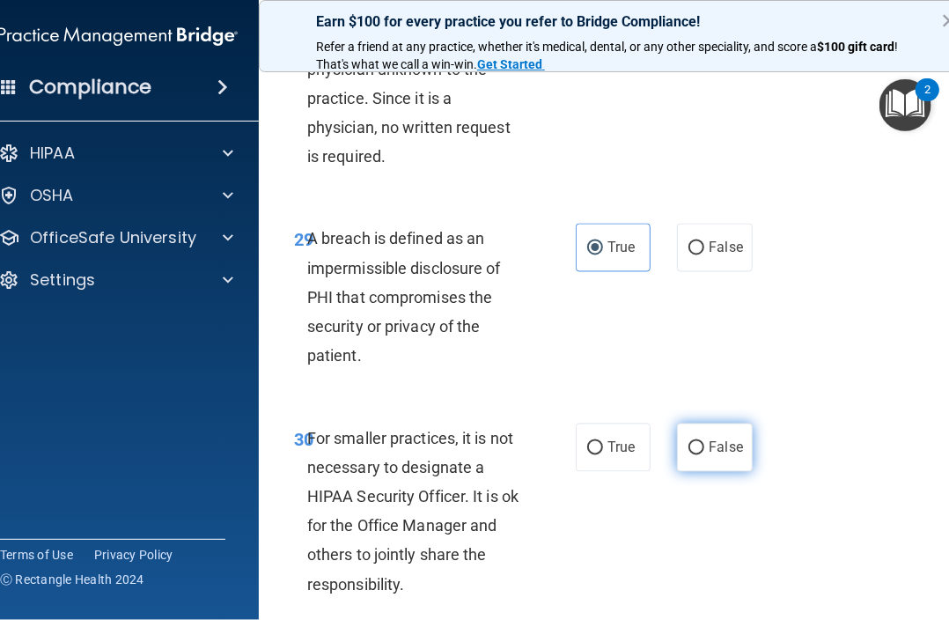
click at [677, 472] on label "False" at bounding box center [714, 447] width 75 height 48
click at [688, 455] on input "False" at bounding box center [696, 448] width 16 height 13
radio input "true"
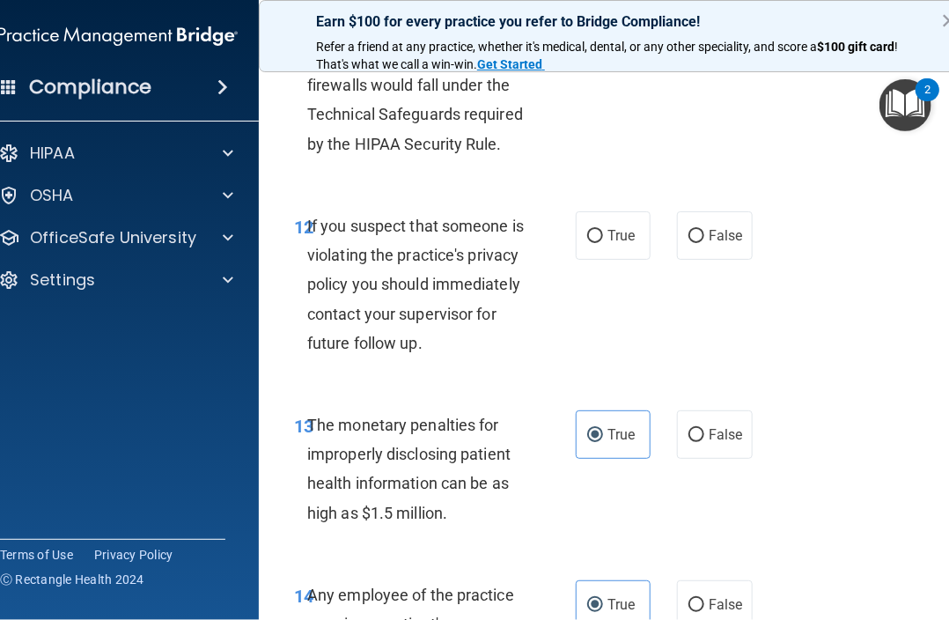
scroll to position [2179, 0]
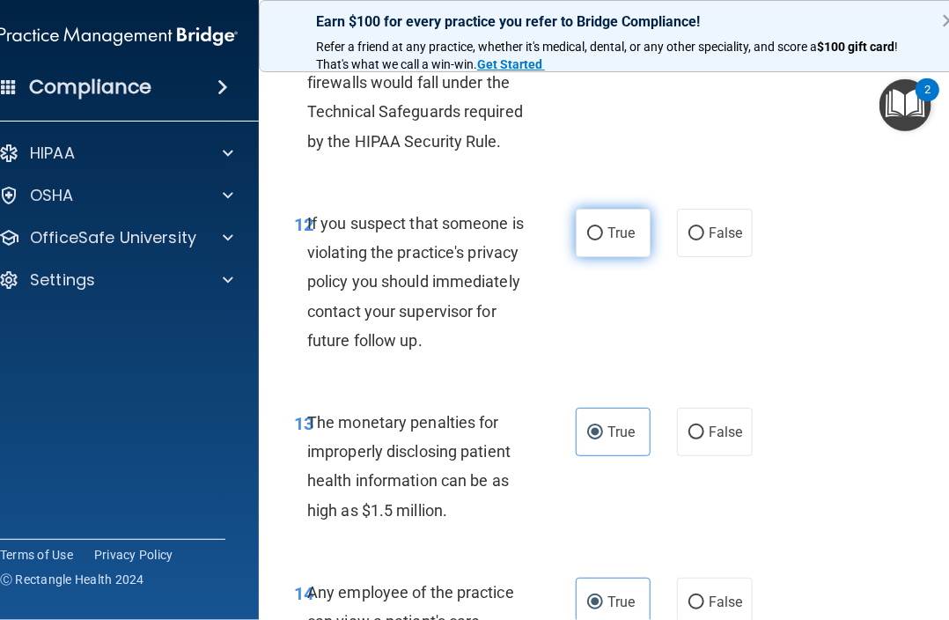
click at [578, 234] on label "True" at bounding box center [613, 233] width 75 height 48
click at [587, 234] on input "True" at bounding box center [595, 233] width 16 height 13
radio input "true"
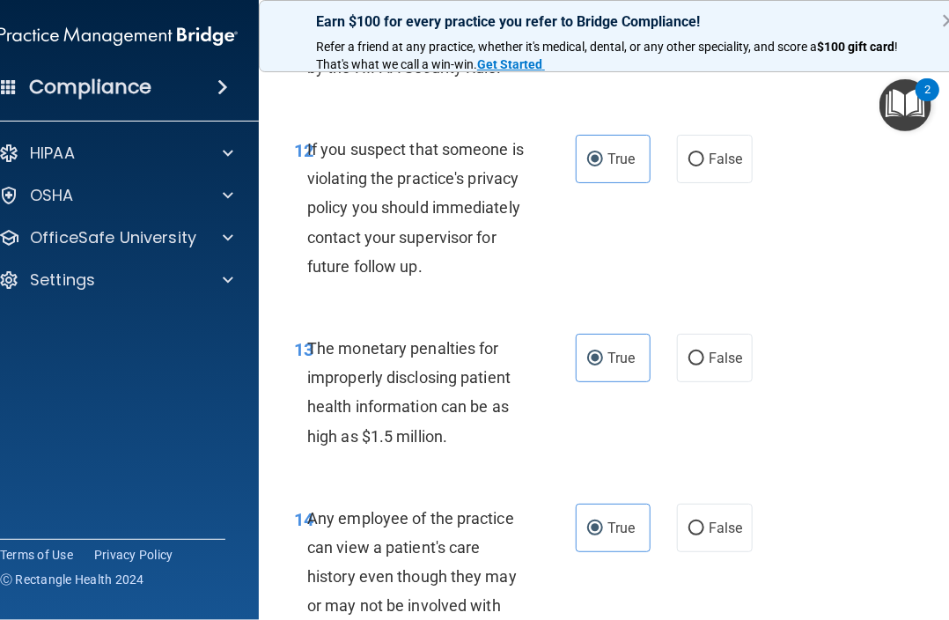
scroll to position [2355, 0]
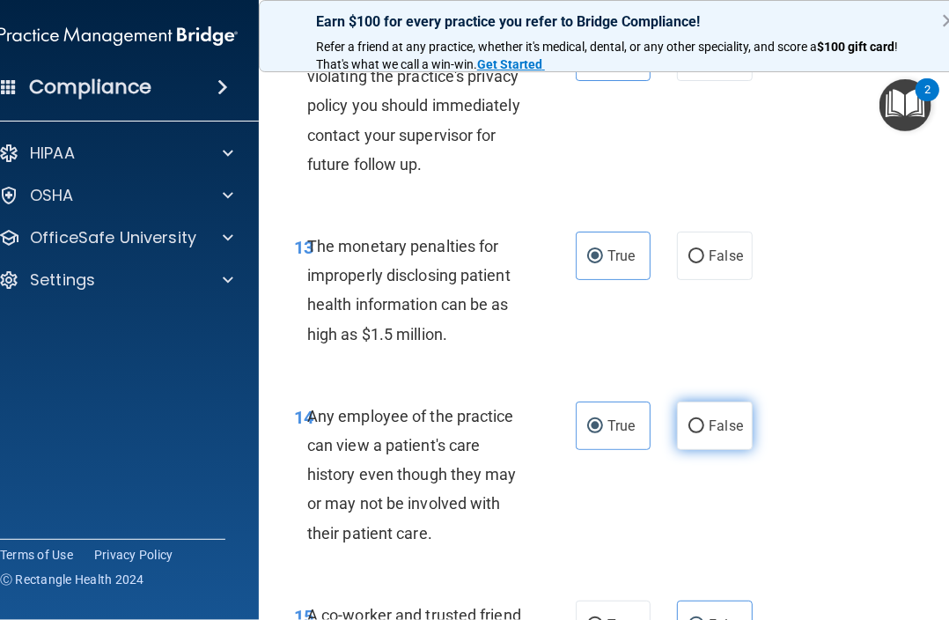
click at [688, 433] on input "False" at bounding box center [696, 426] width 16 height 13
radio input "true"
radio input "false"
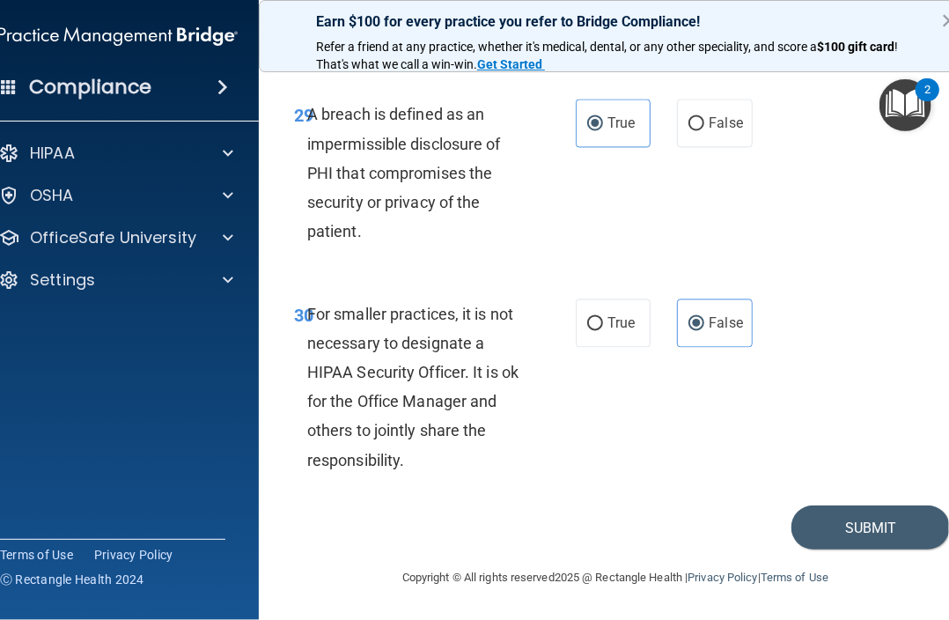
scroll to position [6052, 0]
click at [840, 524] on button "Submit" at bounding box center [870, 527] width 158 height 45
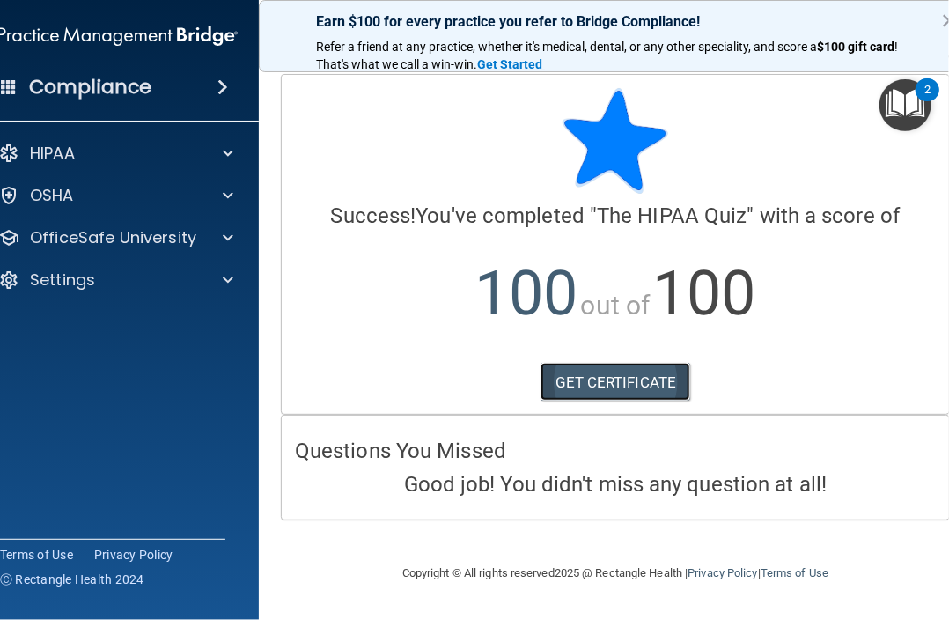
click at [636, 369] on link "GET CERTIFICATE" at bounding box center [616, 382] width 151 height 39
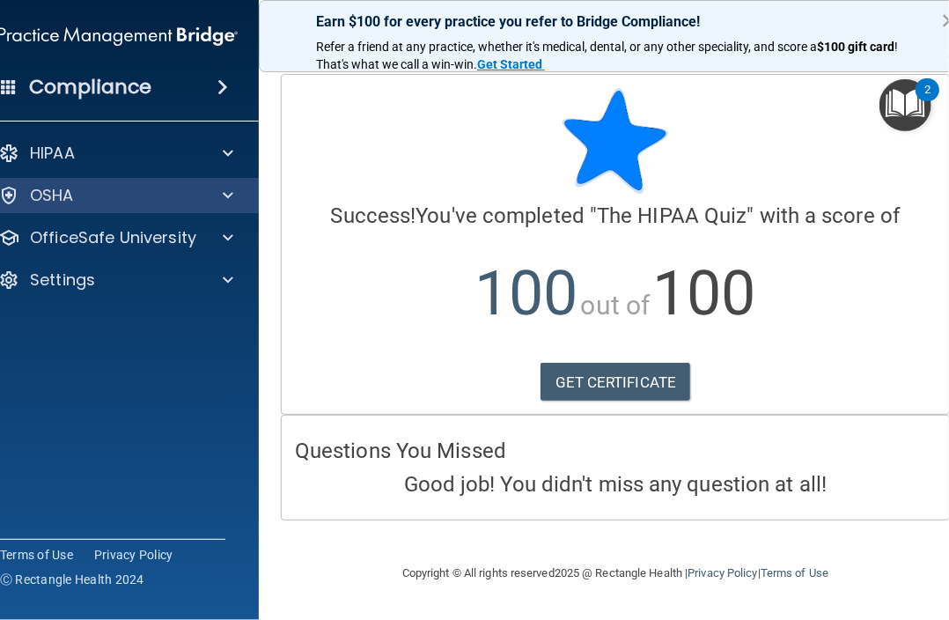
click at [106, 207] on div "OSHA" at bounding box center [118, 195] width 283 height 35
click at [233, 191] on div at bounding box center [225, 195] width 44 height 21
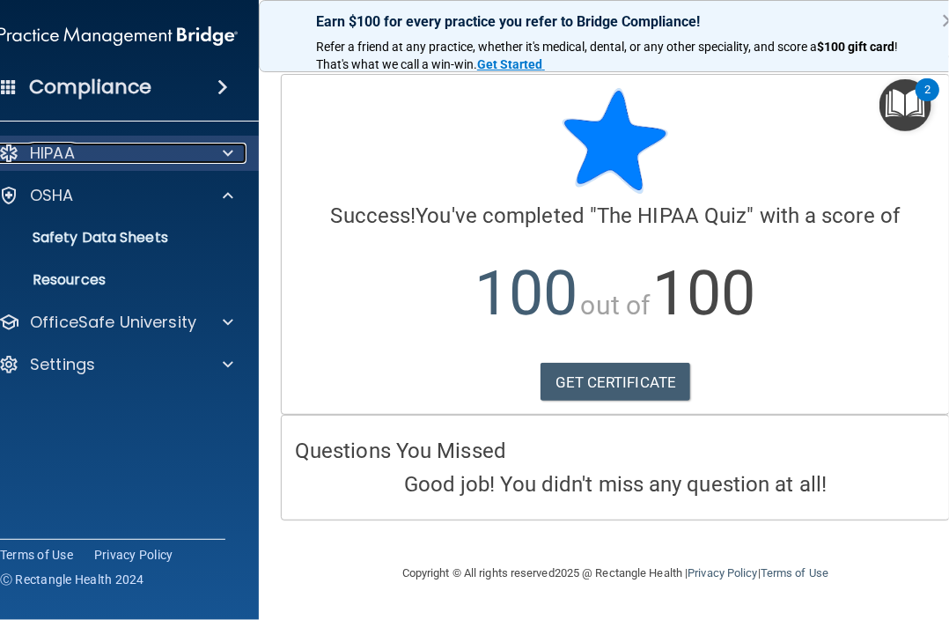
click at [225, 147] on span at bounding box center [228, 153] width 11 height 21
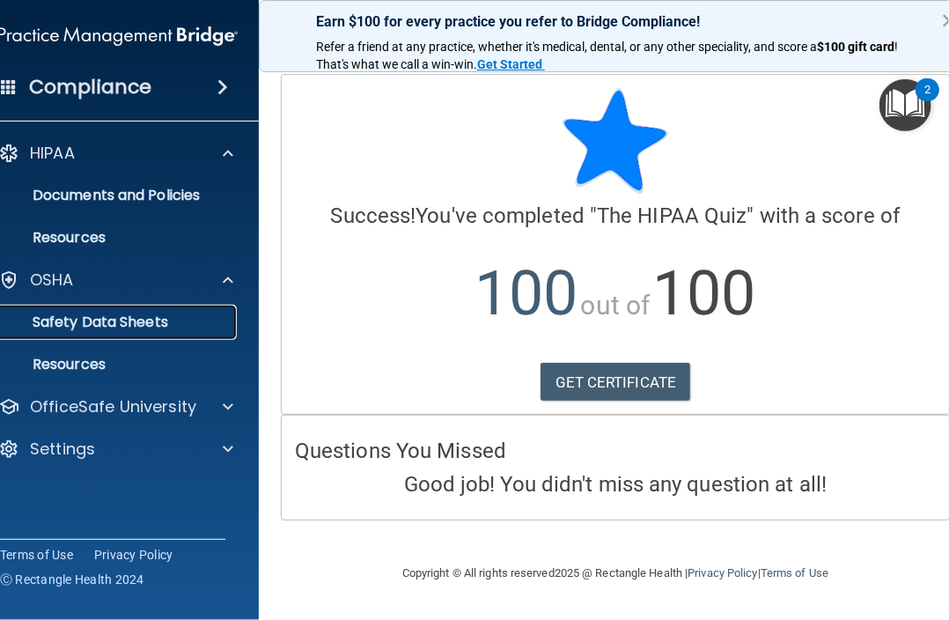
click at [219, 313] on p "Safety Data Sheets" at bounding box center [109, 322] width 240 height 18
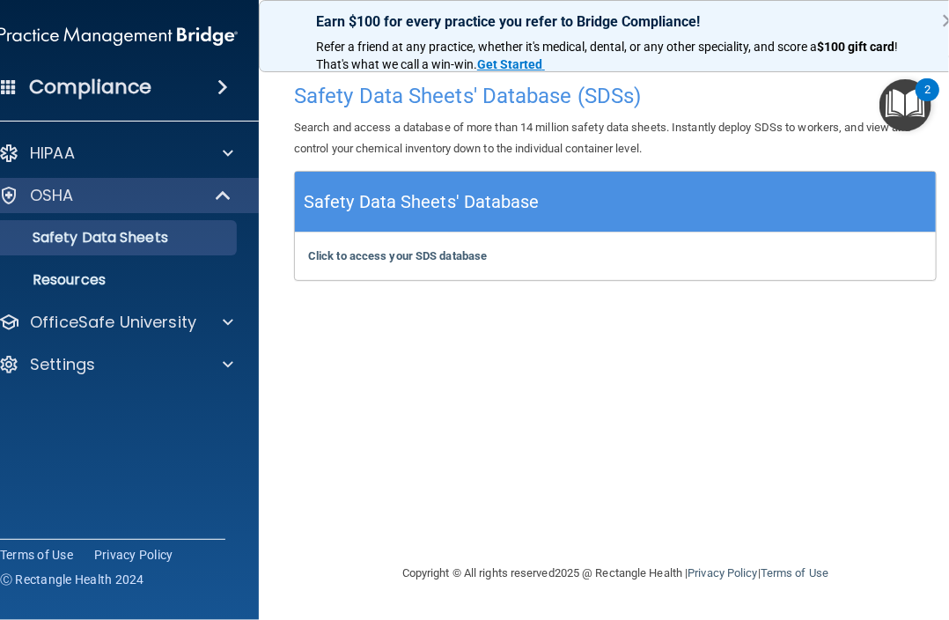
click at [372, 200] on h5 "Safety Data Sheets' Database" at bounding box center [422, 202] width 236 height 31
click at [365, 261] on b "Click to access your SDS database" at bounding box center [397, 255] width 179 height 13
click at [192, 229] on p "Safety Data Sheets" at bounding box center [109, 238] width 240 height 18
click at [180, 276] on p "Resources" at bounding box center [109, 280] width 240 height 18
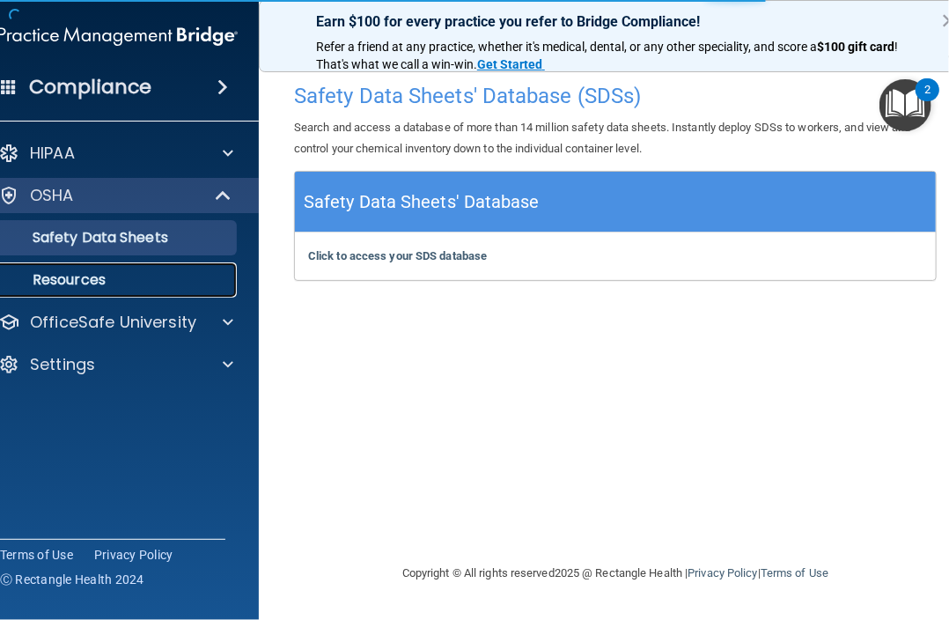
click at [194, 271] on p "Resources" at bounding box center [109, 280] width 240 height 18
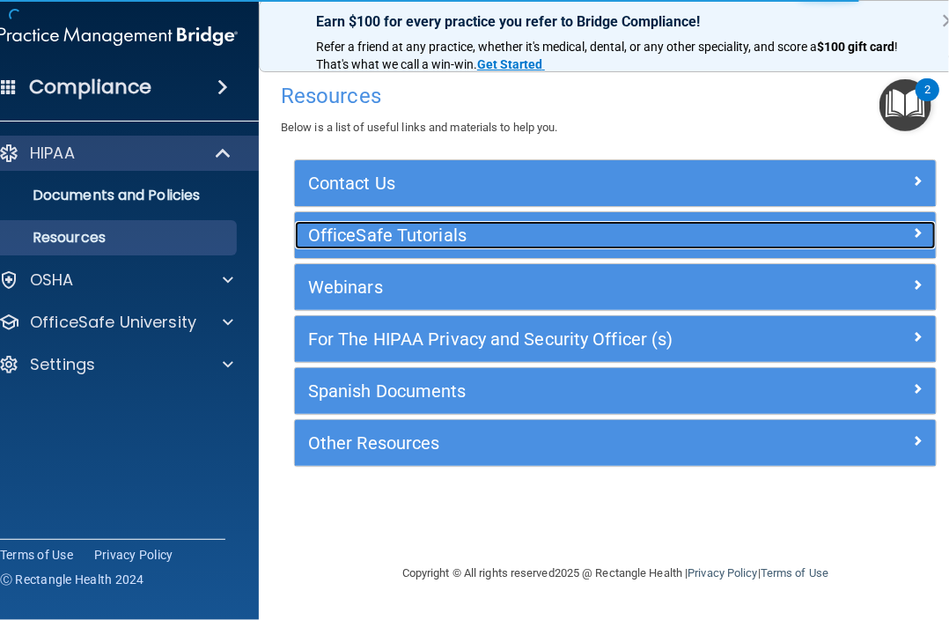
click at [394, 236] on h5 "OfficeSafe Tutorials" at bounding box center [535, 234] width 454 height 19
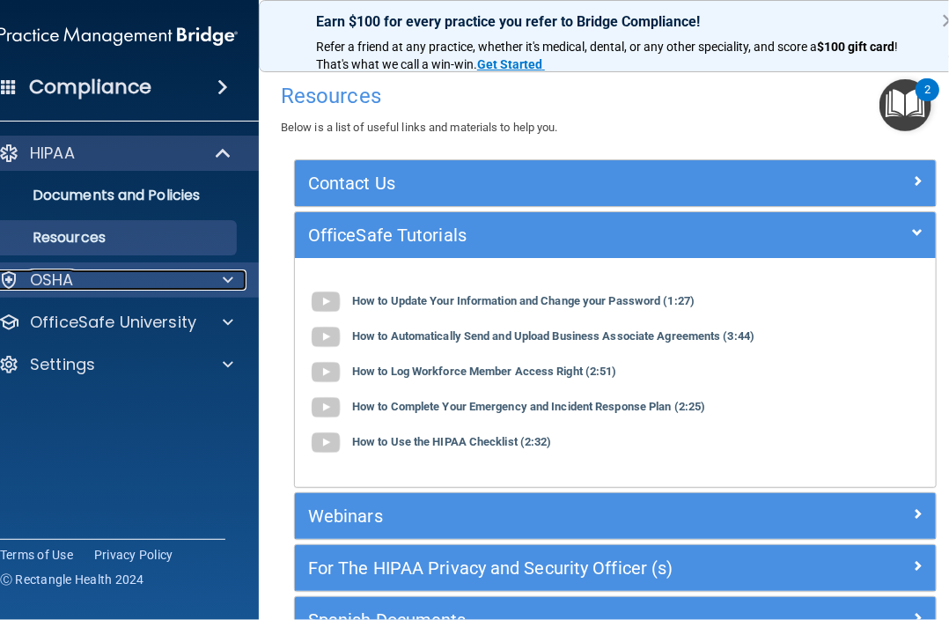
click at [139, 277] on div "OSHA" at bounding box center [94, 279] width 218 height 21
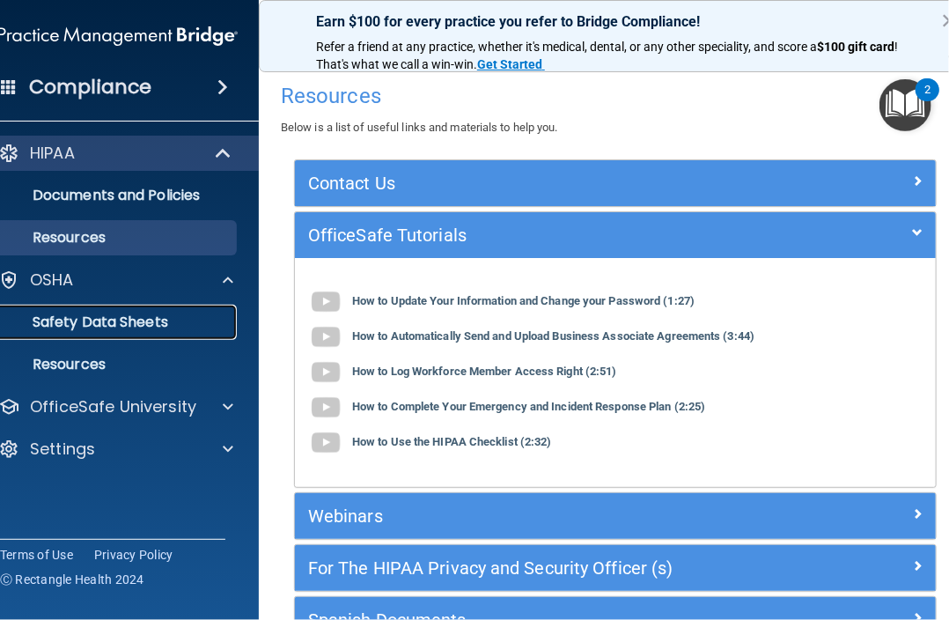
click at [150, 322] on p "Safety Data Sheets" at bounding box center [109, 322] width 240 height 18
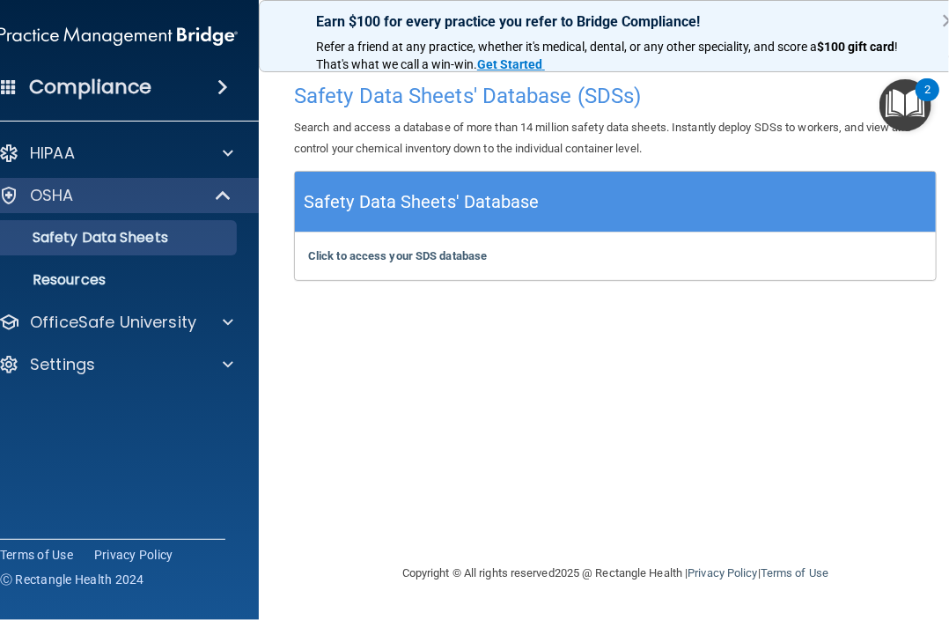
click at [905, 101] on img "Open Resource Center, 2 new notifications" at bounding box center [905, 105] width 52 height 52
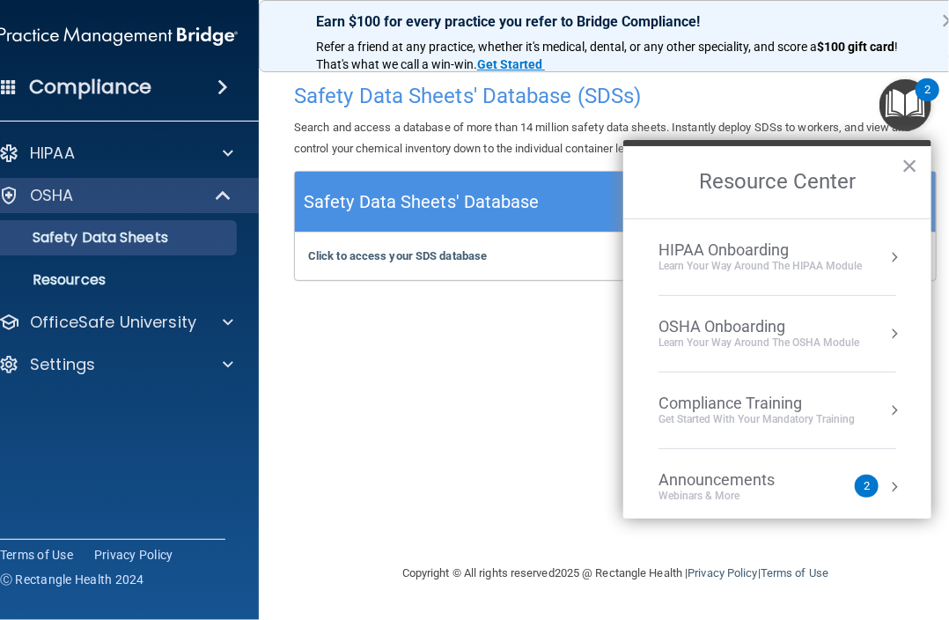
click at [769, 327] on div "OSHA Onboarding" at bounding box center [759, 326] width 201 height 19
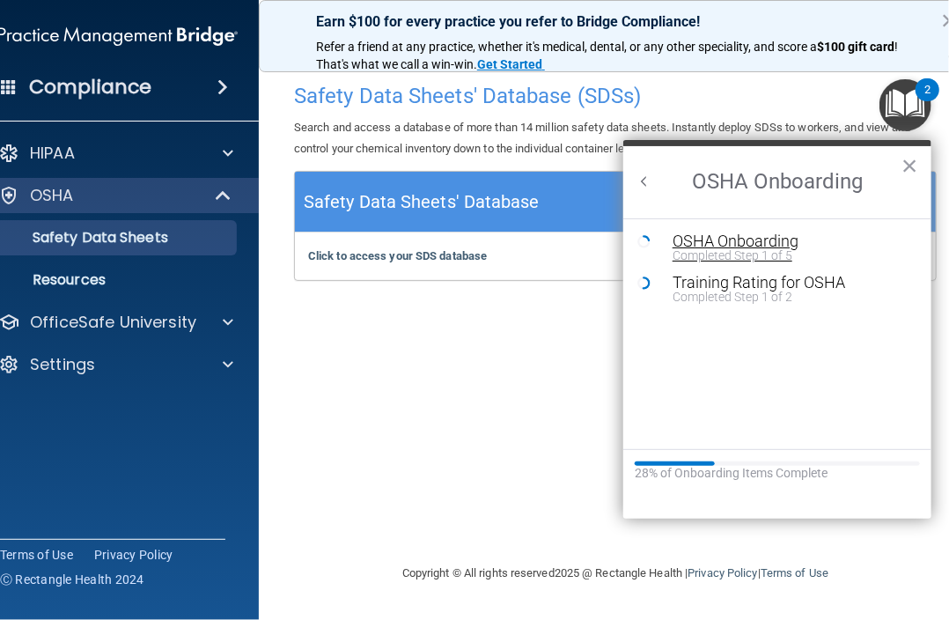
click at [733, 245] on div "OSHA Onboarding" at bounding box center [791, 241] width 236 height 16
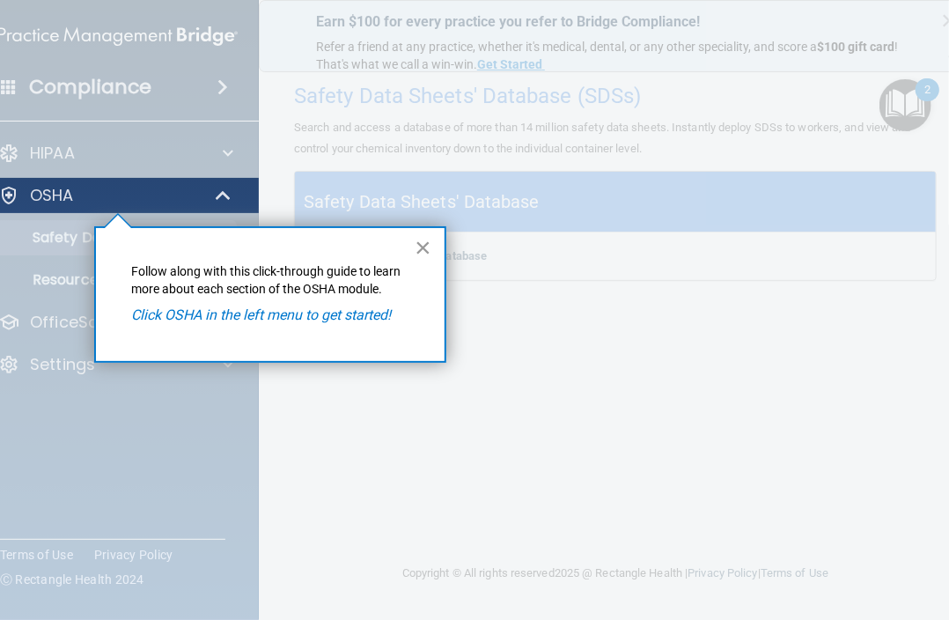
click at [419, 249] on button "×" at bounding box center [423, 247] width 17 height 28
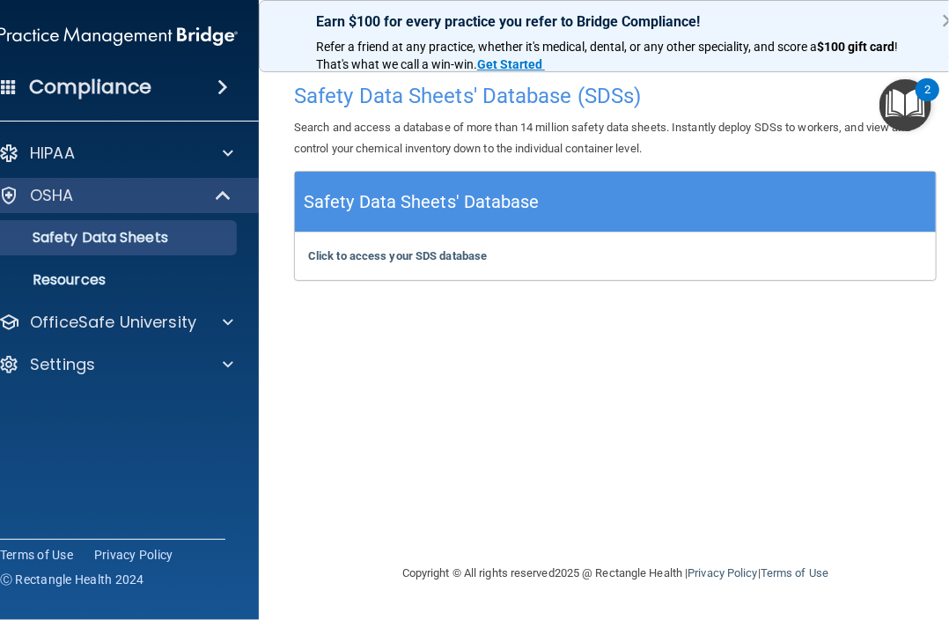
click at [901, 99] on img "Open Resource Center, 2 new notifications" at bounding box center [905, 105] width 52 height 52
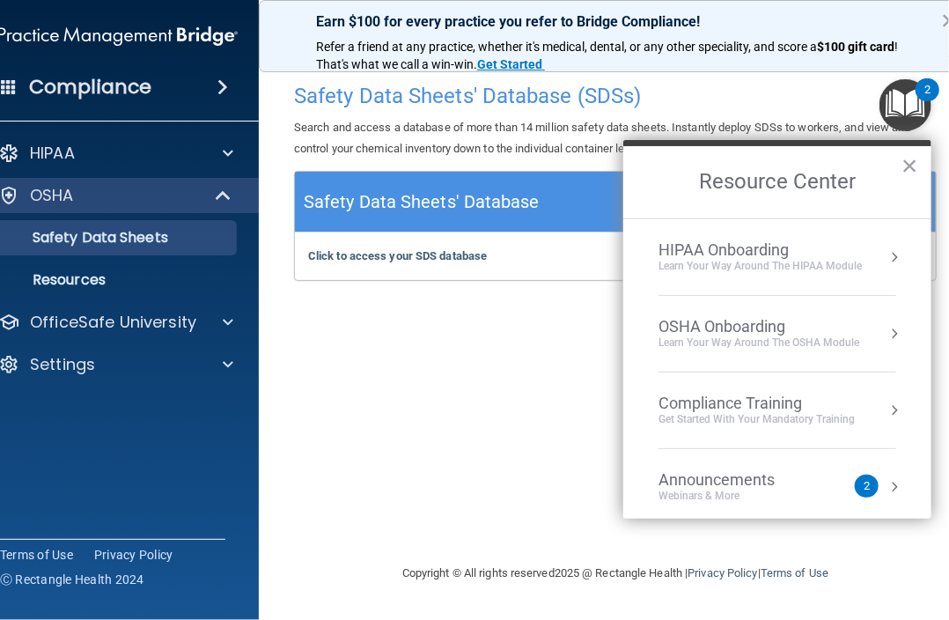
click at [723, 483] on div "Announcements" at bounding box center [734, 479] width 151 height 19
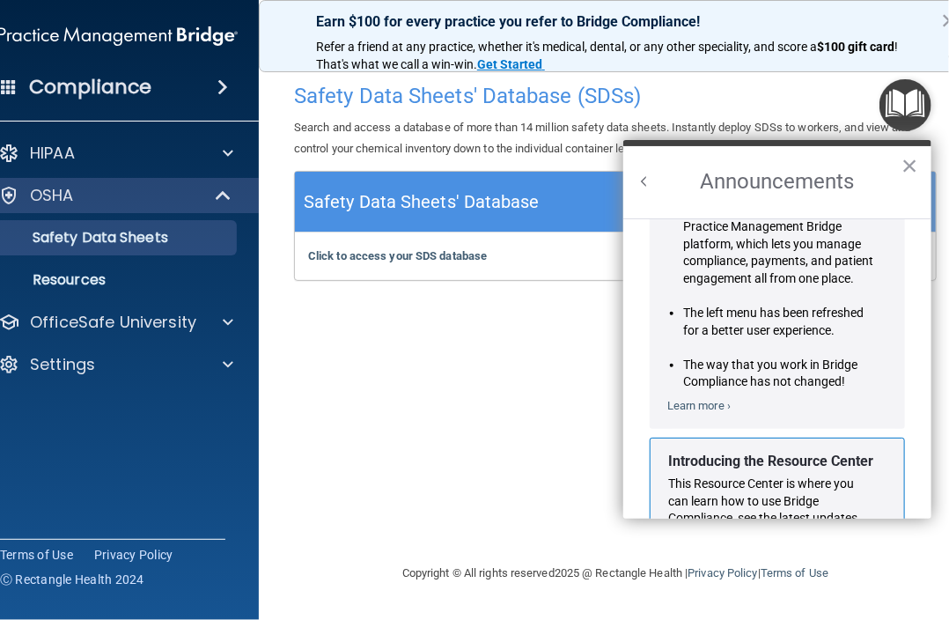
scroll to position [24, 0]
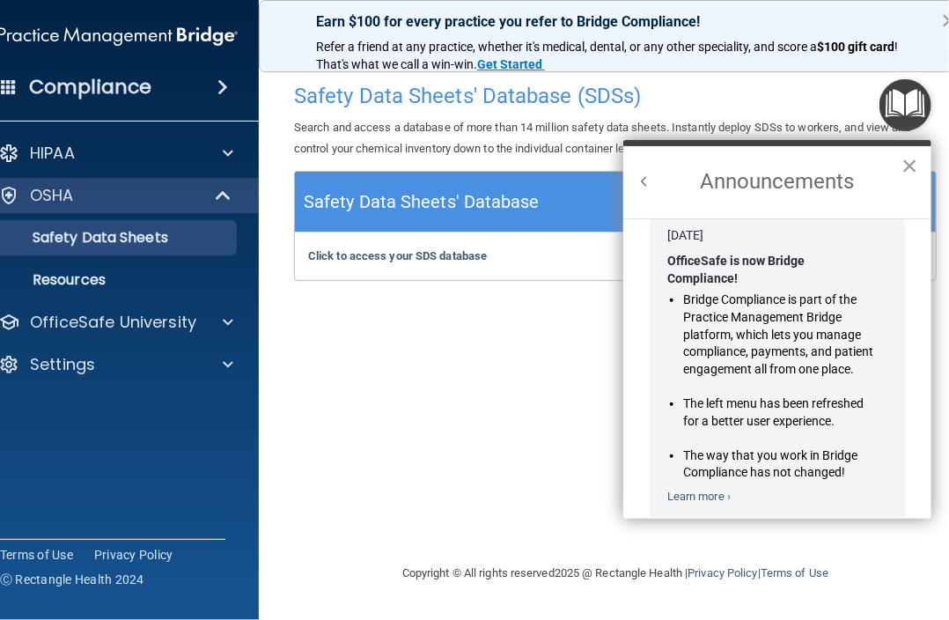
click at [907, 158] on button "×" at bounding box center [909, 165] width 17 height 28
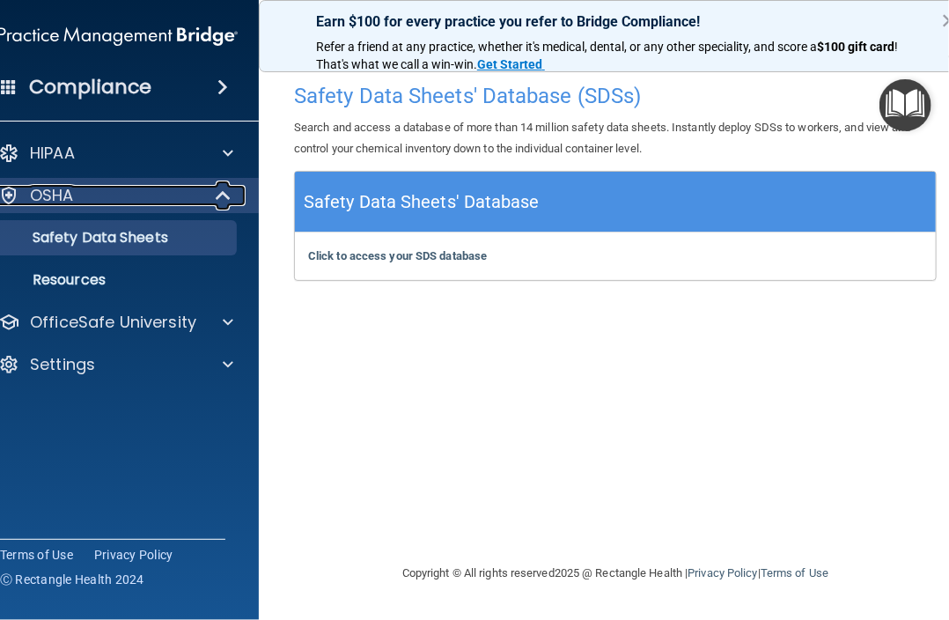
click at [223, 203] on span at bounding box center [224, 195] width 15 height 21
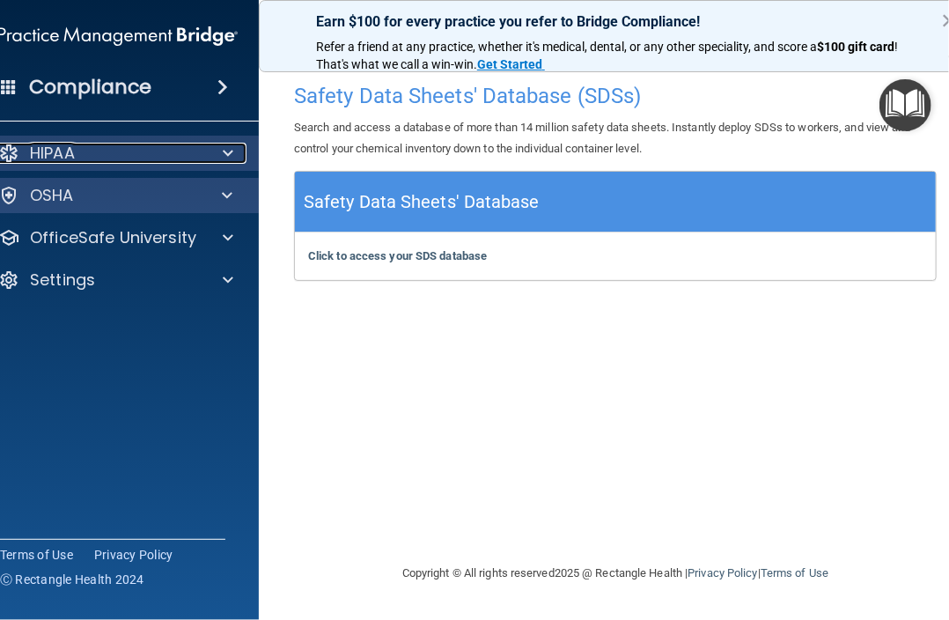
click at [237, 151] on div at bounding box center [225, 153] width 44 height 21
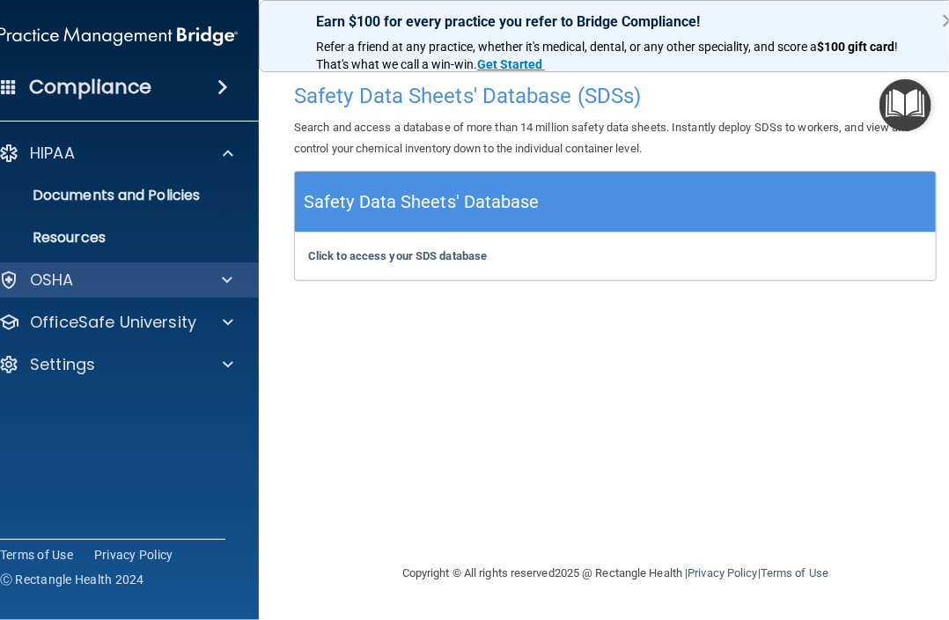
click at [910, 98] on img "Open Resource Center" at bounding box center [905, 105] width 52 height 52
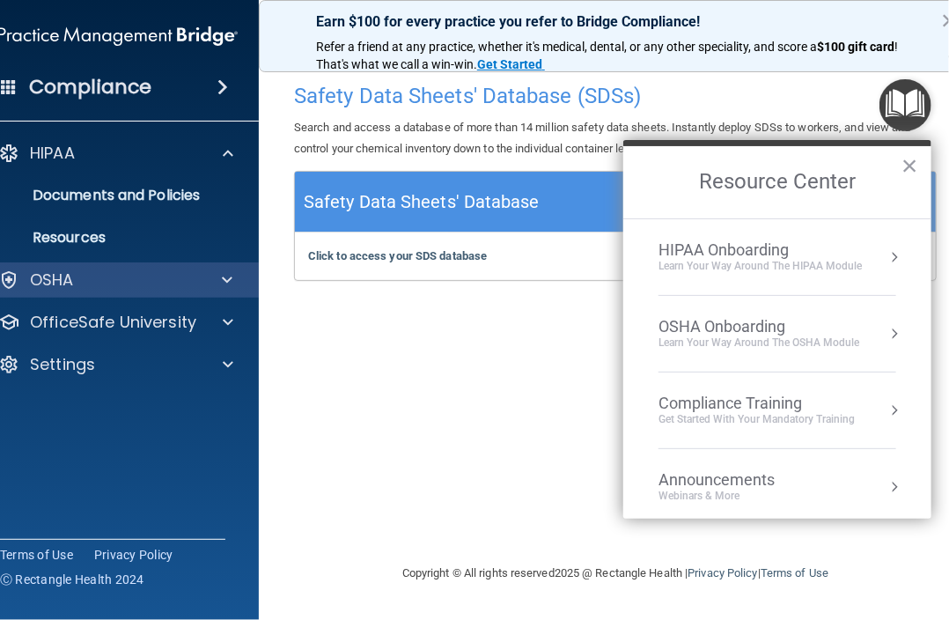
click at [751, 403] on div "Compliance Training" at bounding box center [757, 403] width 196 height 19
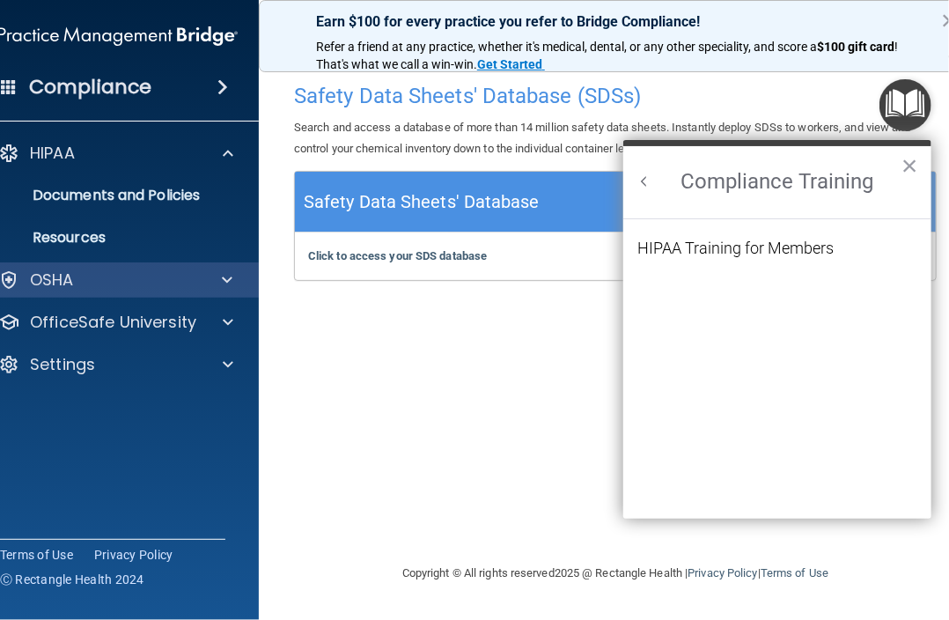
scroll to position [0, 0]
click at [709, 253] on div "HIPAA Training for Members" at bounding box center [735, 248] width 196 height 16
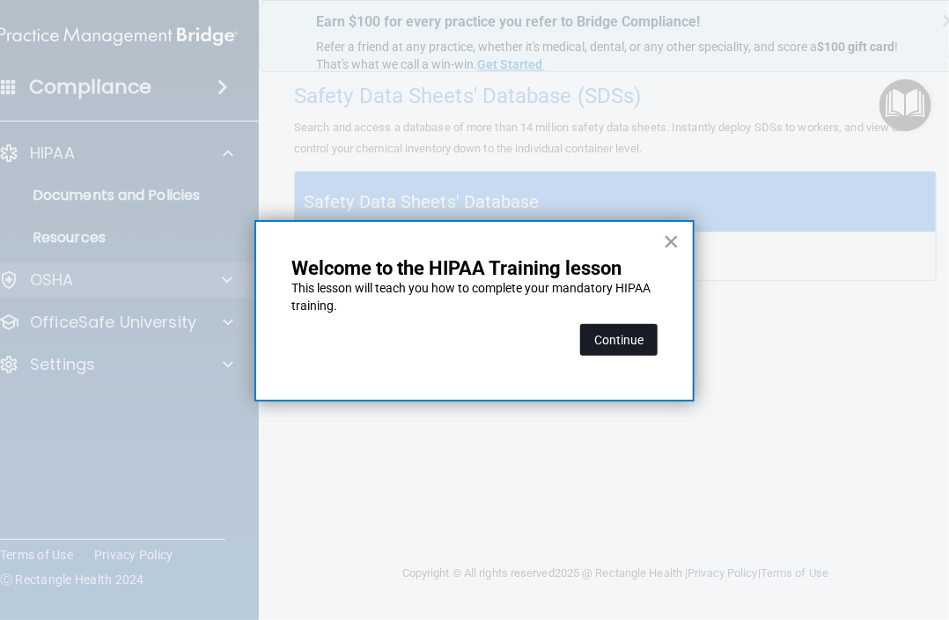
click at [620, 342] on button "Continue" at bounding box center [618, 340] width 77 height 32
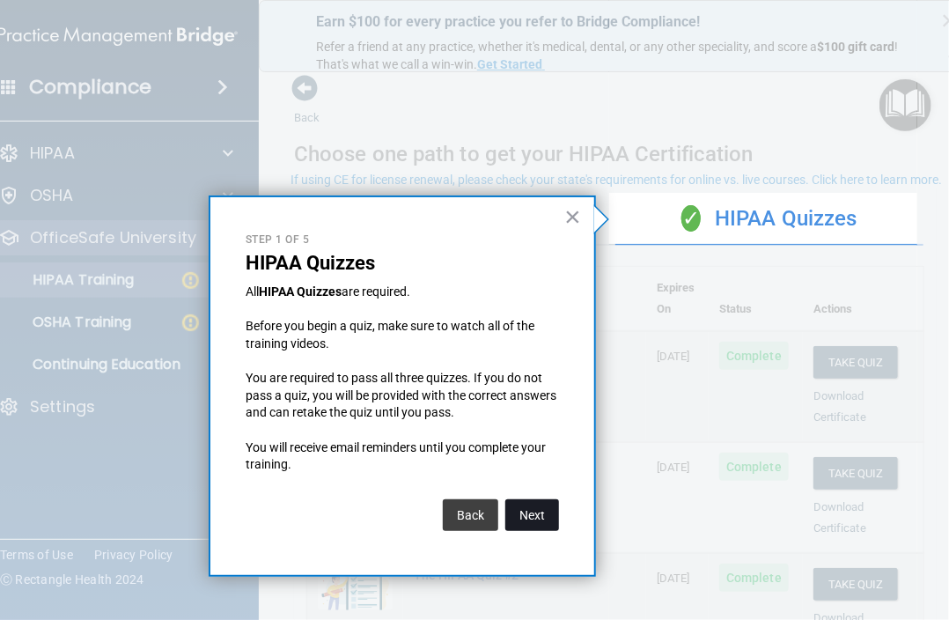
click at [526, 523] on button "Next" at bounding box center [532, 515] width 54 height 32
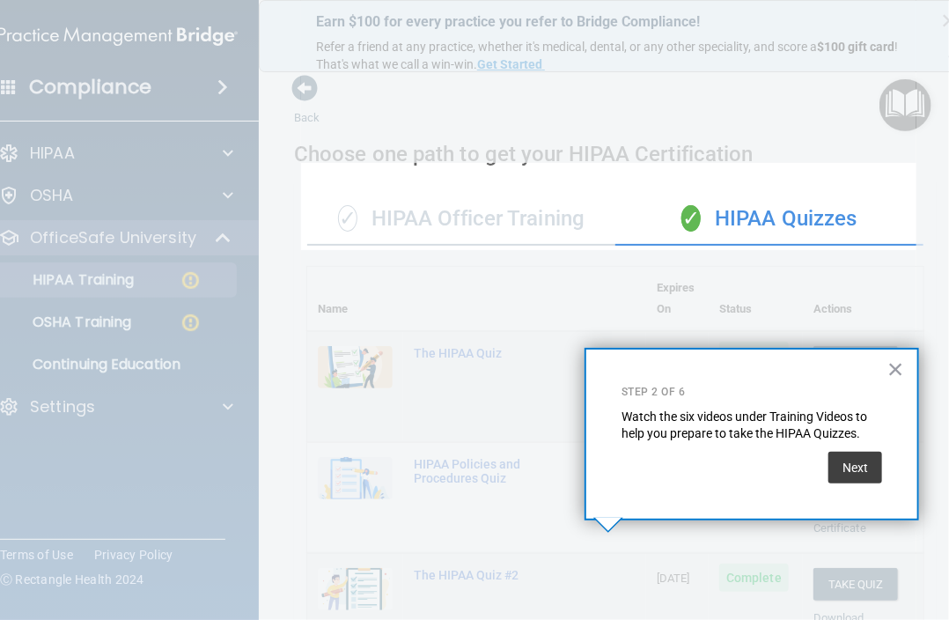
scroll to position [457, 0]
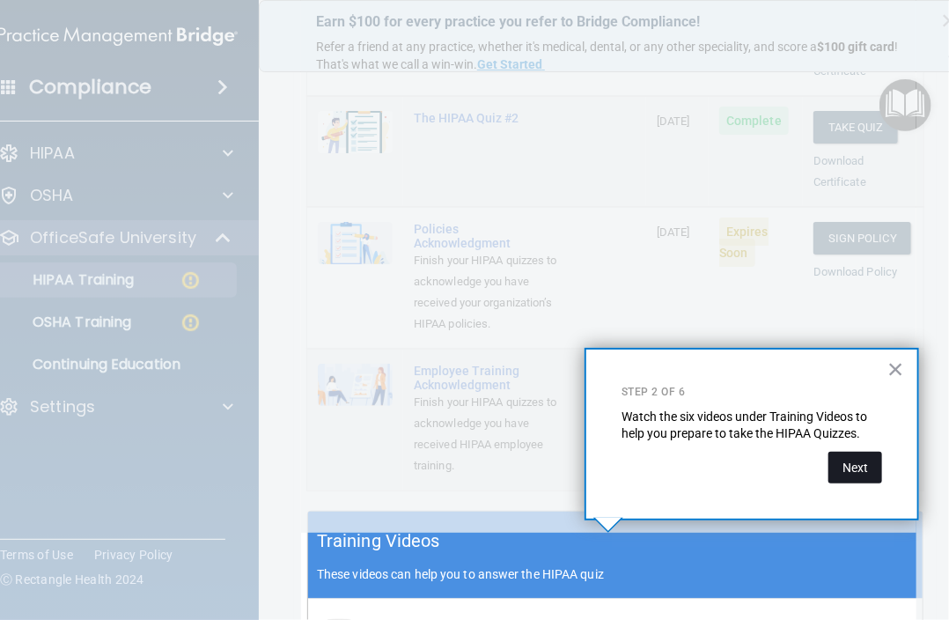
click at [842, 474] on button "Next" at bounding box center [855, 468] width 54 height 32
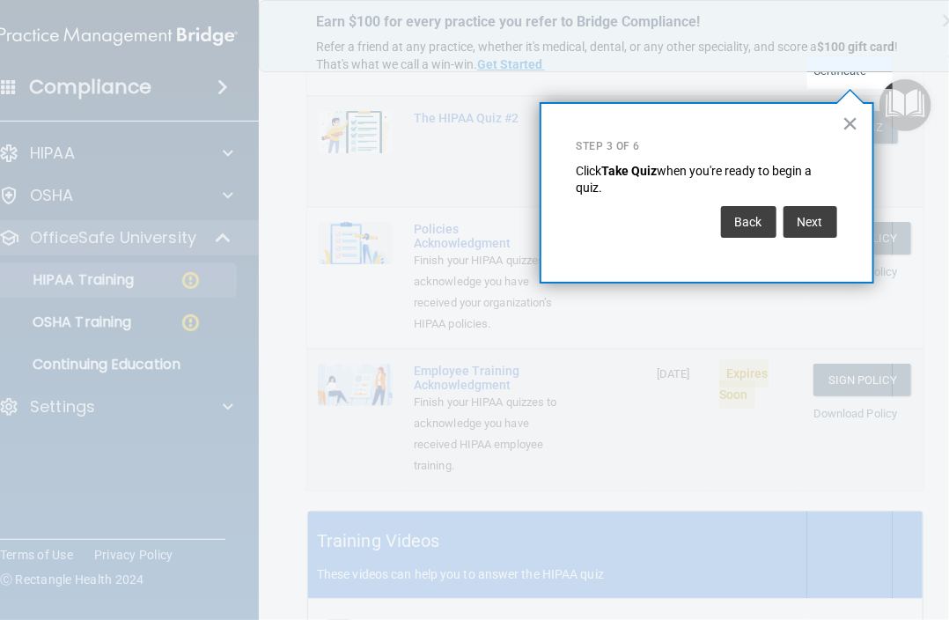
scroll to position [268, 0]
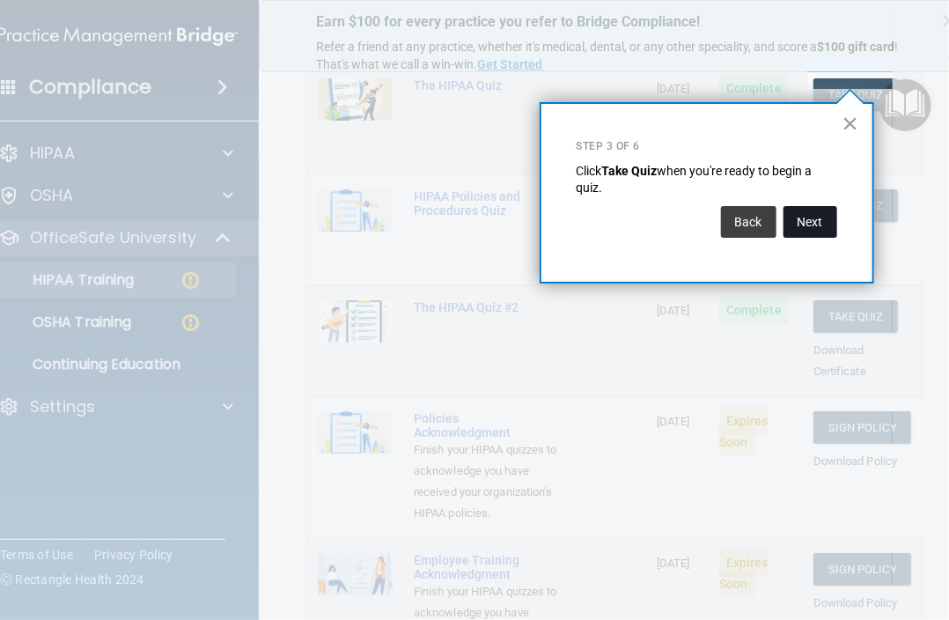
click at [810, 208] on button "Next" at bounding box center [811, 222] width 54 height 32
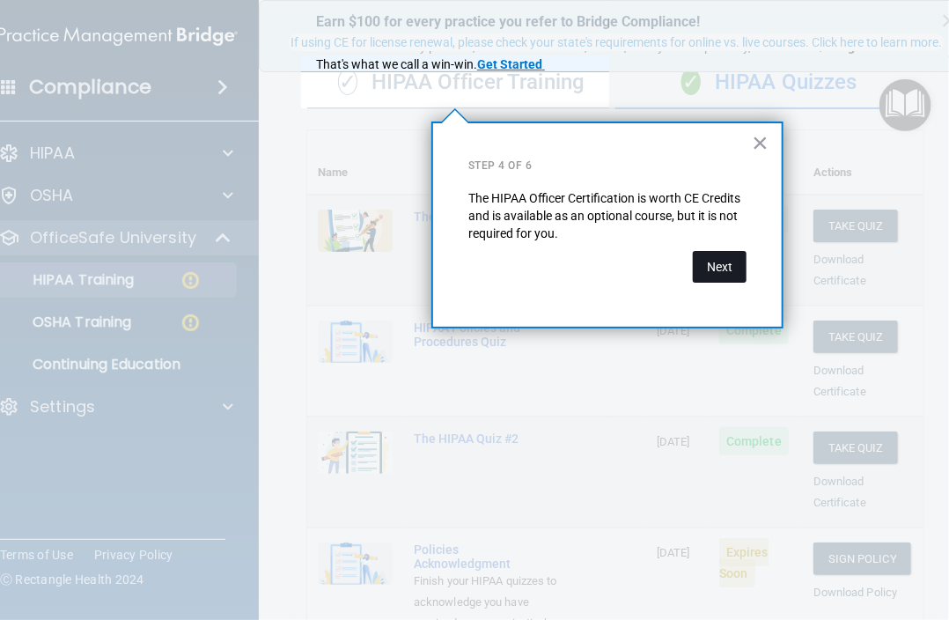
click at [731, 265] on button "Next" at bounding box center [720, 267] width 54 height 32
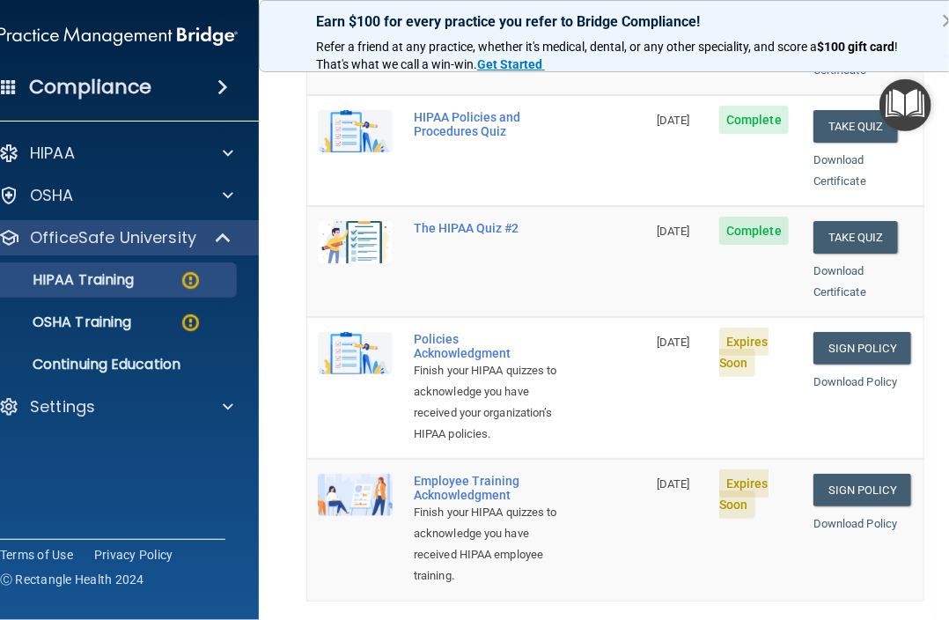
scroll to position [401, 0]
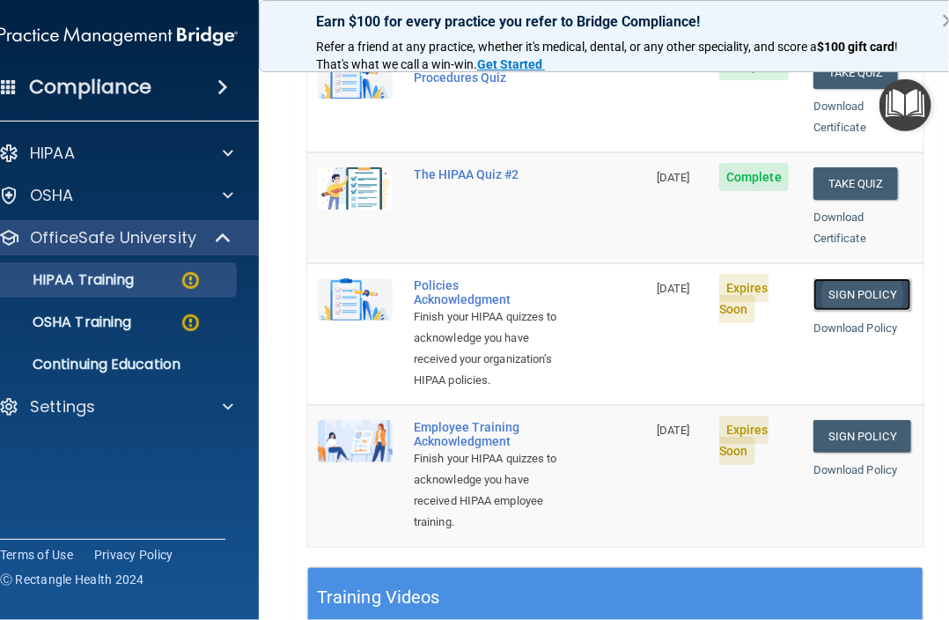
click at [842, 278] on link "Sign Policy" at bounding box center [862, 294] width 98 height 33
click at [844, 427] on link "Sign Policy" at bounding box center [862, 436] width 98 height 33
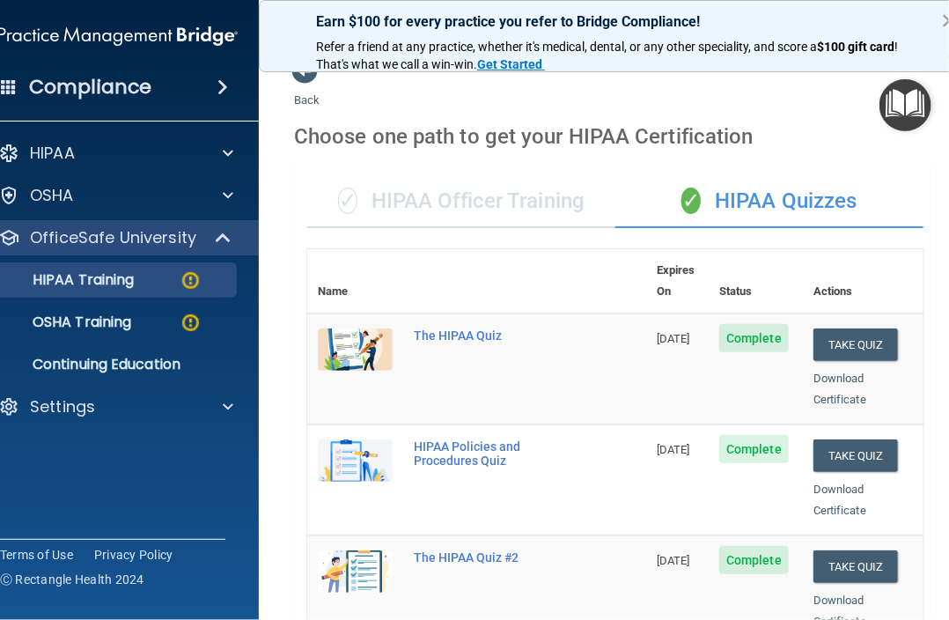
scroll to position [0, 0]
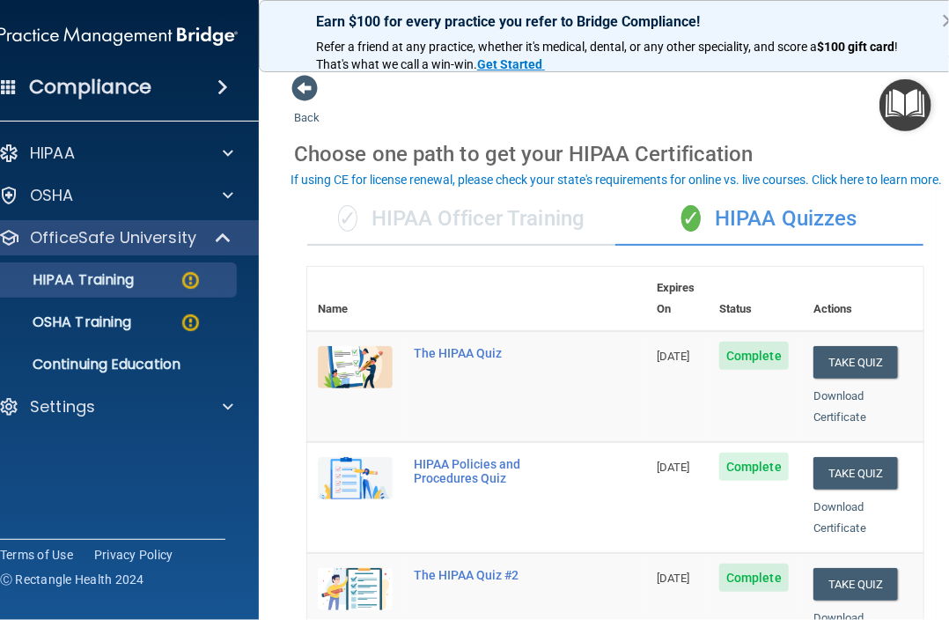
click at [557, 179] on div "If using CE for license renewal, please check your state's requirements for onl…" at bounding box center [616, 179] width 651 height 12
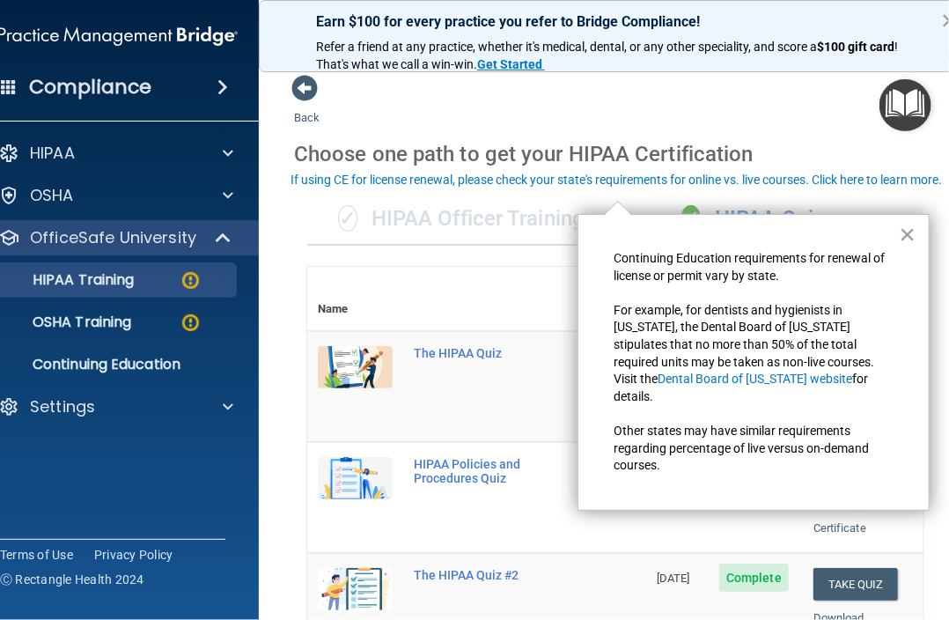
click at [870, 180] on div "If using CE for license renewal, please check your state's requirements for onl…" at bounding box center [616, 179] width 651 height 12
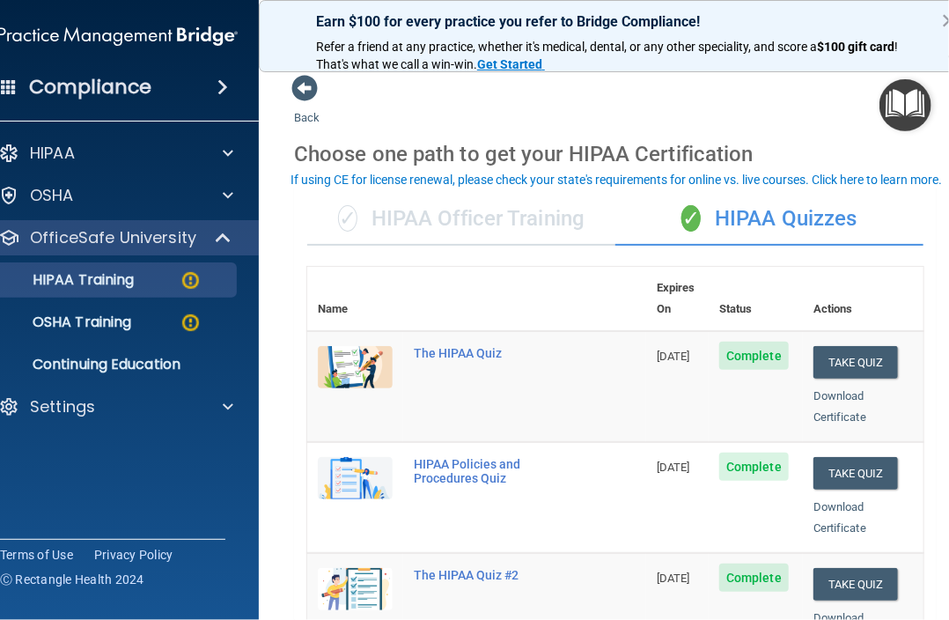
click at [870, 180] on div "If using CE for license renewal, please check your state's requirements for onl…" at bounding box center [616, 179] width 651 height 12
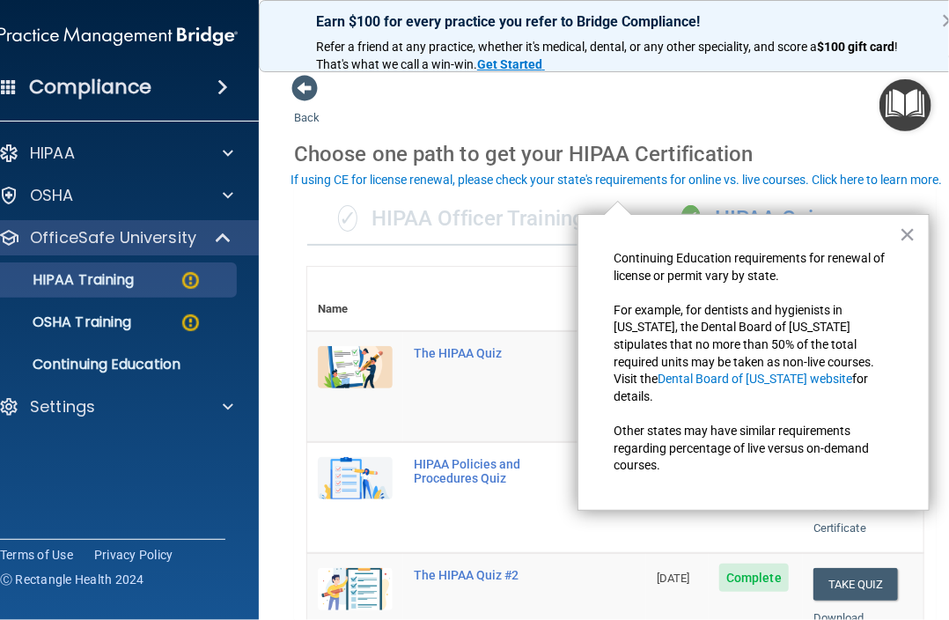
click at [903, 232] on button "×" at bounding box center [908, 234] width 17 height 28
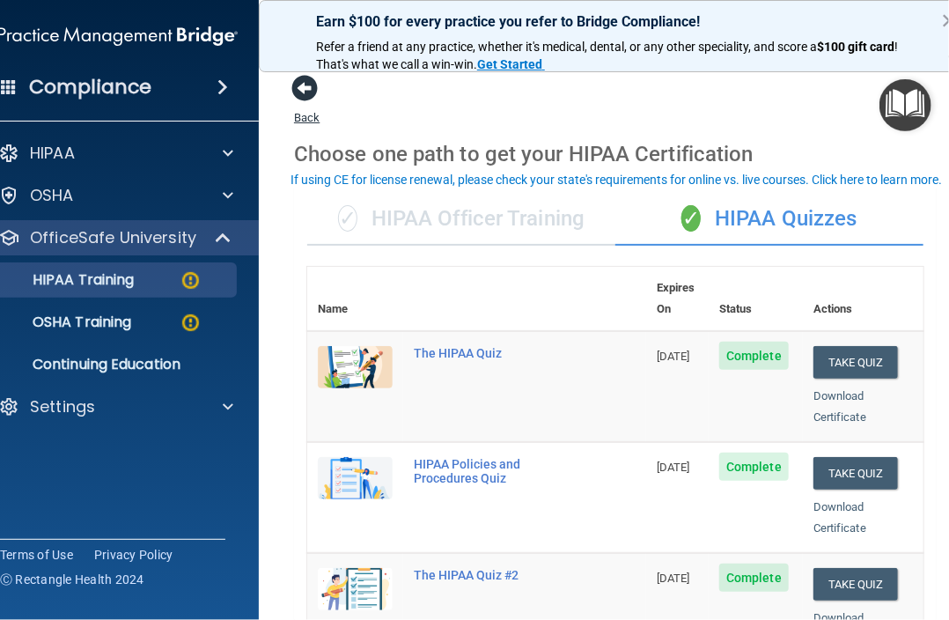
click at [298, 92] on span at bounding box center [304, 88] width 26 height 26
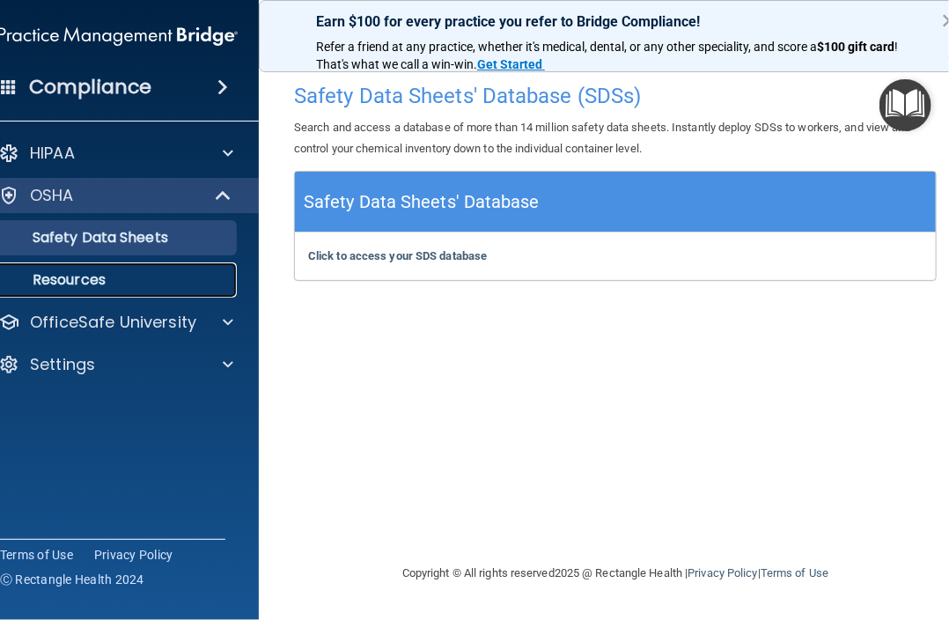
click at [164, 276] on p "Resources" at bounding box center [109, 280] width 240 height 18
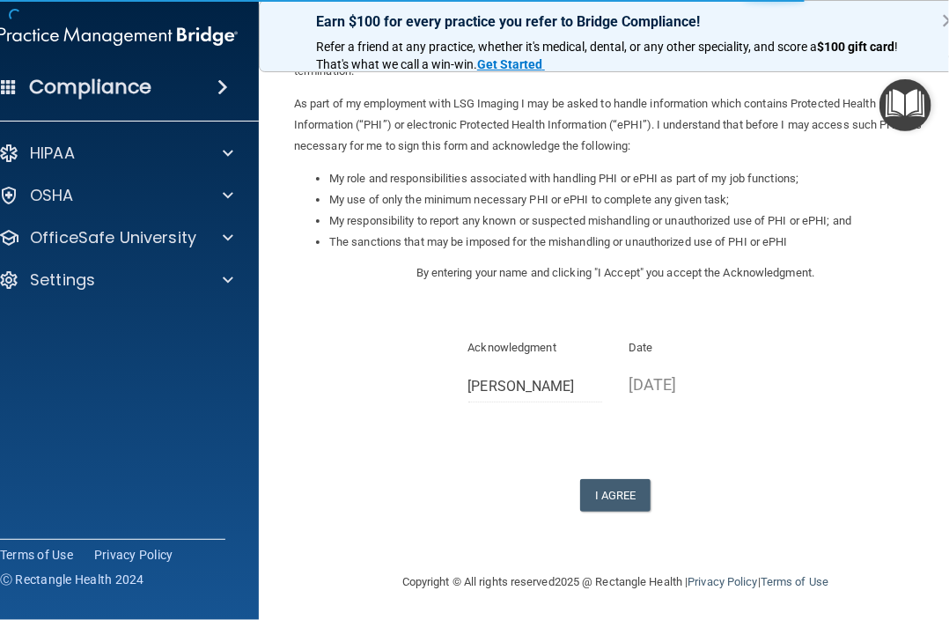
scroll to position [187, 0]
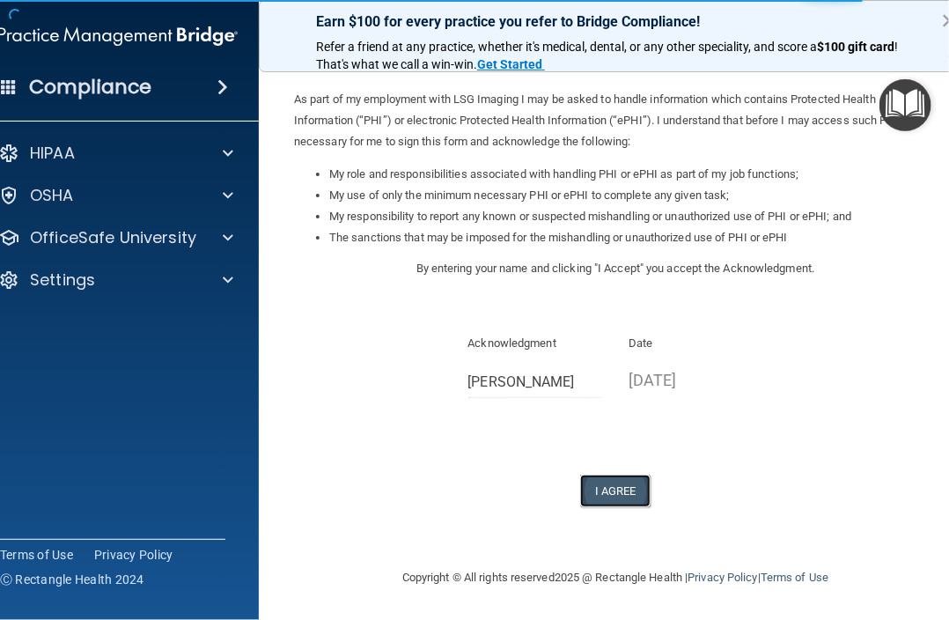
click at [615, 489] on button "I Agree" at bounding box center [615, 491] width 70 height 33
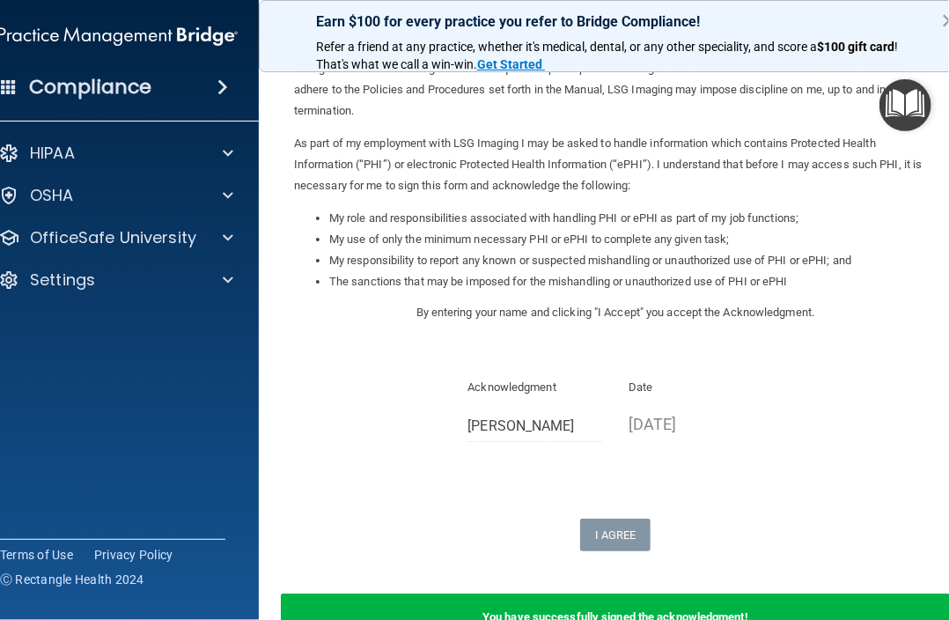
scroll to position [0, 0]
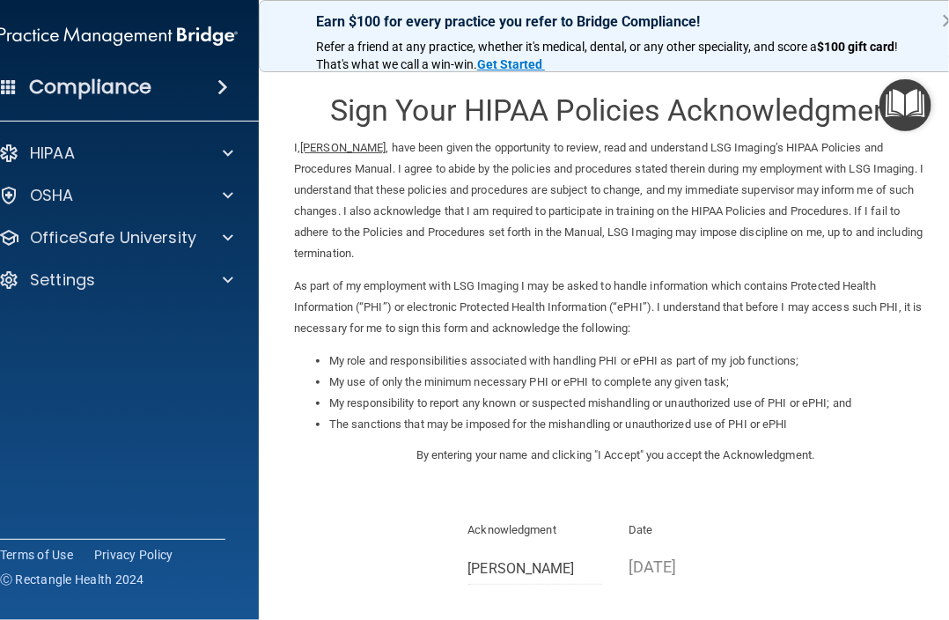
click at [30, 84] on h4 "Compliance" at bounding box center [90, 87] width 122 height 25
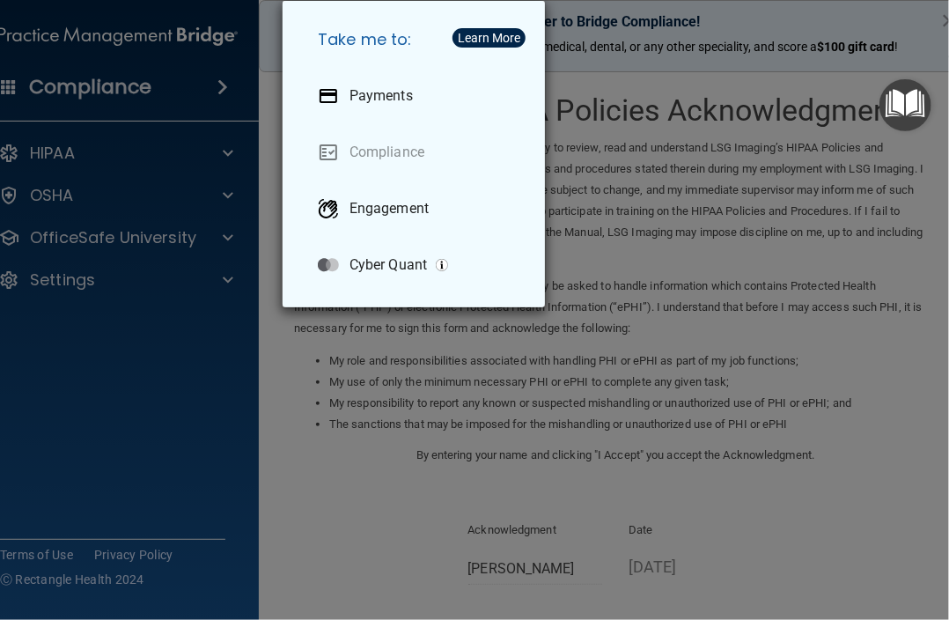
click at [85, 291] on div "Take me to: Payments Compliance Engagement Cyber Quant" at bounding box center [474, 310] width 949 height 620
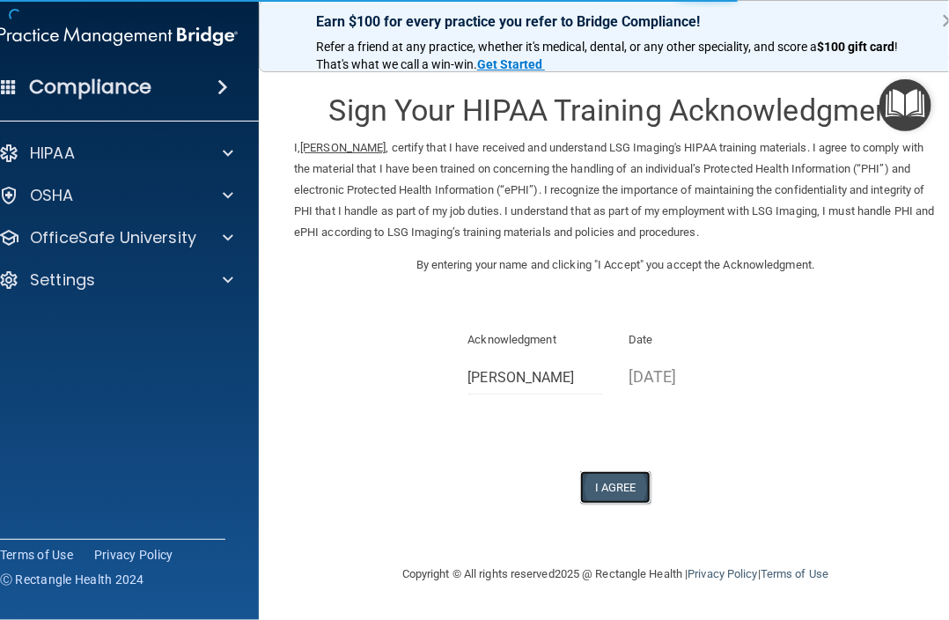
click at [613, 485] on button "I Agree" at bounding box center [615, 487] width 70 height 33
